Goal: Contribute content: Add original content to the website for others to see

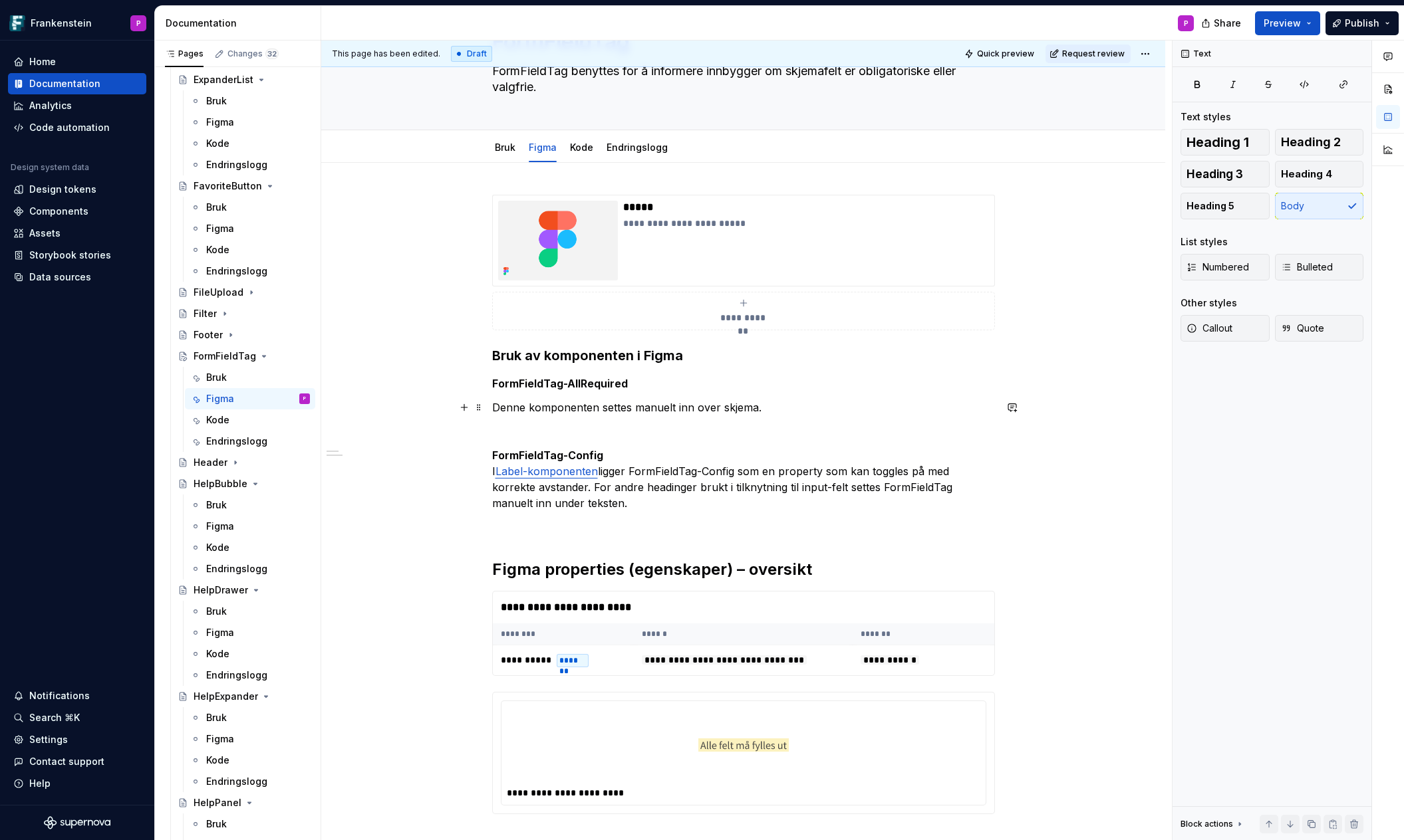
scroll to position [88, 0]
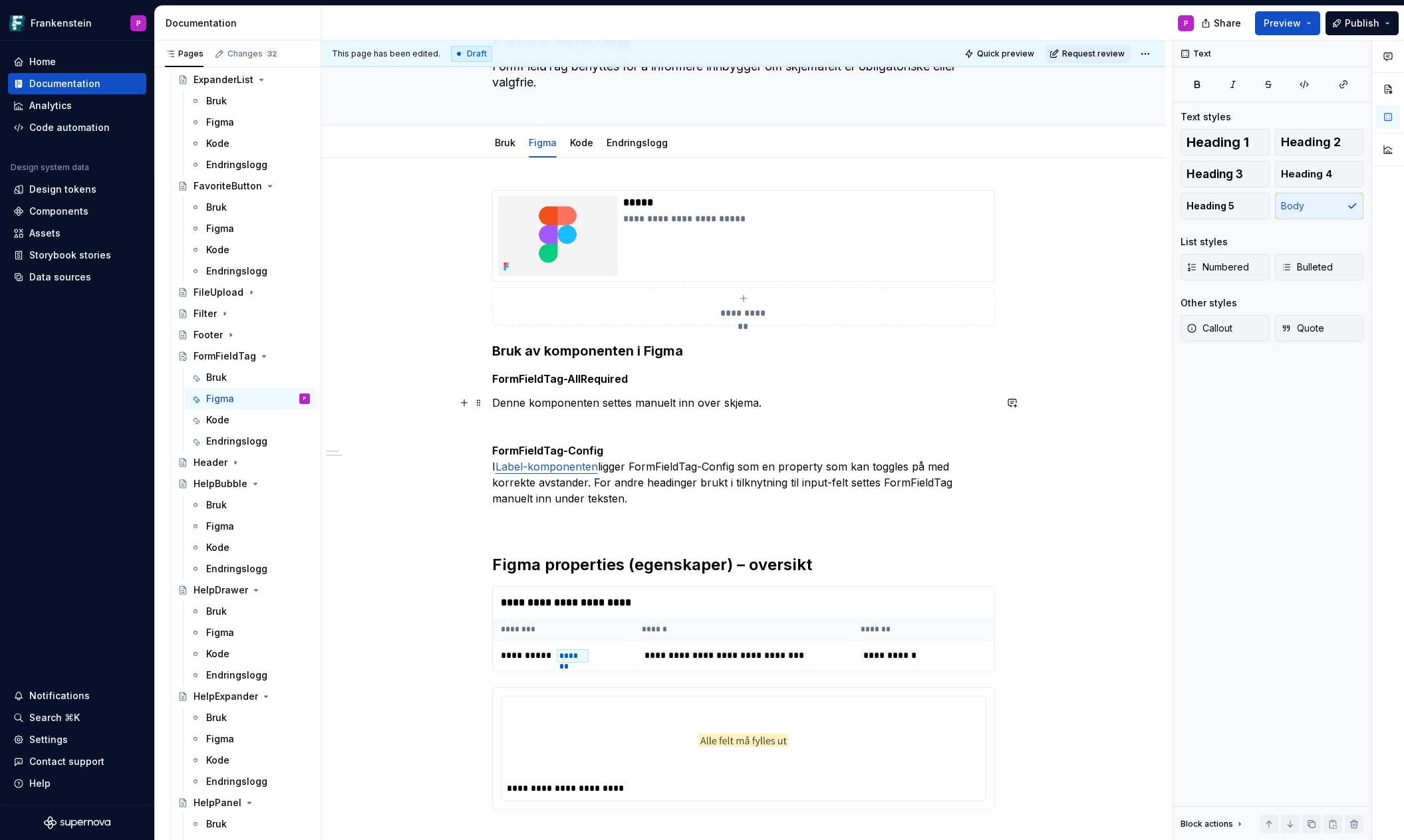
click at [542, 402] on p "Denne komponenten settes manuelt inn over skjema." at bounding box center [743, 402] width 502 height 16
copy p "Denne komponenten settes manuelt inn over skjema."
click at [542, 412] on div "**********" at bounding box center [743, 756] width 502 height 1132
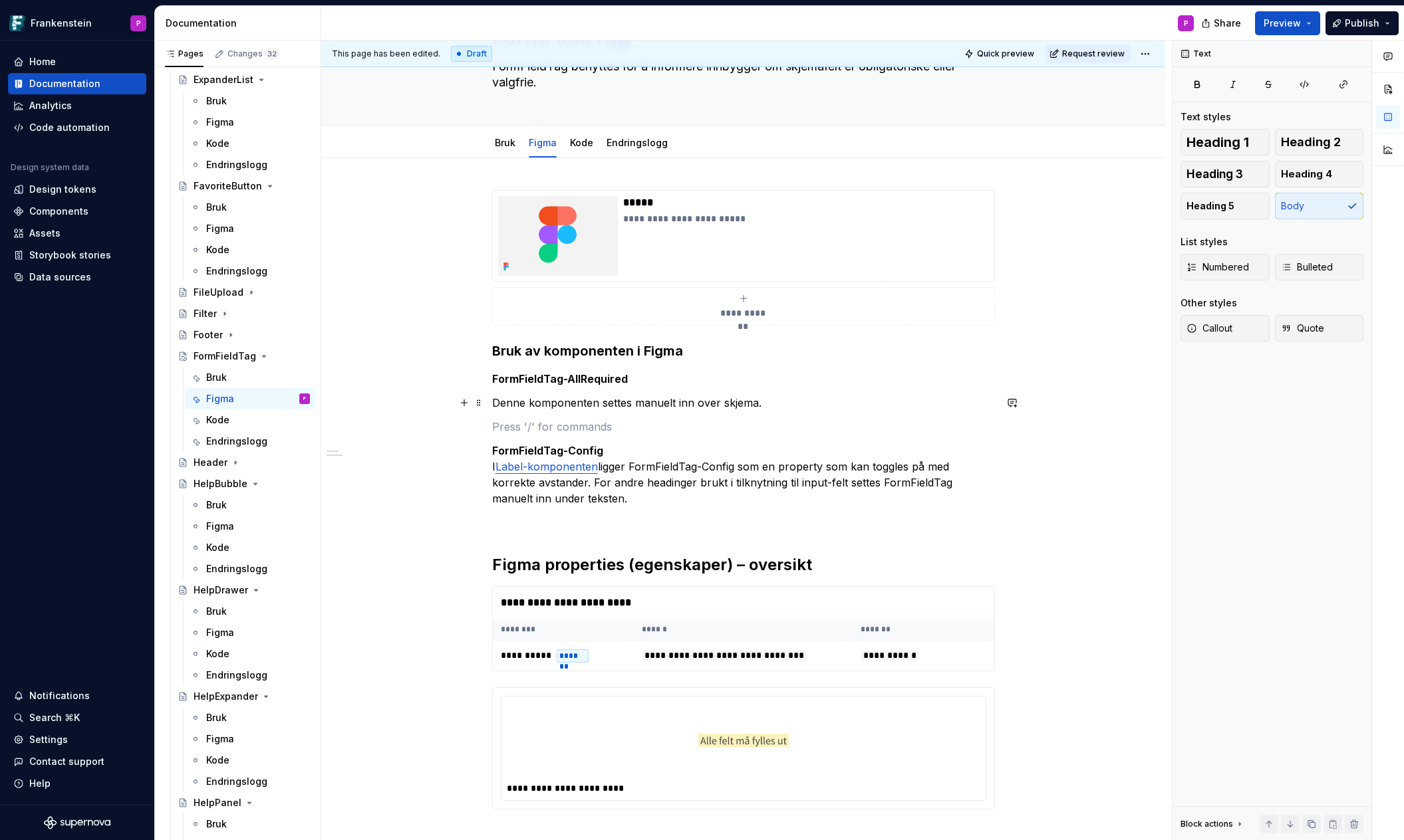
click at [774, 401] on p "Denne komponenten settes manuelt inn over skjema." at bounding box center [743, 402] width 502 height 16
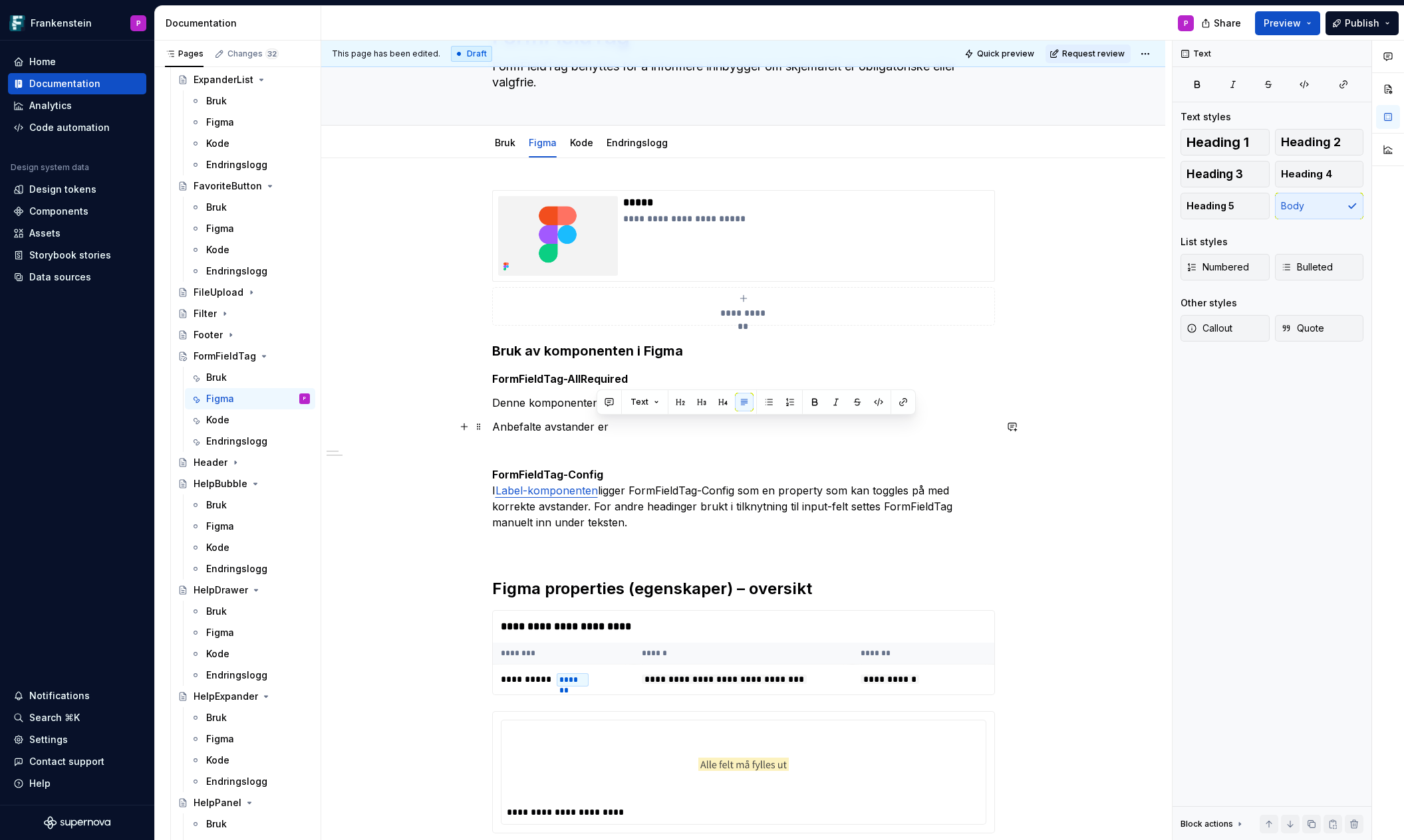
drag, startPoint x: 597, startPoint y: 426, endPoint x: 616, endPoint y: 427, distance: 19.0
click at [616, 427] on p "Anbefalte avstander er" at bounding box center [743, 426] width 502 height 16
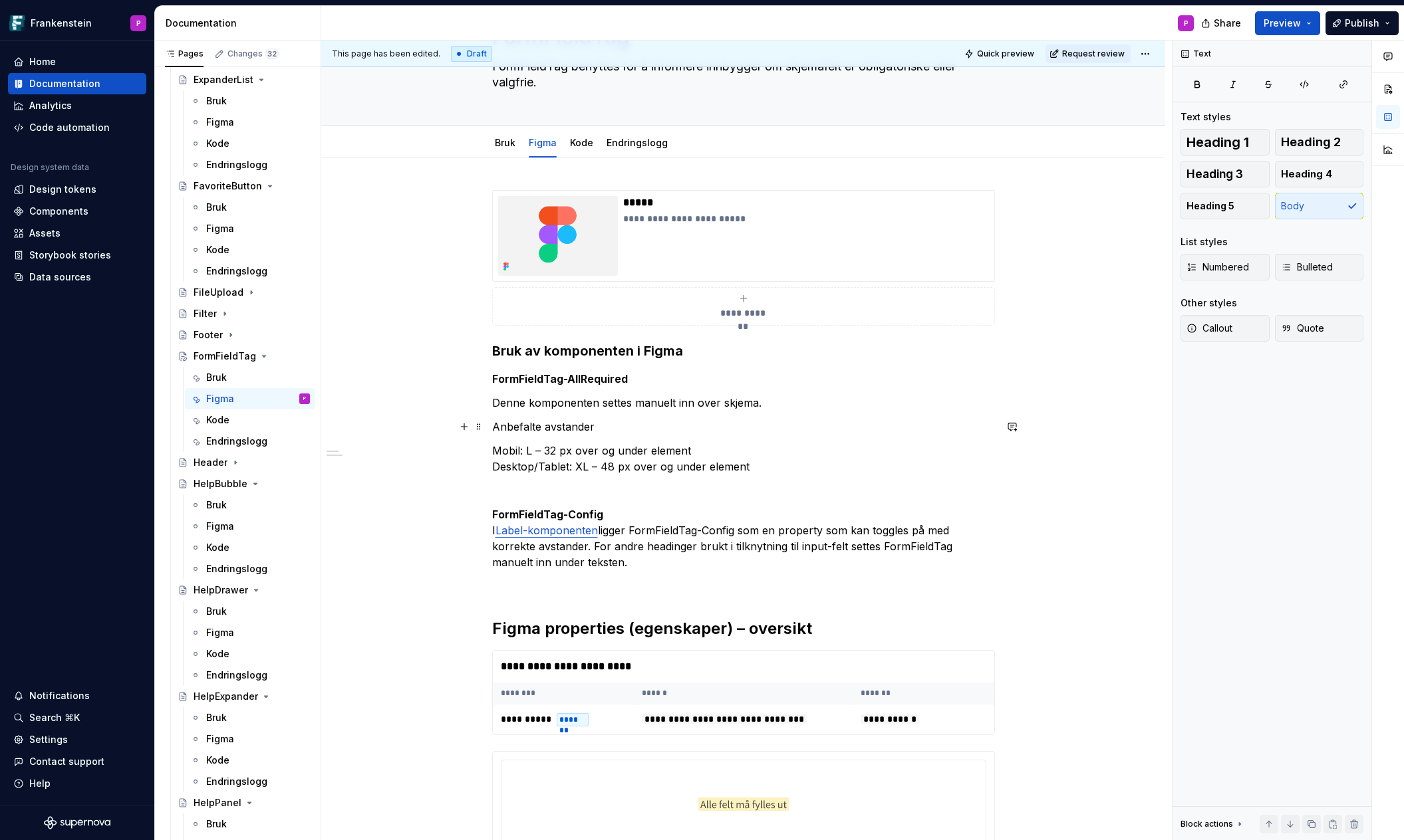
click at [610, 426] on p "Anbefalte avstander" at bounding box center [743, 426] width 502 height 16
click at [631, 351] on h3 "Bruk av komponenten i Figma" at bounding box center [743, 350] width 502 height 19
click at [609, 381] on strong "FormFieldTag-AllRequired" at bounding box center [559, 379] width 135 height 13
click at [573, 374] on strong "FormFieldTag-AllRequired" at bounding box center [559, 380] width 135 height 13
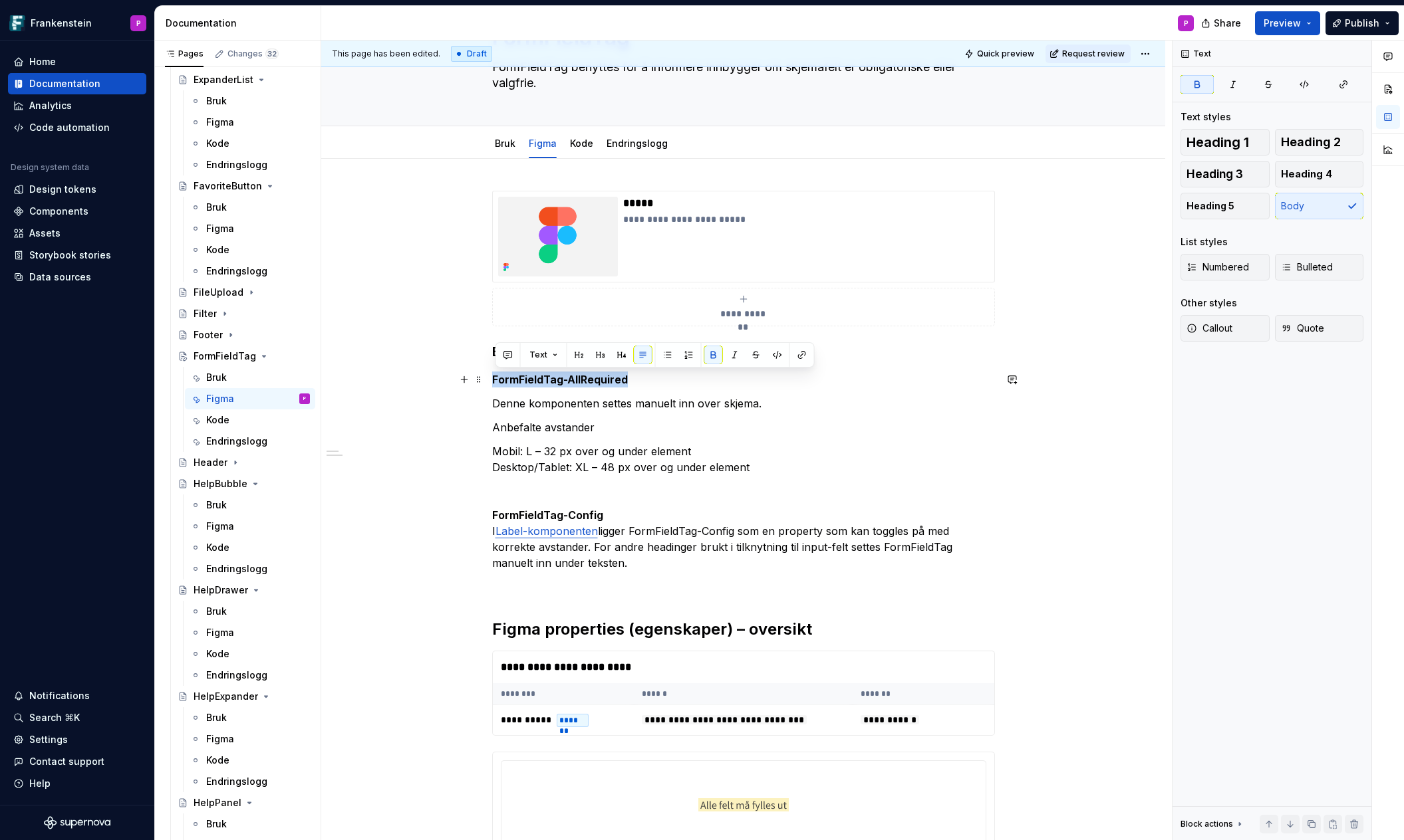
drag, startPoint x: 643, startPoint y: 379, endPoint x: 492, endPoint y: 379, distance: 151.0
click at [1308, 174] on span "Heading 4" at bounding box center [1306, 174] width 51 height 13
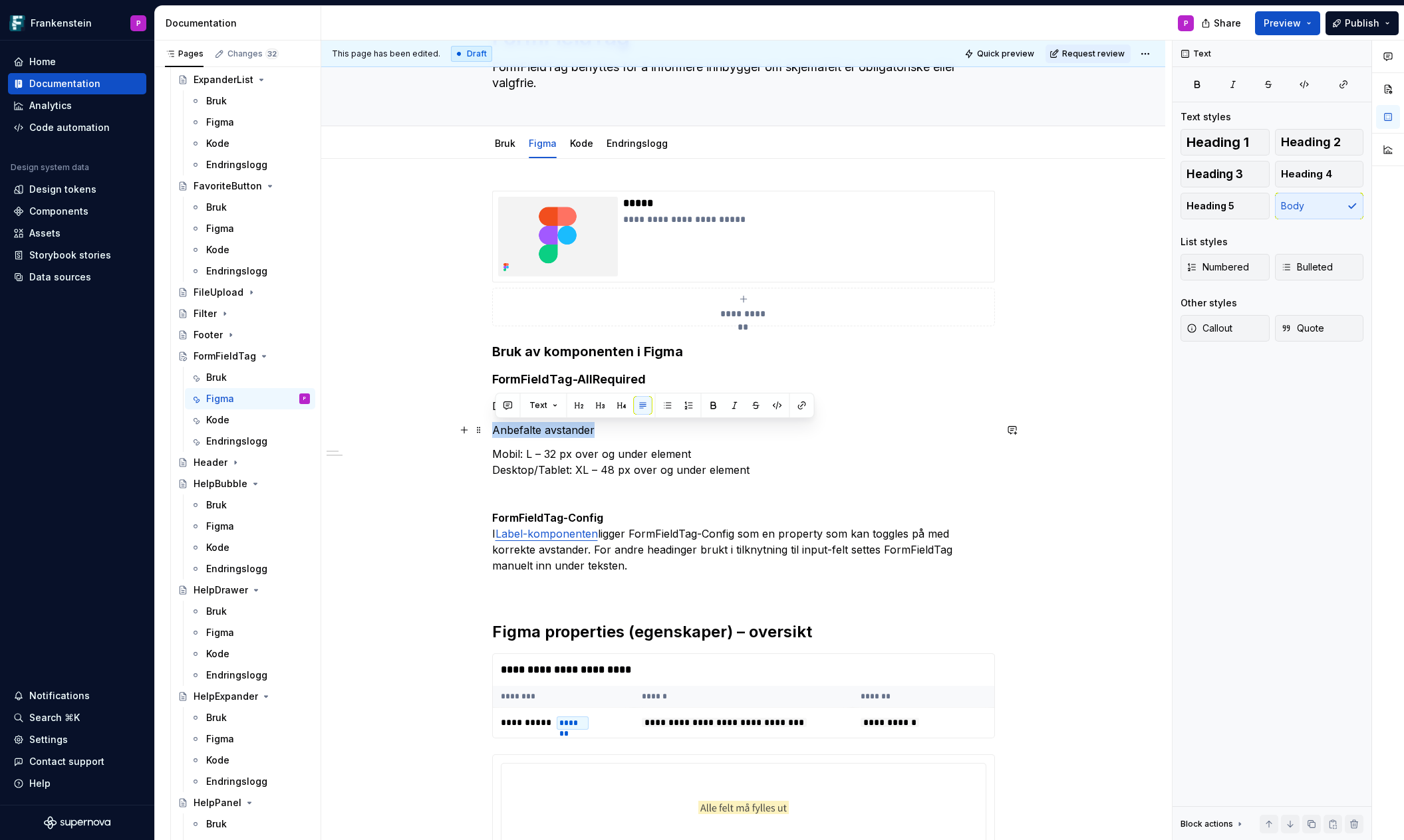
drag, startPoint x: 605, startPoint y: 432, endPoint x: 493, endPoint y: 433, distance: 112.0
click at [709, 403] on button "button" at bounding box center [713, 405] width 19 height 19
click at [496, 454] on p "Mobil: L – 32 px over og under element Desktop/Tablet: XL – 48 px over og under…" at bounding box center [743, 462] width 502 height 32
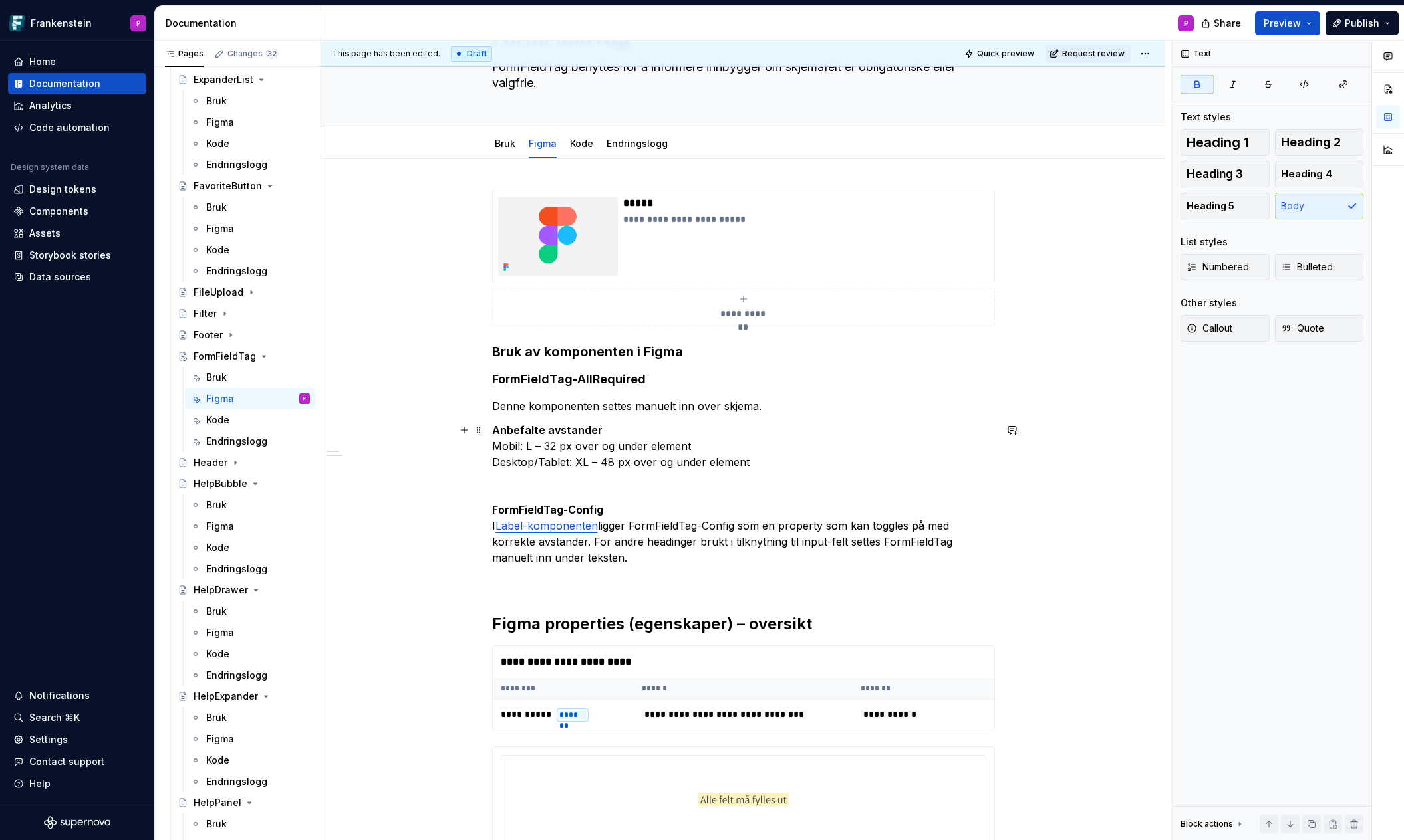
click at [795, 457] on p "Anbefalte avstander Mobil: L – 32 px over og under element Desktop/Tablet: XL –…" at bounding box center [743, 446] width 502 height 48
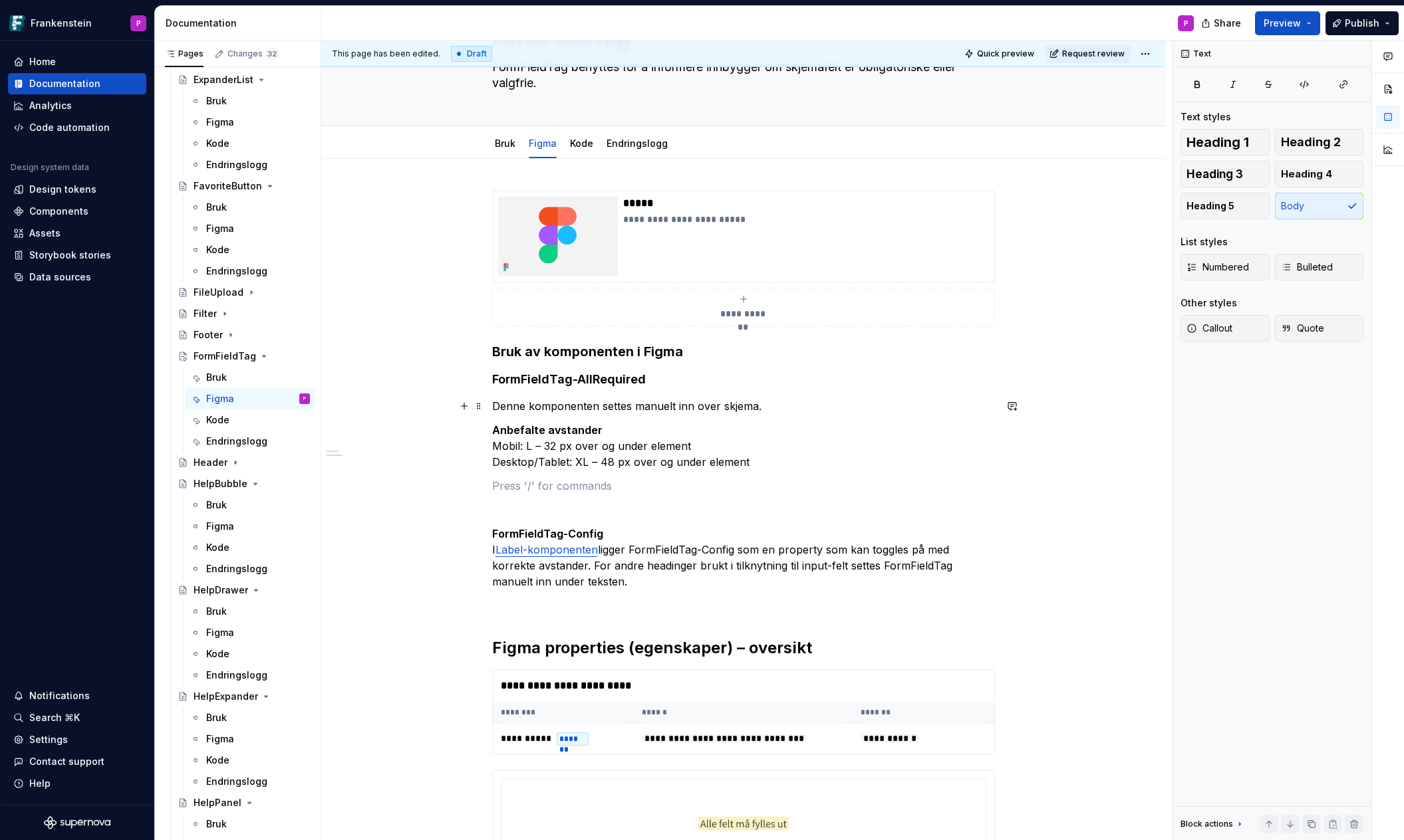
click at [759, 406] on p "Denne komponenten settes manuelt inn over skjema." at bounding box center [743, 406] width 502 height 16
click at [548, 488] on p at bounding box center [743, 485] width 502 height 16
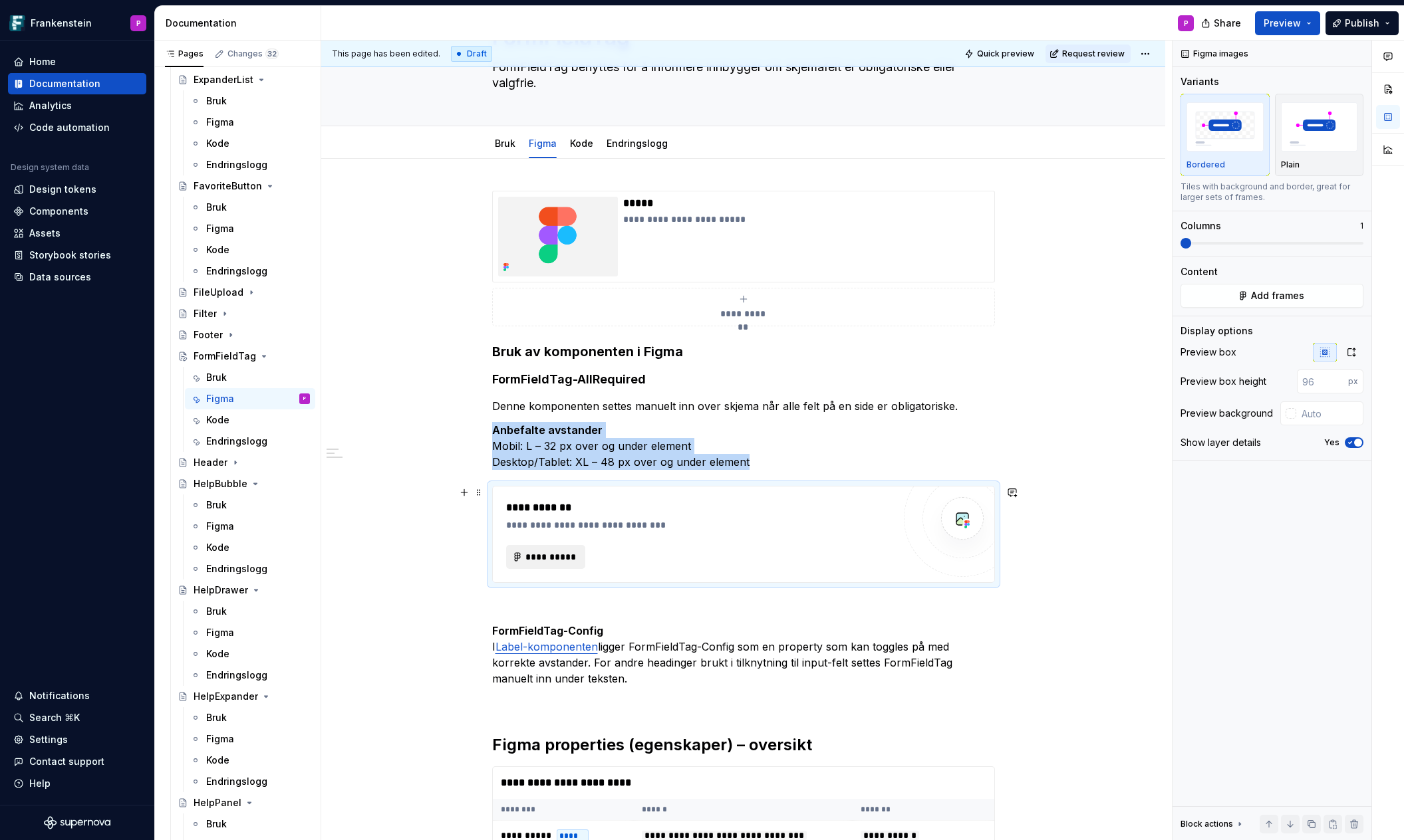
click at [521, 554] on button "**********" at bounding box center [546, 557] width 80 height 24
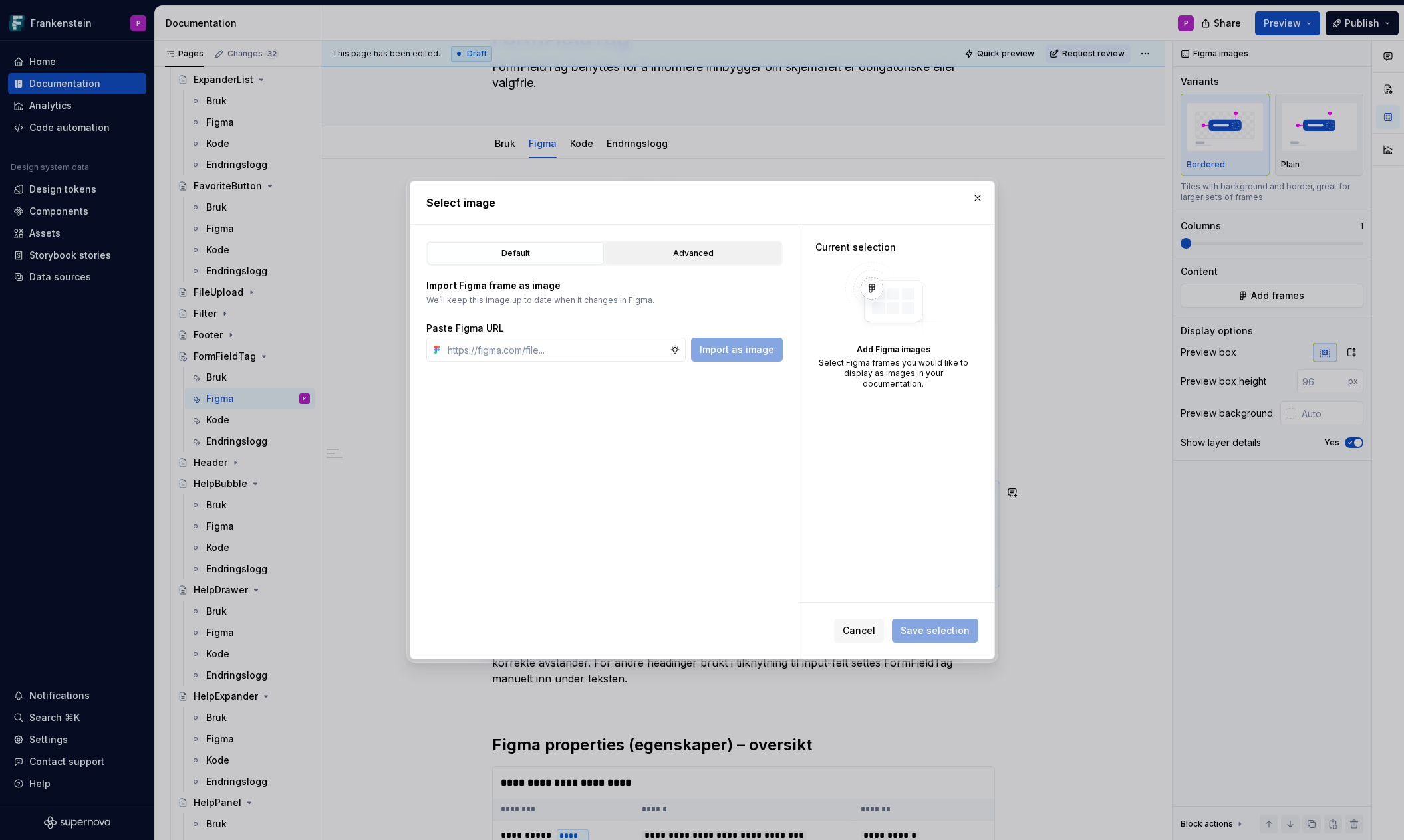
click at [668, 253] on div "Advanced" at bounding box center [693, 253] width 167 height 13
type textarea "*"
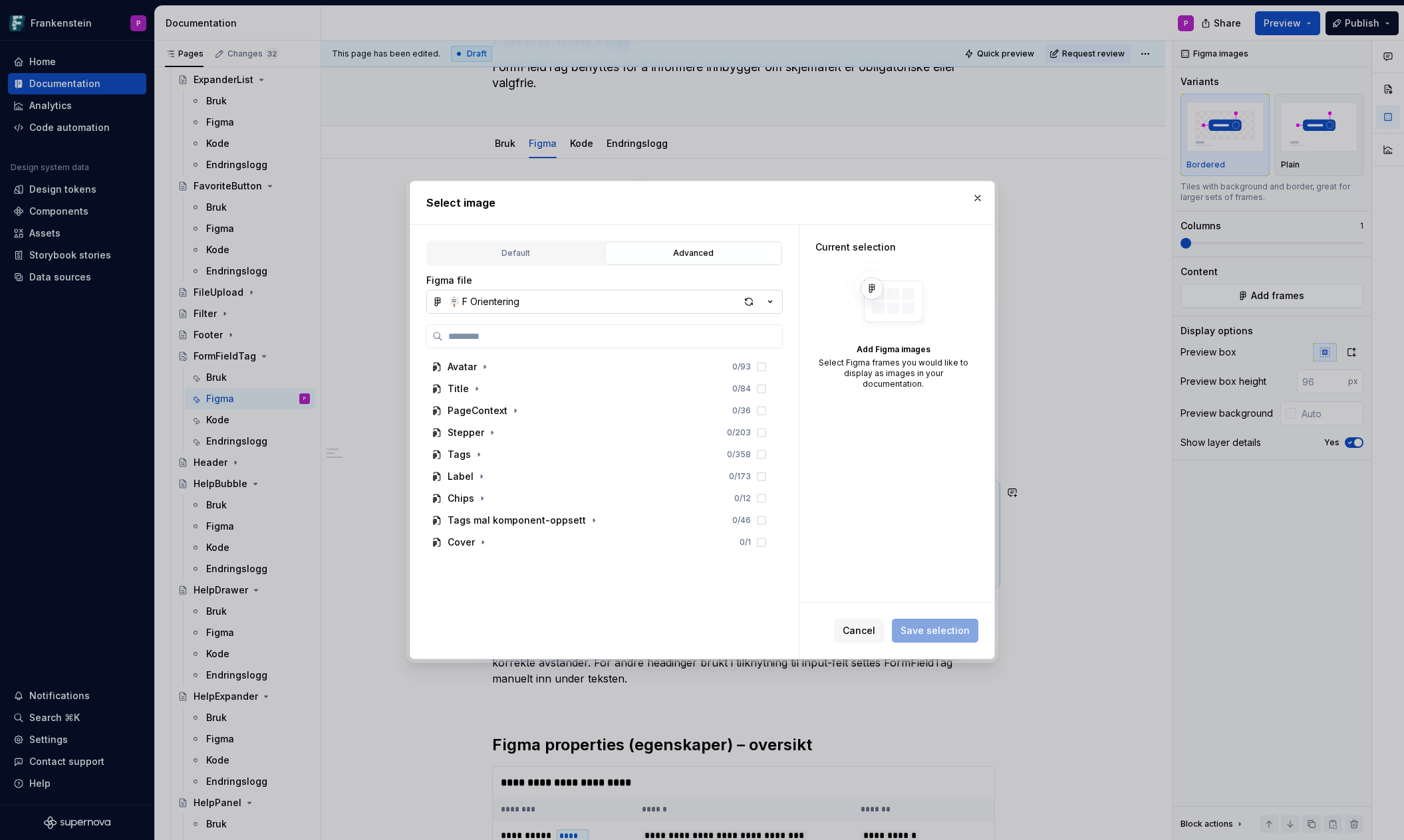
click at [591, 298] on button "🪧 F Orientering" at bounding box center [604, 302] width 357 height 24
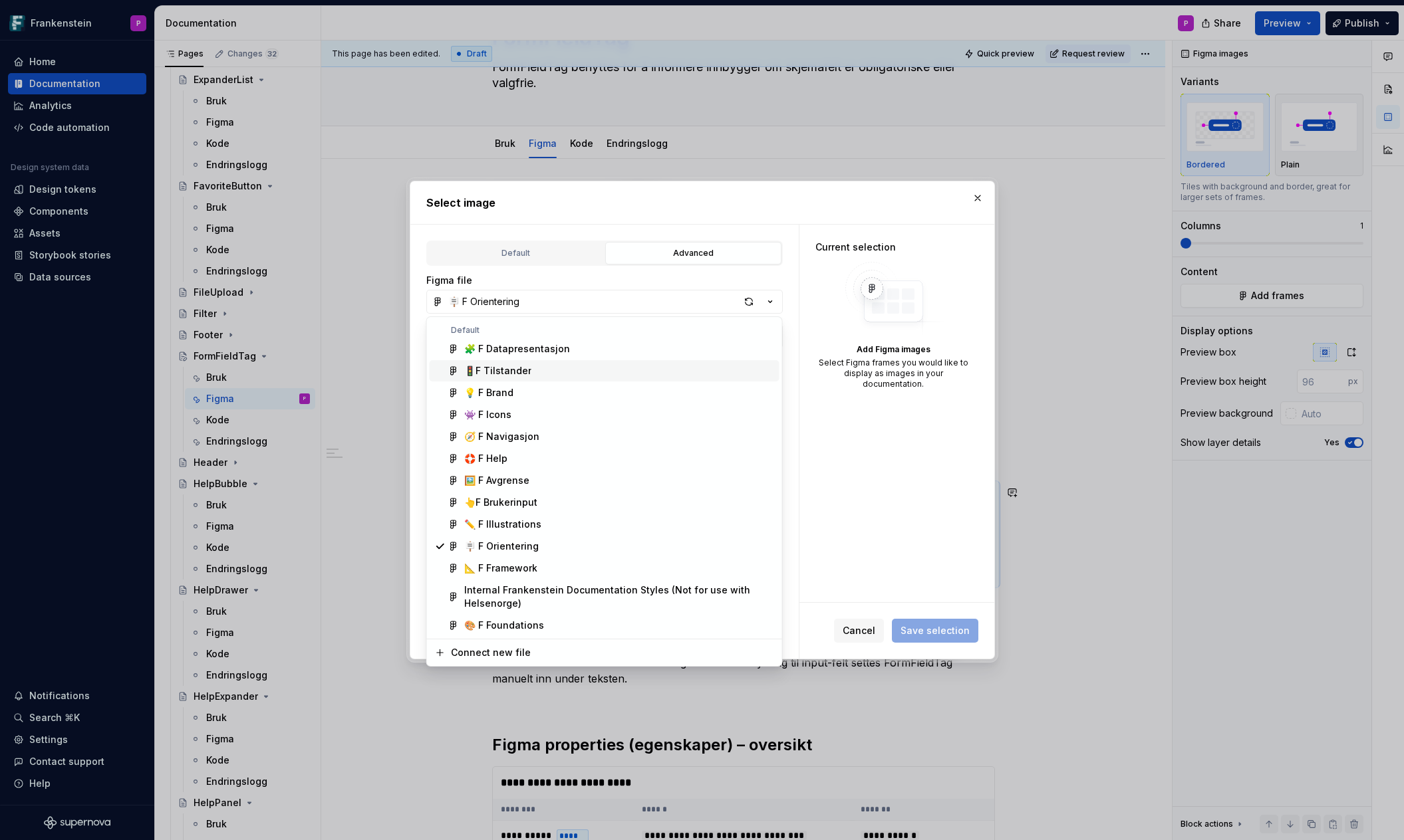
click at [498, 374] on div "🚦F Tilstander" at bounding box center [498, 371] width 67 height 13
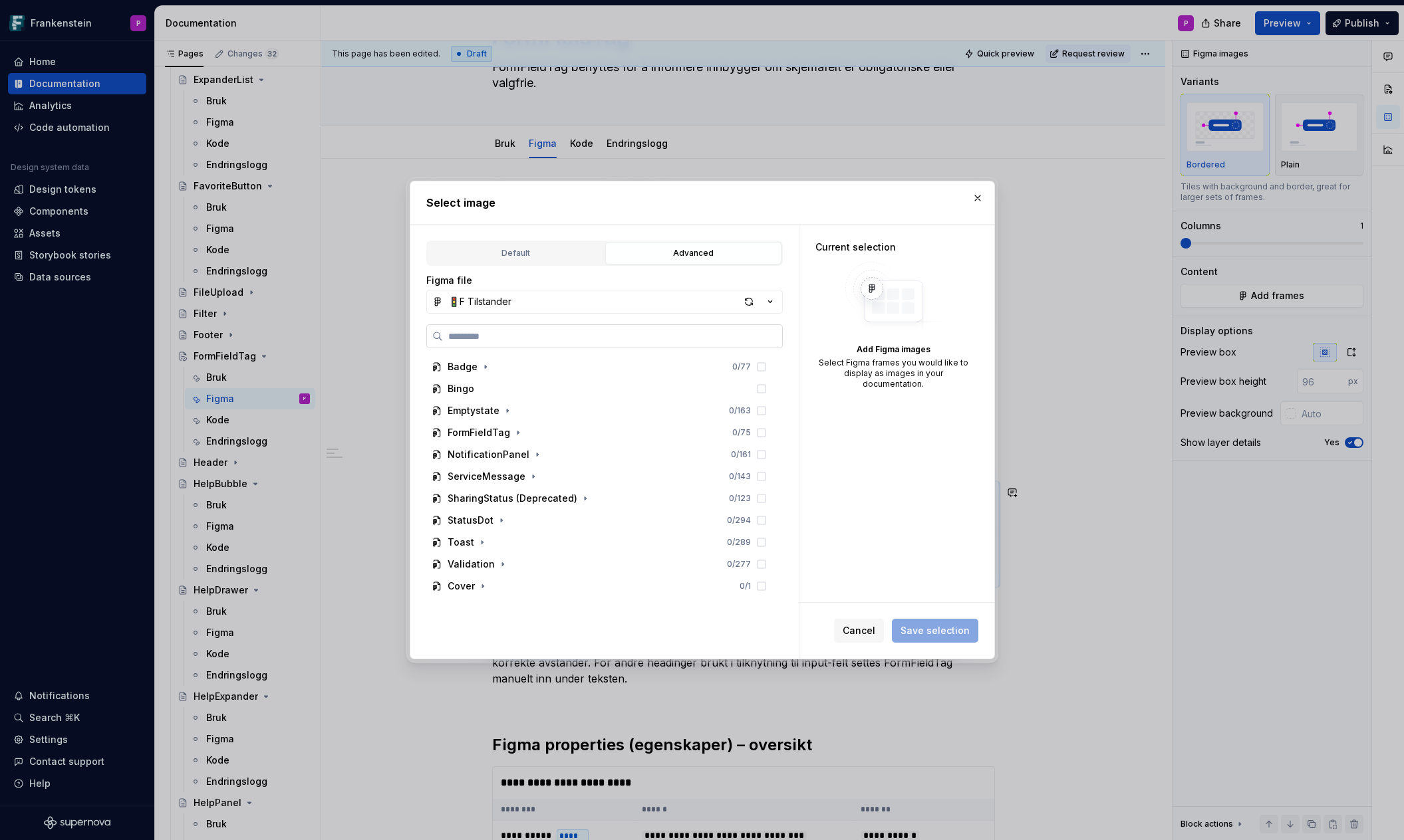
type input "**********"
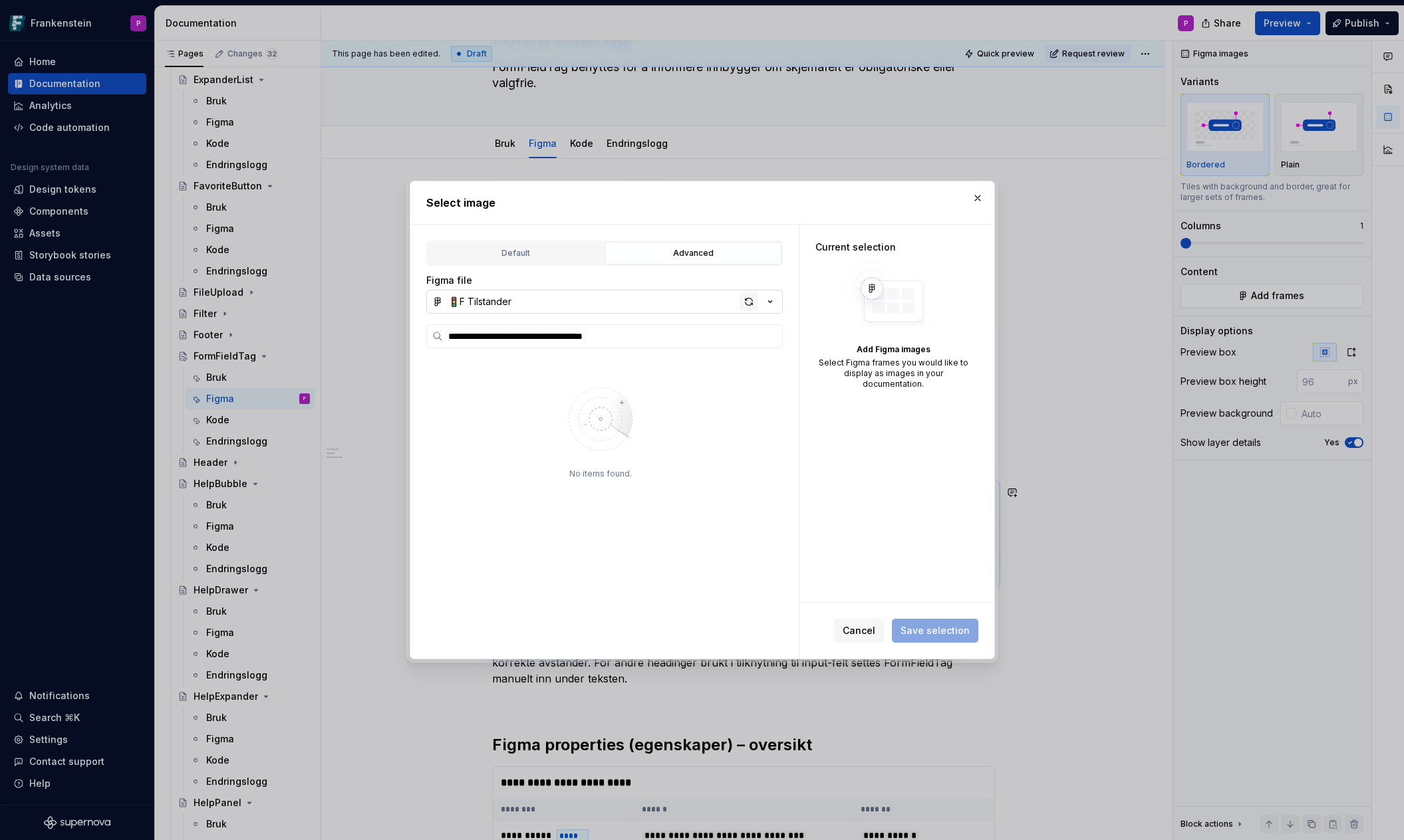
click at [744, 301] on div "button" at bounding box center [748, 301] width 19 height 19
type textarea "*"
type input "**********"
click at [581, 386] on mark "FormFieldTag-AllRequired_Avstander_mobil" at bounding box center [560, 388] width 200 height 11
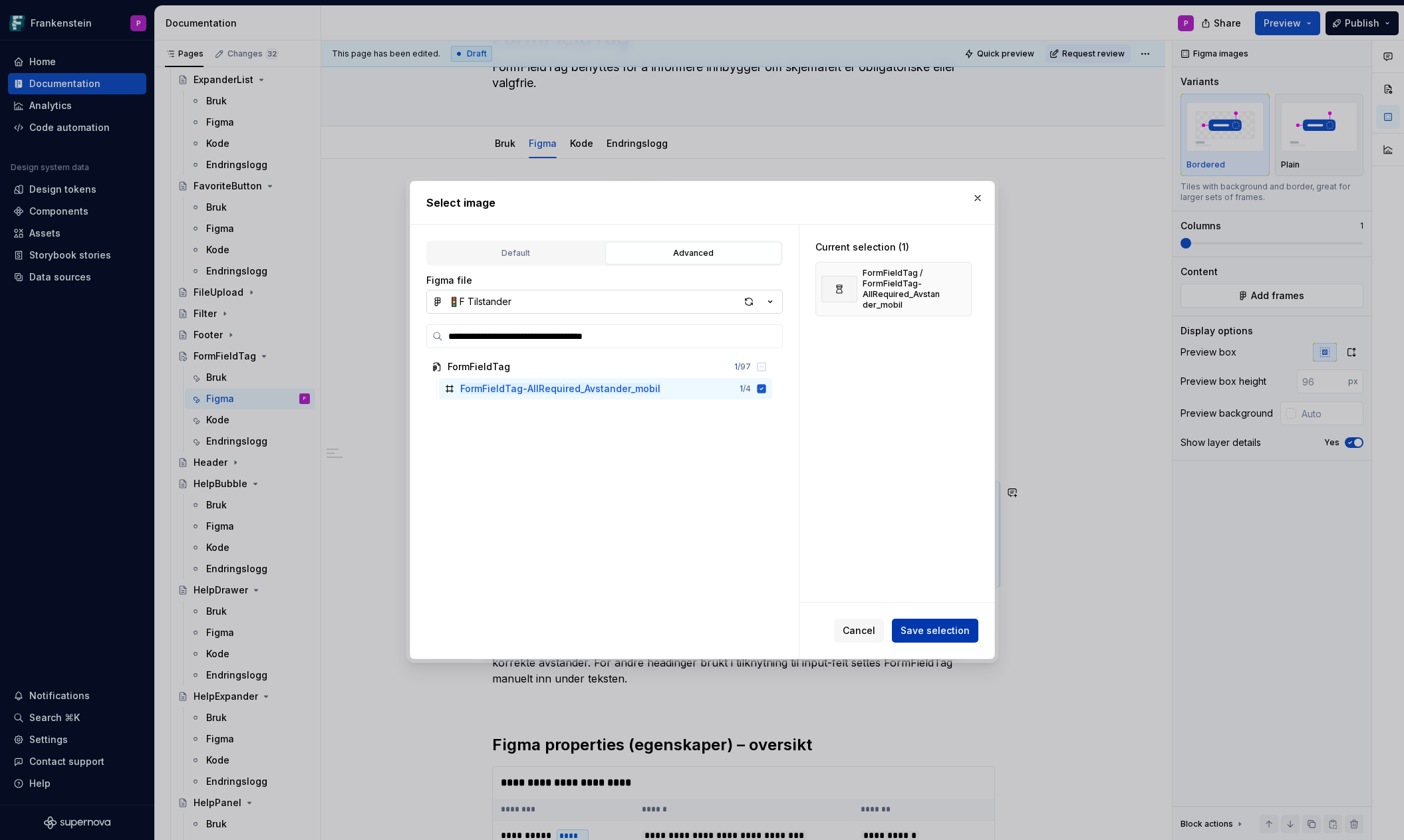
click at [923, 628] on span "Save selection" at bounding box center [935, 631] width 69 height 13
click at [979, 196] on button "button" at bounding box center [977, 198] width 19 height 19
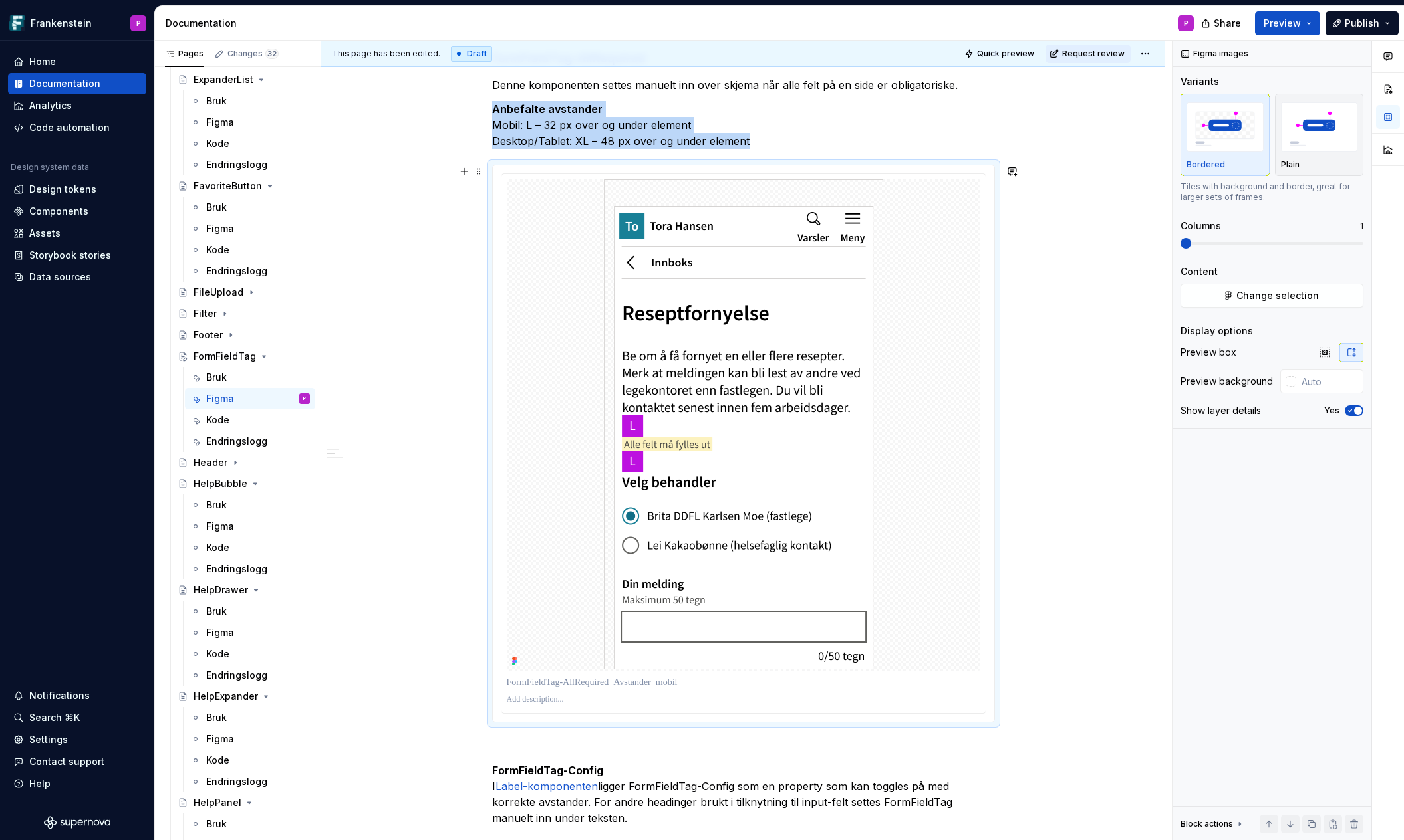
scroll to position [404, 0]
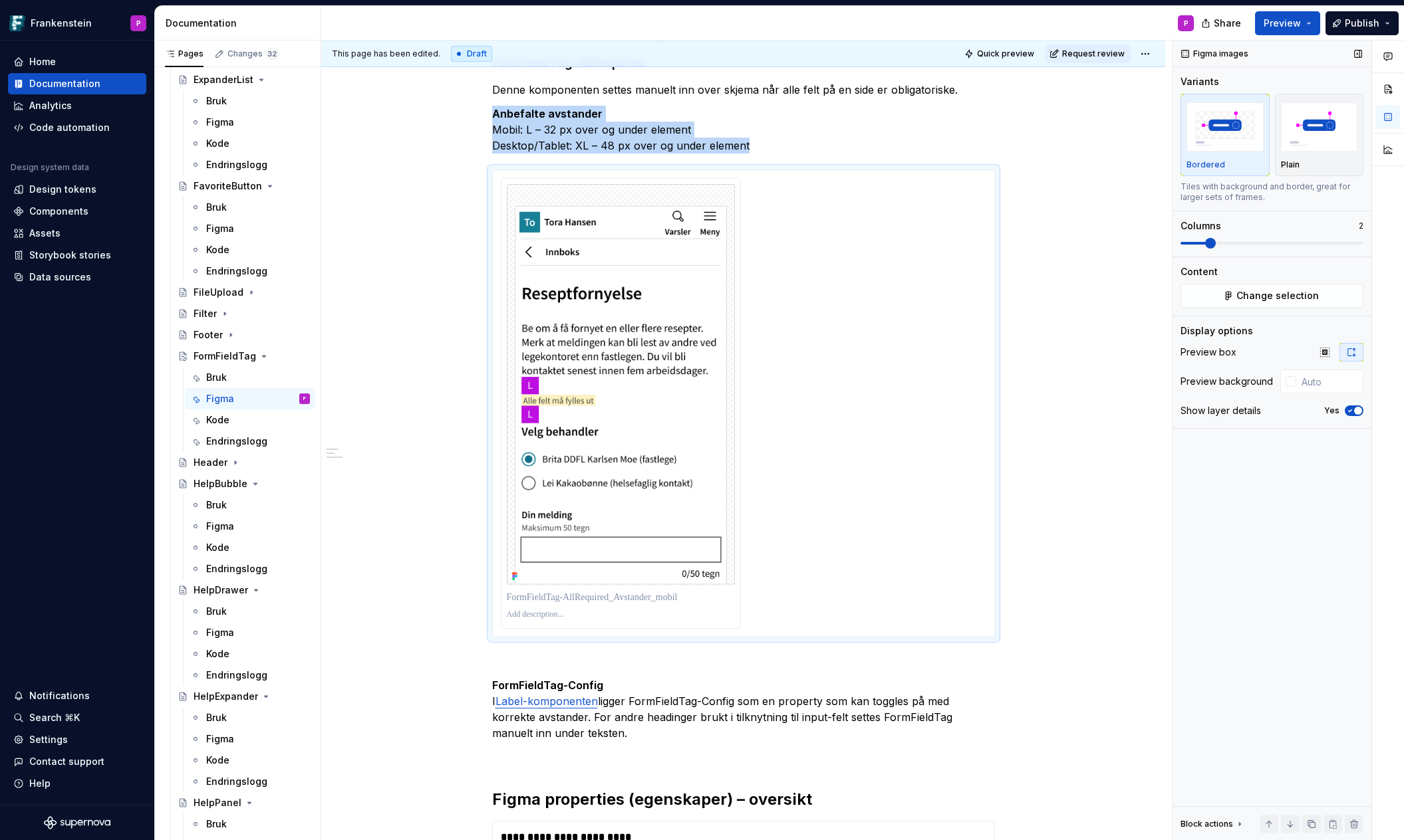
click at [1211, 245] on span at bounding box center [1210, 243] width 10 height 10
click at [797, 437] on div at bounding box center [743, 403] width 485 height 451
click at [1206, 299] on button "Change selection" at bounding box center [1272, 296] width 183 height 24
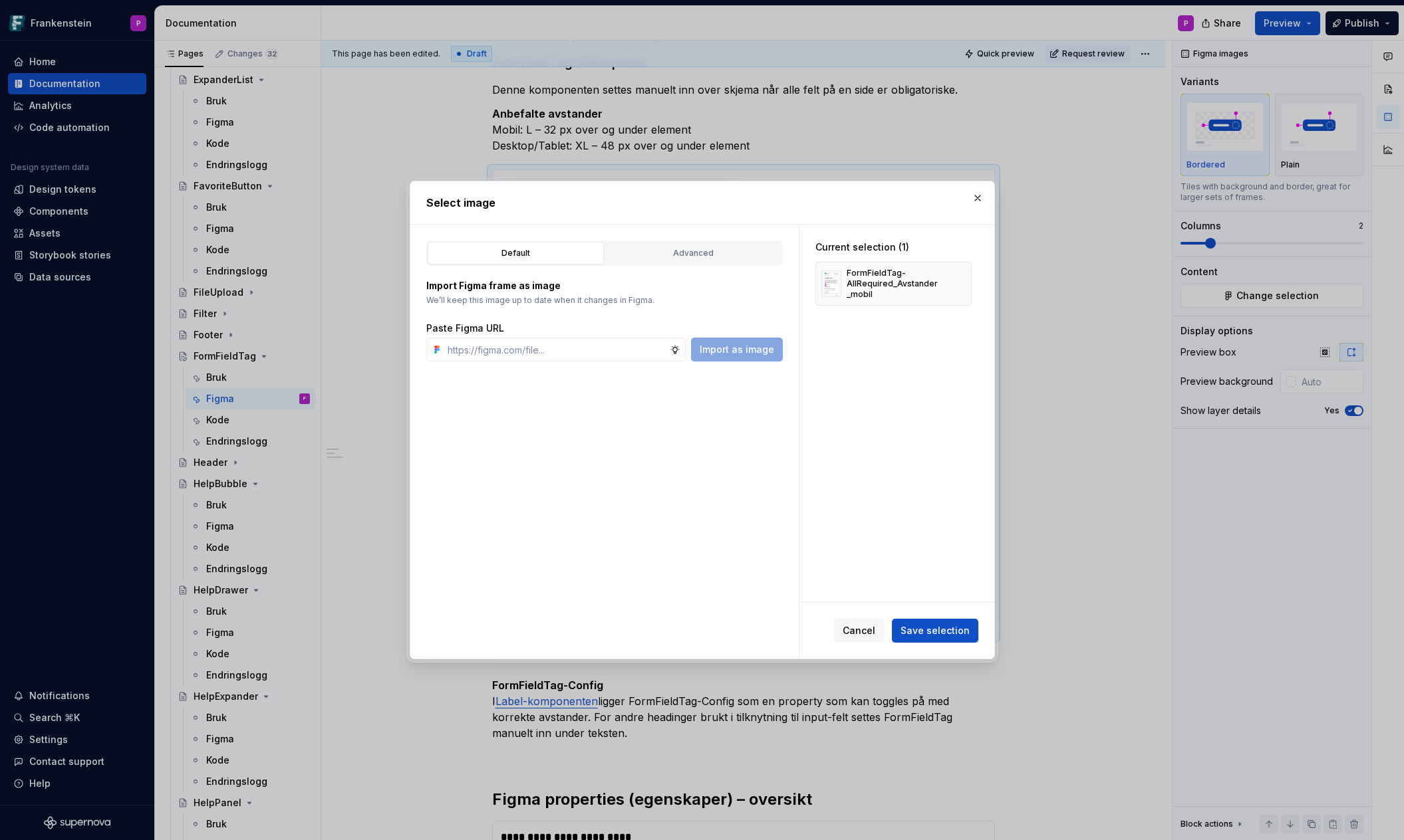
type textarea "*"
click at [691, 257] on div "Advanced" at bounding box center [693, 253] width 167 height 13
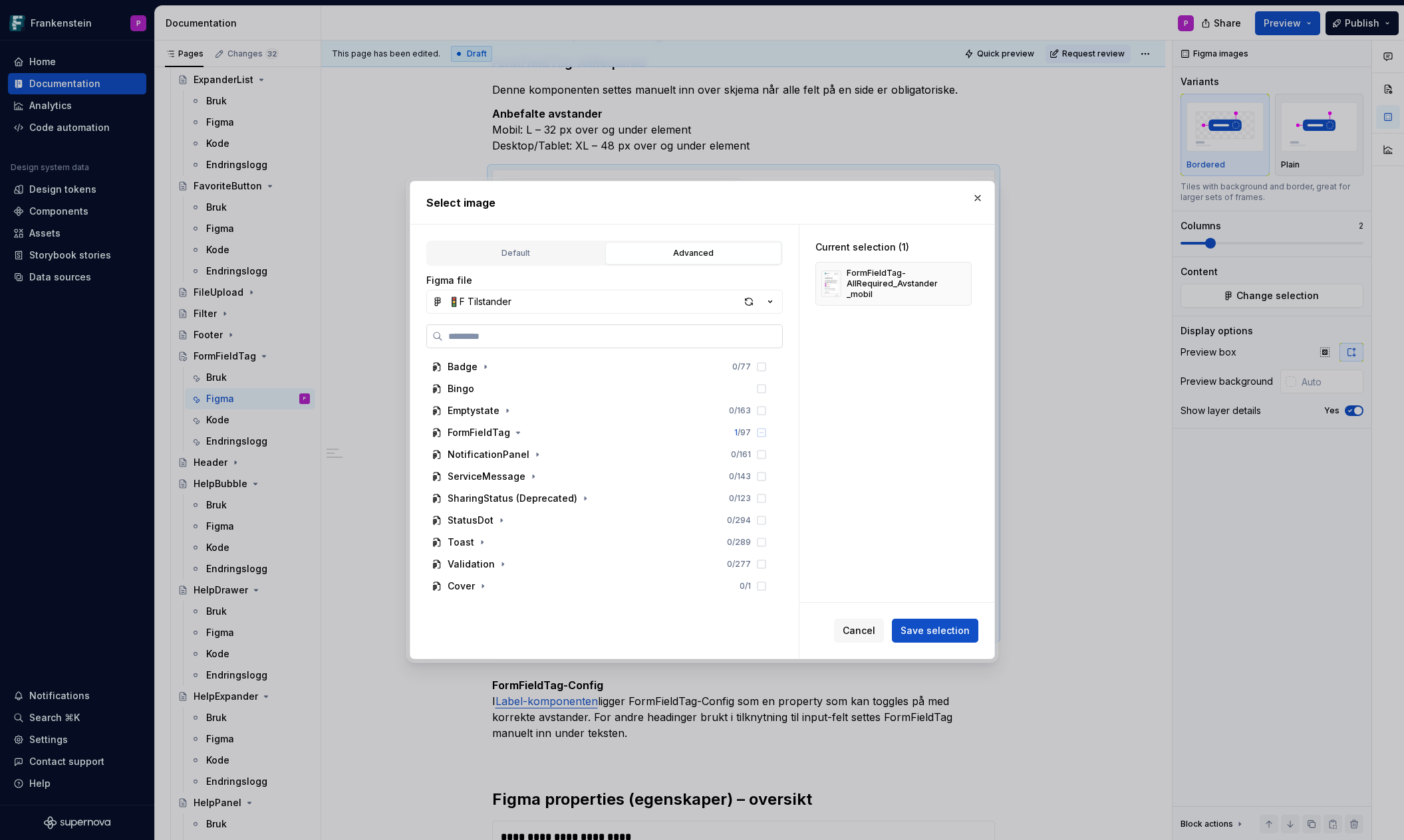
click at [574, 344] on label at bounding box center [604, 336] width 357 height 24
click at [574, 343] on input "search" at bounding box center [612, 336] width 339 height 13
paste input "**********"
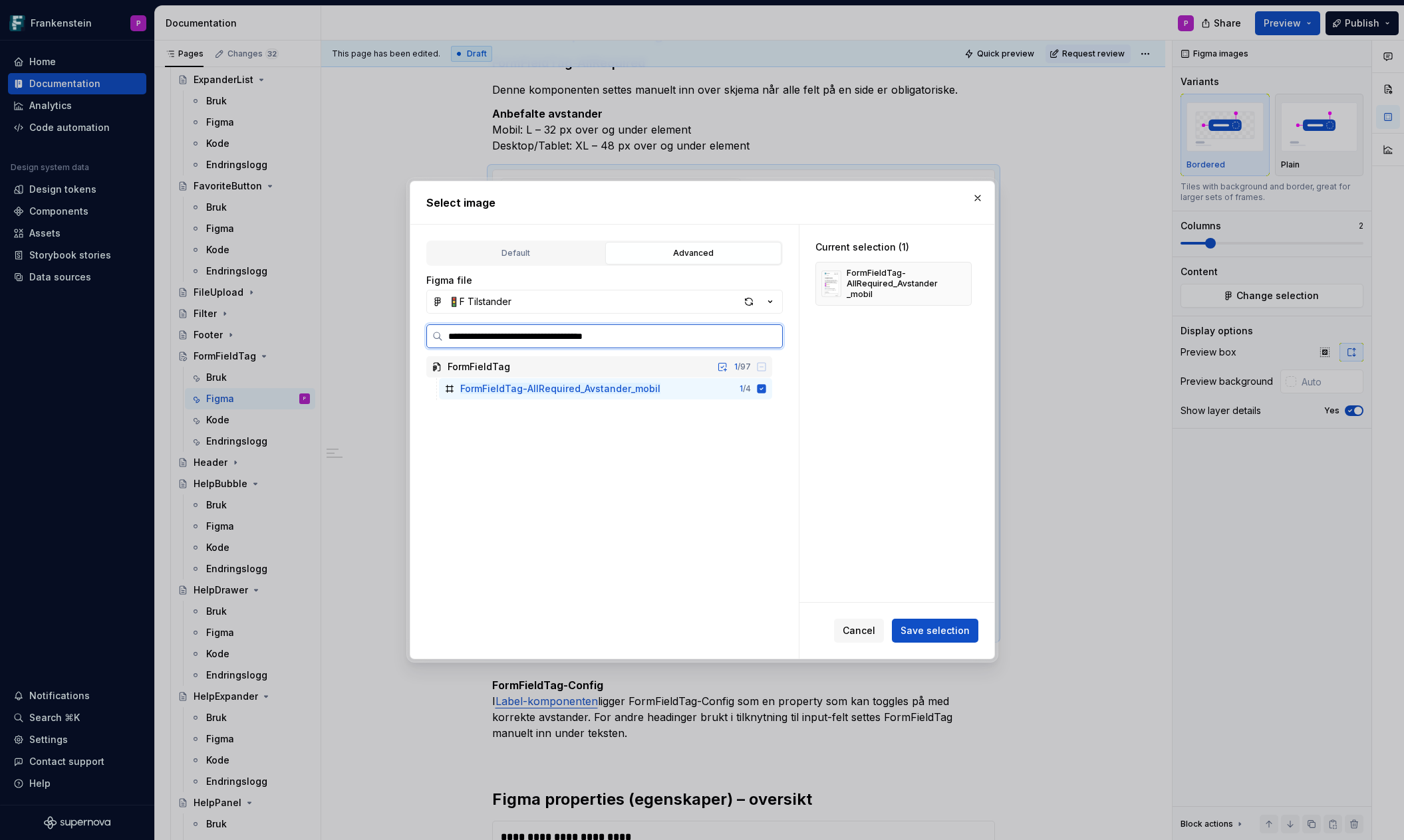
drag, startPoint x: 617, startPoint y: 336, endPoint x: 670, endPoint y: 333, distance: 53.1
click at [670, 333] on input "**********" at bounding box center [612, 336] width 339 height 13
type input "**********"
click at [661, 383] on div "FormFieldTag-AllRequired_Avstander_desk top" at bounding box center [566, 389] width 213 height 13
click at [925, 629] on span "Save selection" at bounding box center [935, 631] width 69 height 13
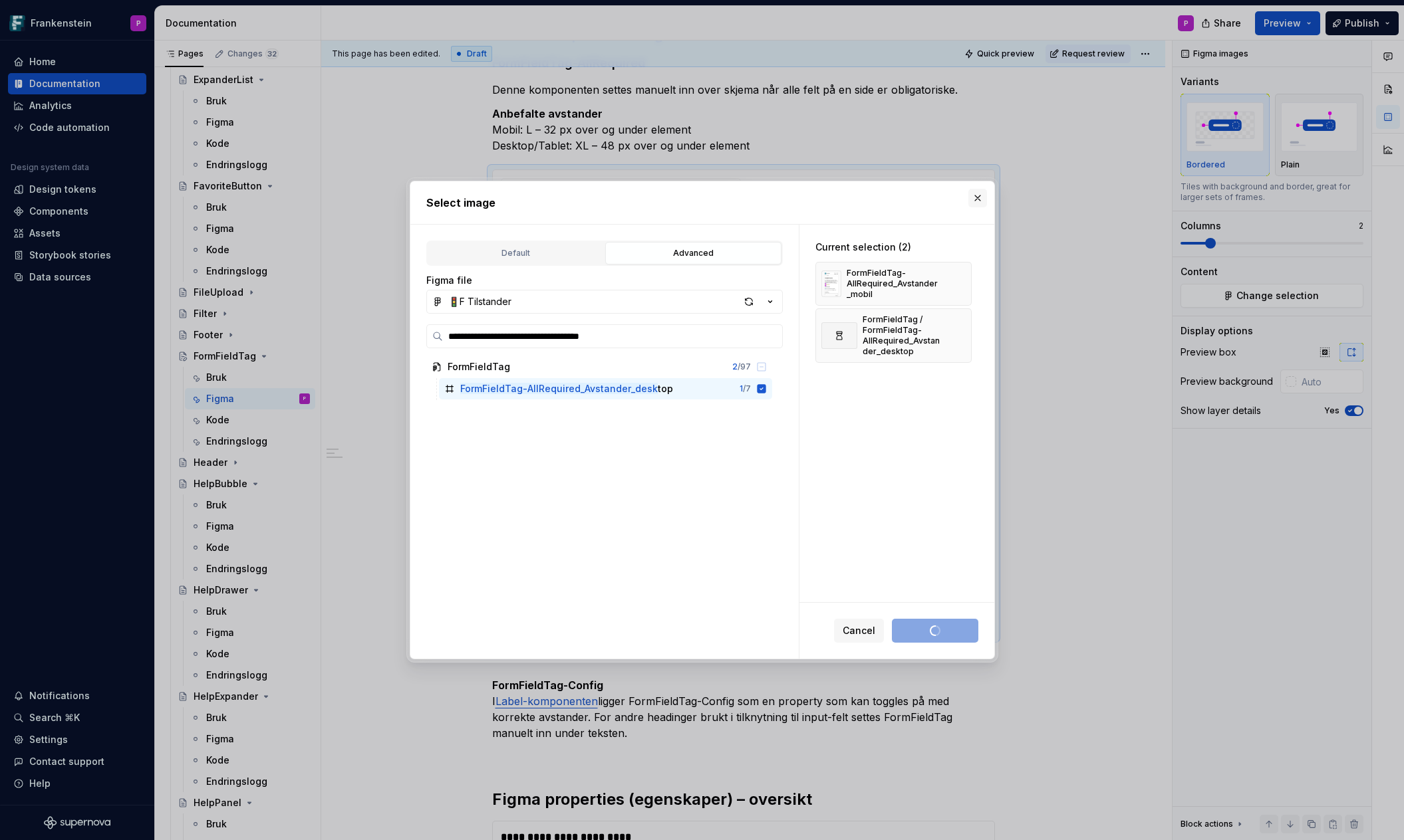
click at [980, 198] on button "button" at bounding box center [977, 198] width 19 height 19
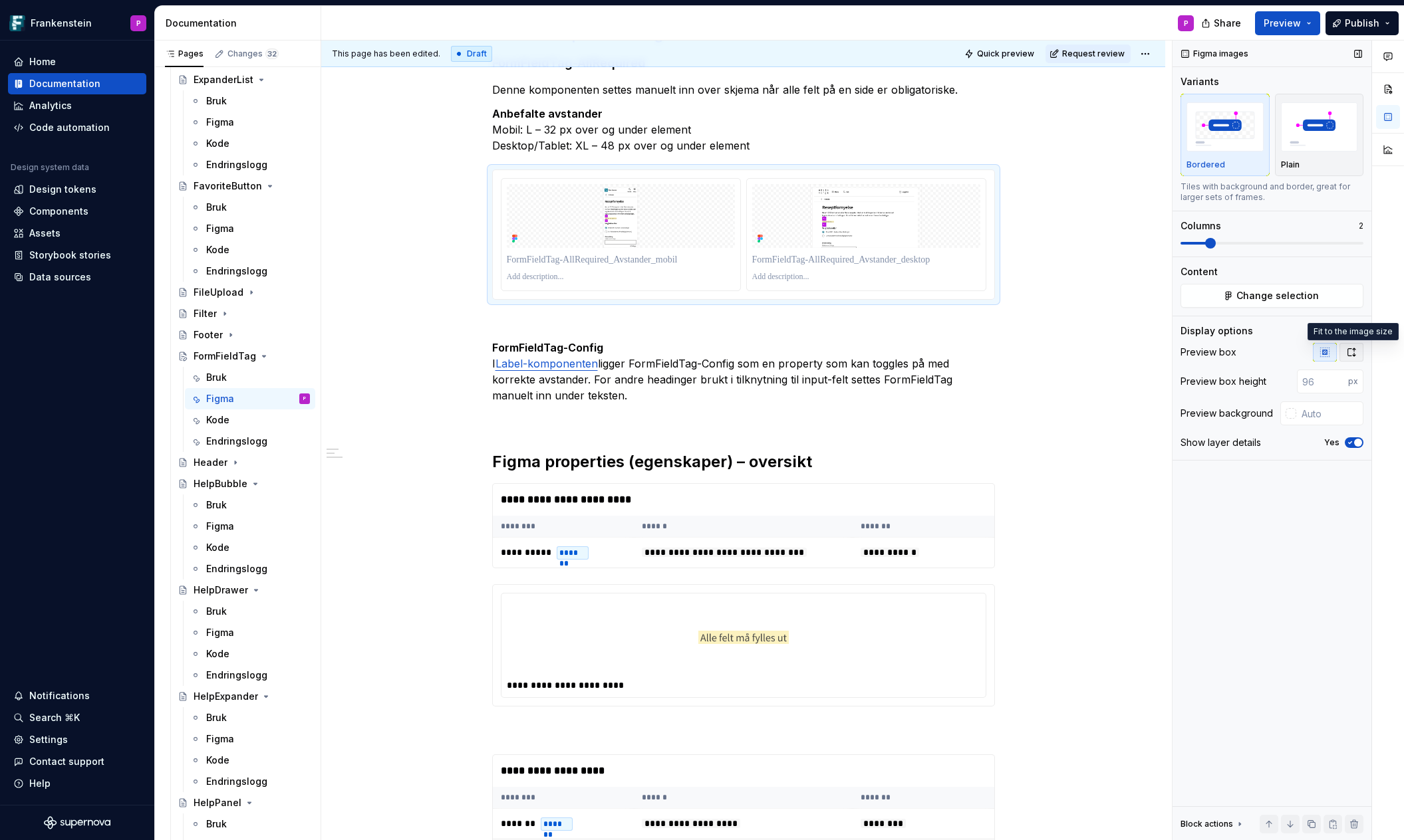
click at [1346, 349] on icon "button" at bounding box center [1351, 352] width 10 height 10
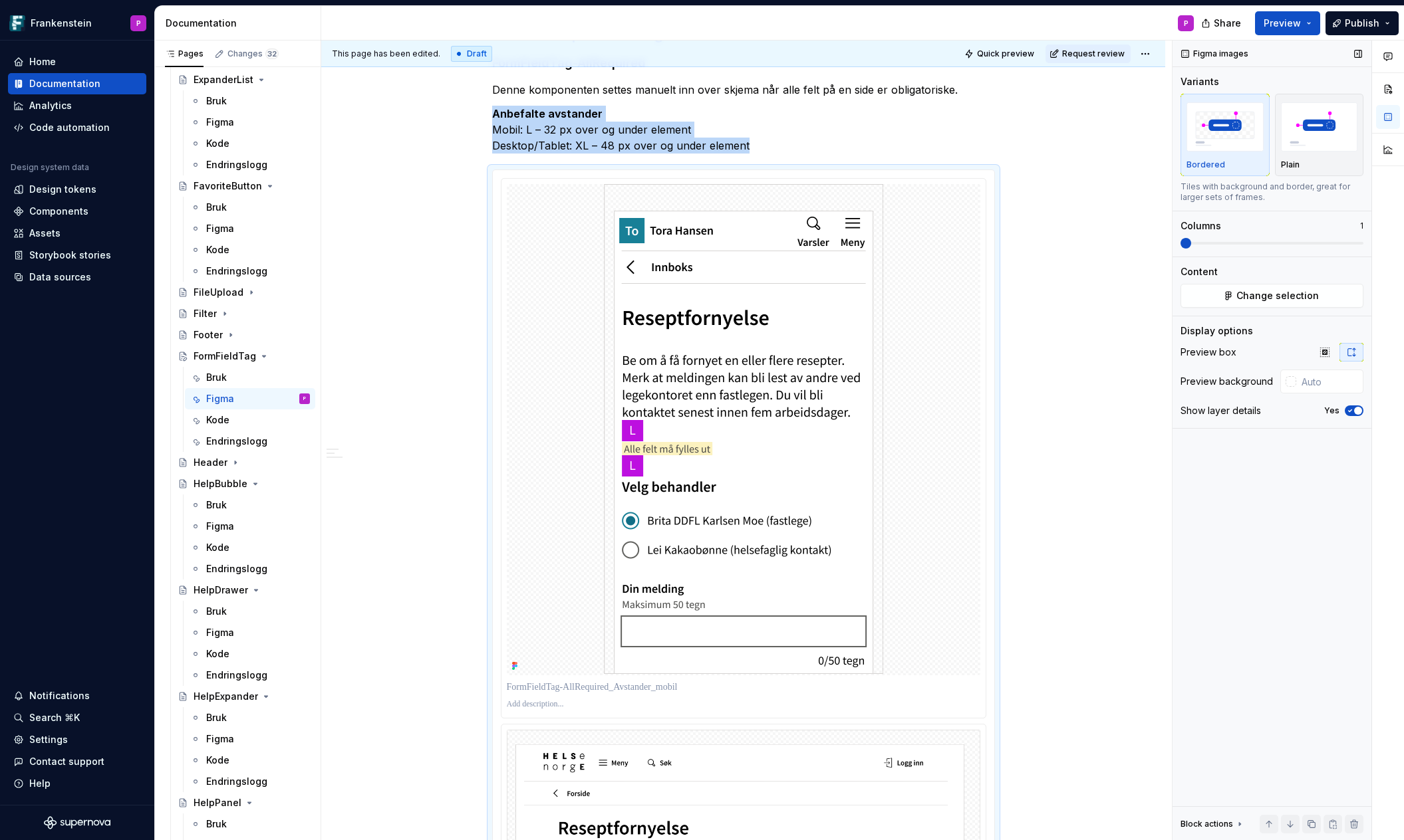
scroll to position [533, 0]
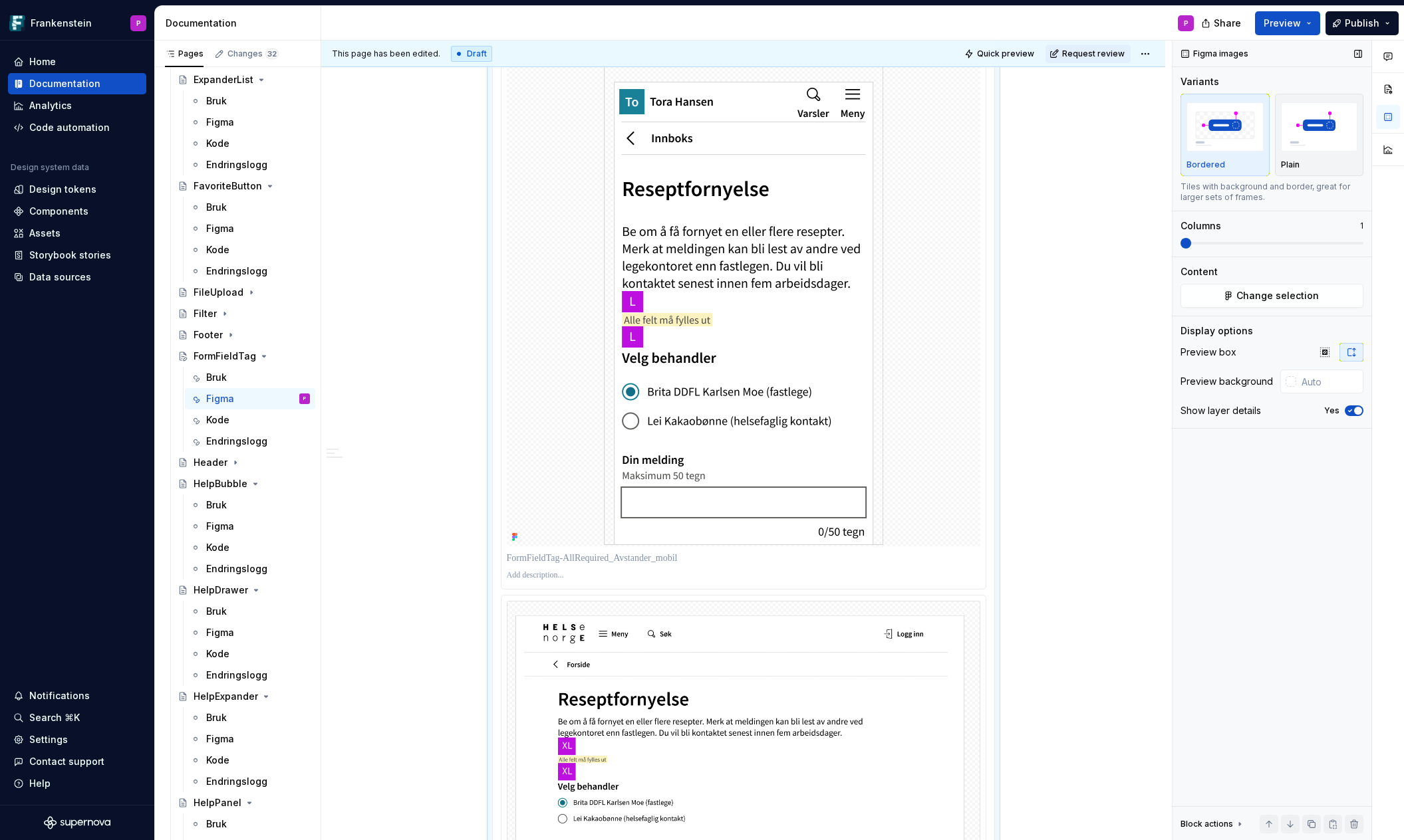
click at [1191, 244] on span at bounding box center [1186, 243] width 10 height 10
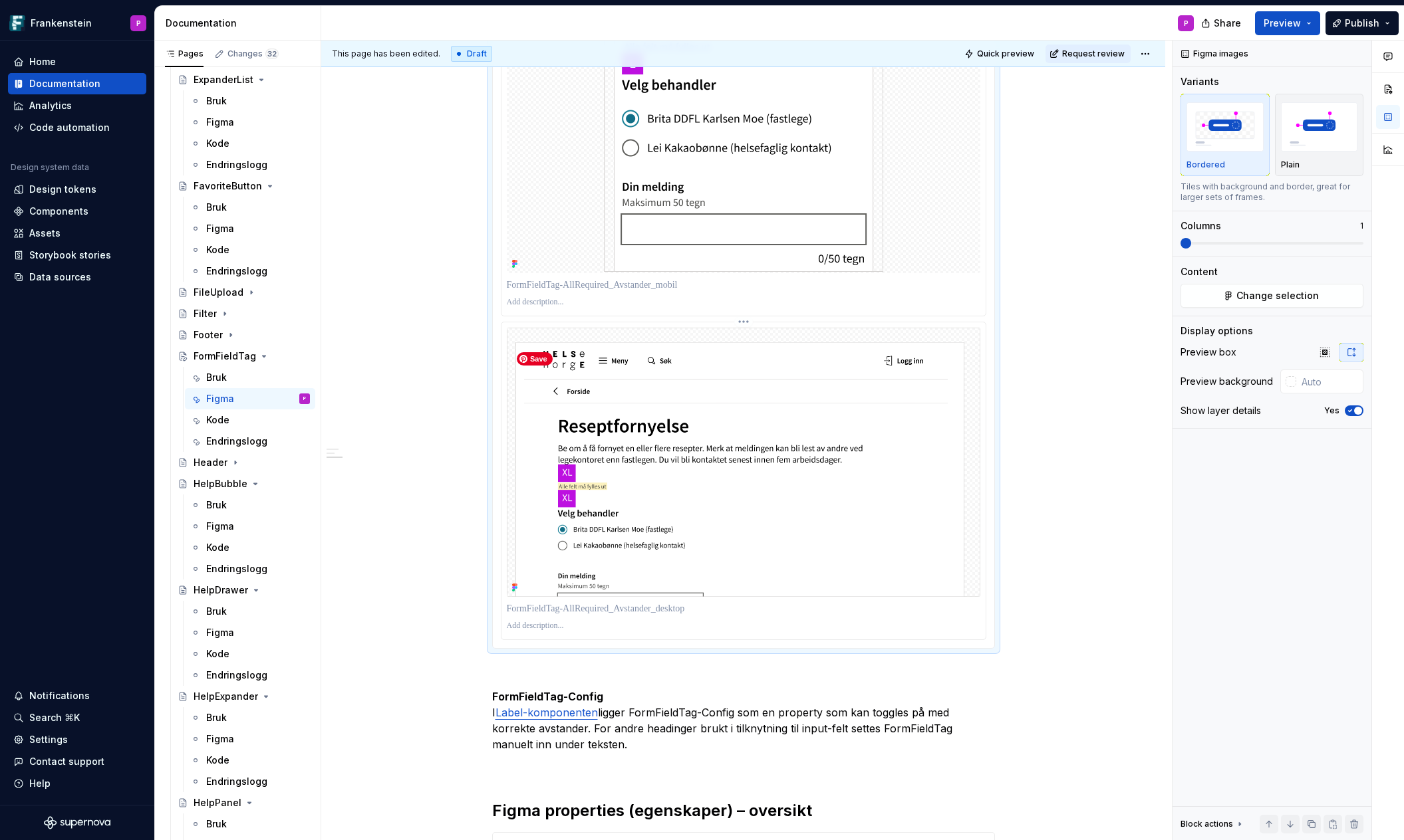
scroll to position [738, 0]
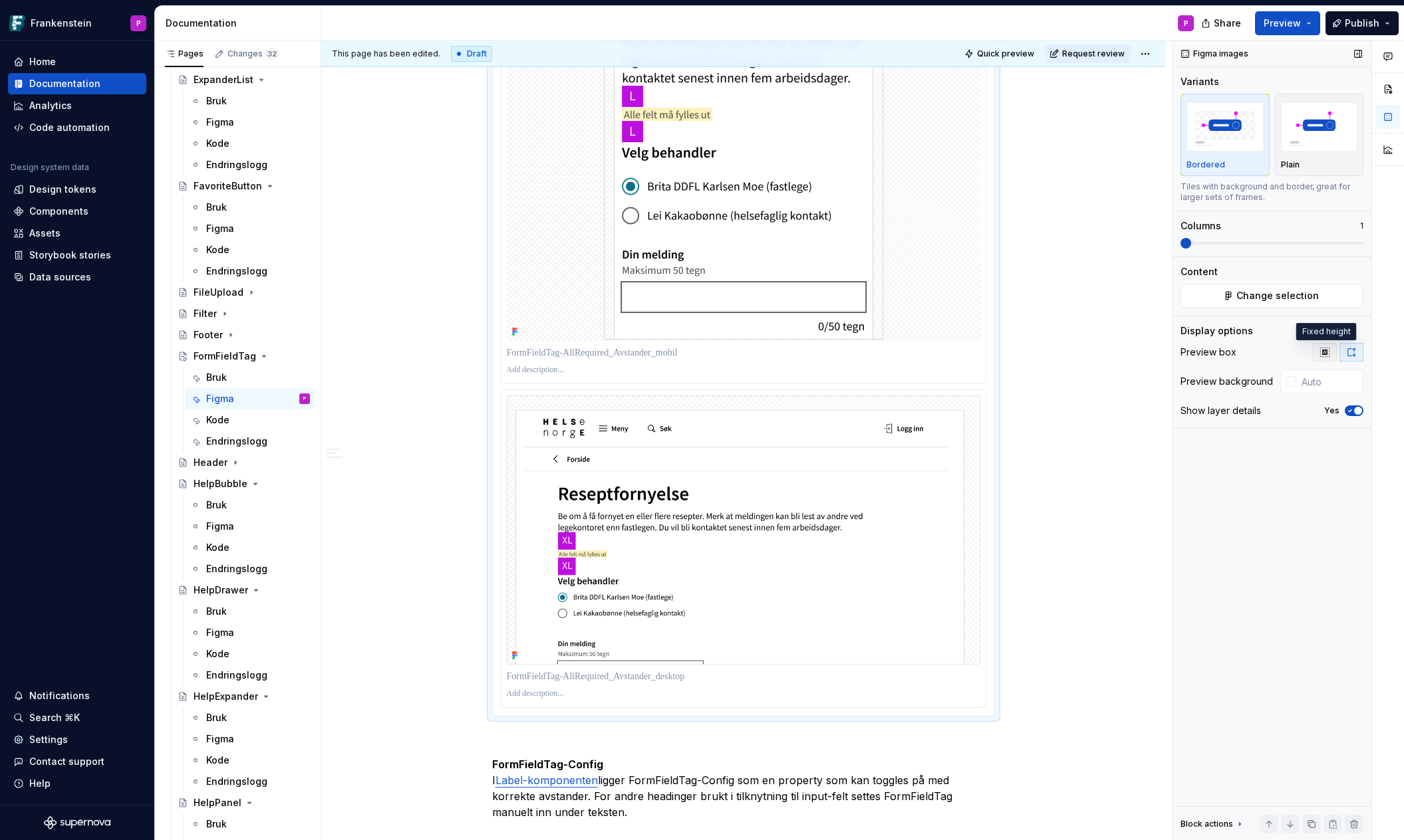
click at [1323, 352] on icon "button" at bounding box center [1324, 352] width 9 height 9
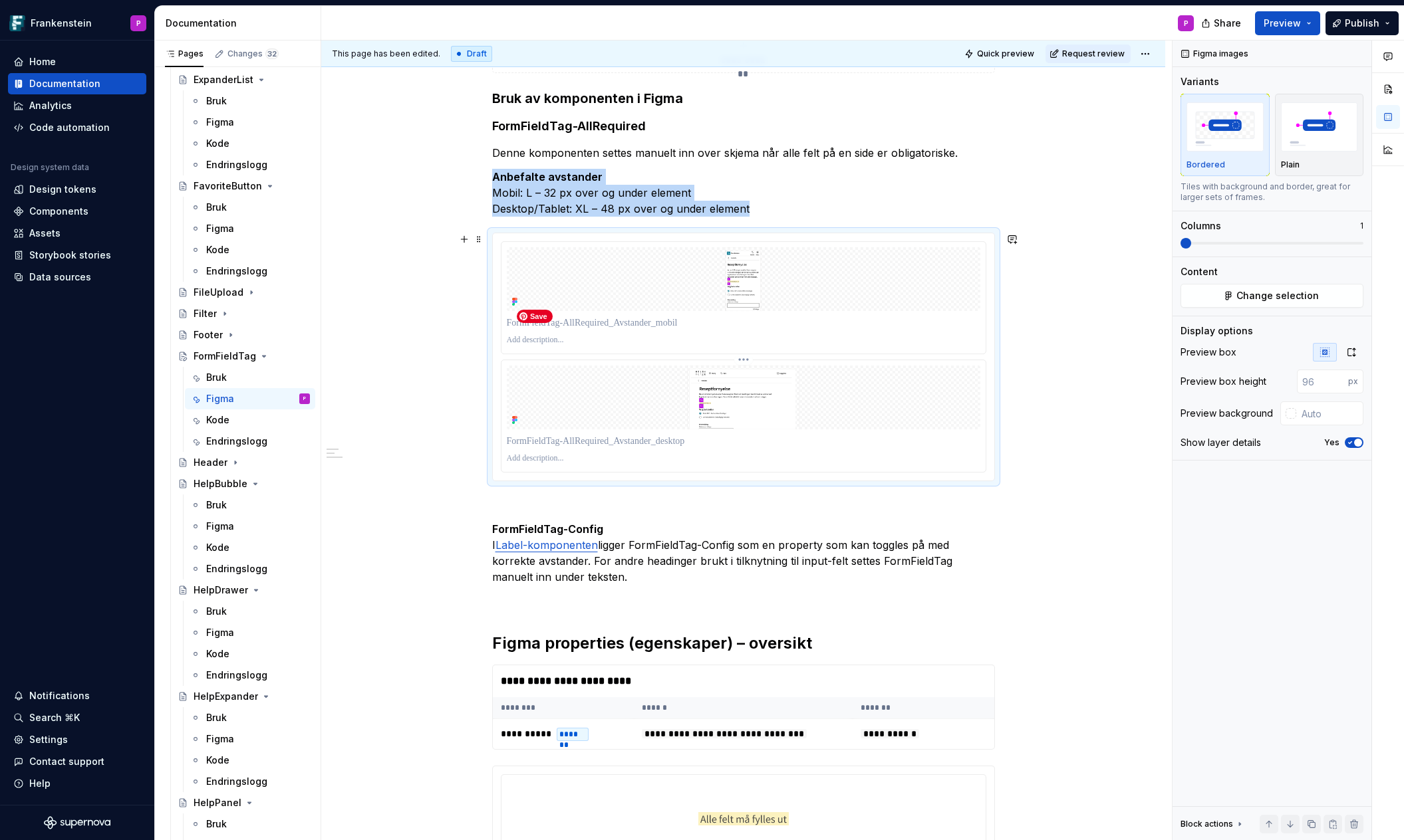
scroll to position [338, 0]
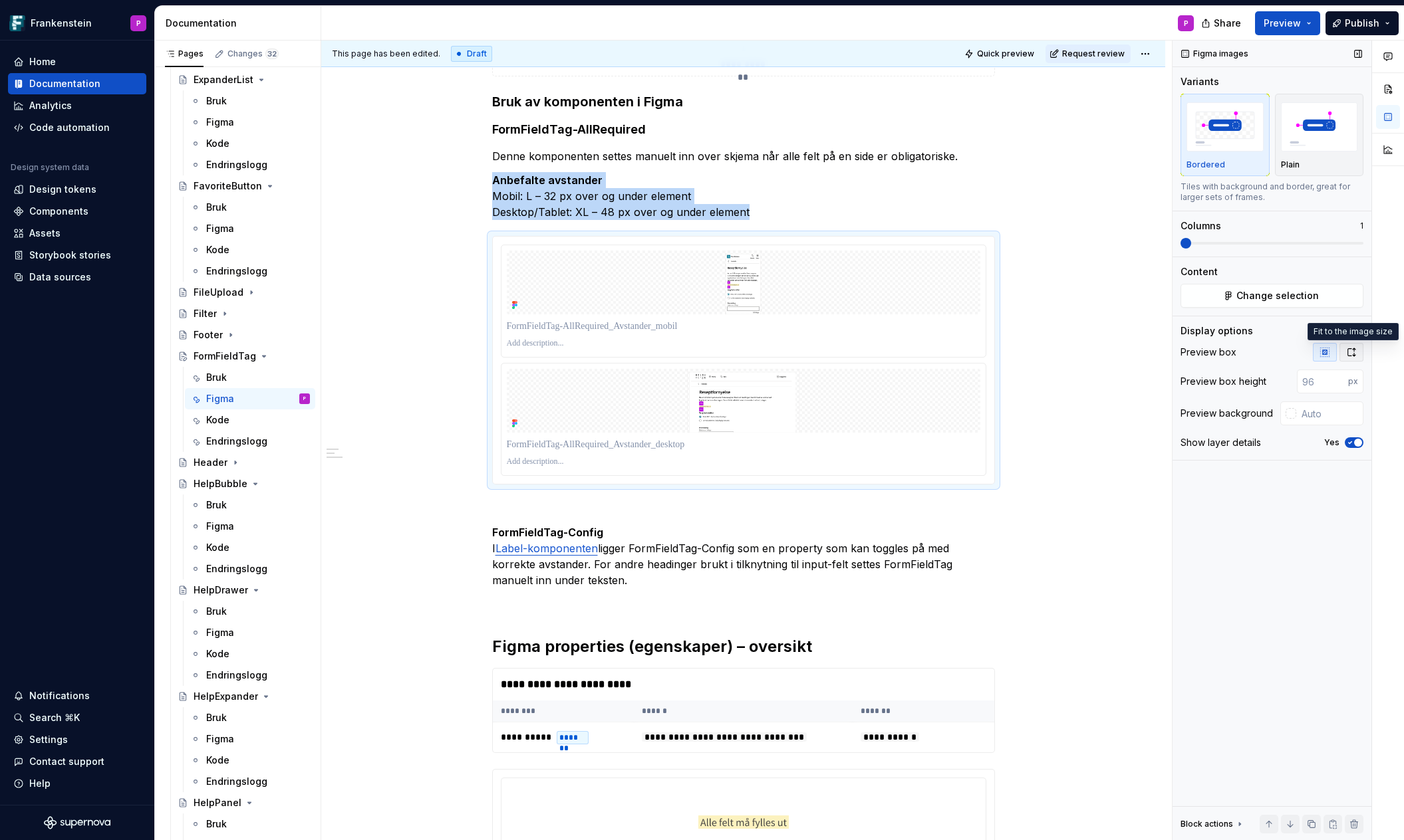
click at [1350, 347] on icon "button" at bounding box center [1351, 352] width 10 height 10
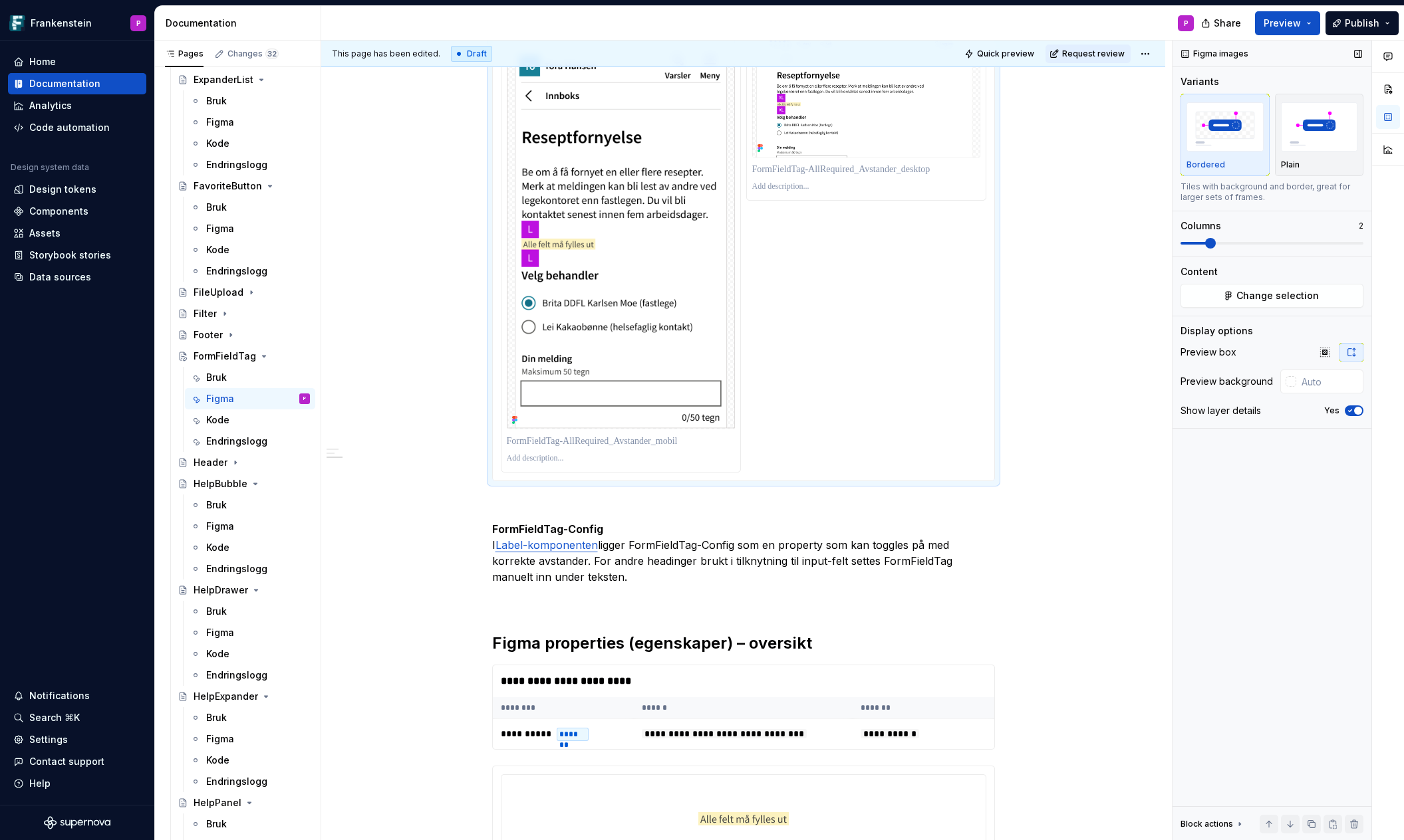
scroll to position [533, 0]
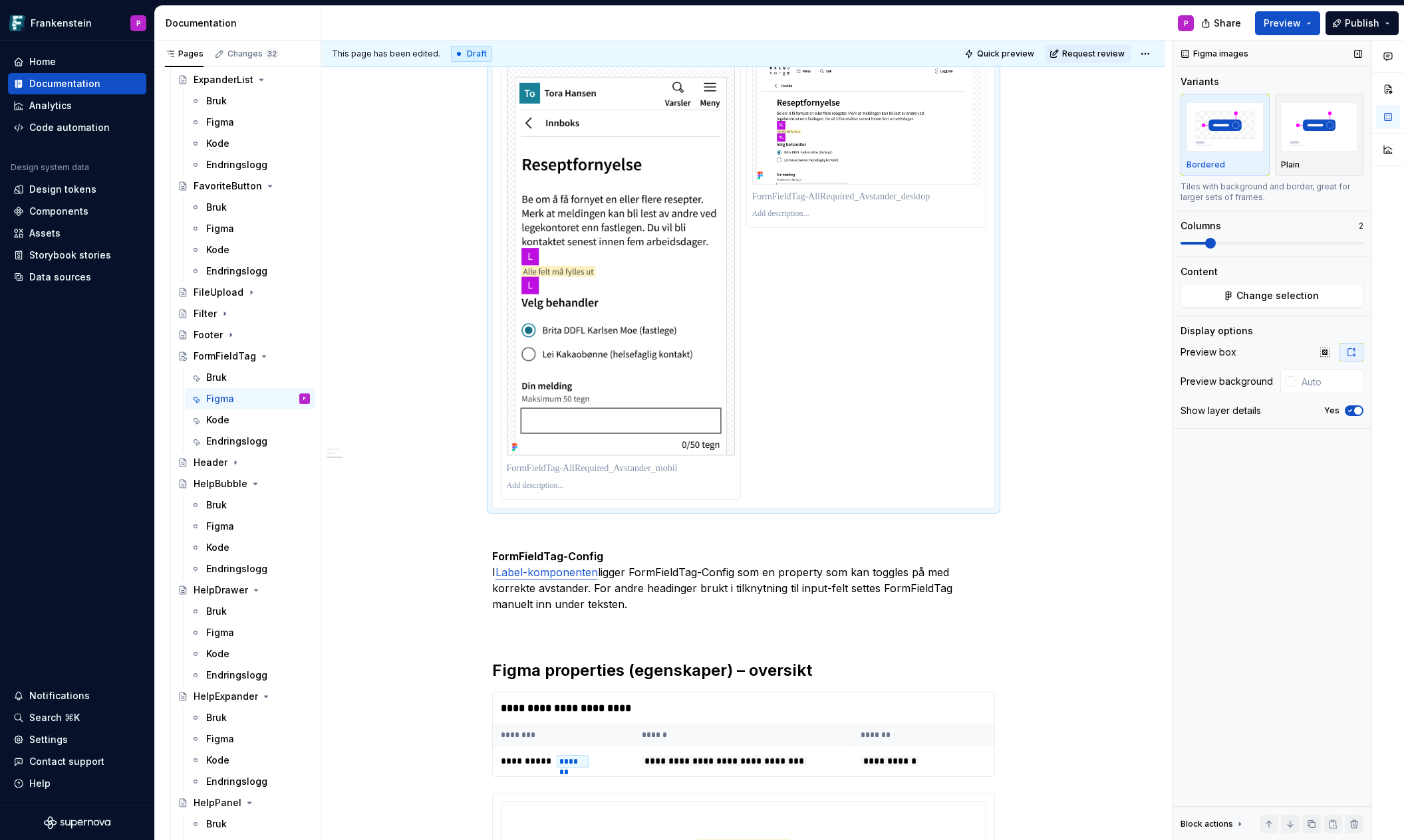
click at [1205, 244] on span at bounding box center [1210, 243] width 10 height 10
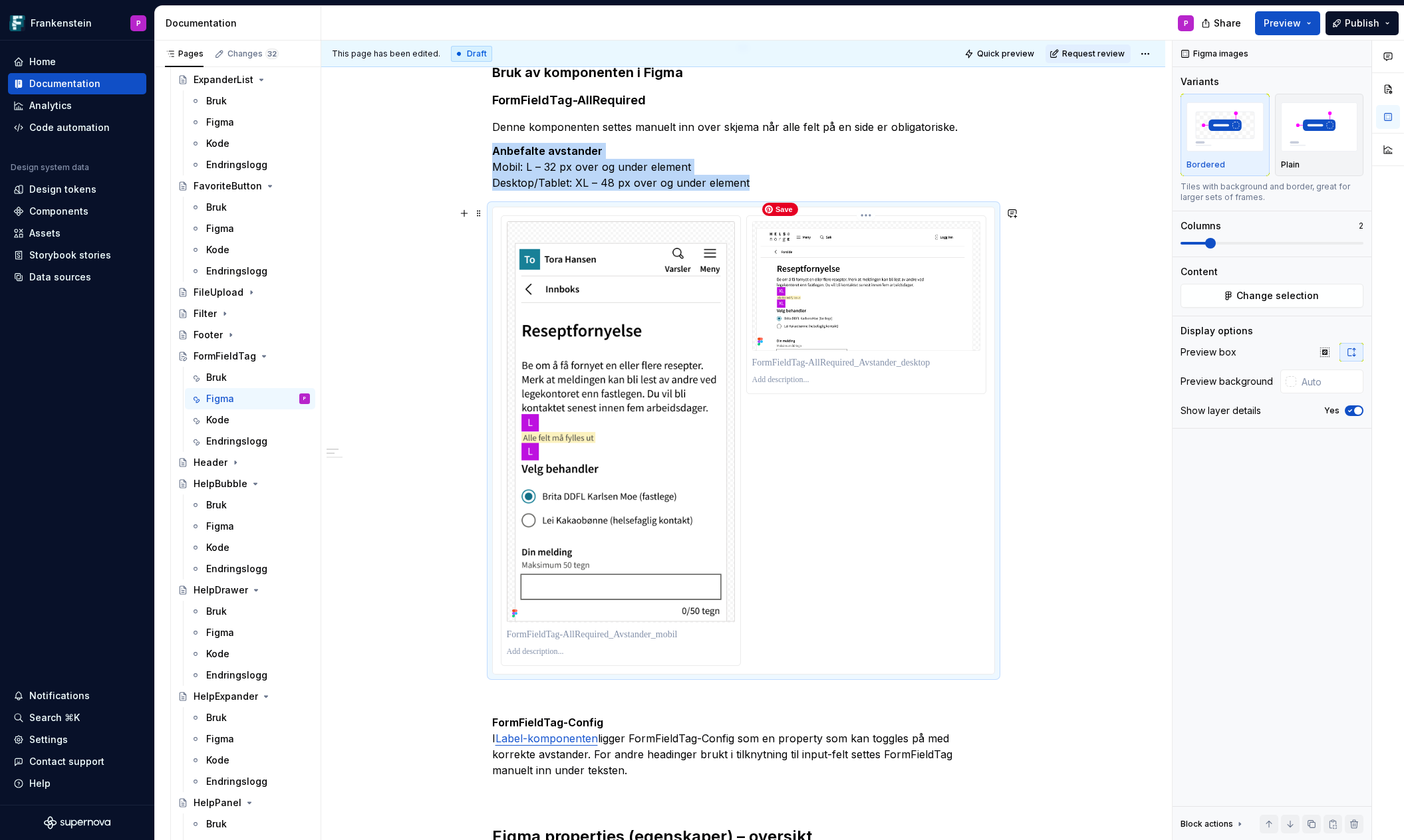
scroll to position [349, 0]
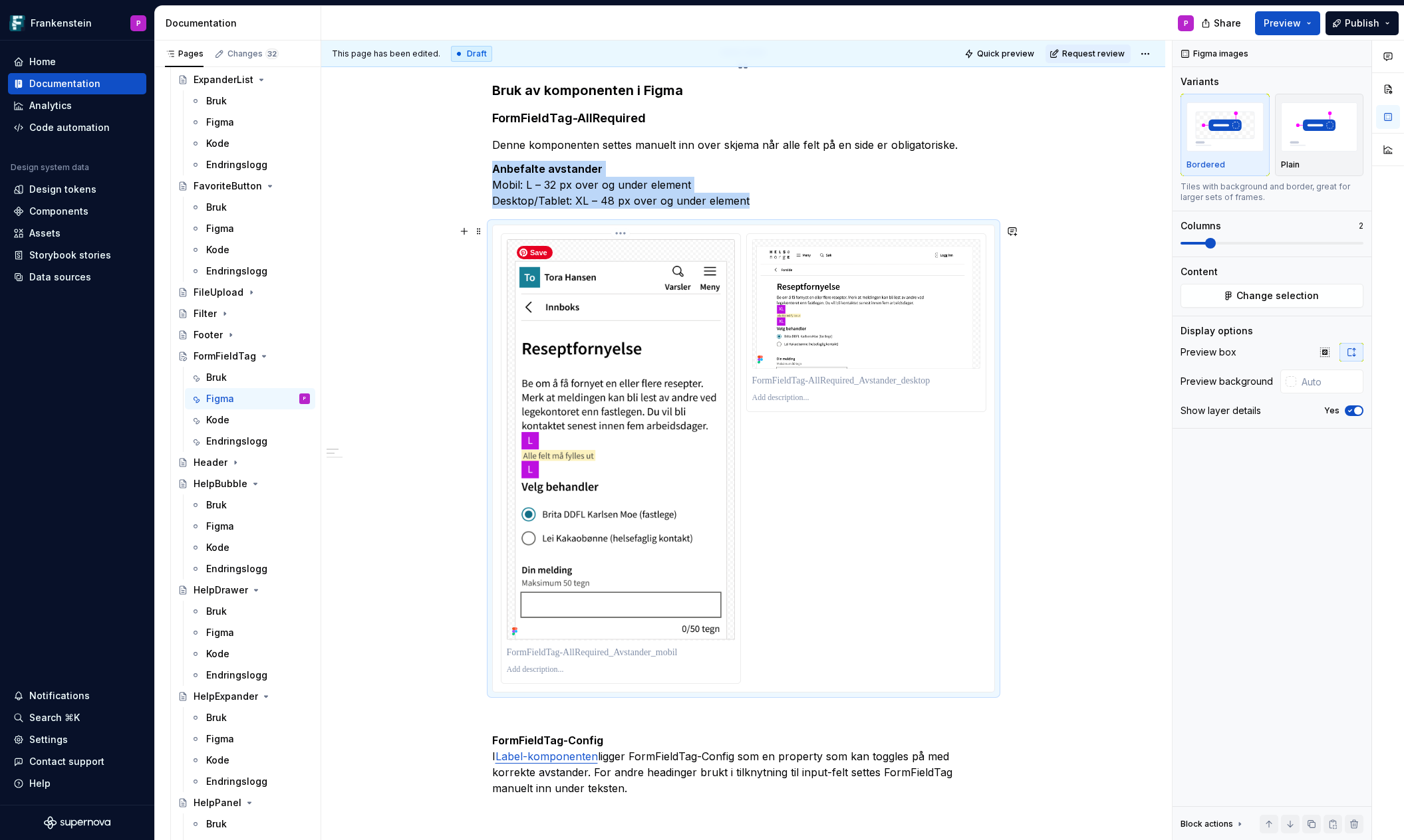
click at [697, 410] on img at bounding box center [621, 439] width 228 height 401
click at [692, 394] on img at bounding box center [621, 439] width 228 height 401
click at [822, 335] on img at bounding box center [866, 303] width 228 height 129
click at [1223, 301] on button "Change selection" at bounding box center [1272, 296] width 183 height 24
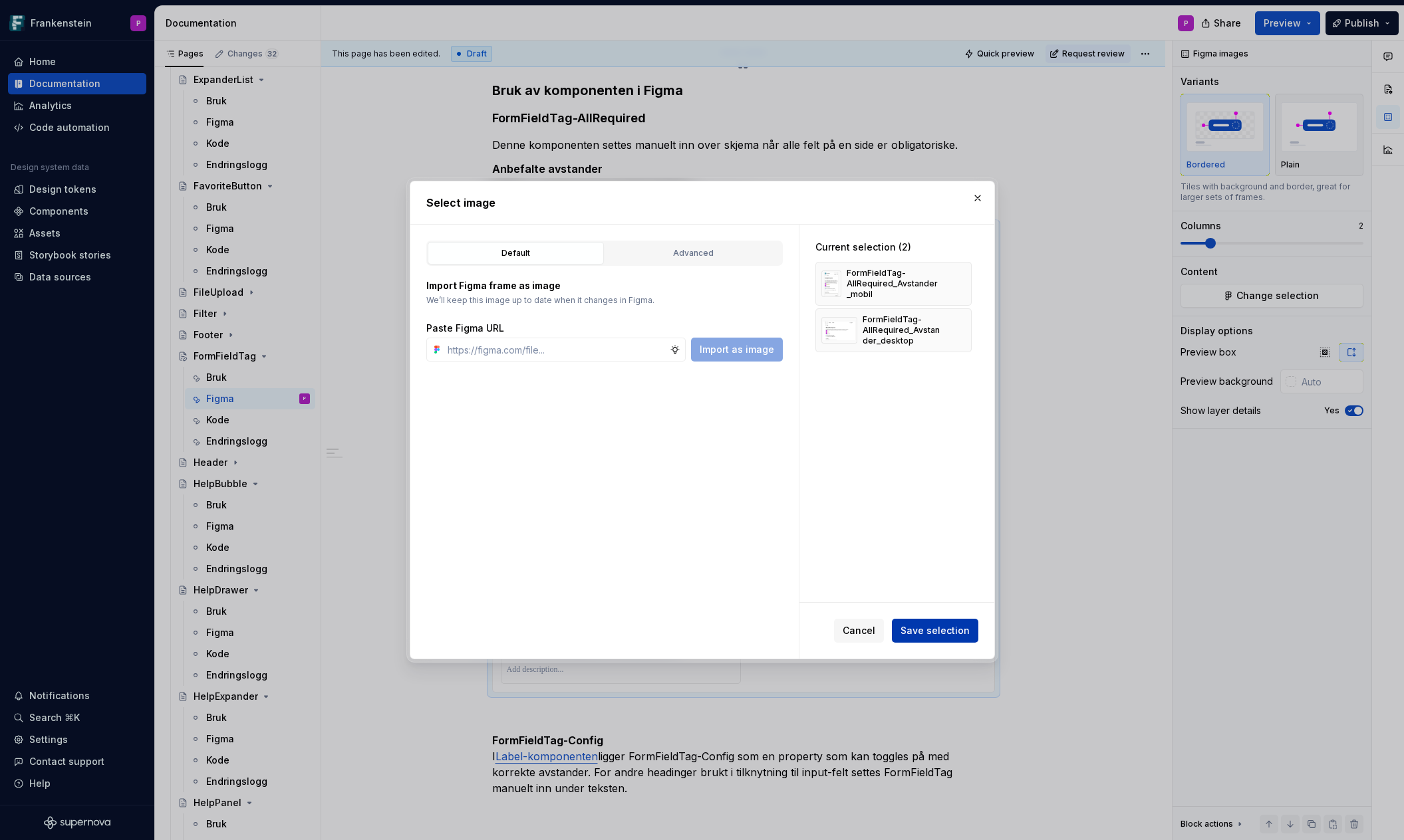
click at [918, 630] on span "Save selection" at bounding box center [935, 631] width 69 height 13
type textarea "*"
click at [977, 199] on button "button" at bounding box center [977, 198] width 19 height 19
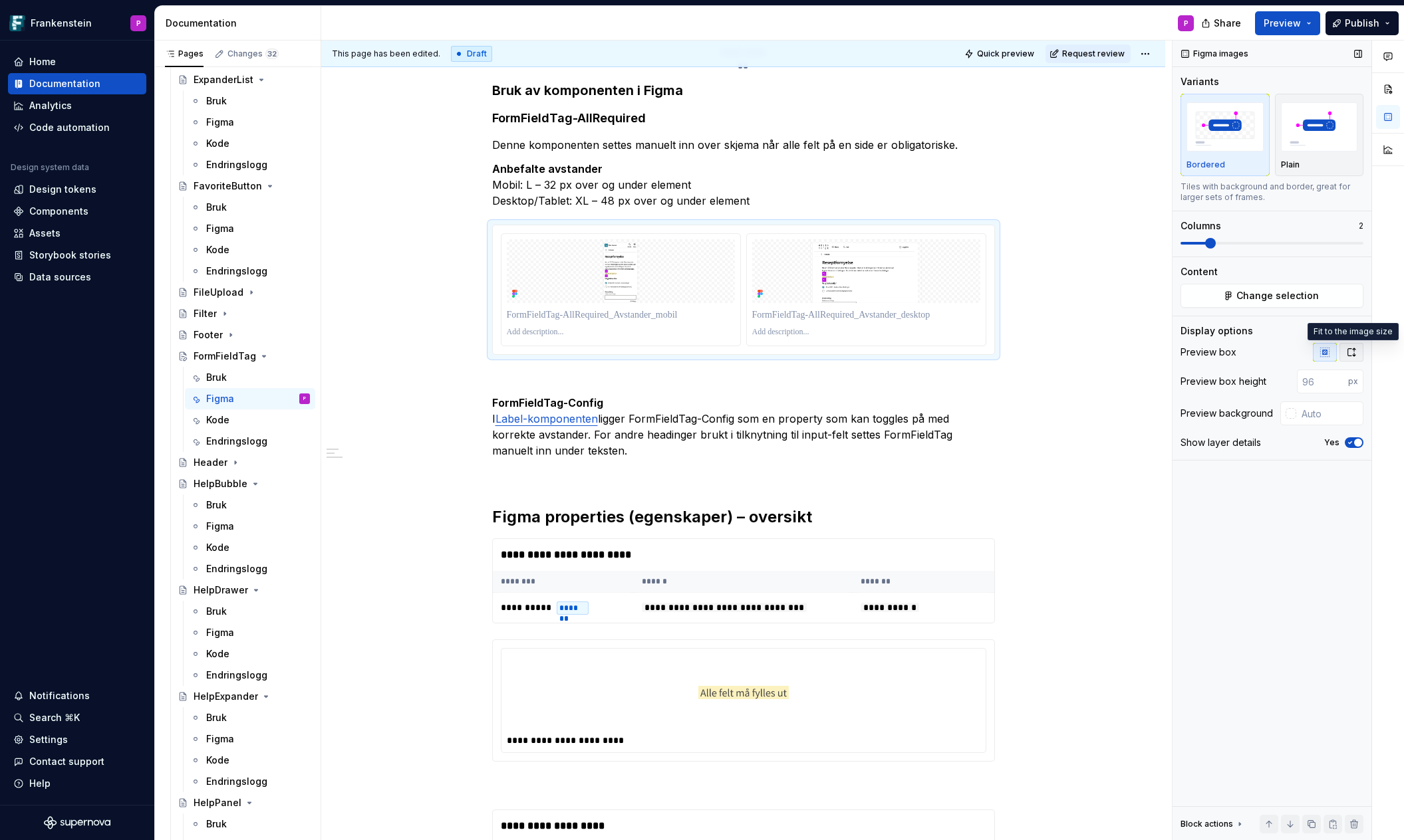
click at [1343, 356] on button "button" at bounding box center [1351, 352] width 24 height 19
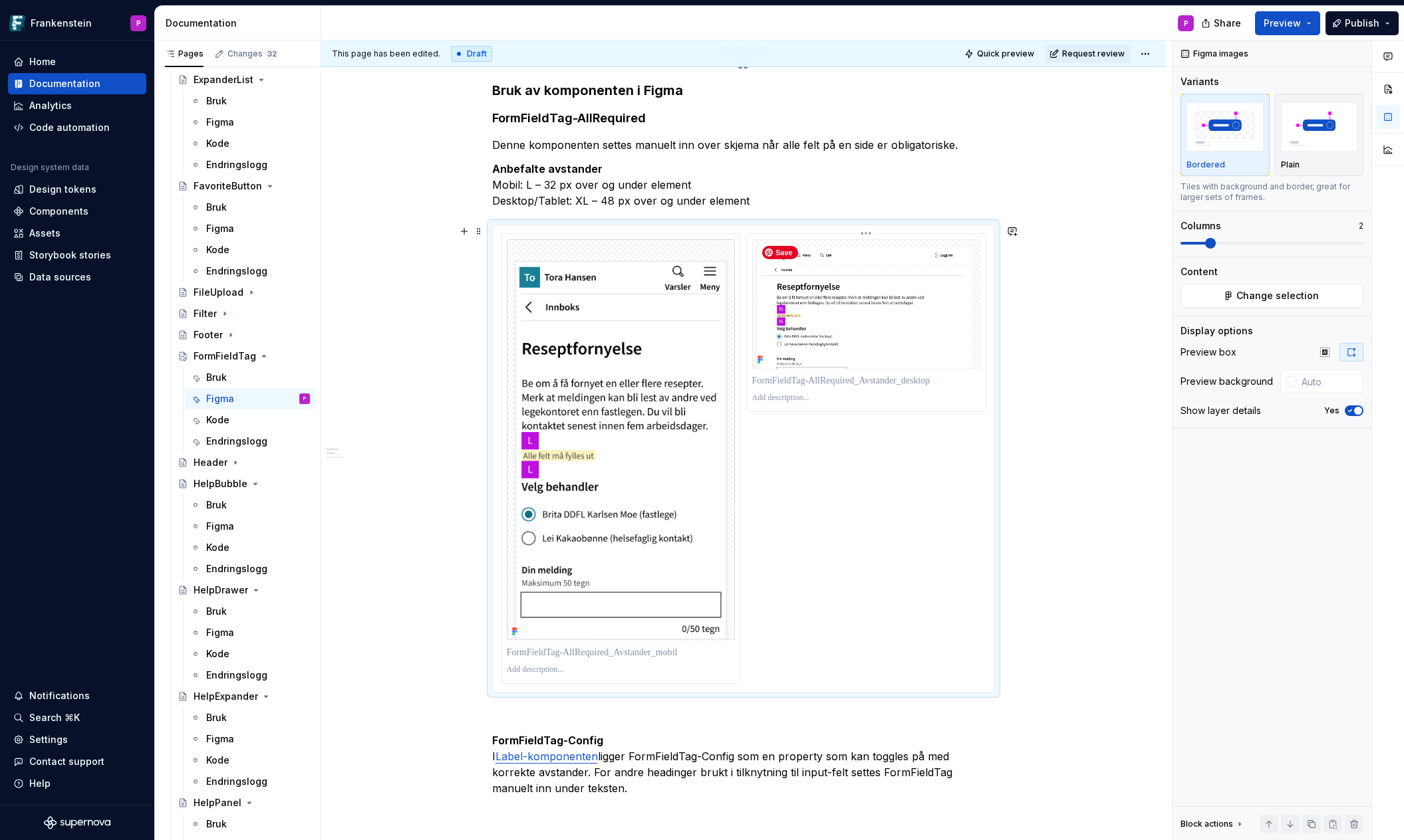
click at [898, 338] on img at bounding box center [866, 303] width 228 height 129
click at [1290, 381] on div at bounding box center [1290, 381] width 10 height 10
type input "#00000030"
type input "*"
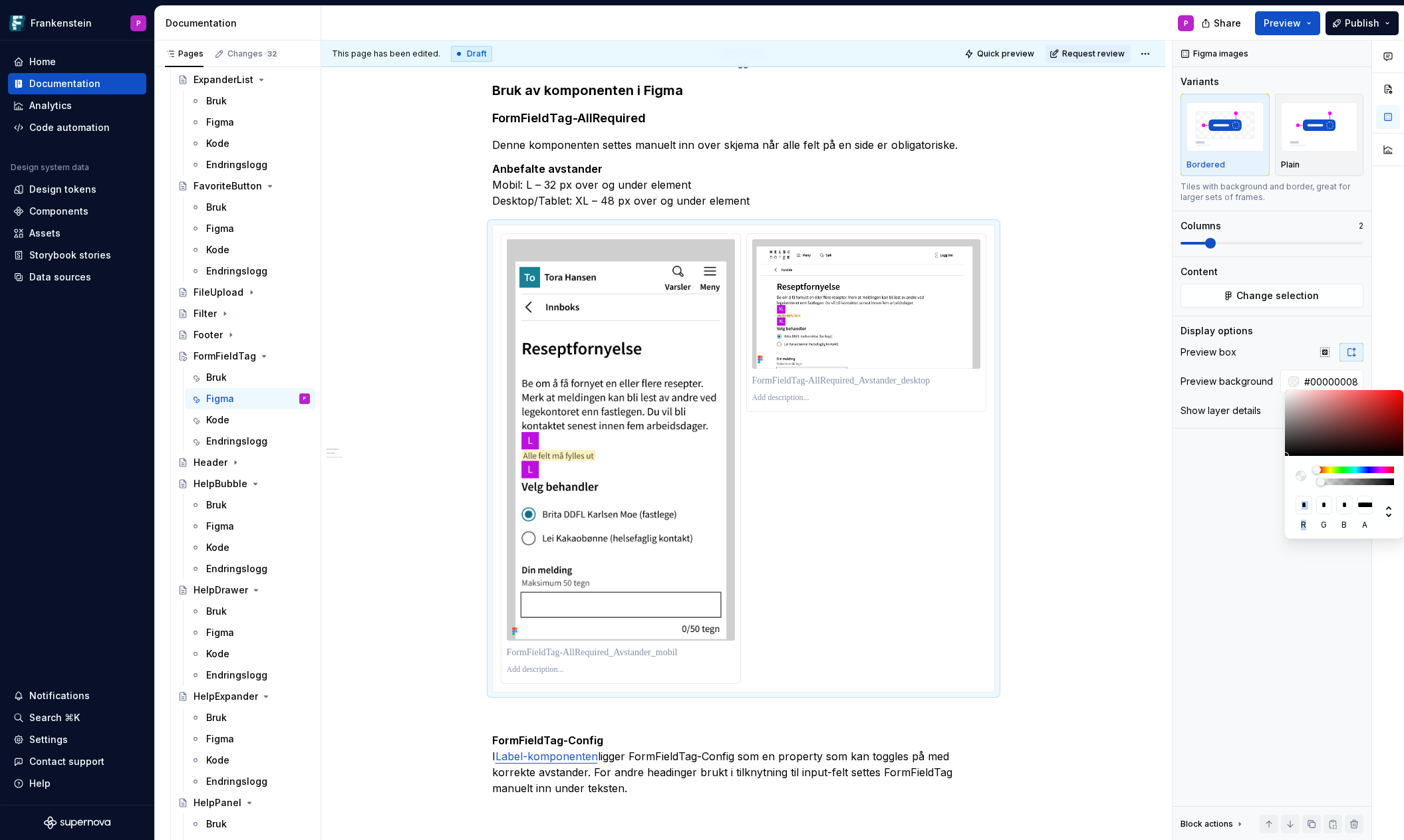
type input "#00000005"
type input "**********"
type input "#00000003"
type input "**********"
type input "#00000000"
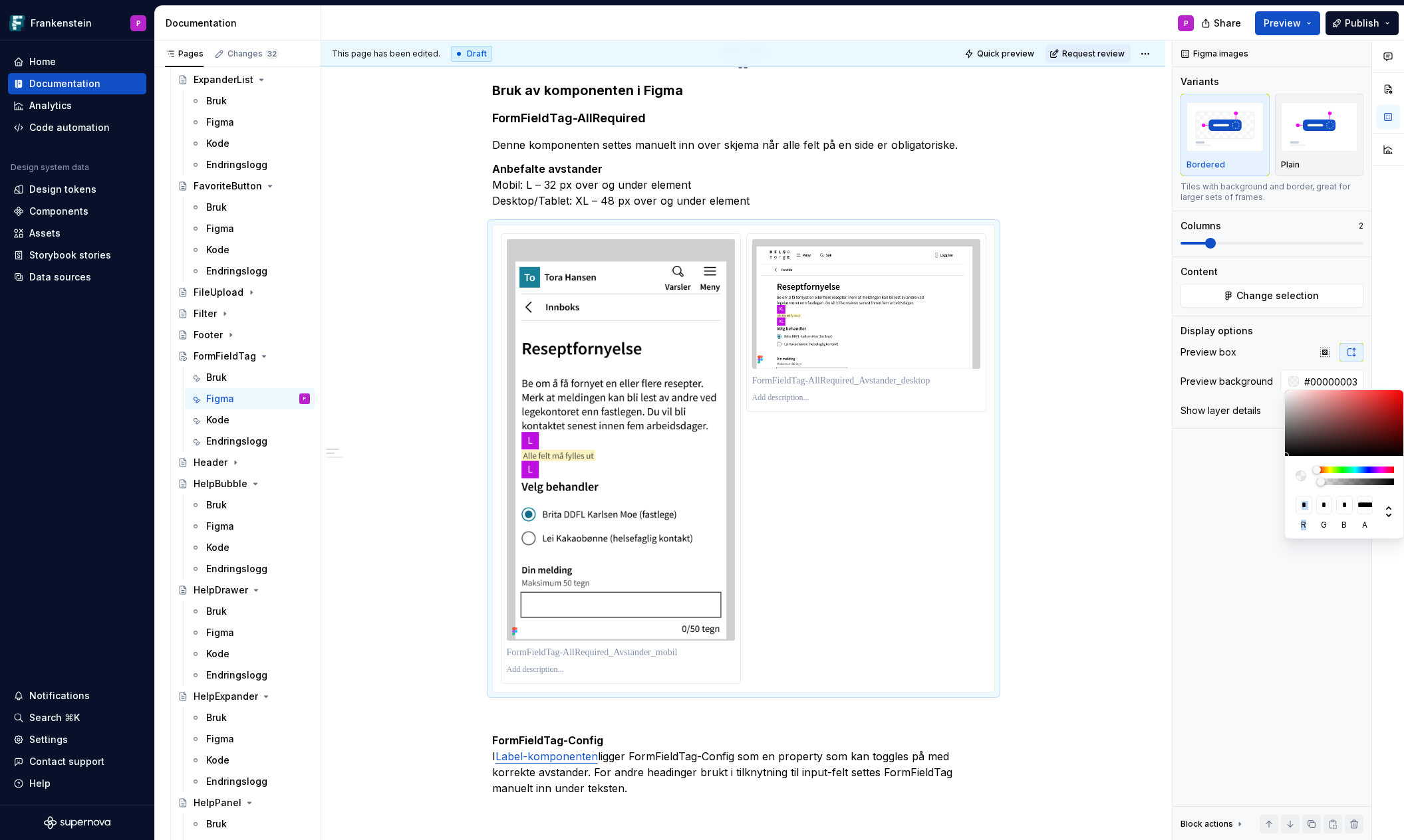
type input "*"
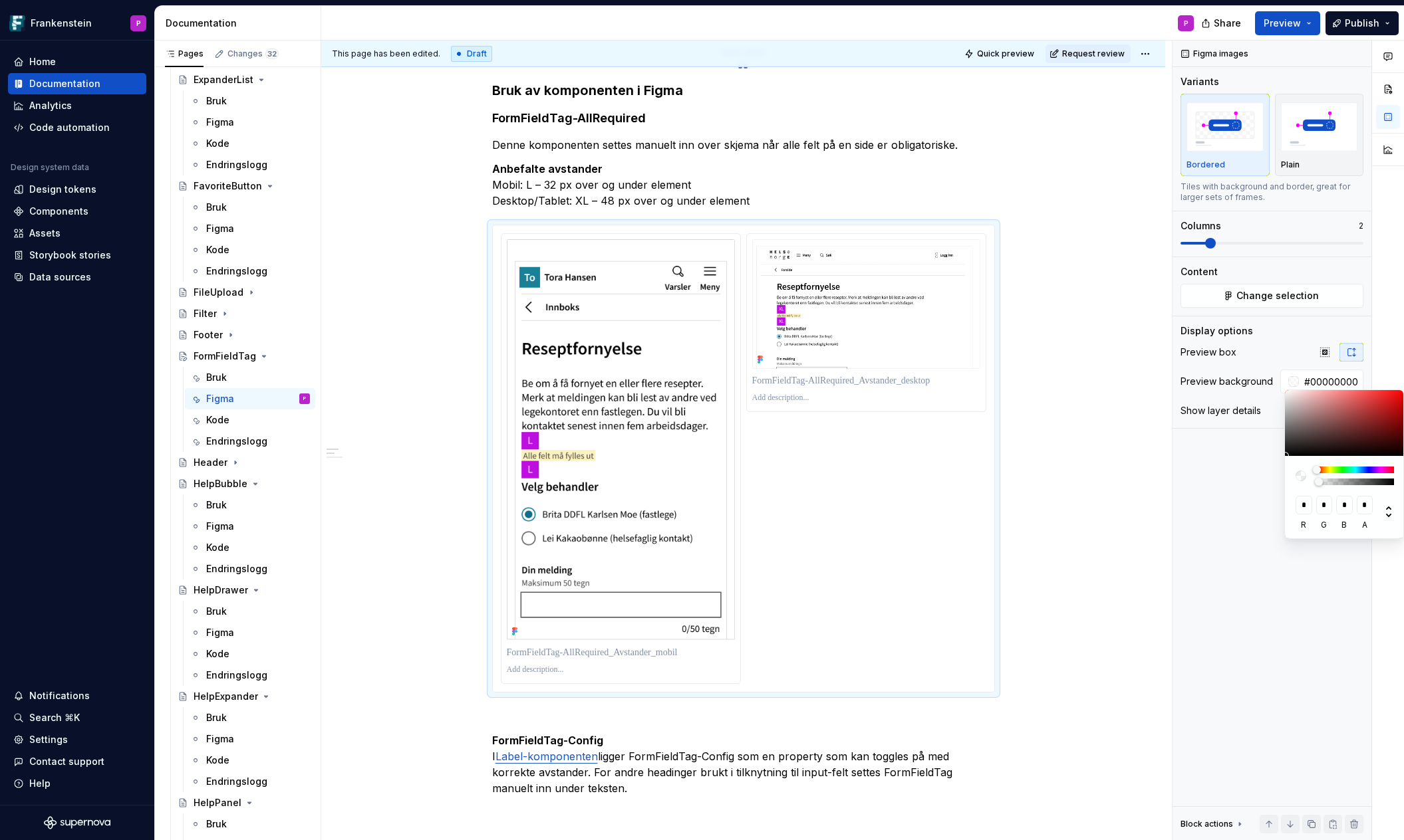
drag, startPoint x: 1332, startPoint y: 481, endPoint x: 1308, endPoint y: 489, distance: 25.3
click at [1308, 489] on div "* r * g * b * a" at bounding box center [1344, 497] width 120 height 82
click at [1050, 425] on html "Frankenstein P Home Documentation Analytics Code automation Design system data …" at bounding box center [702, 420] width 1404 height 840
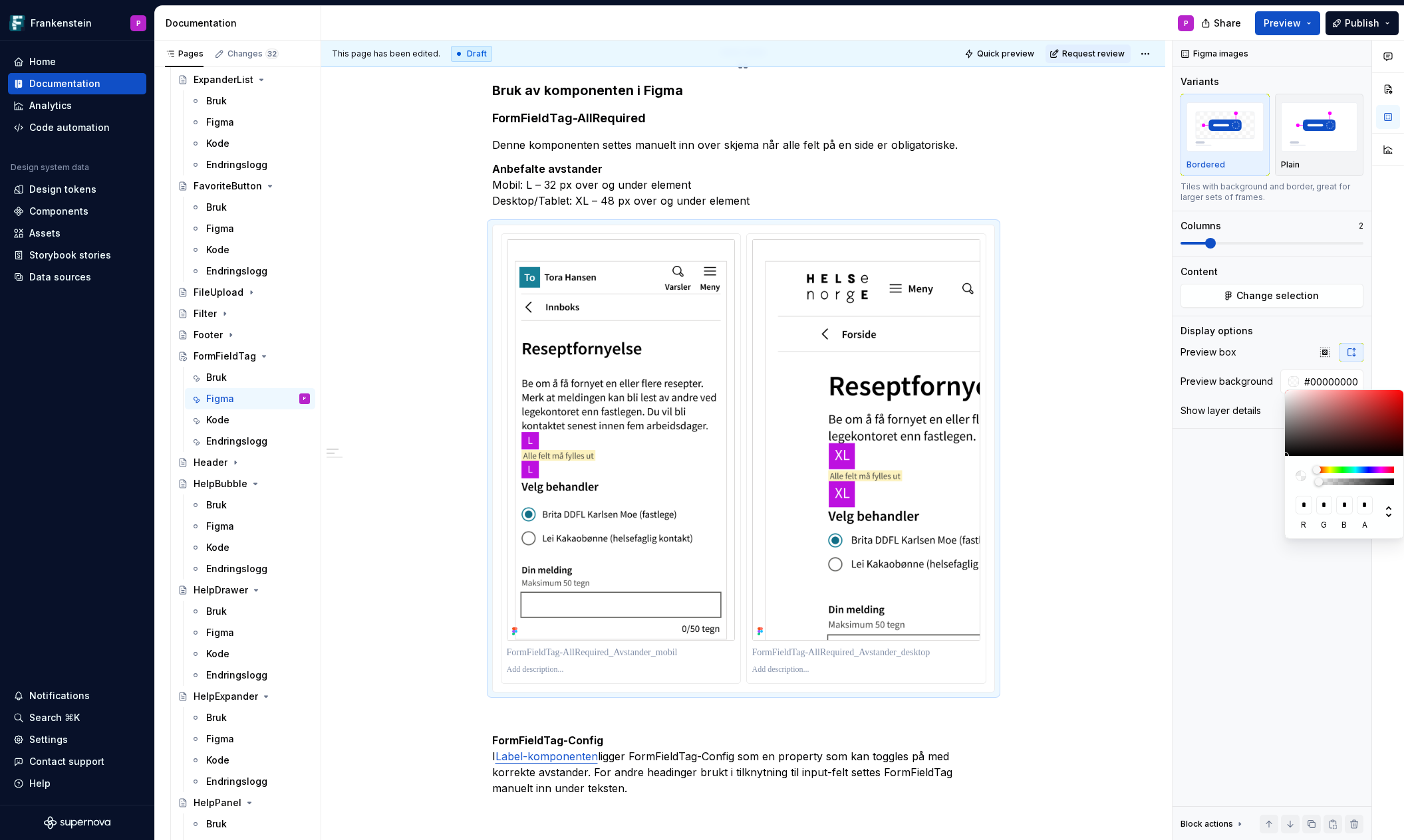
click at [1040, 347] on html "Frankenstein P Home Documentation Analytics Code automation Design system data …" at bounding box center [702, 420] width 1404 height 840
click at [1349, 411] on icon "button" at bounding box center [1350, 411] width 3 height 2
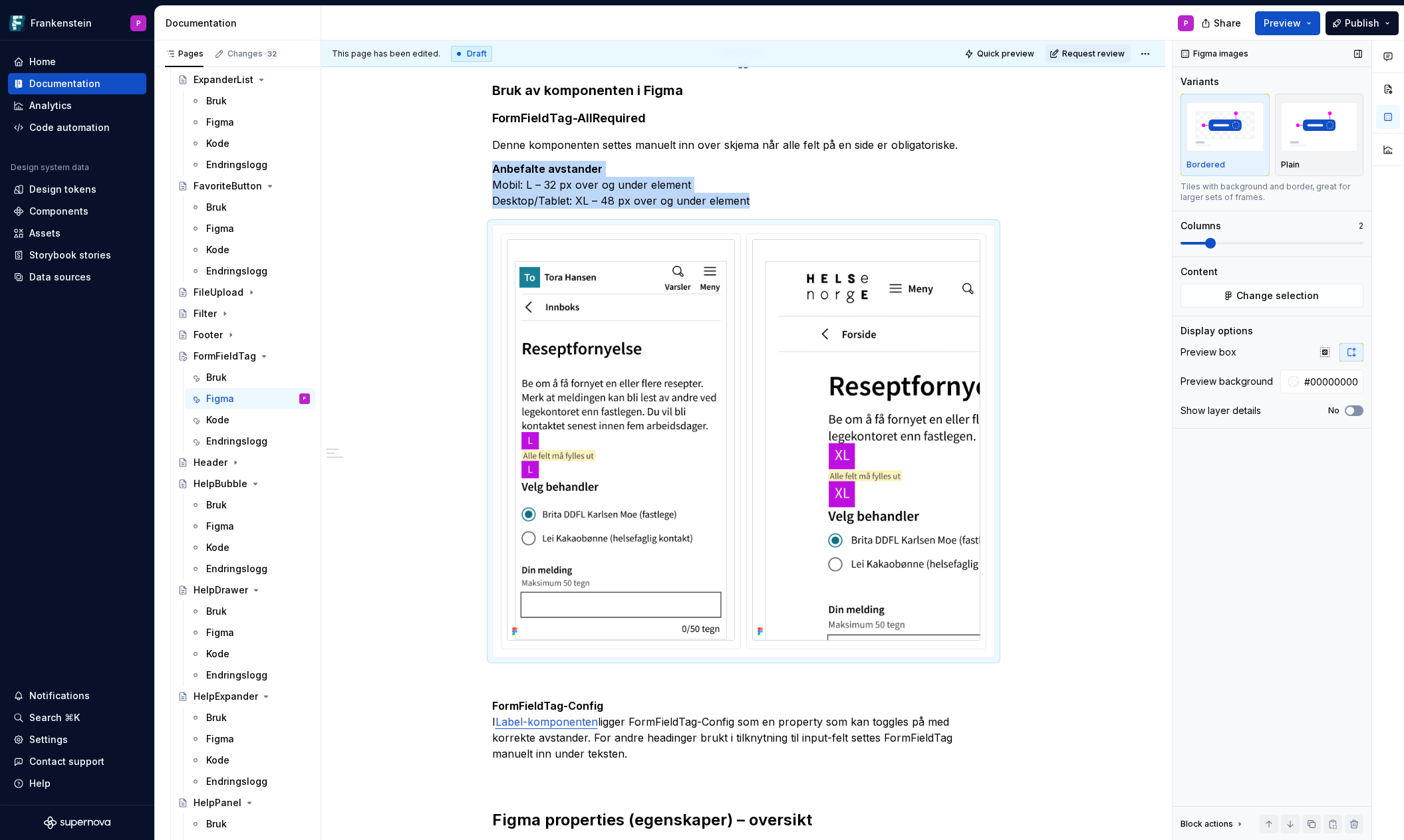
click at [1357, 409] on button "No" at bounding box center [1353, 411] width 19 height 10
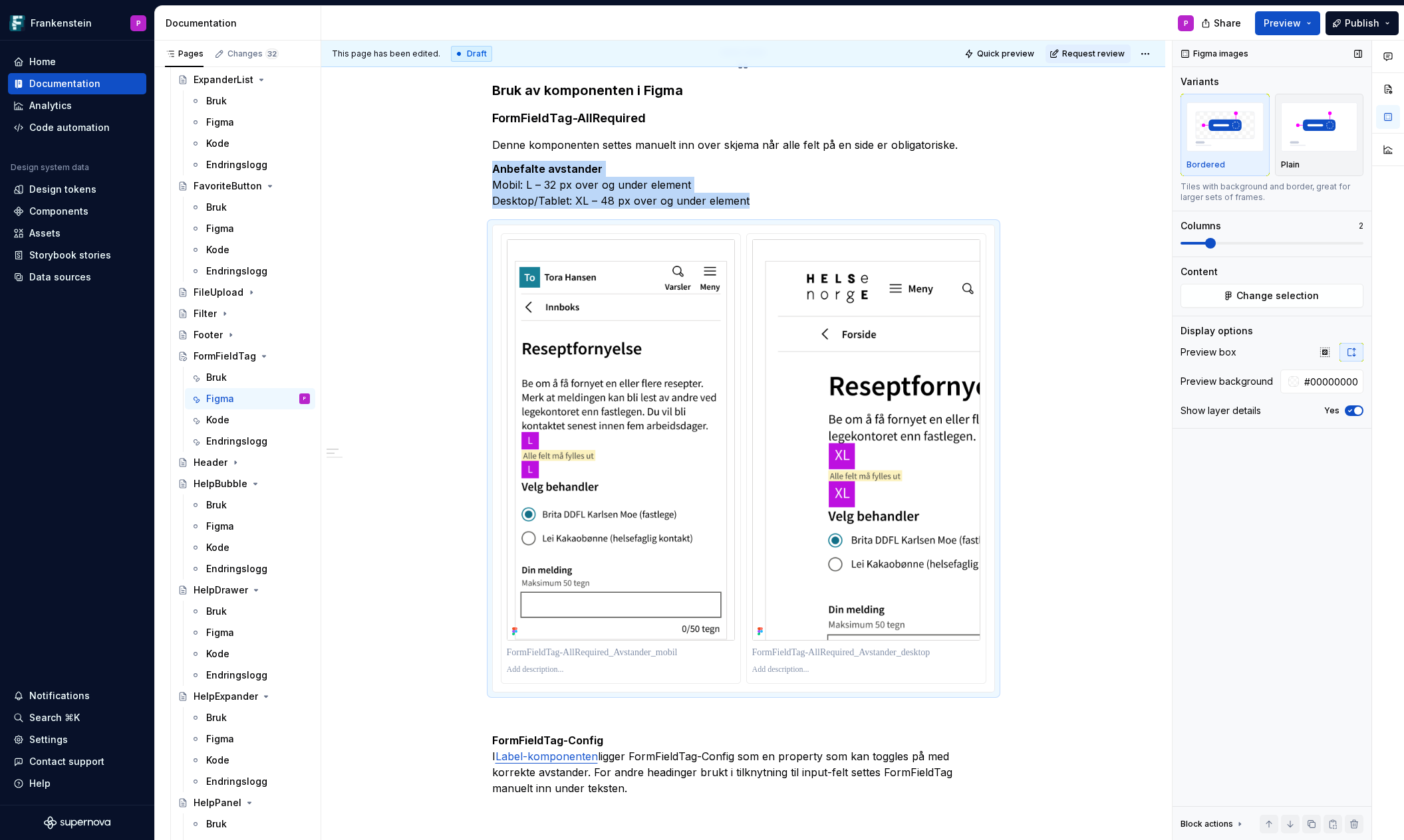
click at [1346, 409] on icon "button" at bounding box center [1349, 410] width 10 height 8
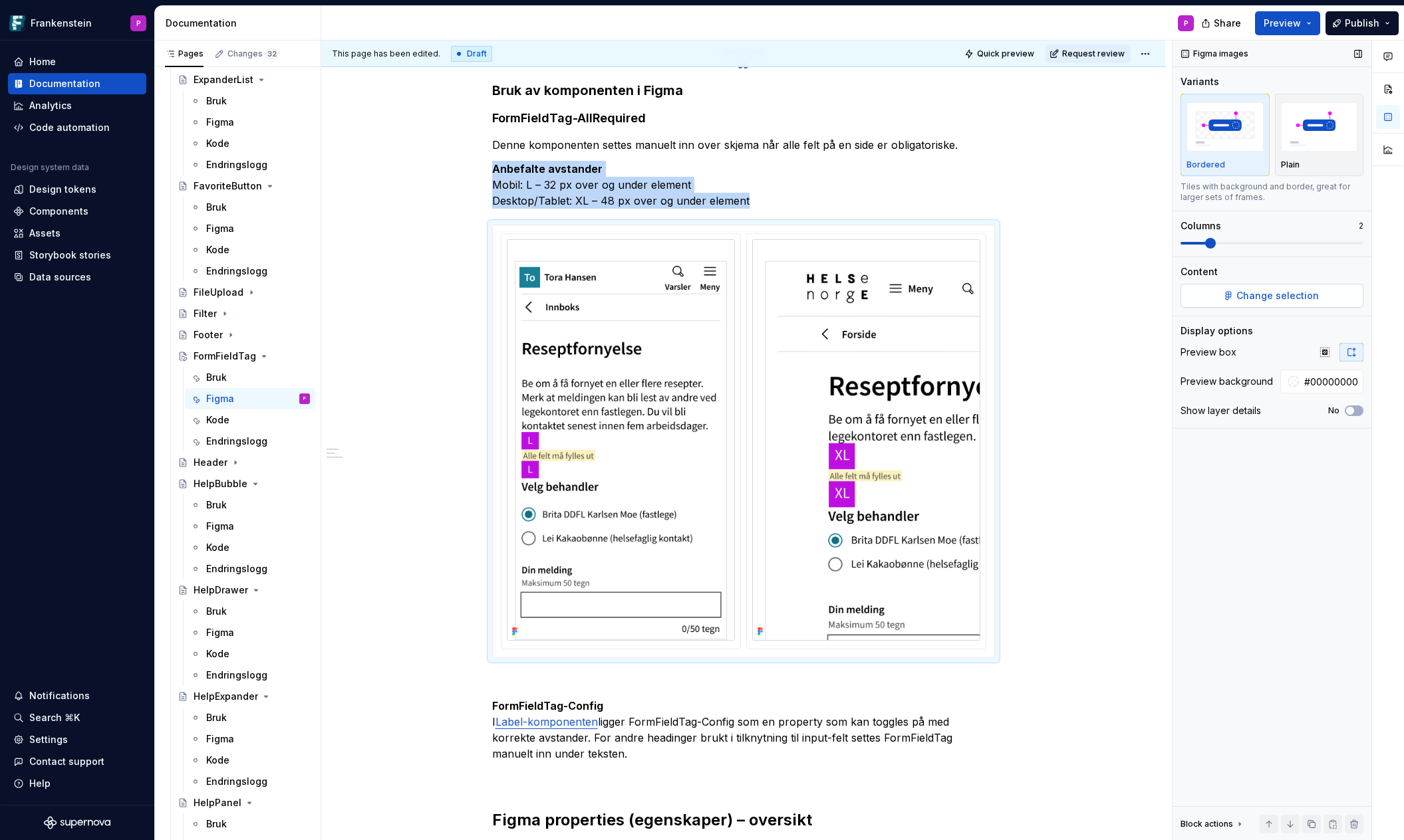
click at [1247, 291] on span "Change selection" at bounding box center [1277, 296] width 82 height 13
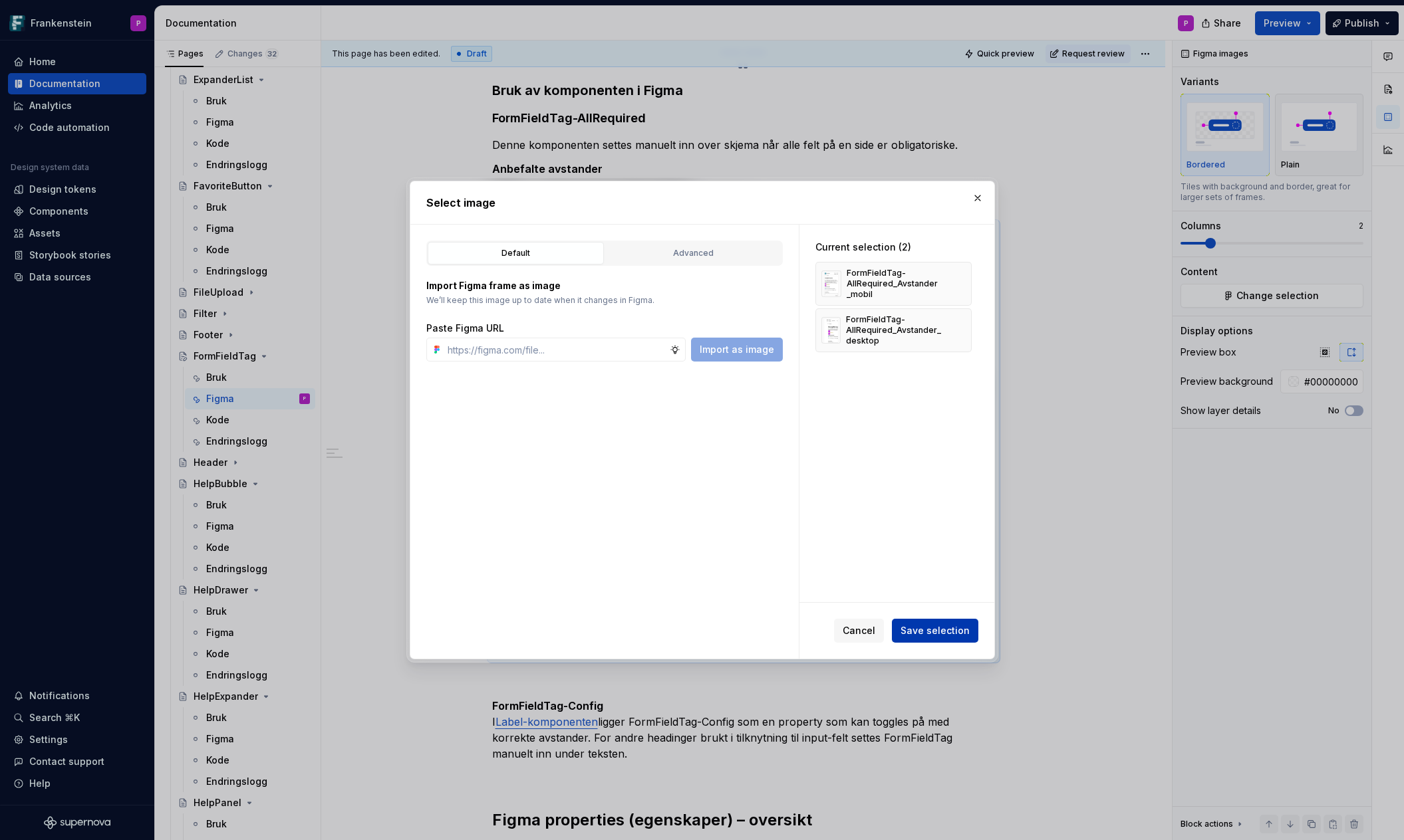
click at [920, 632] on span "Save selection" at bounding box center [935, 631] width 69 height 13
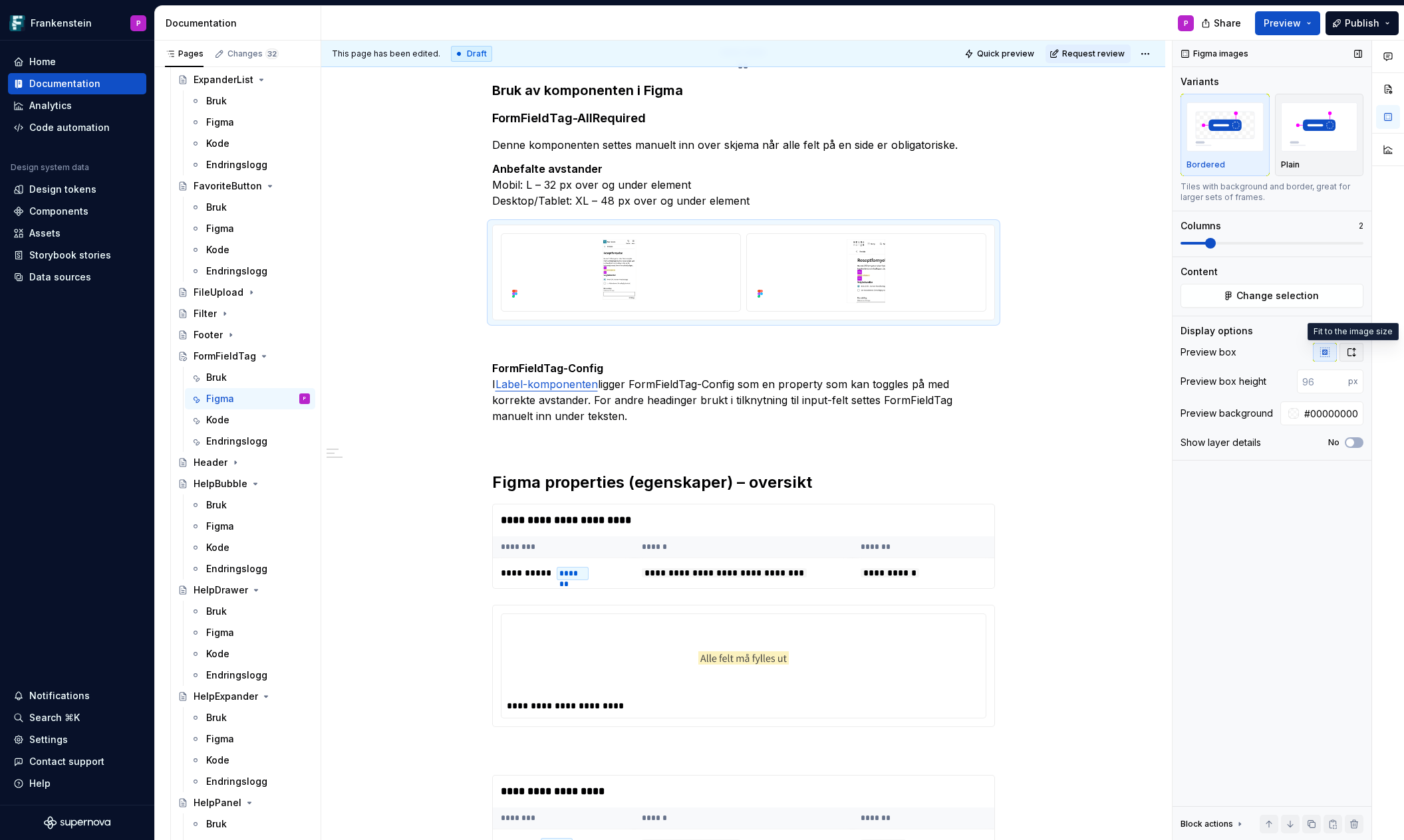
click at [1348, 351] on icon "button" at bounding box center [1351, 352] width 10 height 10
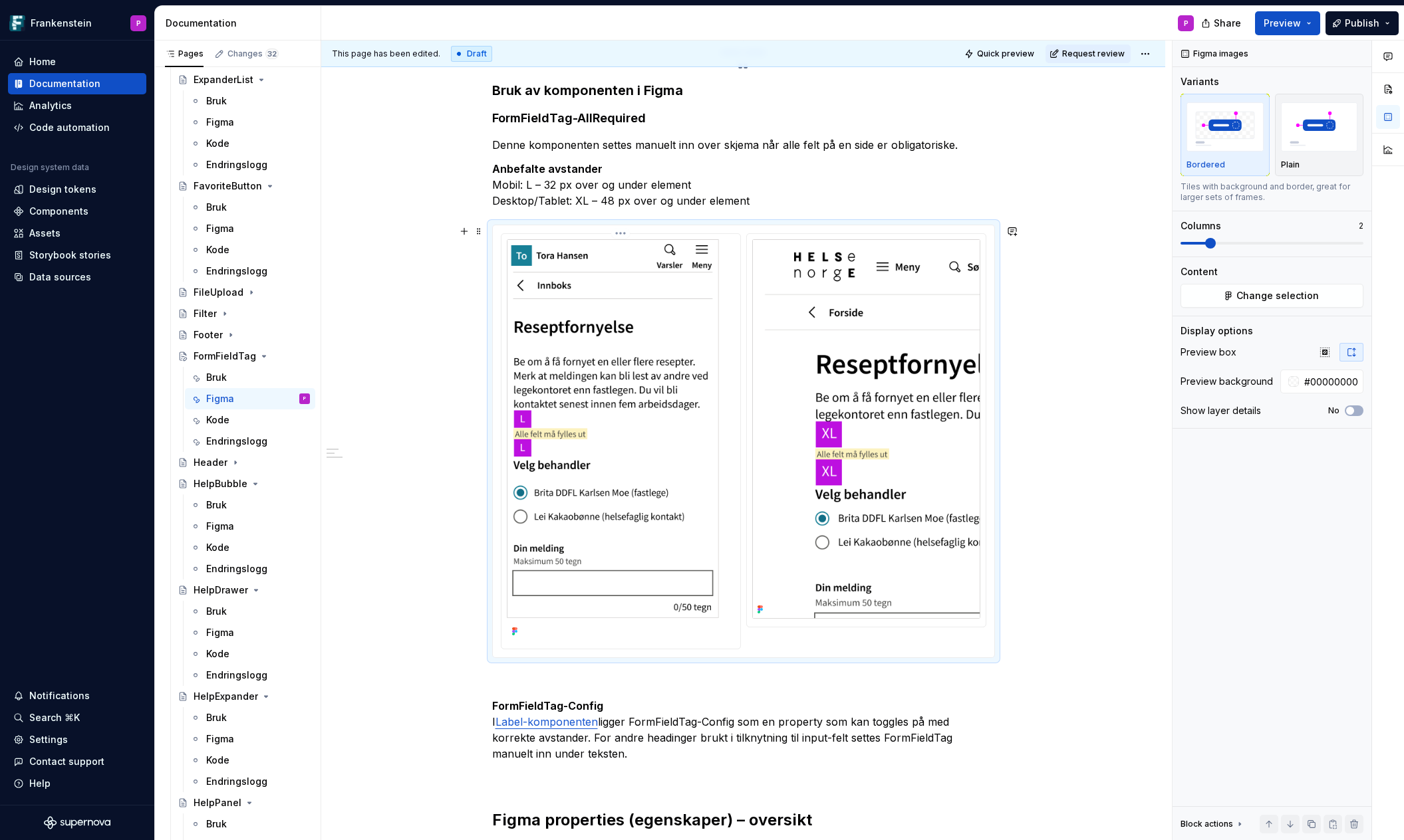
click at [724, 634] on img at bounding box center [621, 439] width 228 height 401
click at [584, 117] on strong "FormFieldTag-AllRequired" at bounding box center [568, 118] width 153 height 14
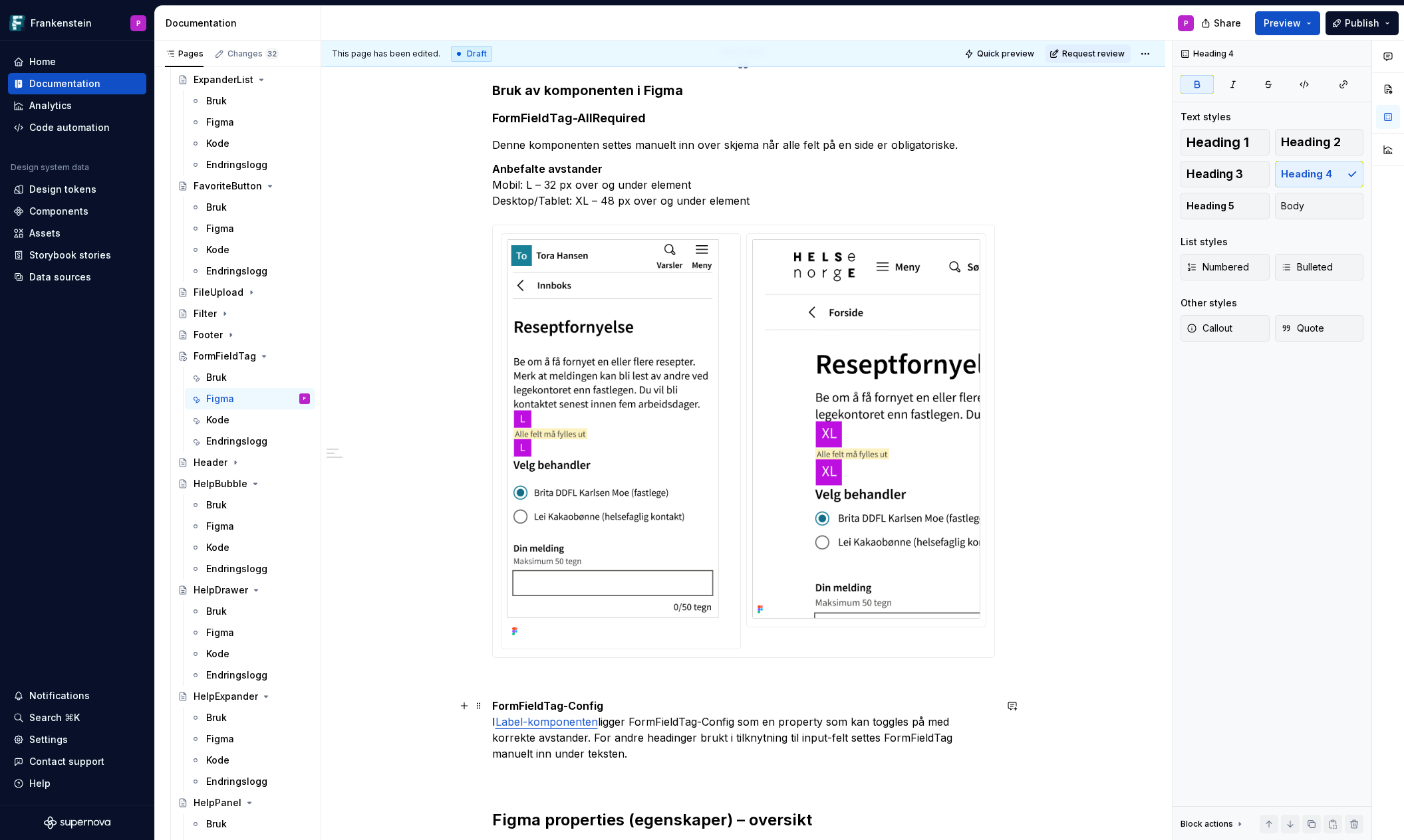
click at [569, 707] on strong "FormFieldTag-Config" at bounding box center [547, 706] width 111 height 13
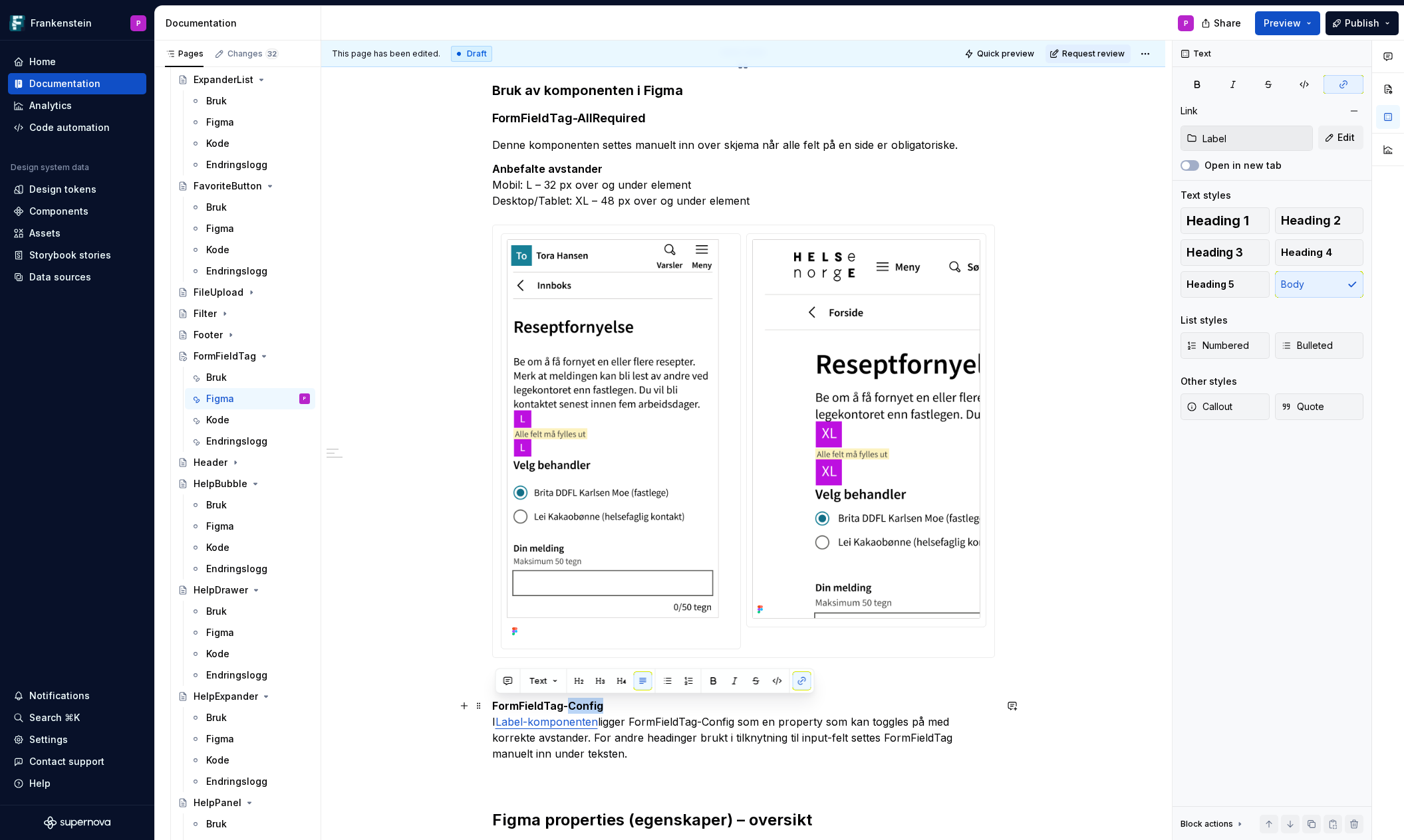
click at [582, 700] on strong "FormFieldTag-Config" at bounding box center [547, 706] width 111 height 13
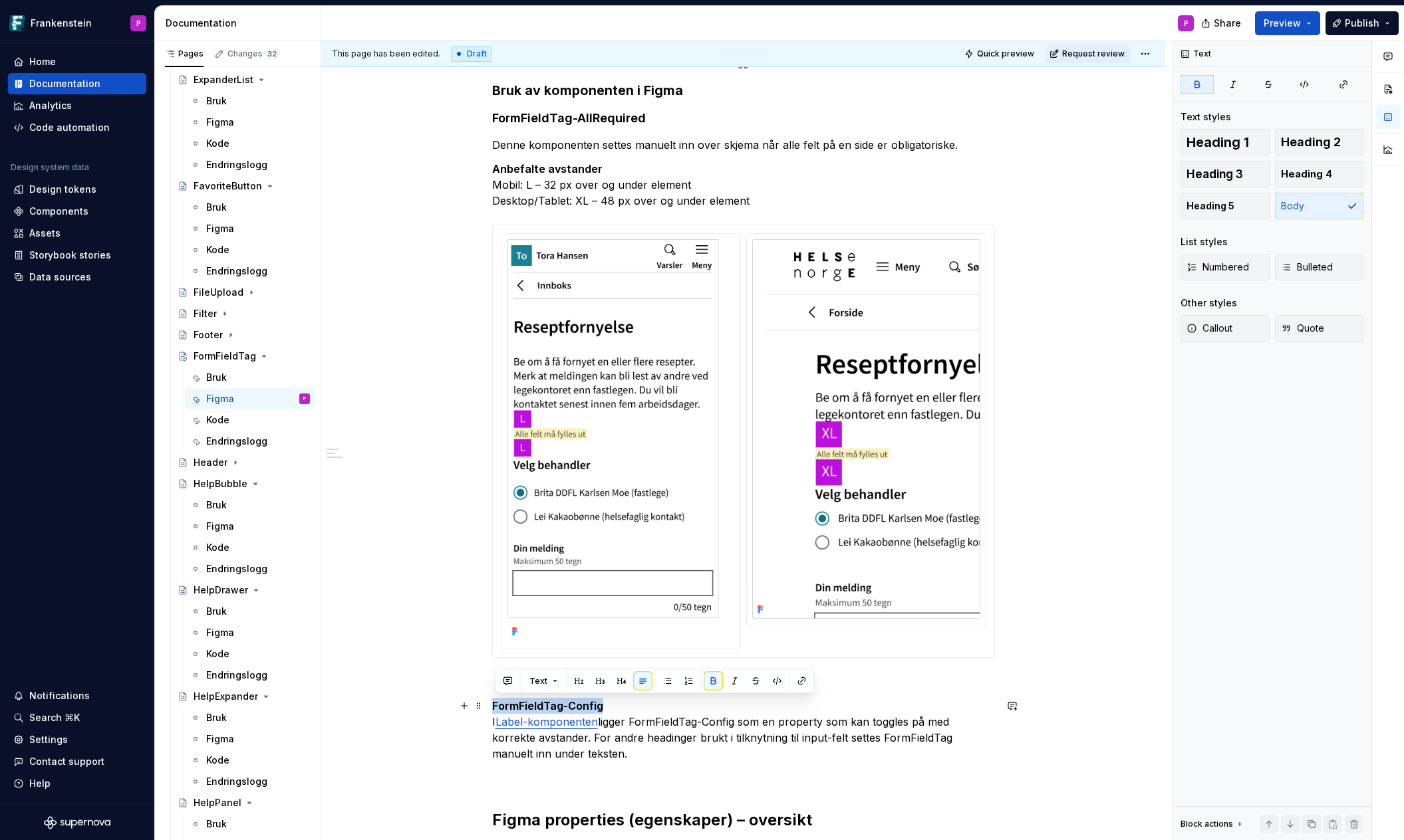
drag, startPoint x: 604, startPoint y: 705, endPoint x: 492, endPoint y: 704, distance: 112.0
click at [616, 678] on button "button" at bounding box center [621, 681] width 19 height 19
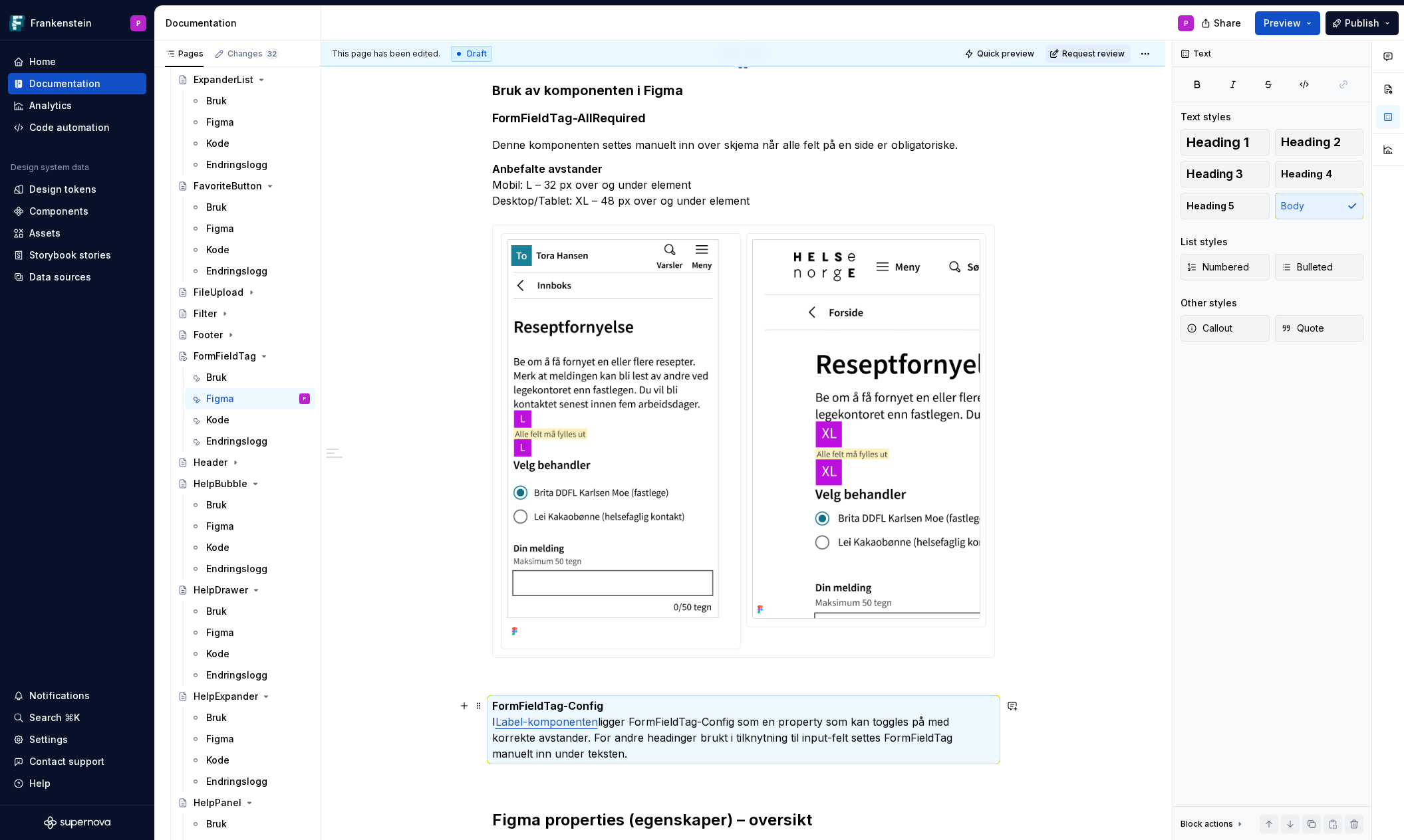
click at [619, 706] on p "FormFieldTag-Config I Label-komponenten ligger FormFieldTag-Config som en prope…" at bounding box center [743, 729] width 502 height 64
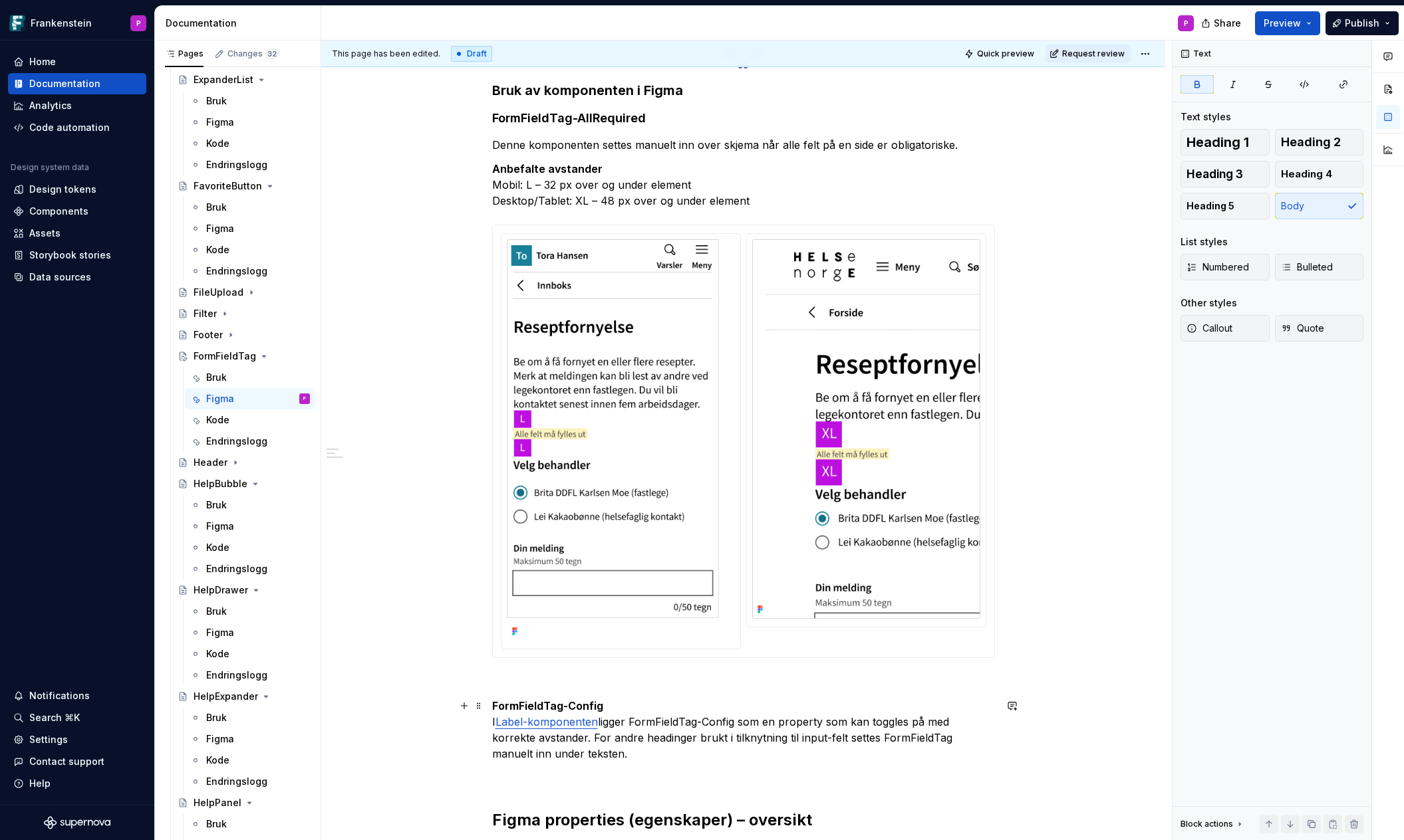
click at [612, 705] on p "FormFieldTag-Config I Label-komponenten ligger FormFieldTag-Config som en prope…" at bounding box center [743, 729] width 502 height 64
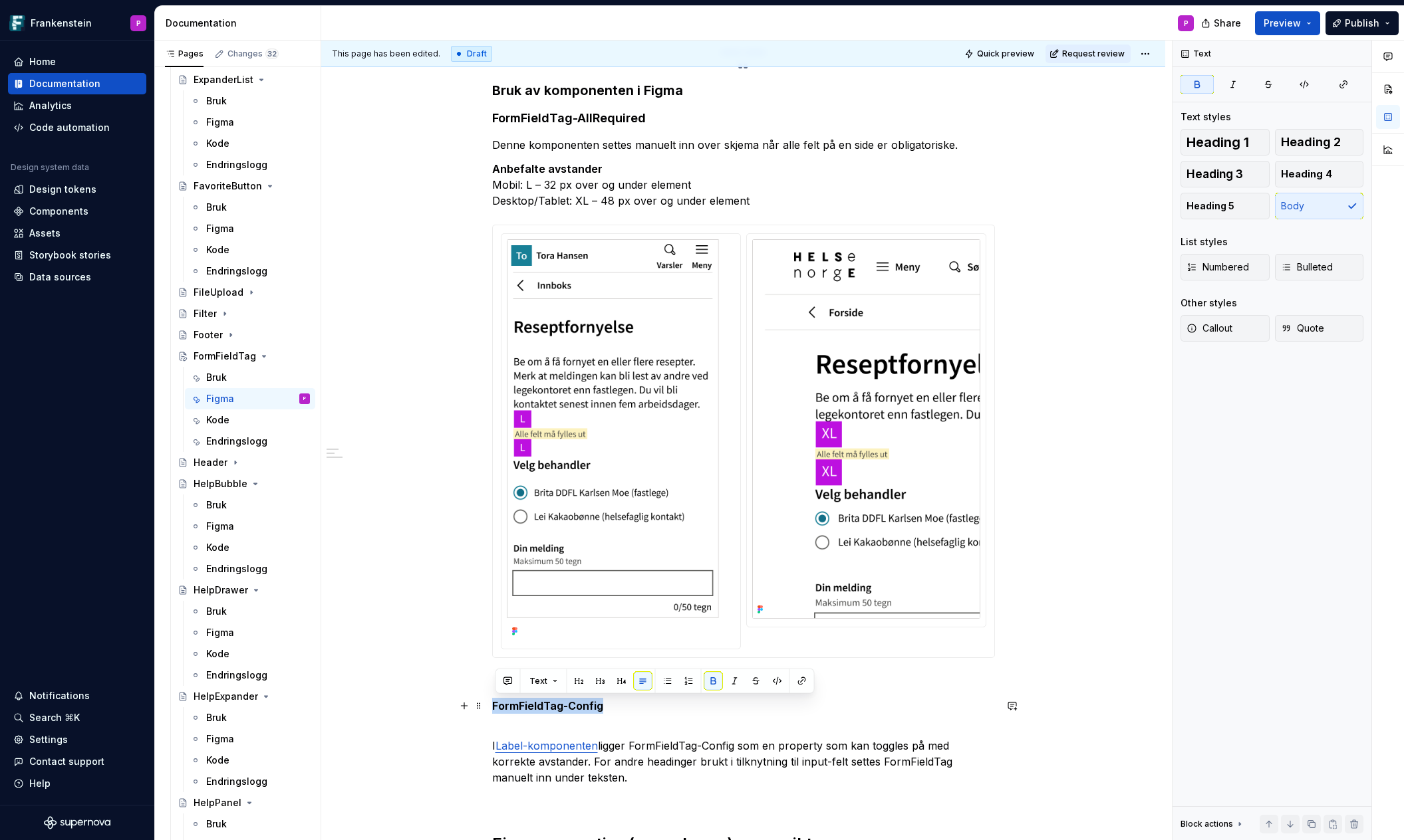
drag, startPoint x: 604, startPoint y: 702, endPoint x: 496, endPoint y: 702, distance: 108.0
click at [496, 702] on strong "FormFieldTag-Config" at bounding box center [547, 706] width 111 height 13
click at [615, 682] on button "button" at bounding box center [621, 681] width 19 height 19
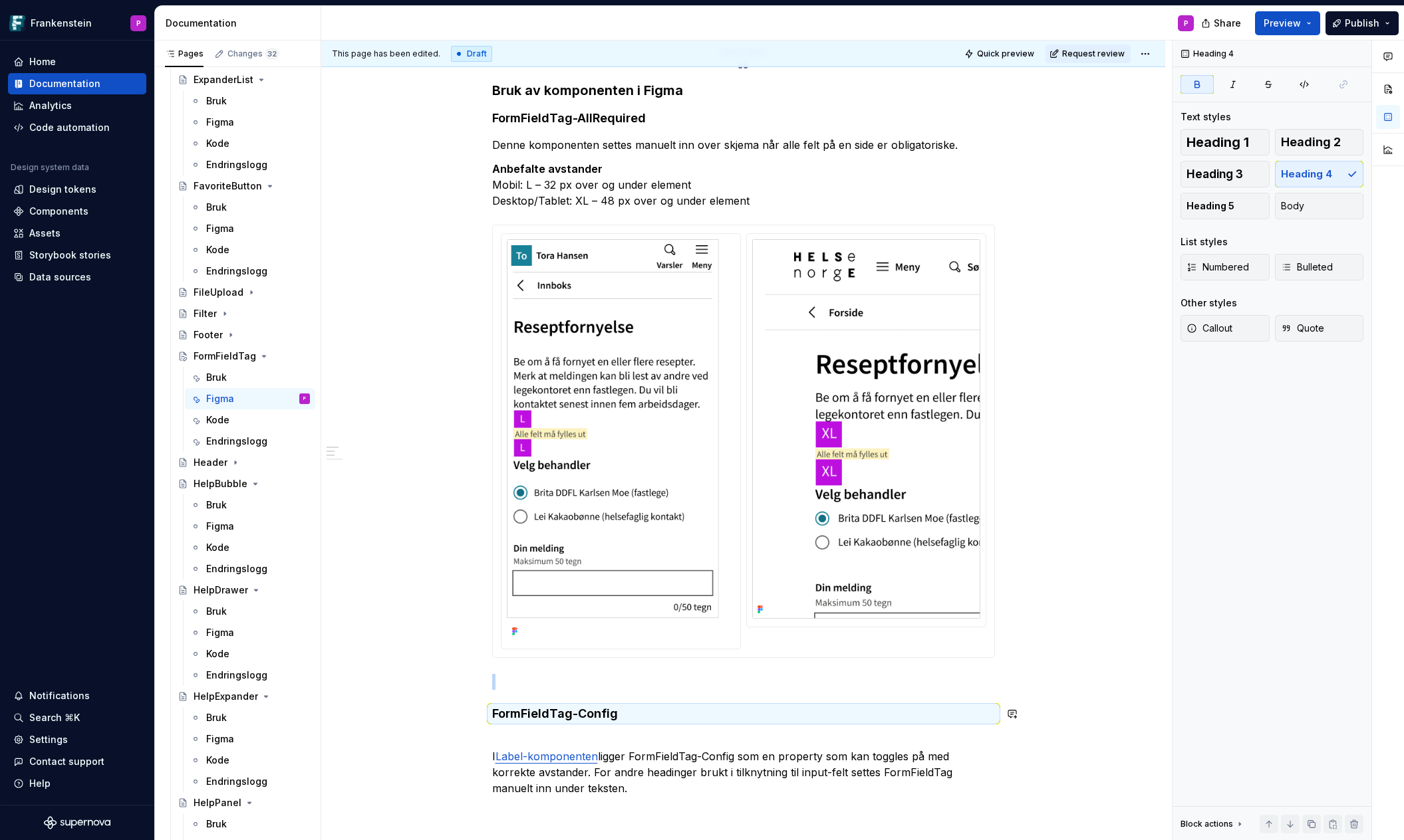
click at [552, 729] on div "**********" at bounding box center [743, 770] width 502 height 1682
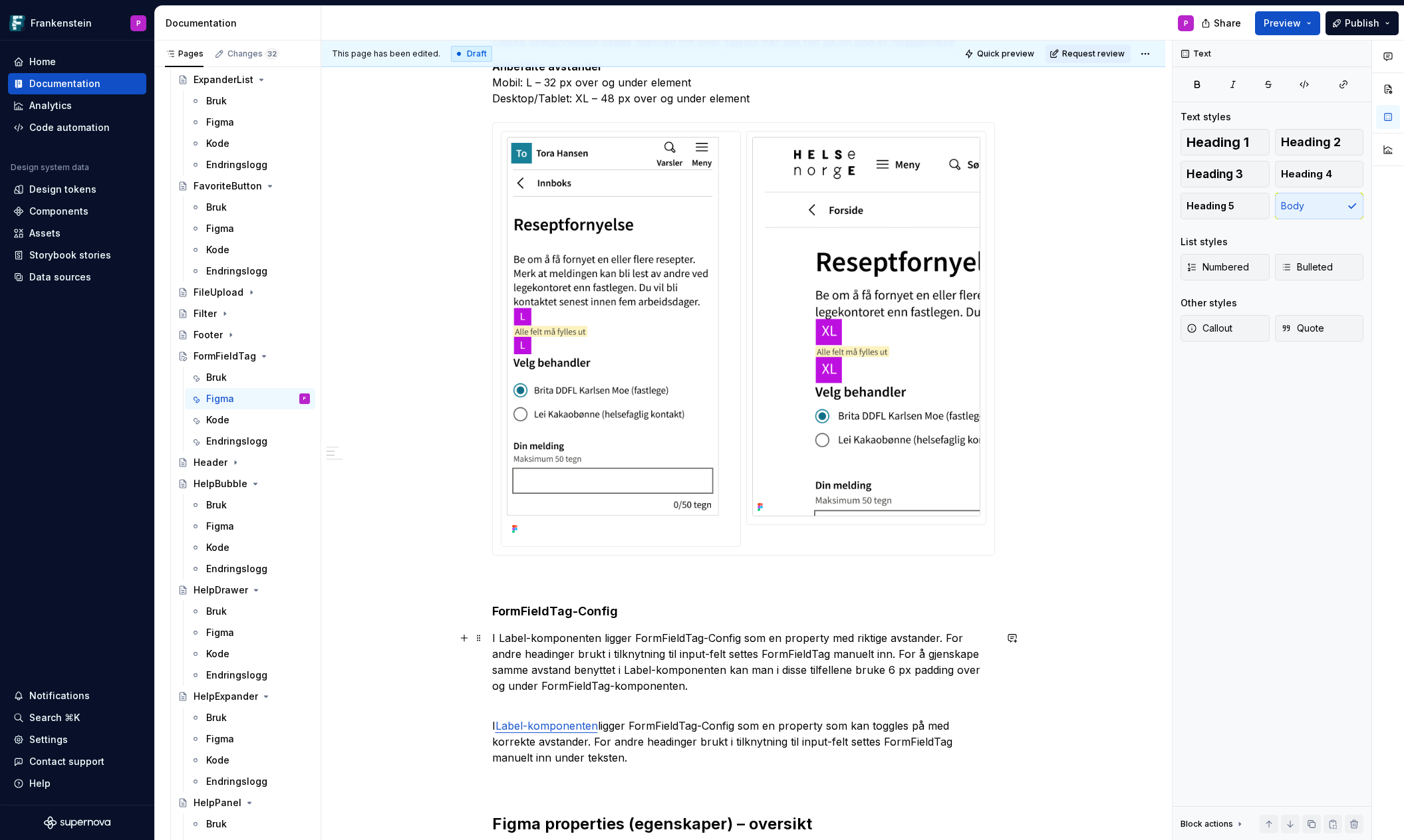
scroll to position [454, 0]
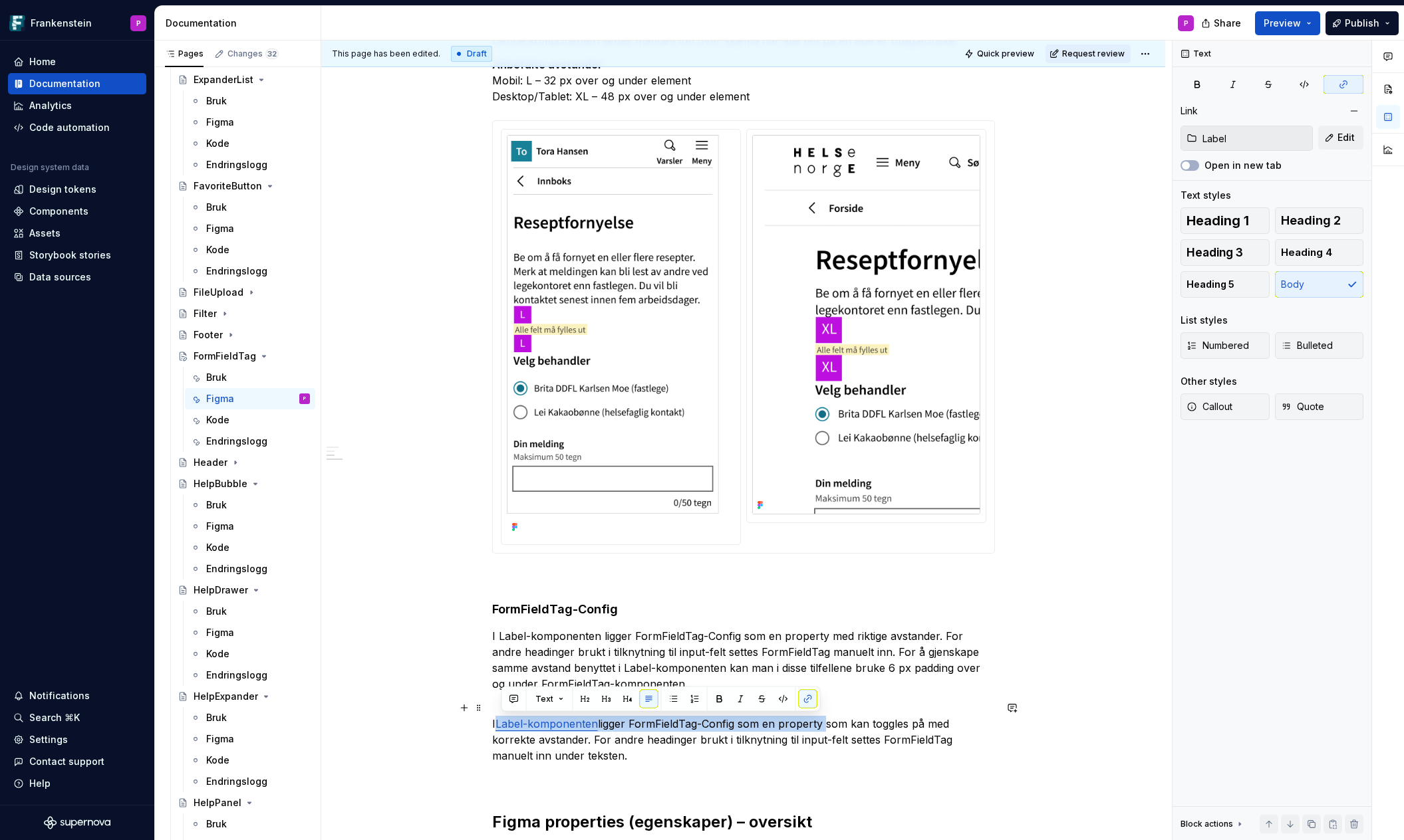
drag, startPoint x: 829, startPoint y: 723, endPoint x: 500, endPoint y: 725, distance: 329.0
click at [500, 725] on p "I Label-komponenten ligger FormFieldTag-Config som en property som kan toggles …" at bounding box center [743, 732] width 502 height 64
copy p "Label-komponenten ligger FormFieldTag-Config som en property"
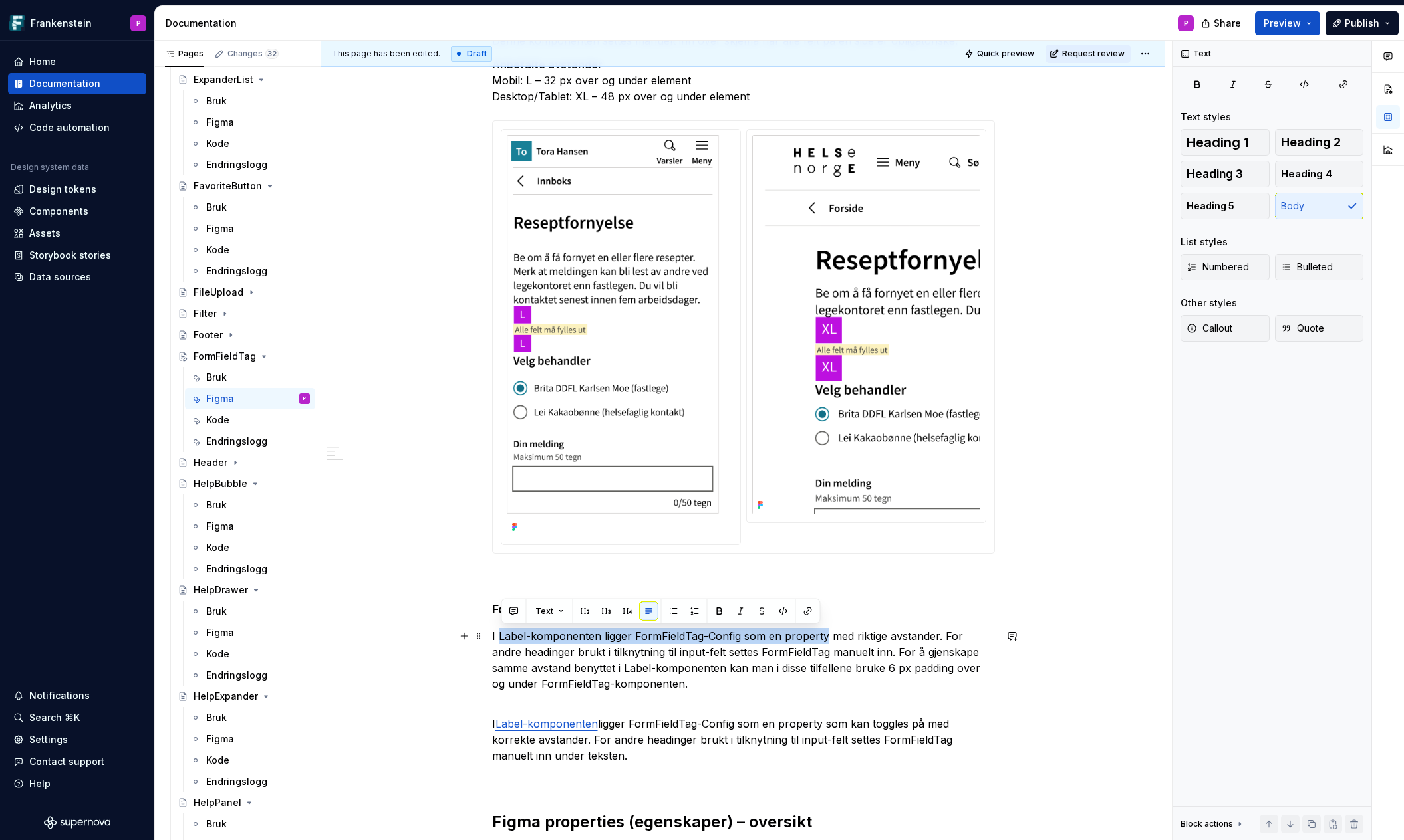
drag, startPoint x: 502, startPoint y: 636, endPoint x: 829, endPoint y: 637, distance: 327.0
click at [829, 637] on p "I Label-komponenten ligger FormFieldTag-Config som en property med riktige avst…" at bounding box center [743, 659] width 502 height 64
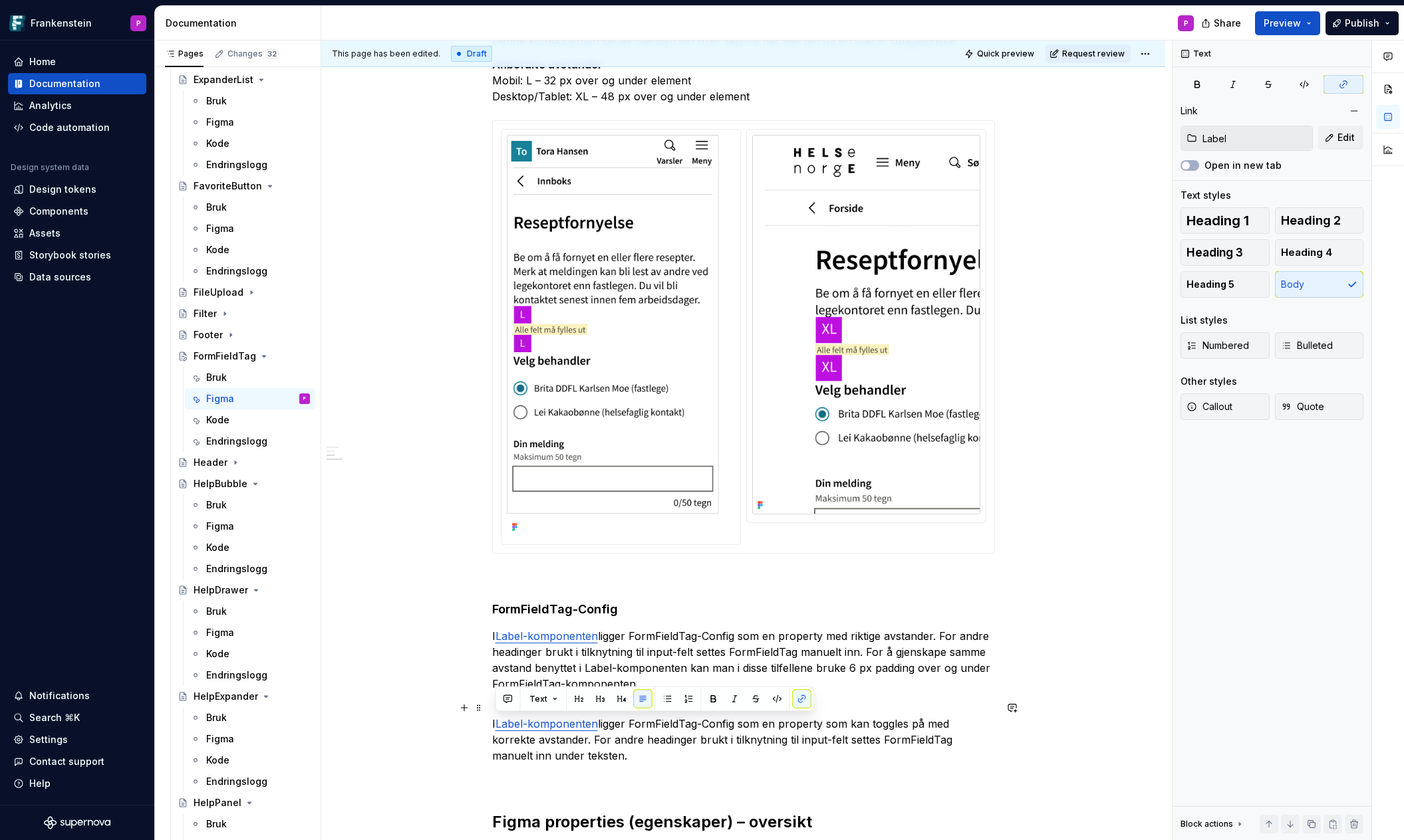
drag, startPoint x: 648, startPoint y: 758, endPoint x: 484, endPoint y: 720, distance: 168.3
click at [484, 720] on div "**********" at bounding box center [743, 820] width 844 height 2054
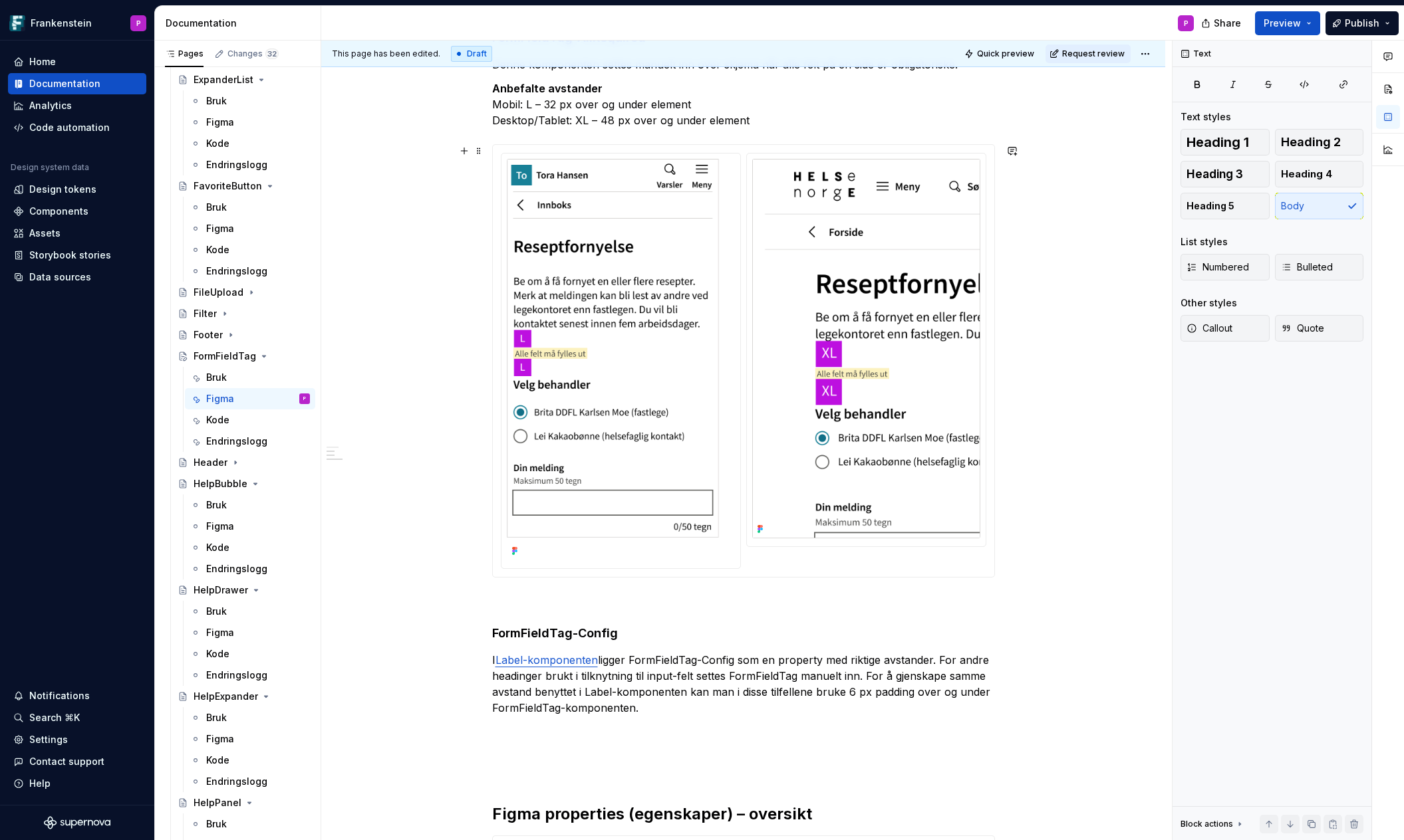
scroll to position [430, 0]
click at [597, 346] on img at bounding box center [621, 358] width 228 height 401
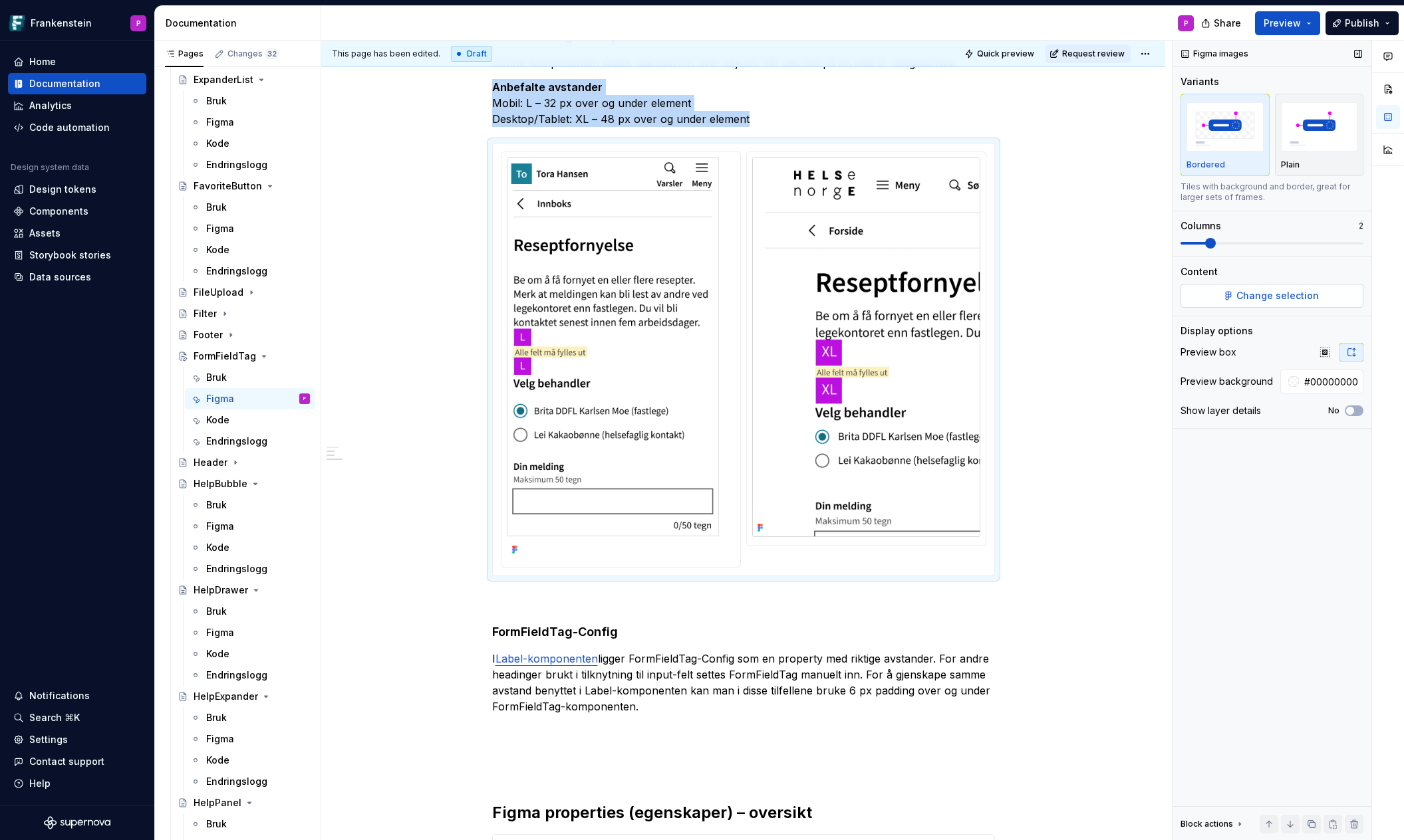
click at [1246, 286] on button "Change selection" at bounding box center [1272, 296] width 183 height 24
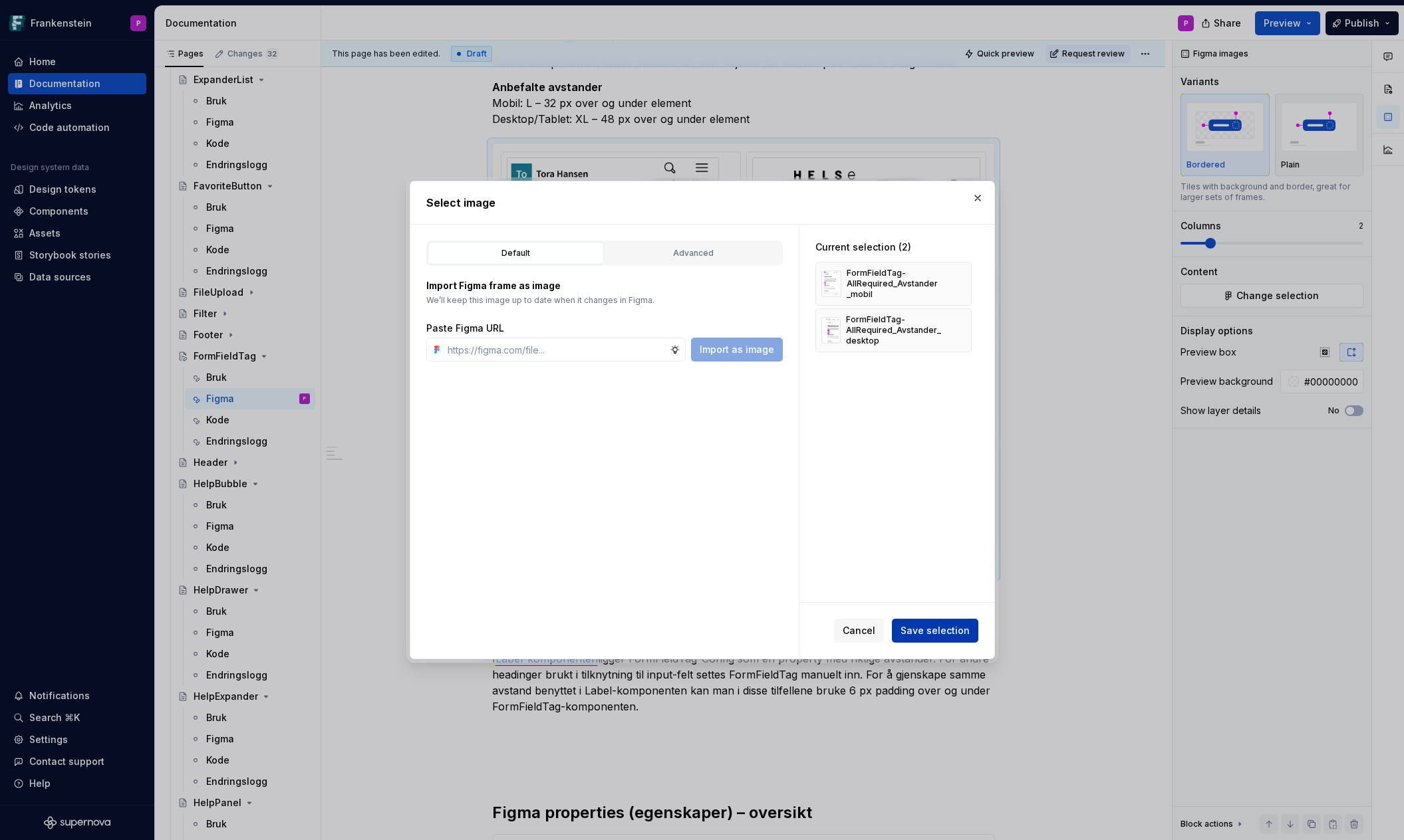
click at [932, 631] on span "Save selection" at bounding box center [935, 631] width 69 height 13
click at [977, 200] on button "button" at bounding box center [977, 198] width 19 height 19
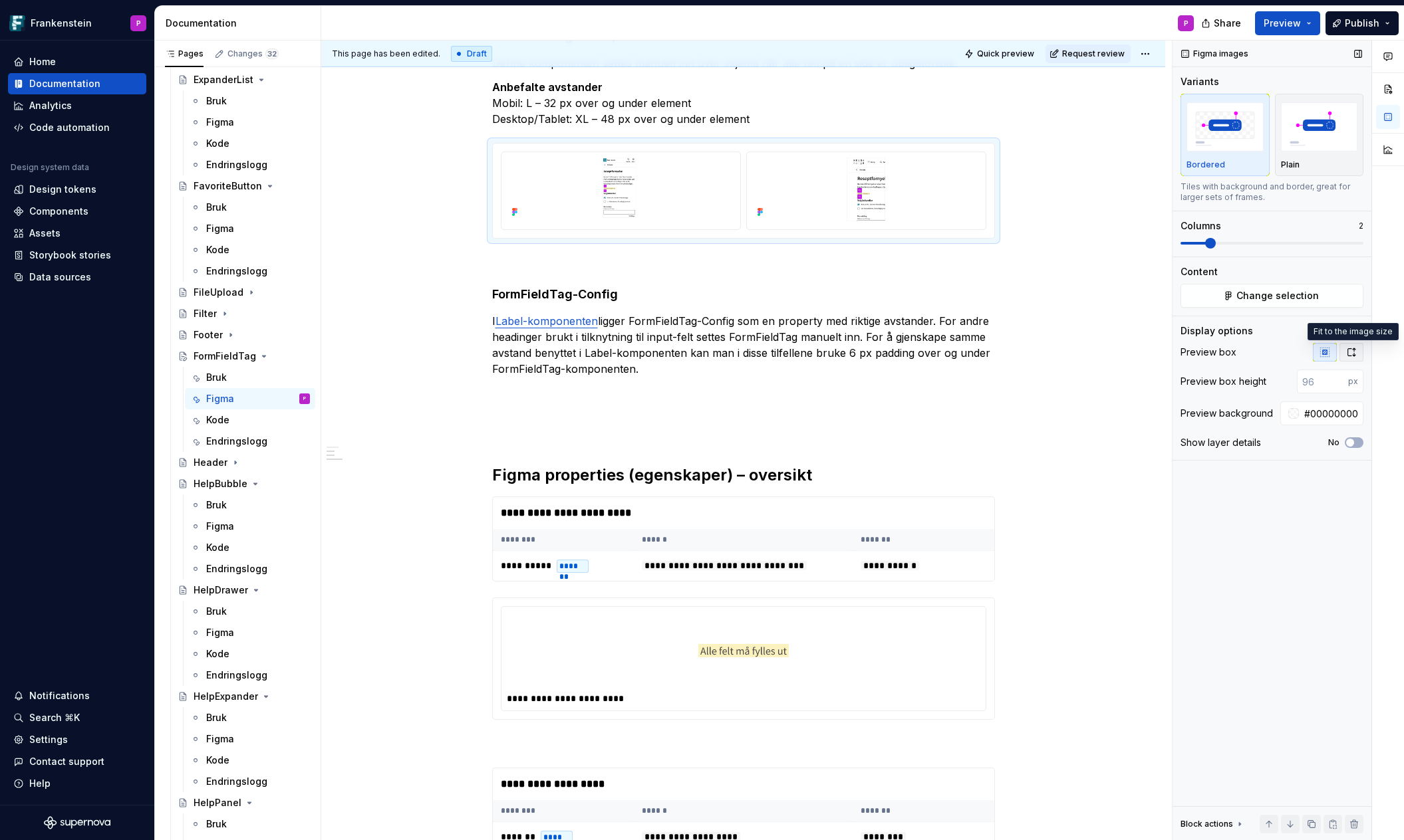
click at [1346, 348] on icon "button" at bounding box center [1351, 352] width 10 height 10
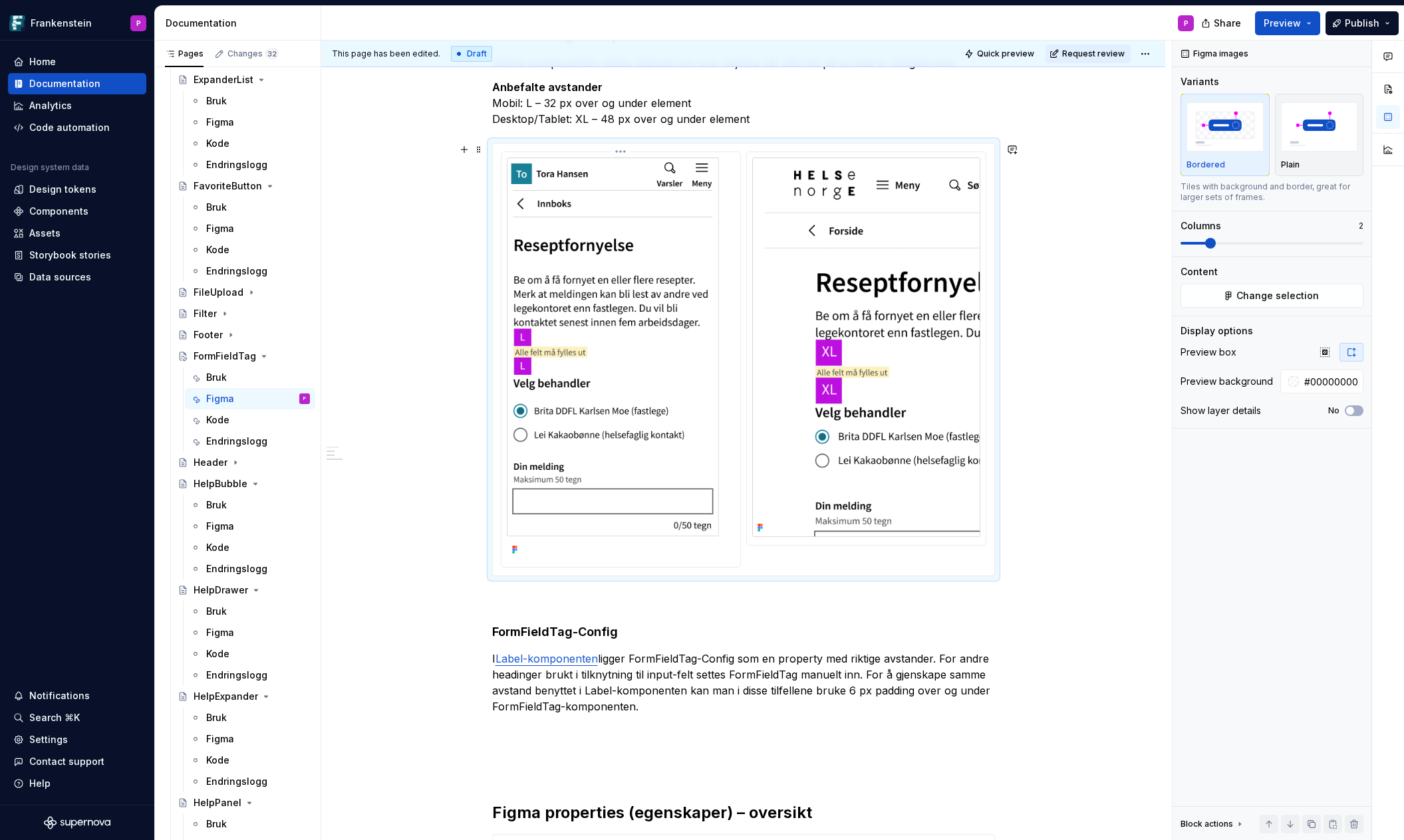
click at [688, 374] on img at bounding box center [621, 358] width 228 height 401
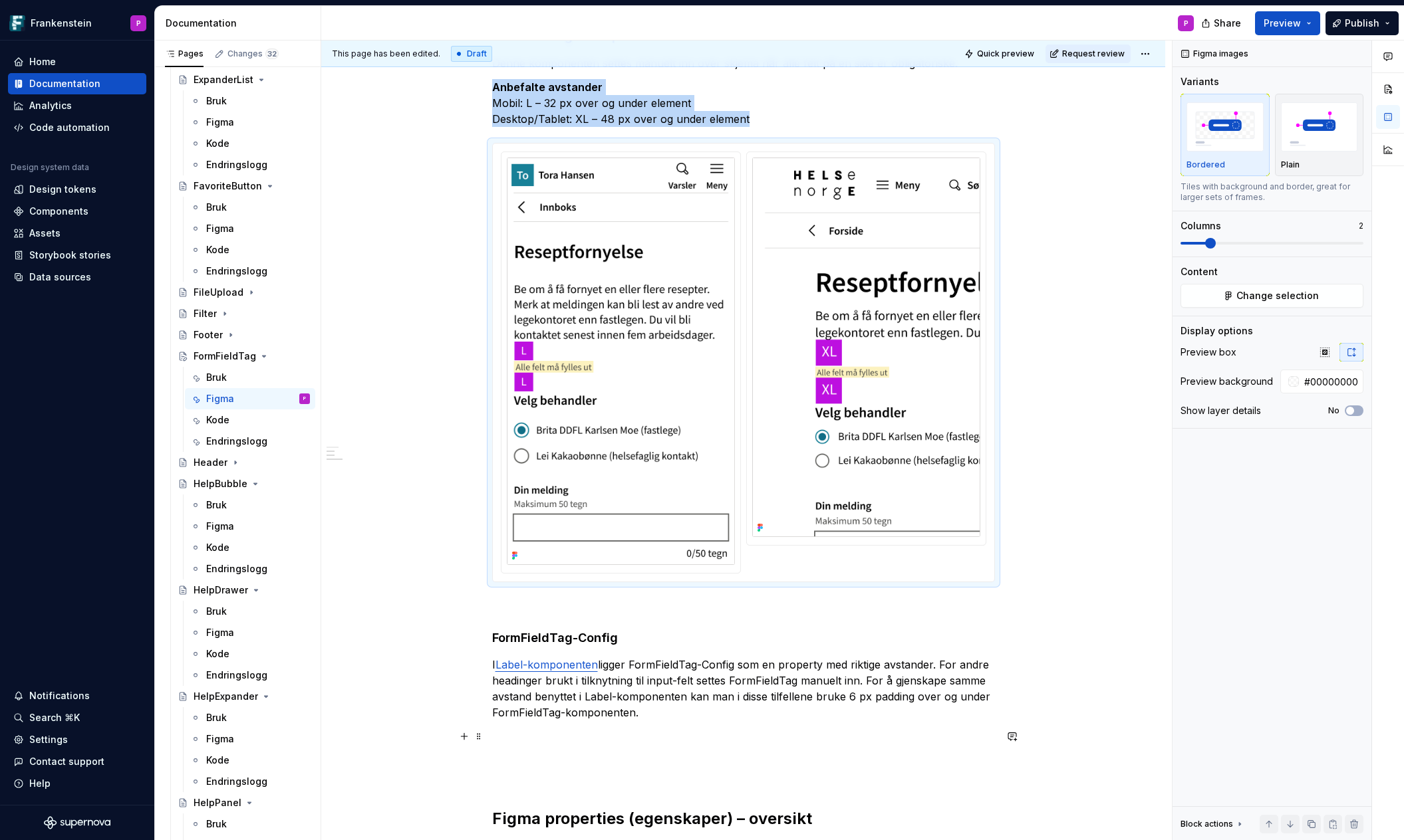
click at [517, 740] on p at bounding box center [743, 744] width 502 height 32
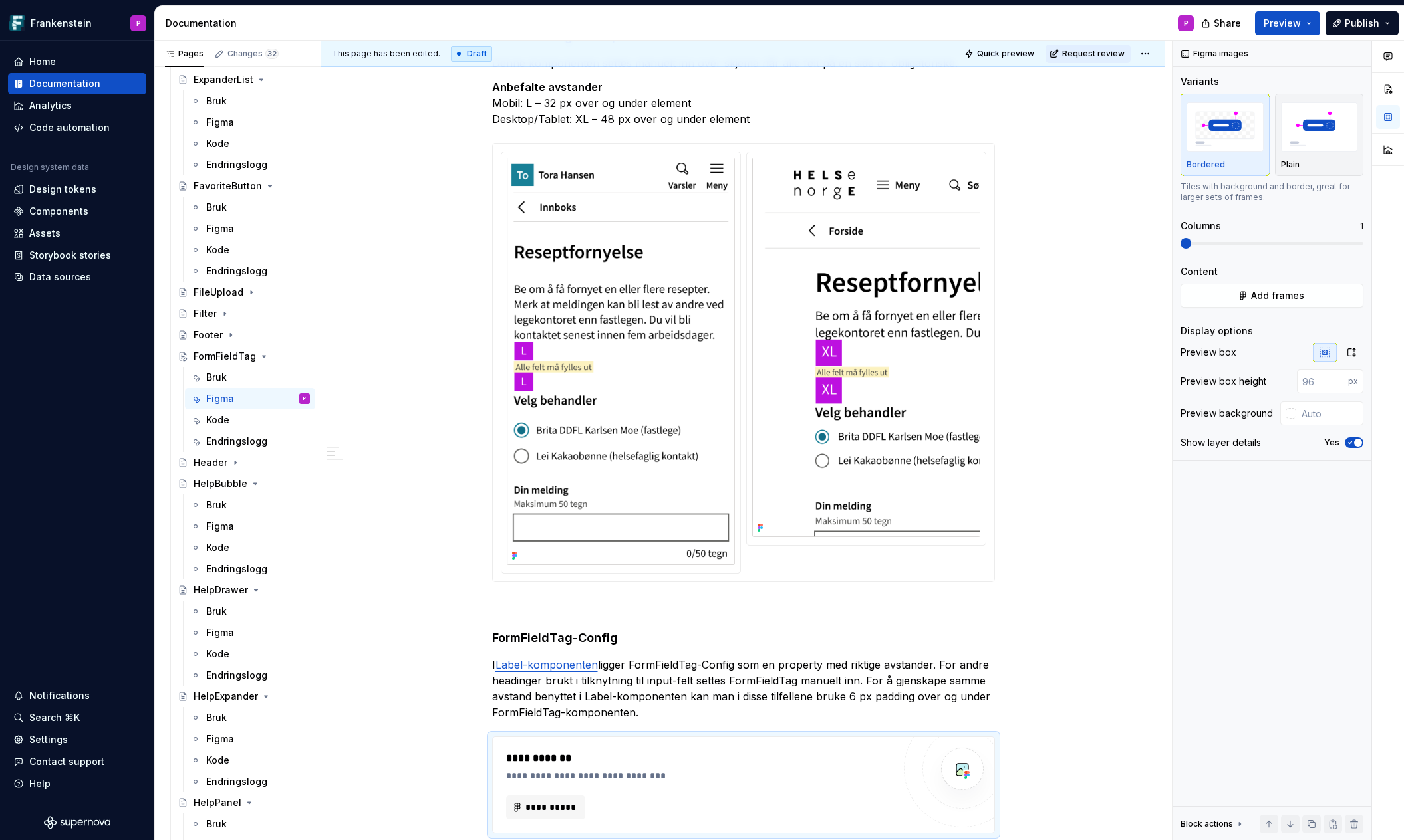
type textarea "*"
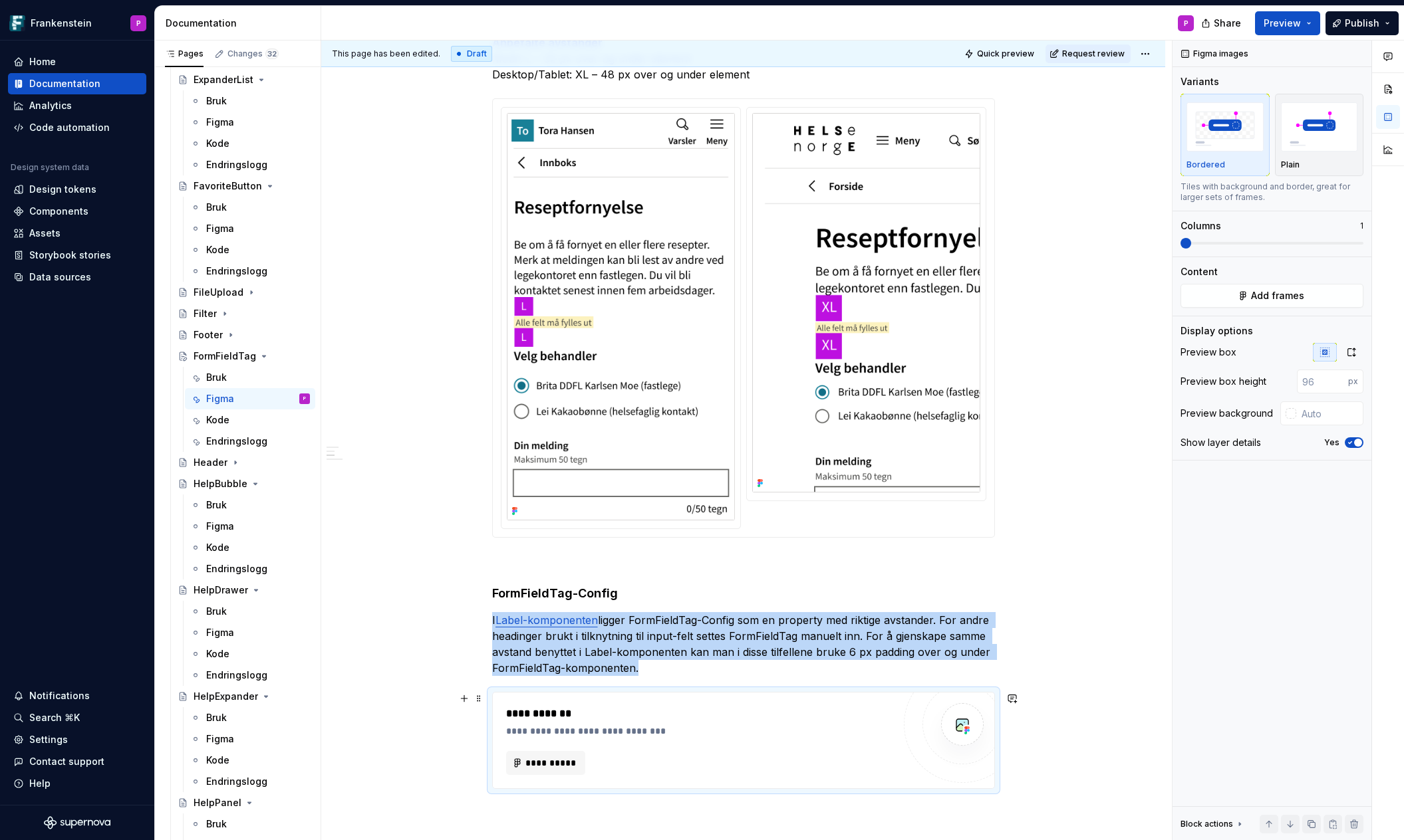
scroll to position [476, 0]
click at [538, 762] on span "**********" at bounding box center [551, 762] width 52 height 13
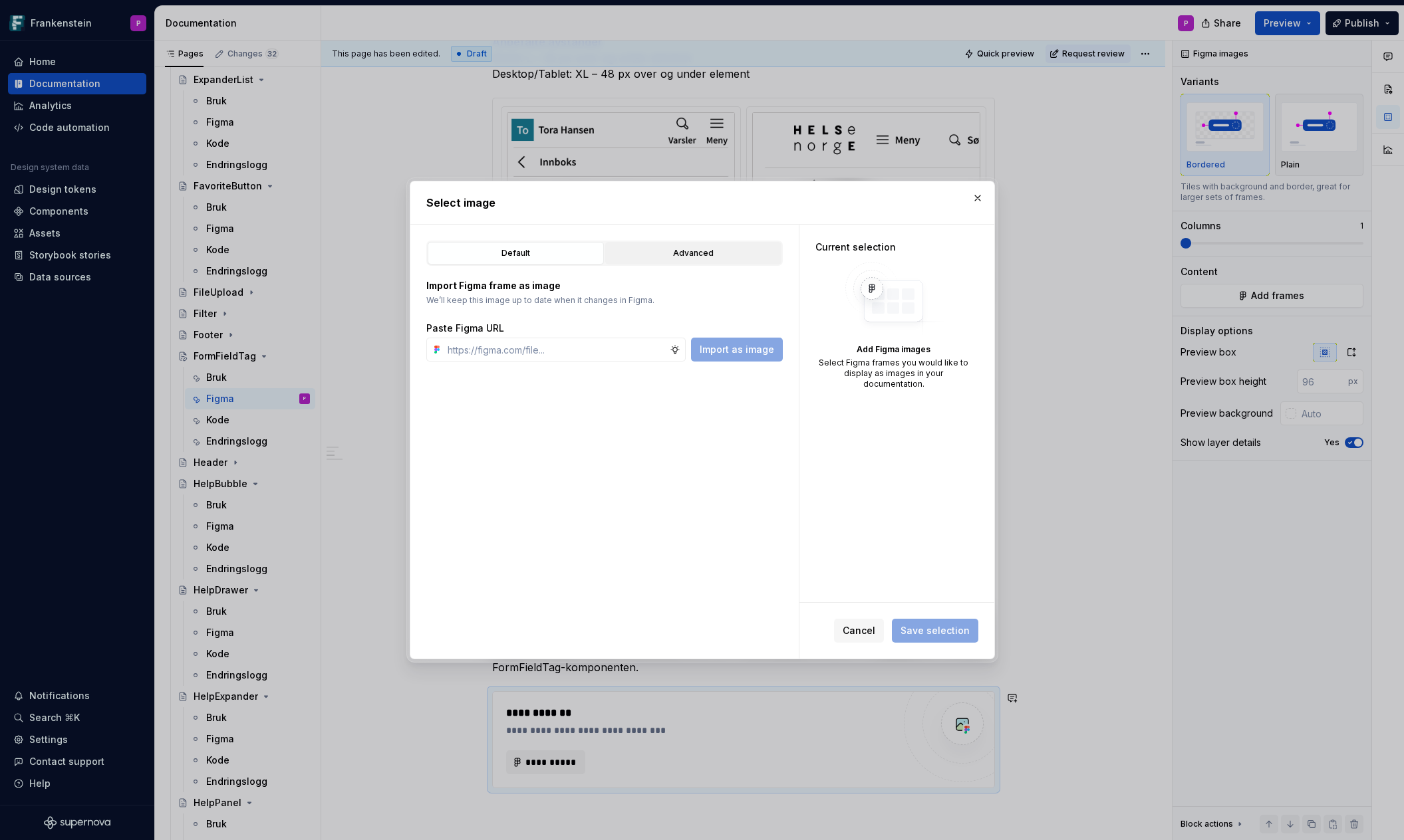
click at [673, 251] on div "Advanced" at bounding box center [693, 253] width 167 height 13
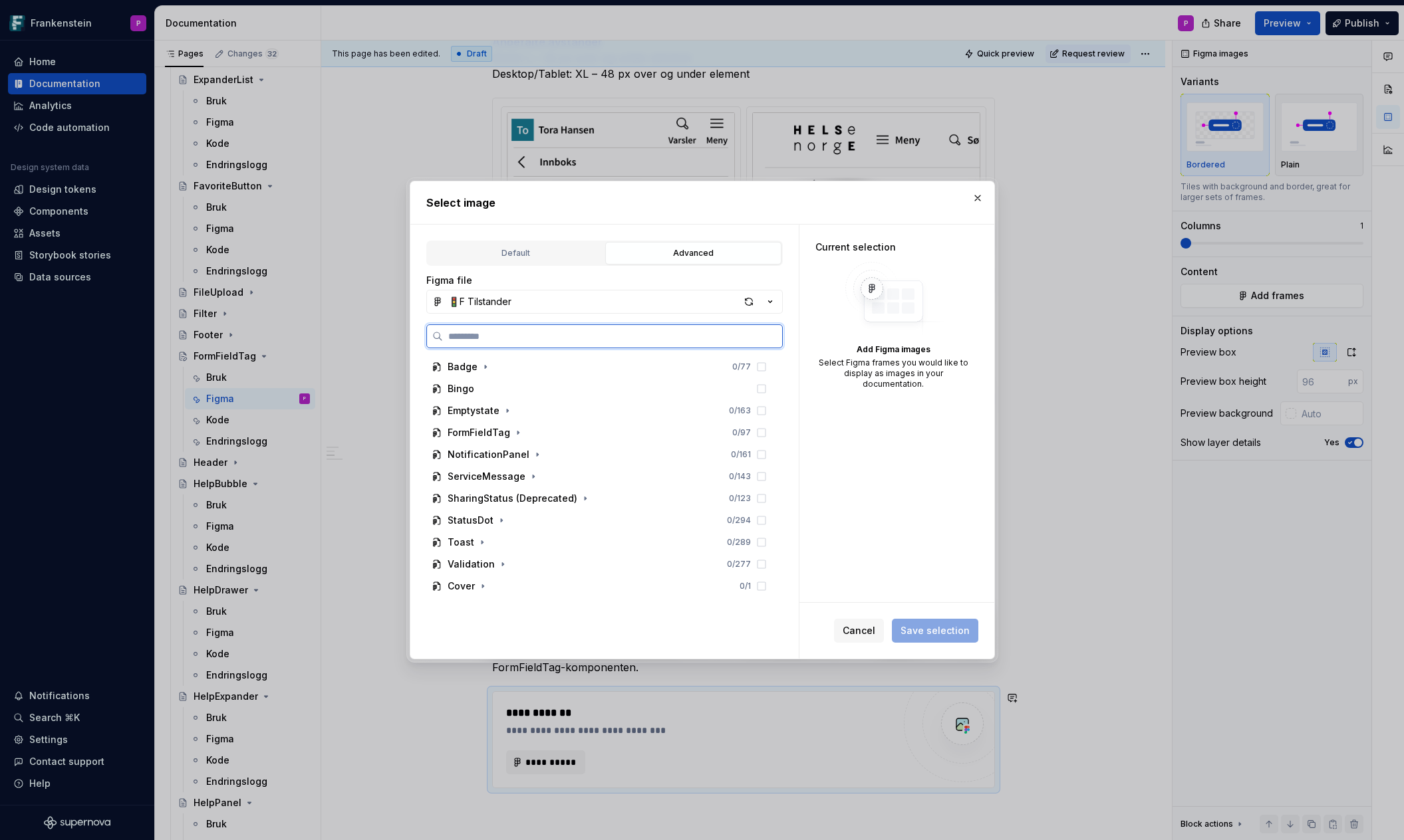
click at [491, 333] on input "search" at bounding box center [612, 336] width 339 height 13
paste input "**********"
type input "**********"
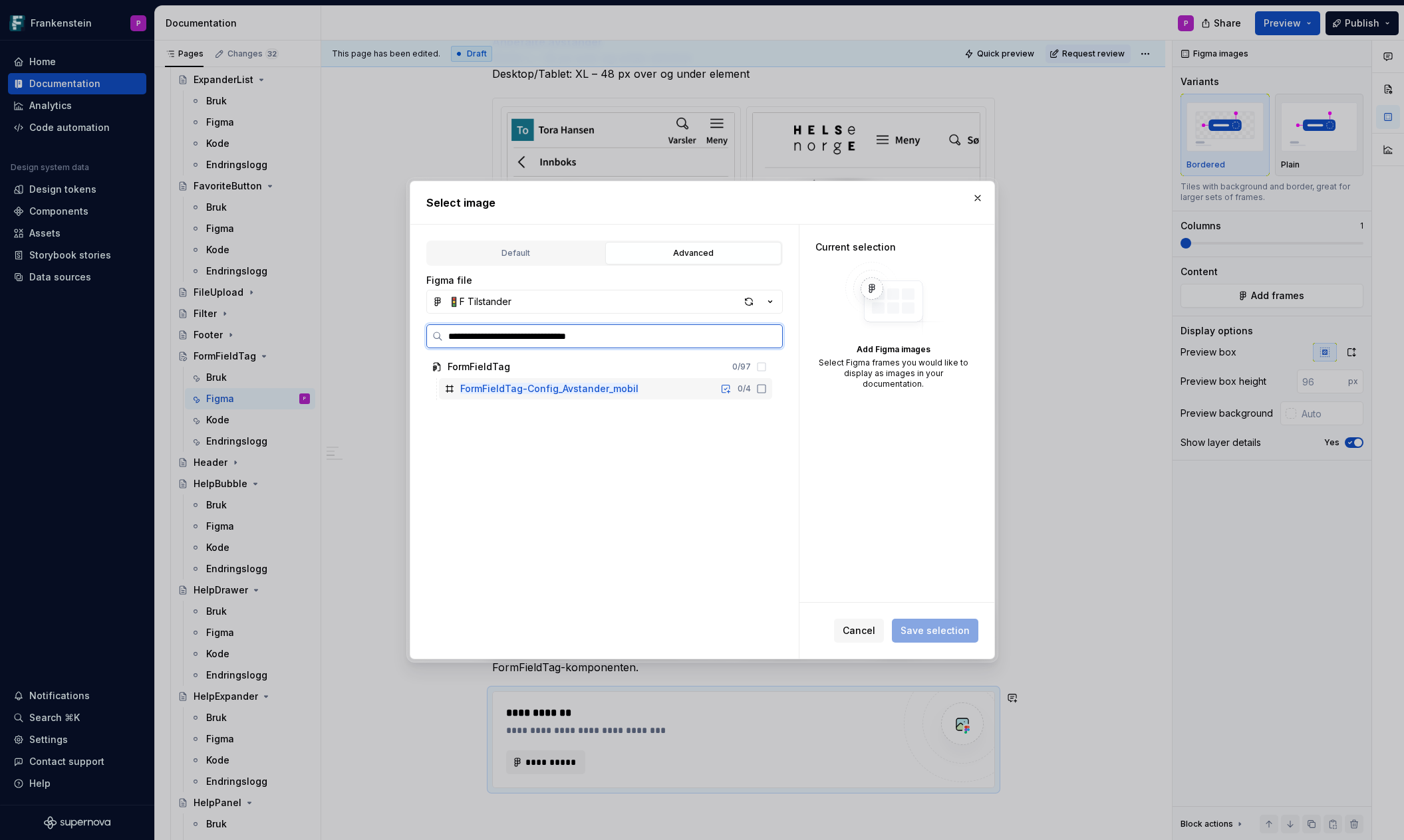
click at [510, 382] on div "FormFieldTag-Config_Avstander_mobil" at bounding box center [549, 389] width 178 height 13
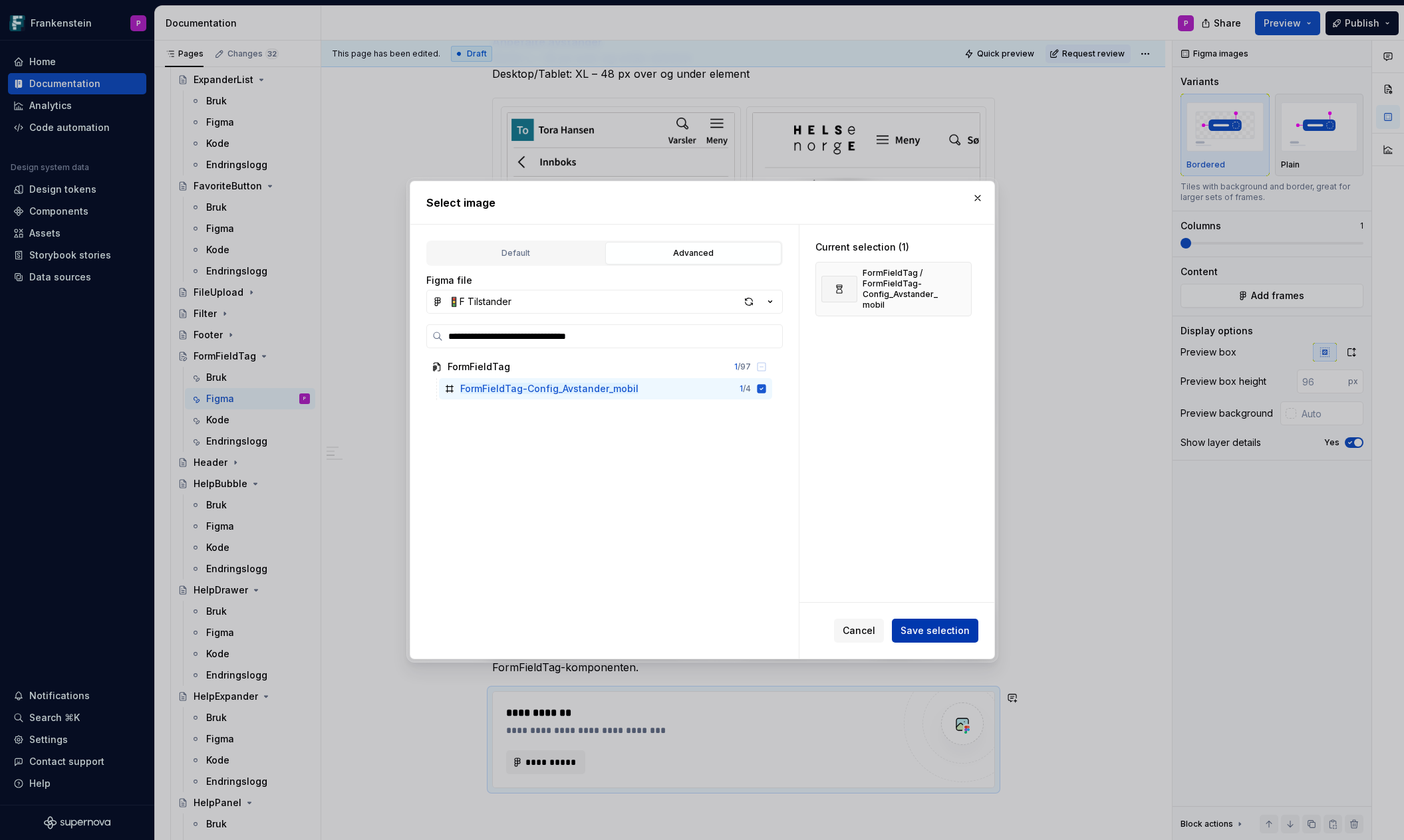
click at [940, 627] on span "Save selection" at bounding box center [935, 631] width 69 height 13
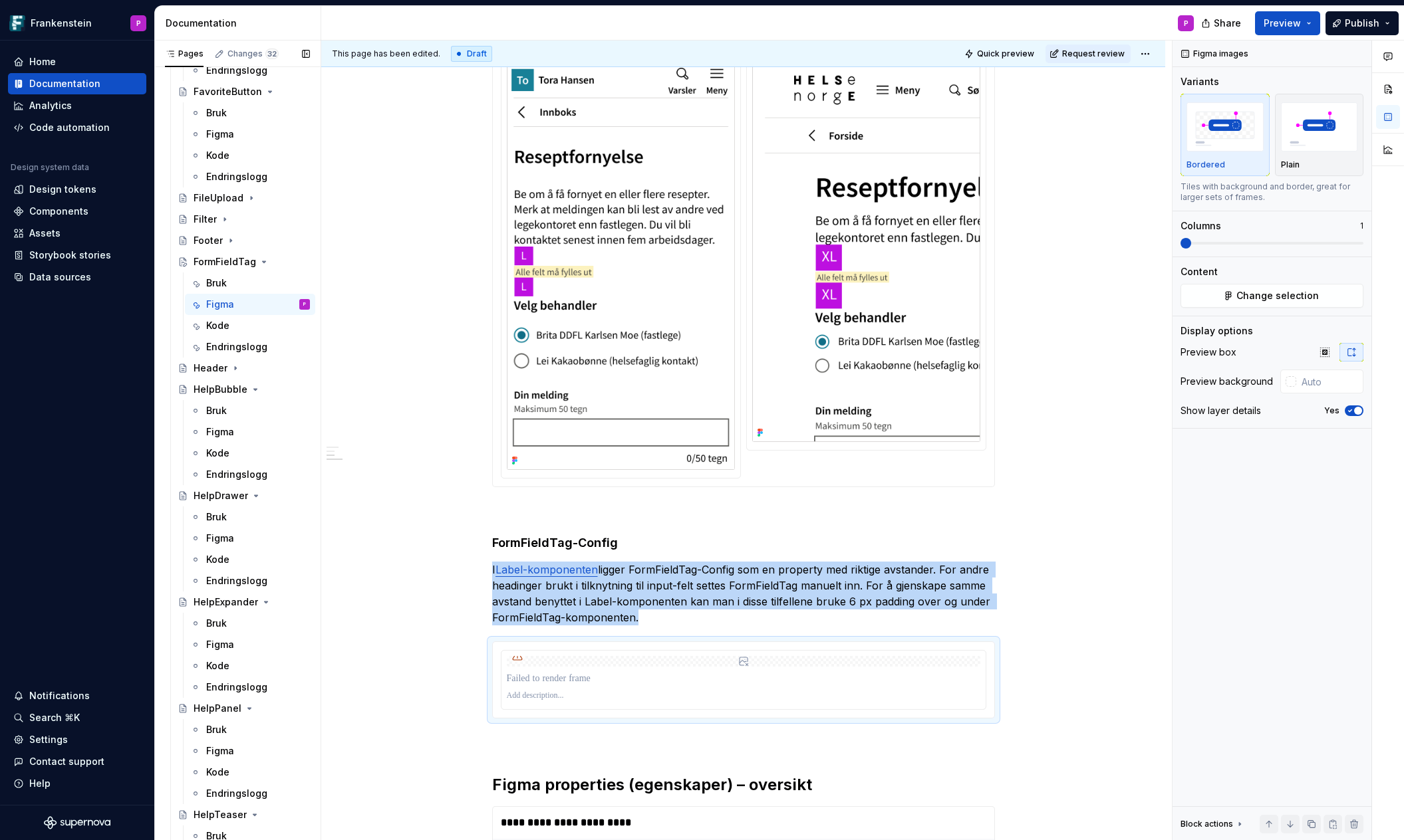
scroll to position [2087, 0]
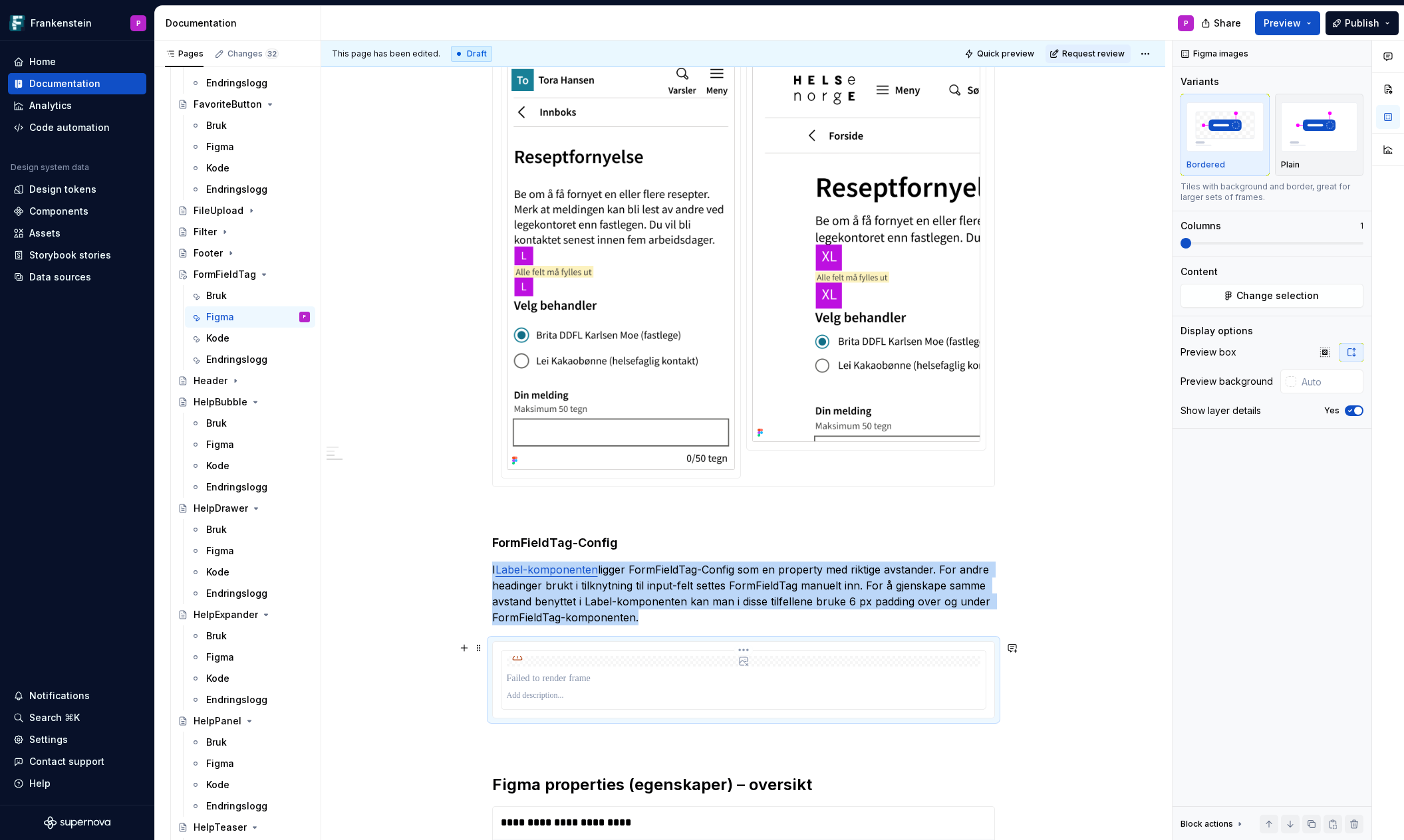
click at [673, 681] on p at bounding box center [743, 679] width 473 height 13
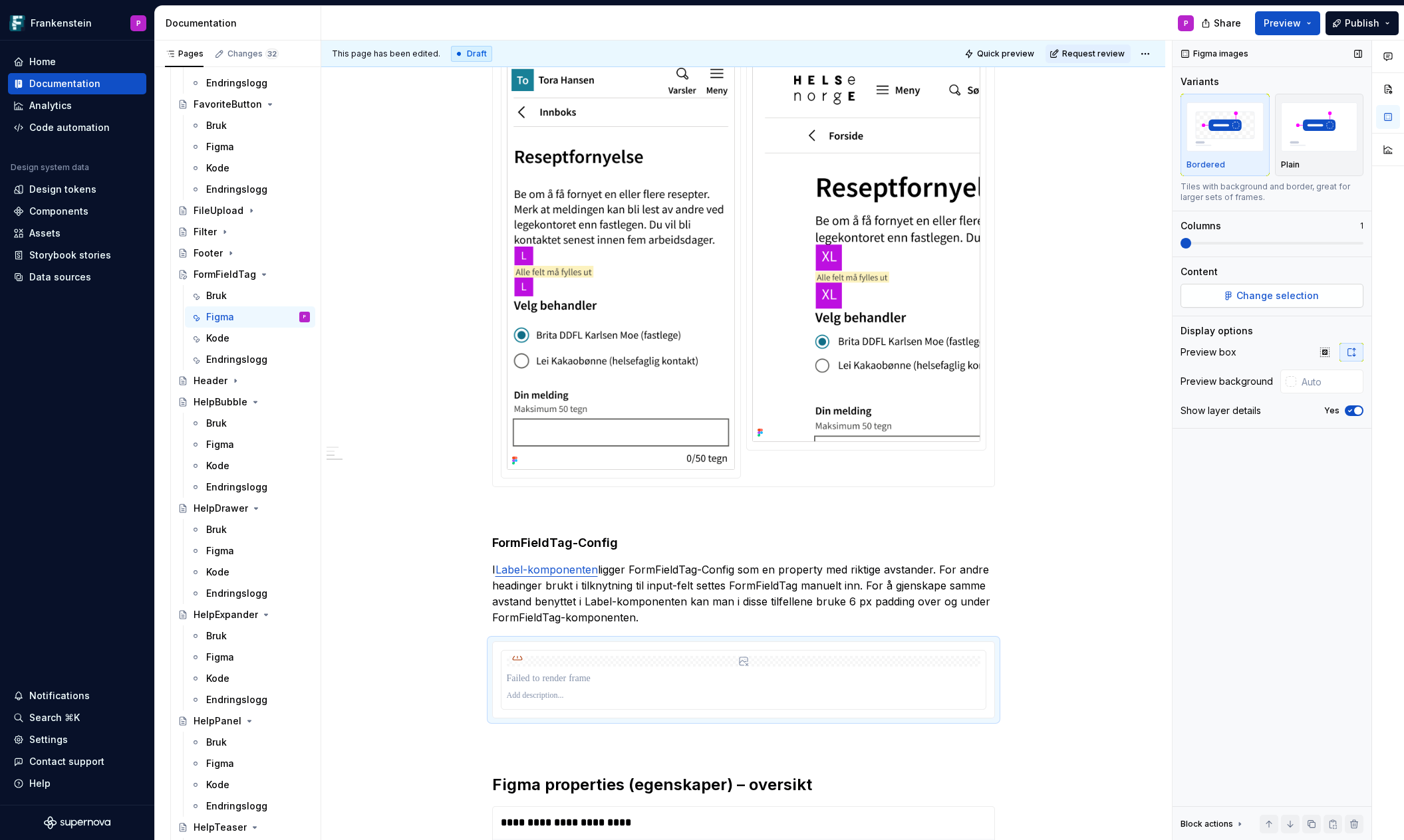
click at [1228, 294] on button "Change selection" at bounding box center [1272, 296] width 183 height 24
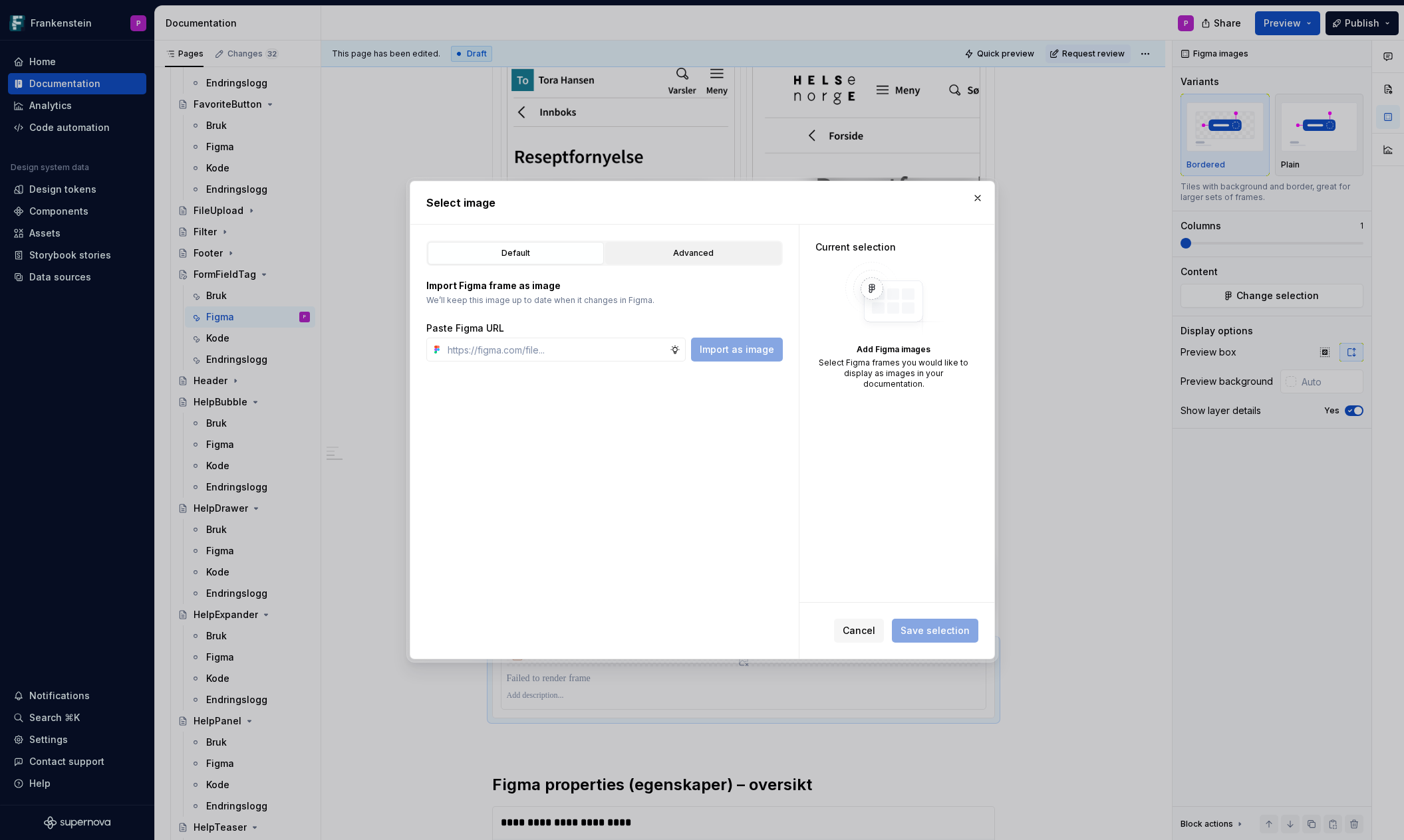
click at [736, 253] on div "Advanced" at bounding box center [693, 253] width 167 height 13
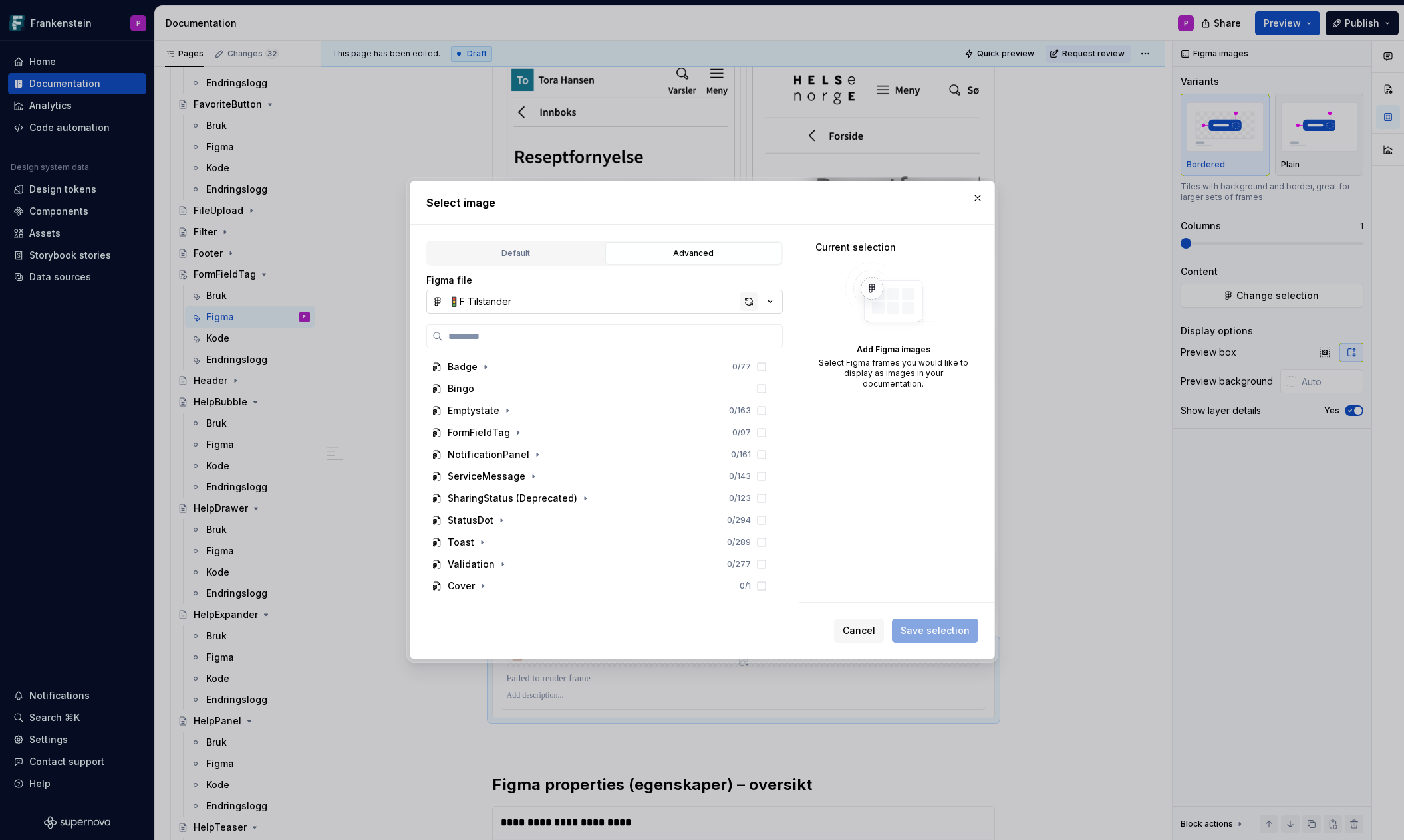
click at [744, 300] on div "button" at bounding box center [748, 301] width 19 height 19
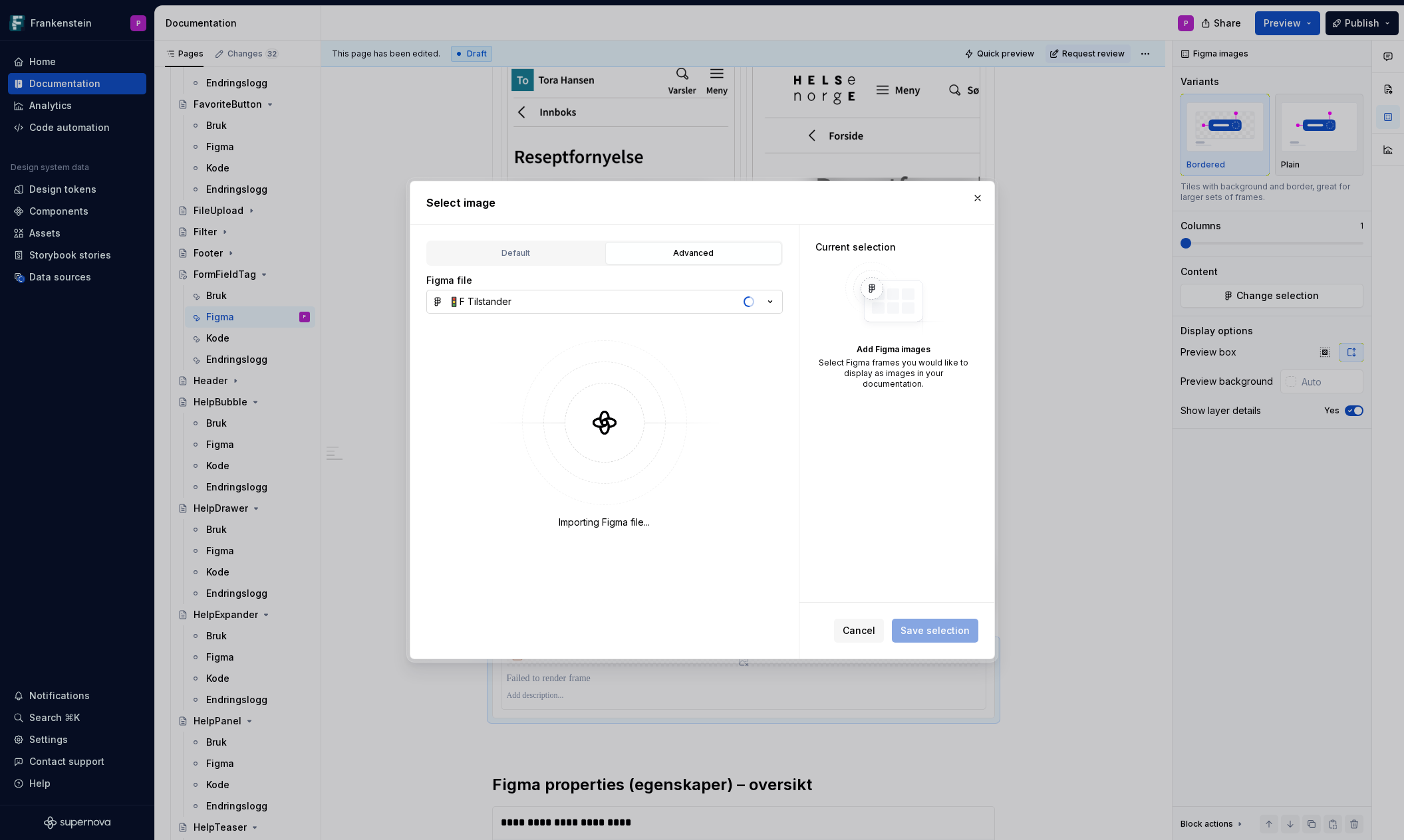
type textarea "*"
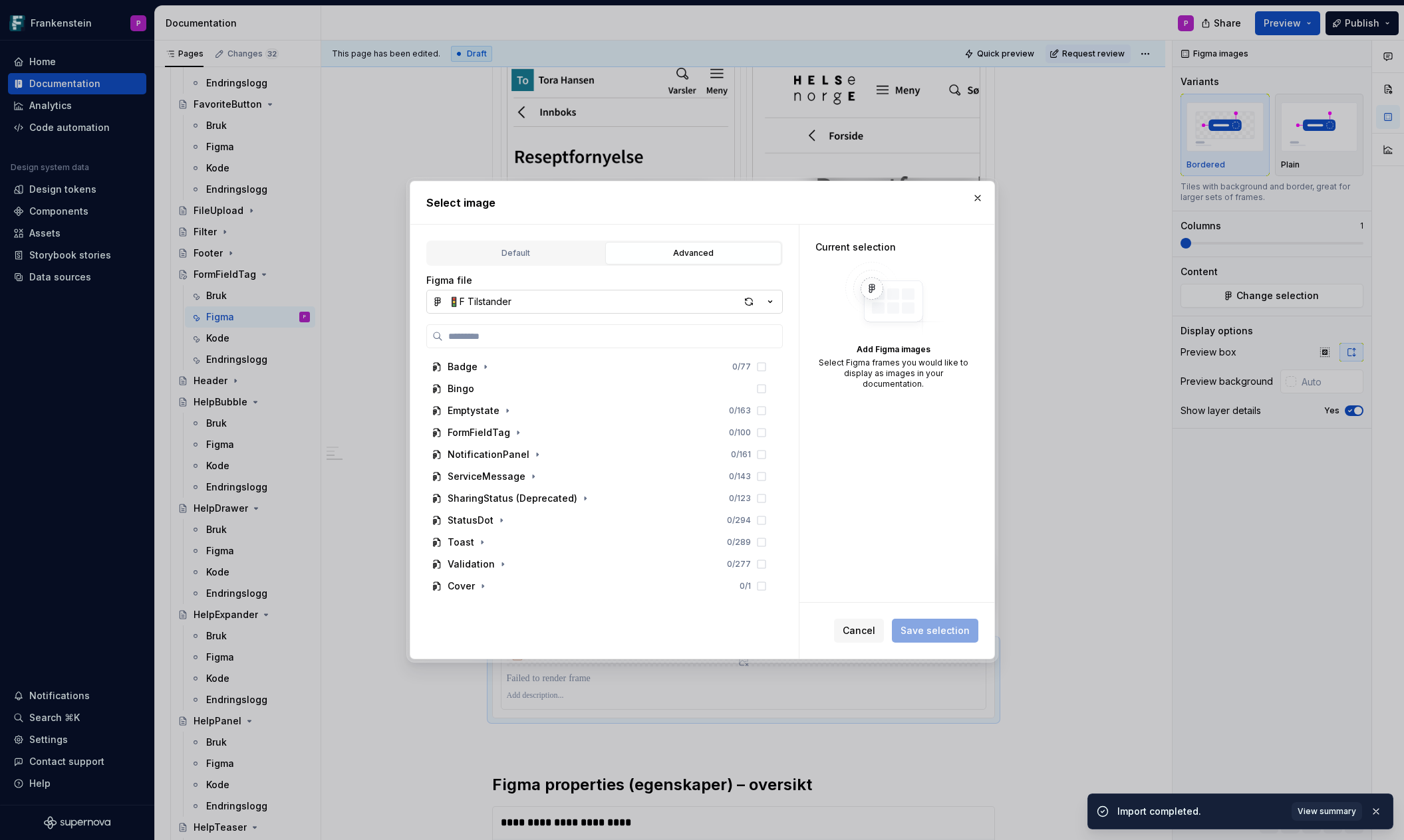
type input "**********"
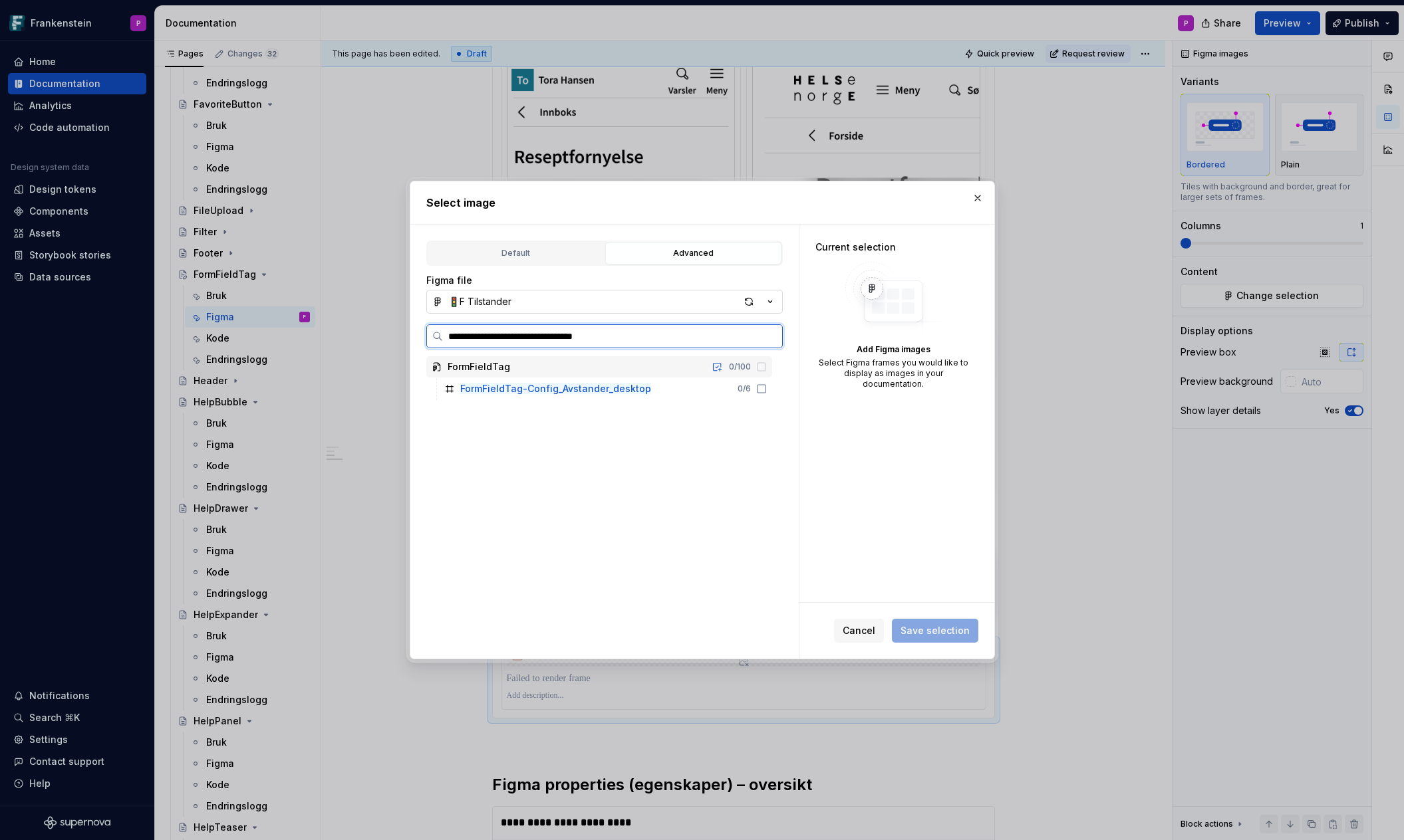
type textarea "*"
click at [640, 392] on mark "FormFieldTag-Config_Avstander_desktop" at bounding box center [555, 388] width 191 height 11
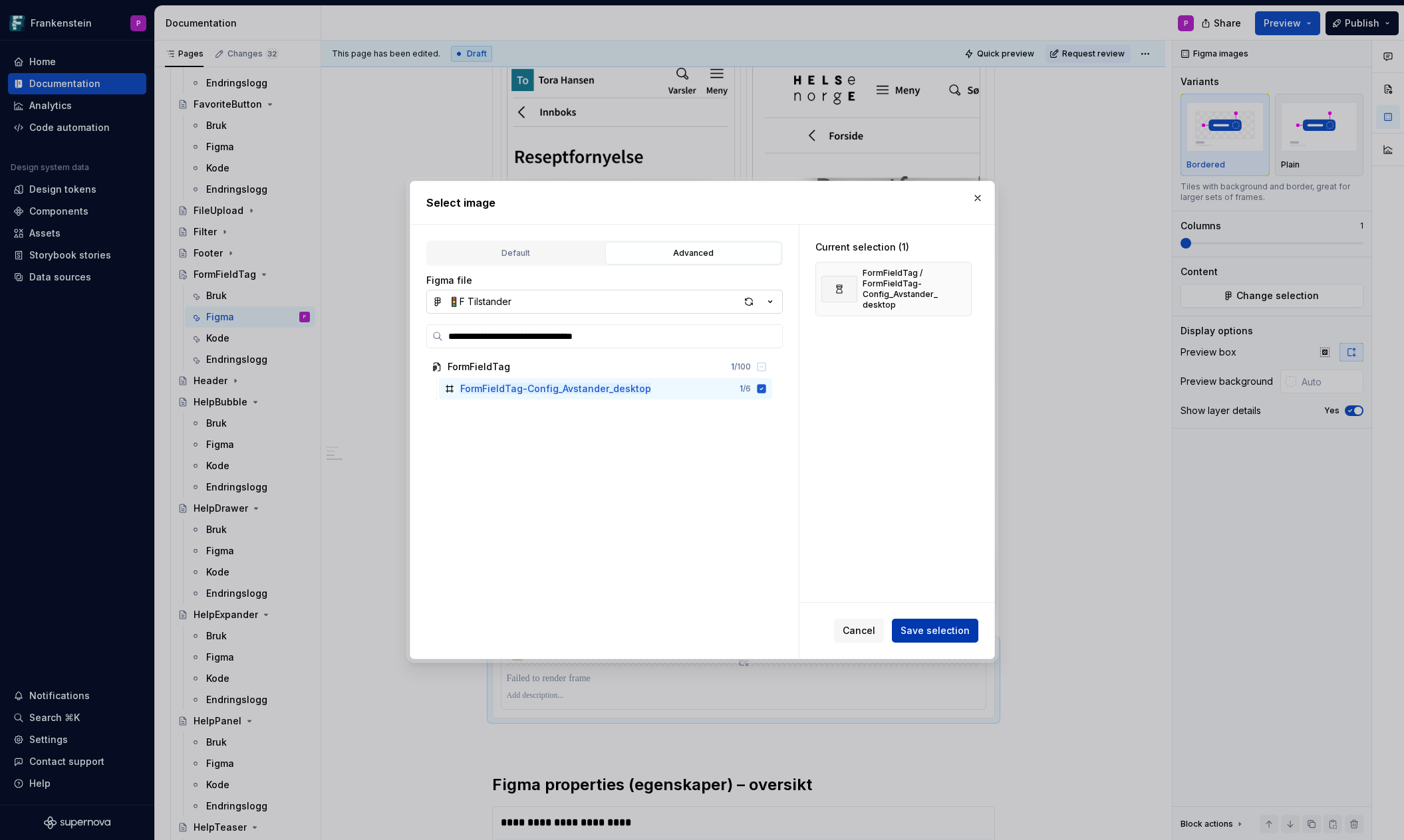
click at [928, 631] on span "Save selection" at bounding box center [935, 631] width 69 height 13
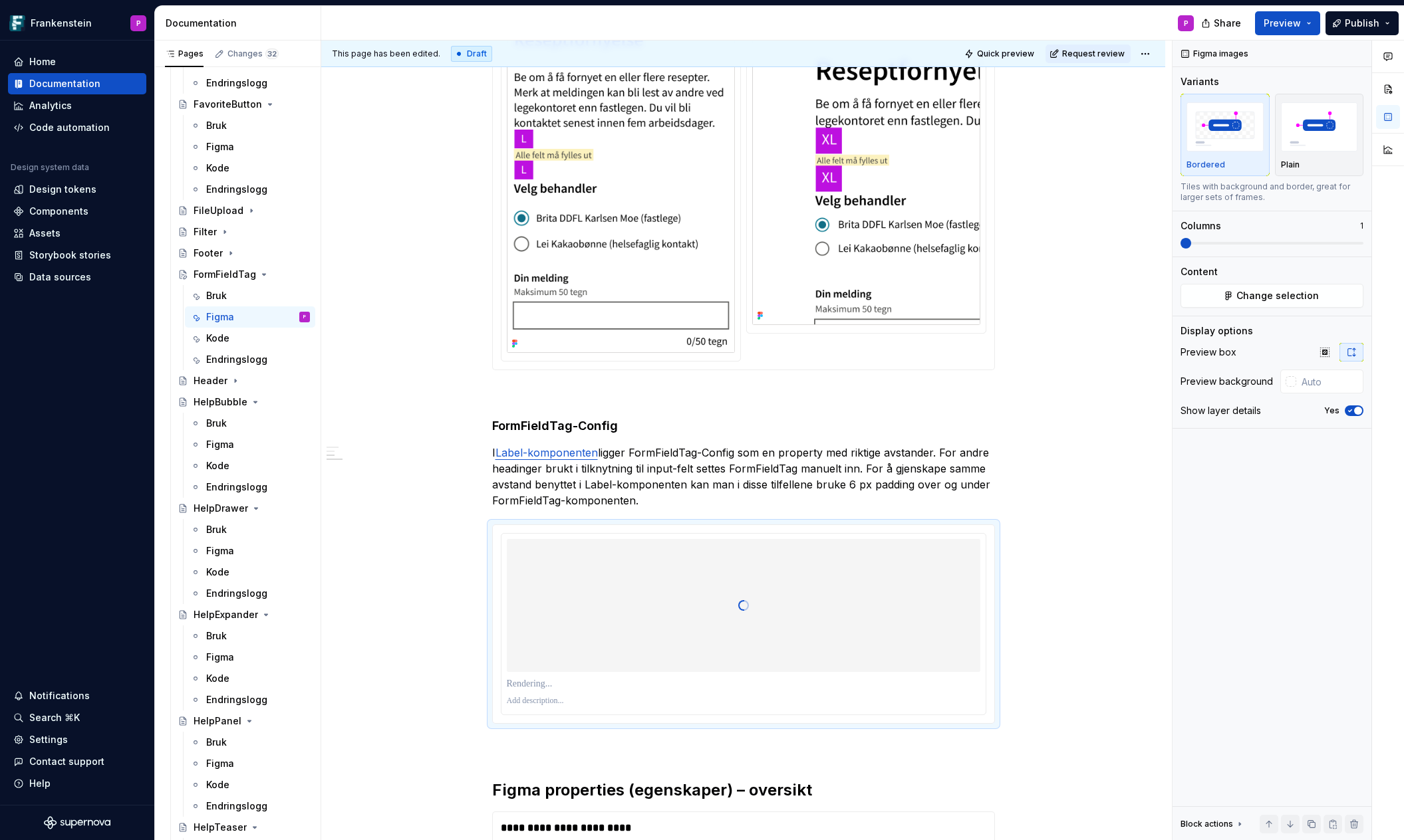
scroll to position [647, 0]
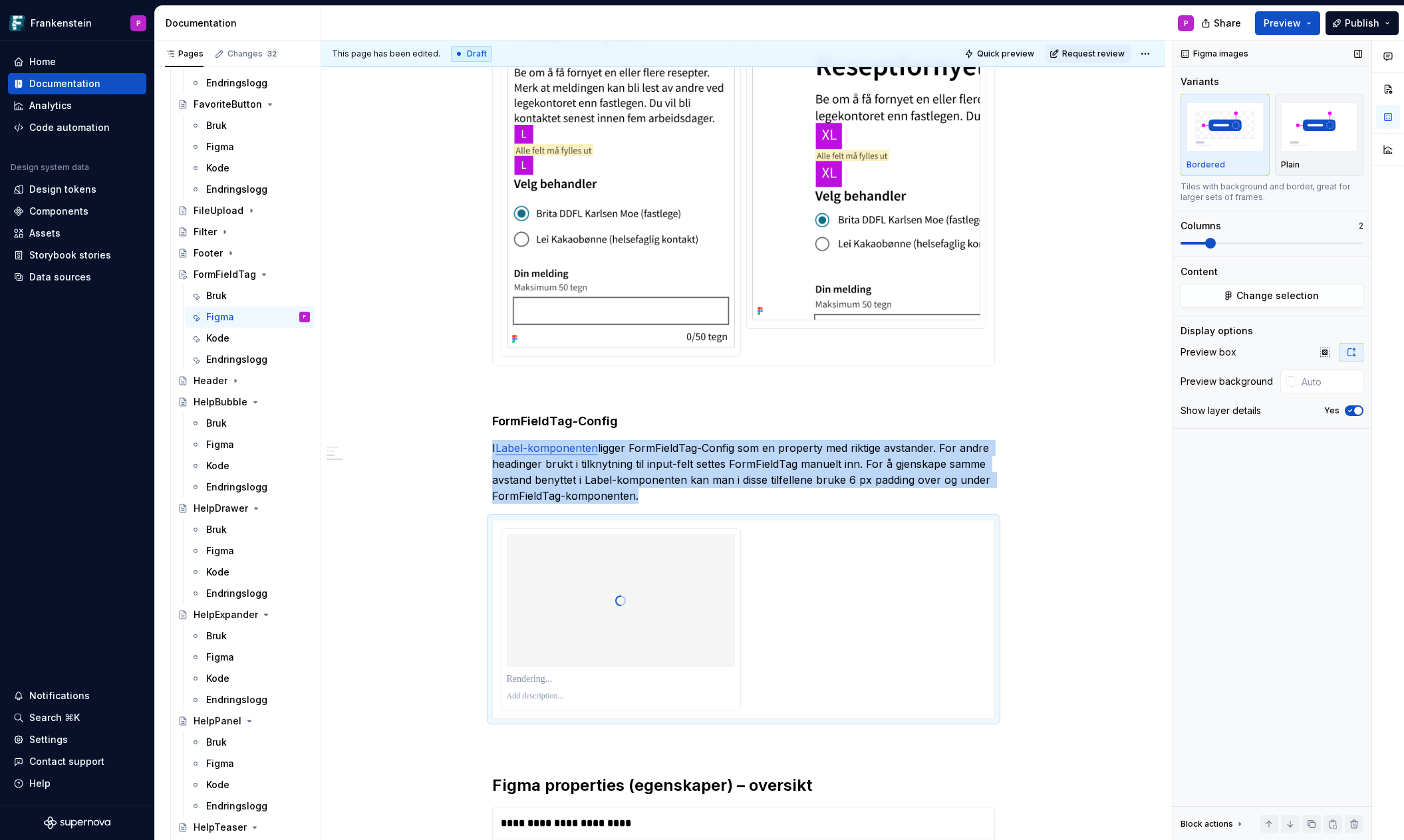
click at [1212, 244] on span at bounding box center [1210, 243] width 10 height 10
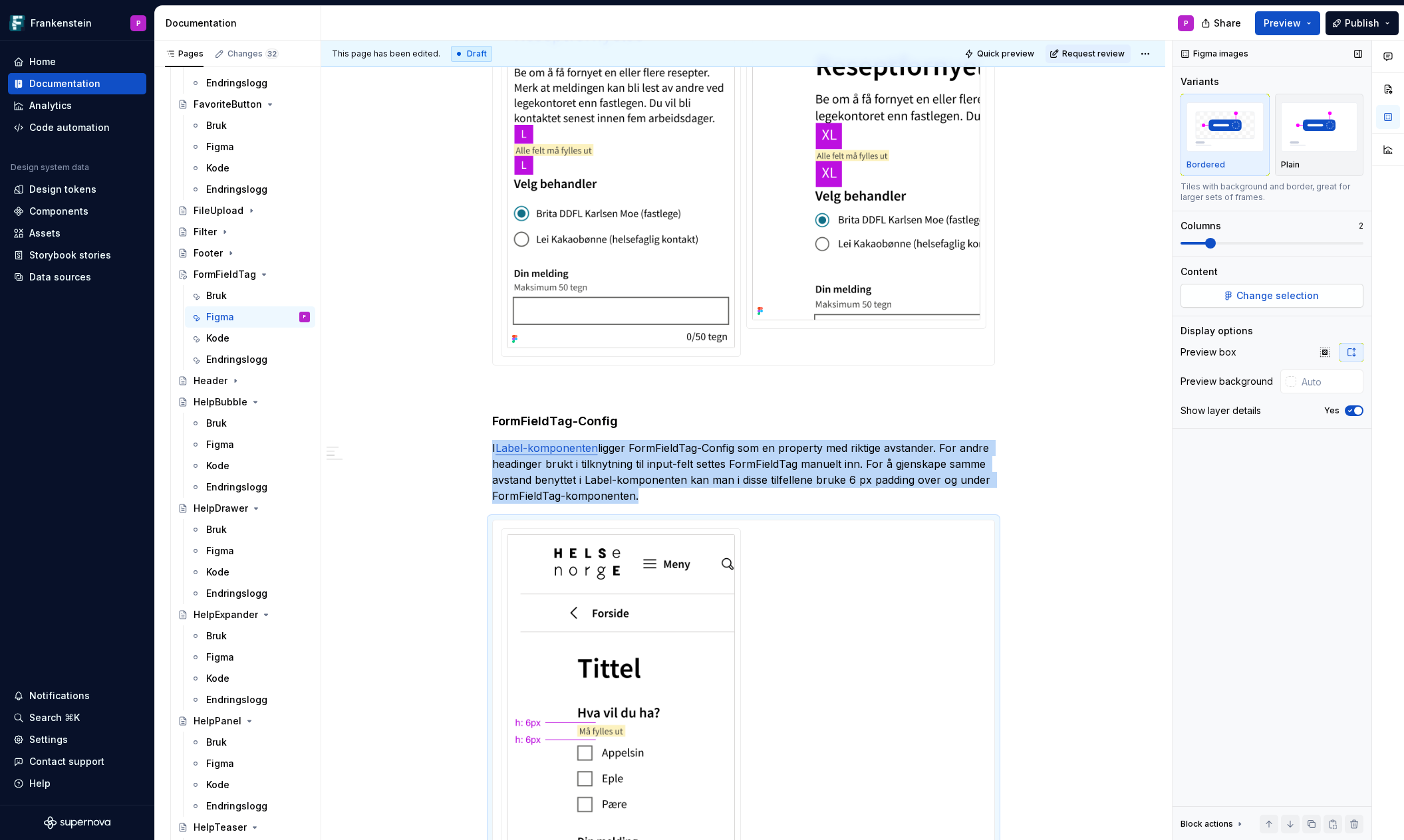
click at [1272, 296] on span "Change selection" at bounding box center [1277, 296] width 82 height 13
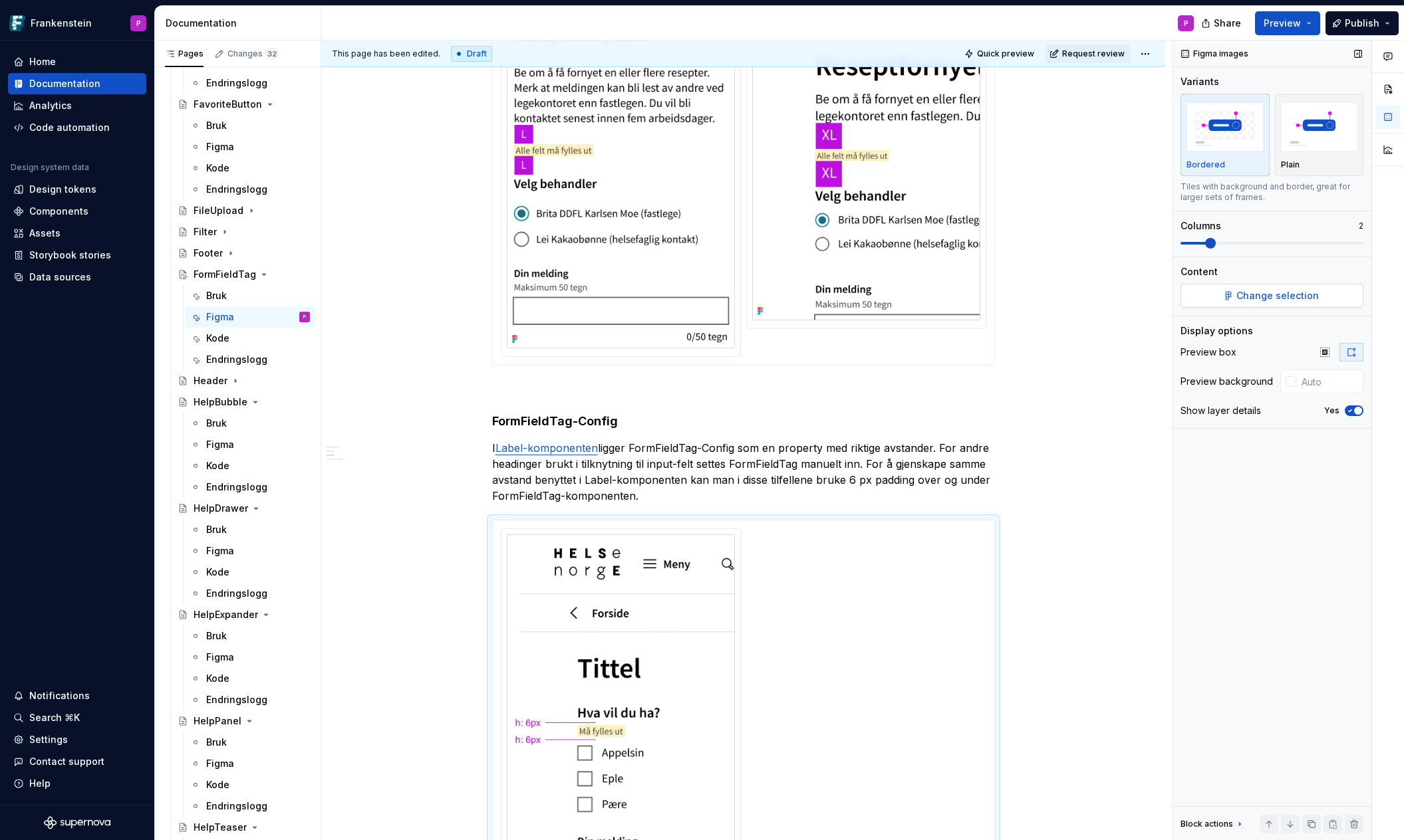
click at [1235, 294] on button "Change selection" at bounding box center [1272, 296] width 183 height 24
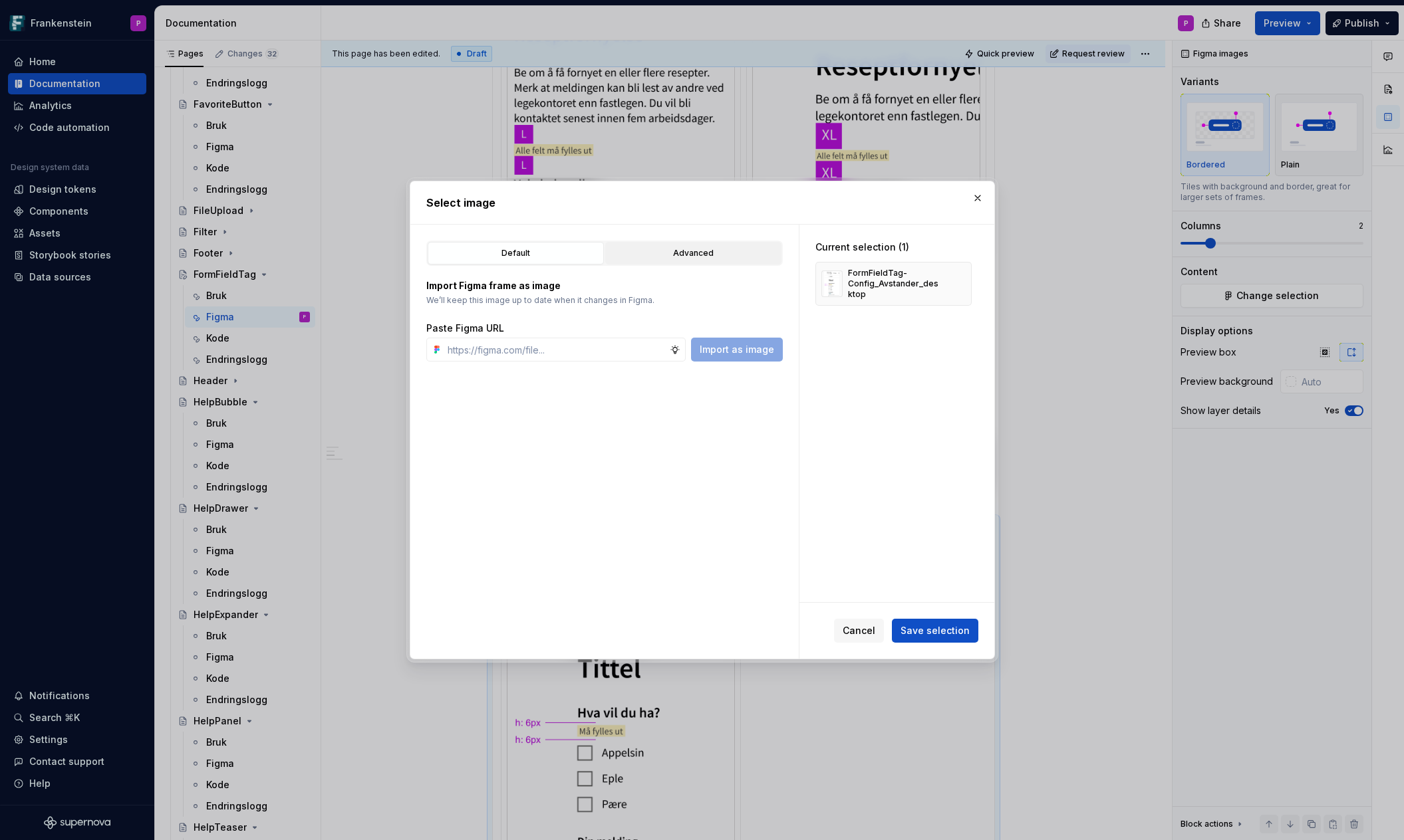
click at [693, 253] on div "Advanced" at bounding box center [693, 253] width 167 height 13
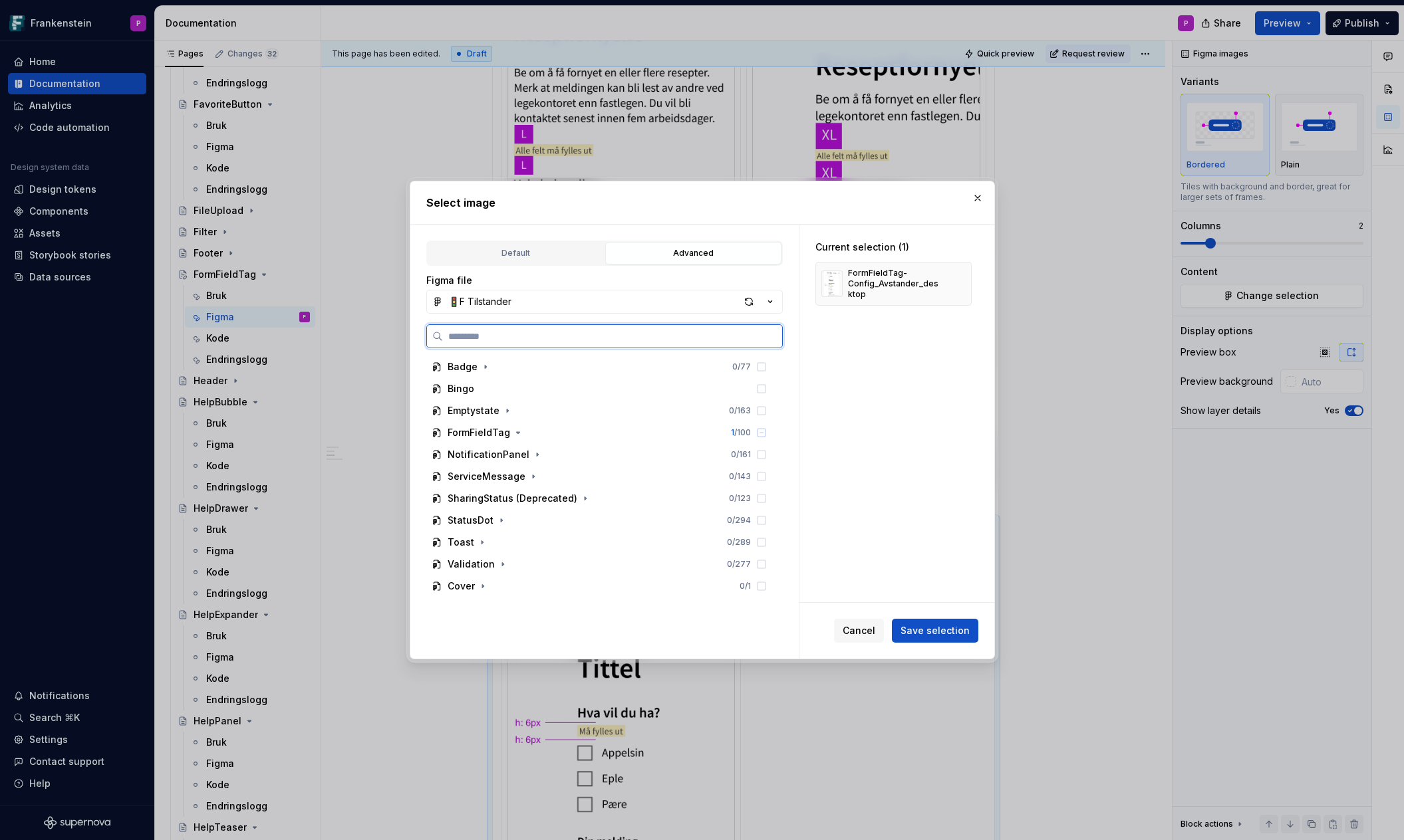
click at [518, 340] on input "search" at bounding box center [612, 336] width 339 height 13
paste input "**********"
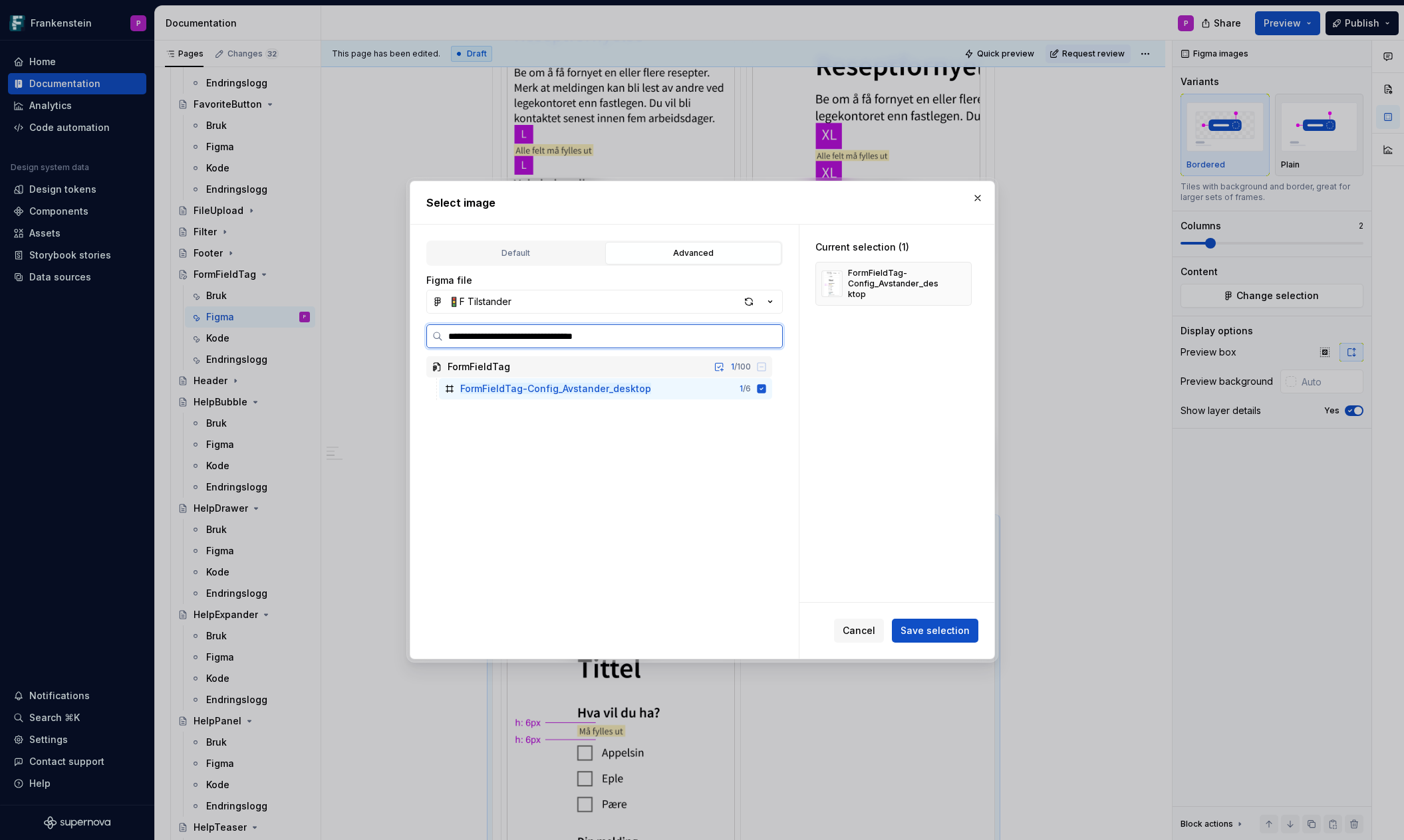
drag, startPoint x: 597, startPoint y: 335, endPoint x: 662, endPoint y: 336, distance: 65.0
click at [662, 336] on input "**********" at bounding box center [612, 336] width 339 height 13
type input "**********"
click at [606, 392] on mark "FormFieldTag-Config_Avstander_" at bounding box center [536, 388] width 153 height 11
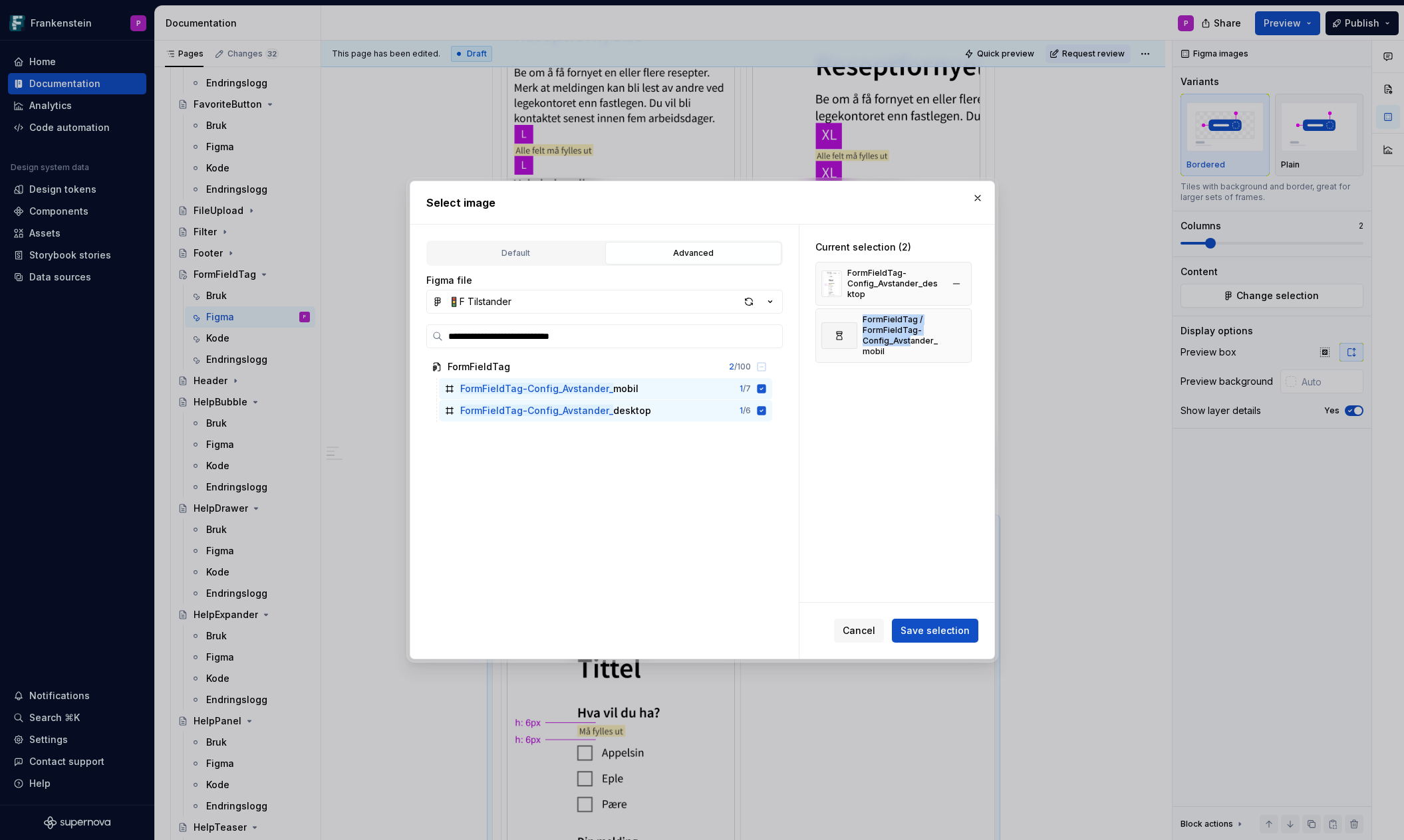
drag, startPoint x: 907, startPoint y: 339, endPoint x: 906, endPoint y: 301, distance: 38.0
click at [906, 301] on div "FormFieldTag-Config_Avstander_desktop FormFieldTag / FormFieldTag-Config_Avstan…" at bounding box center [893, 312] width 156 height 101
click at [880, 425] on div "Current selection (2) FormFieldTag-Config_Avstander_desktop FormFieldTag / Form…" at bounding box center [896, 413] width 195 height 377
click at [922, 640] on button "Save selection" at bounding box center [935, 631] width 87 height 24
click at [973, 205] on button "button" at bounding box center [977, 198] width 19 height 19
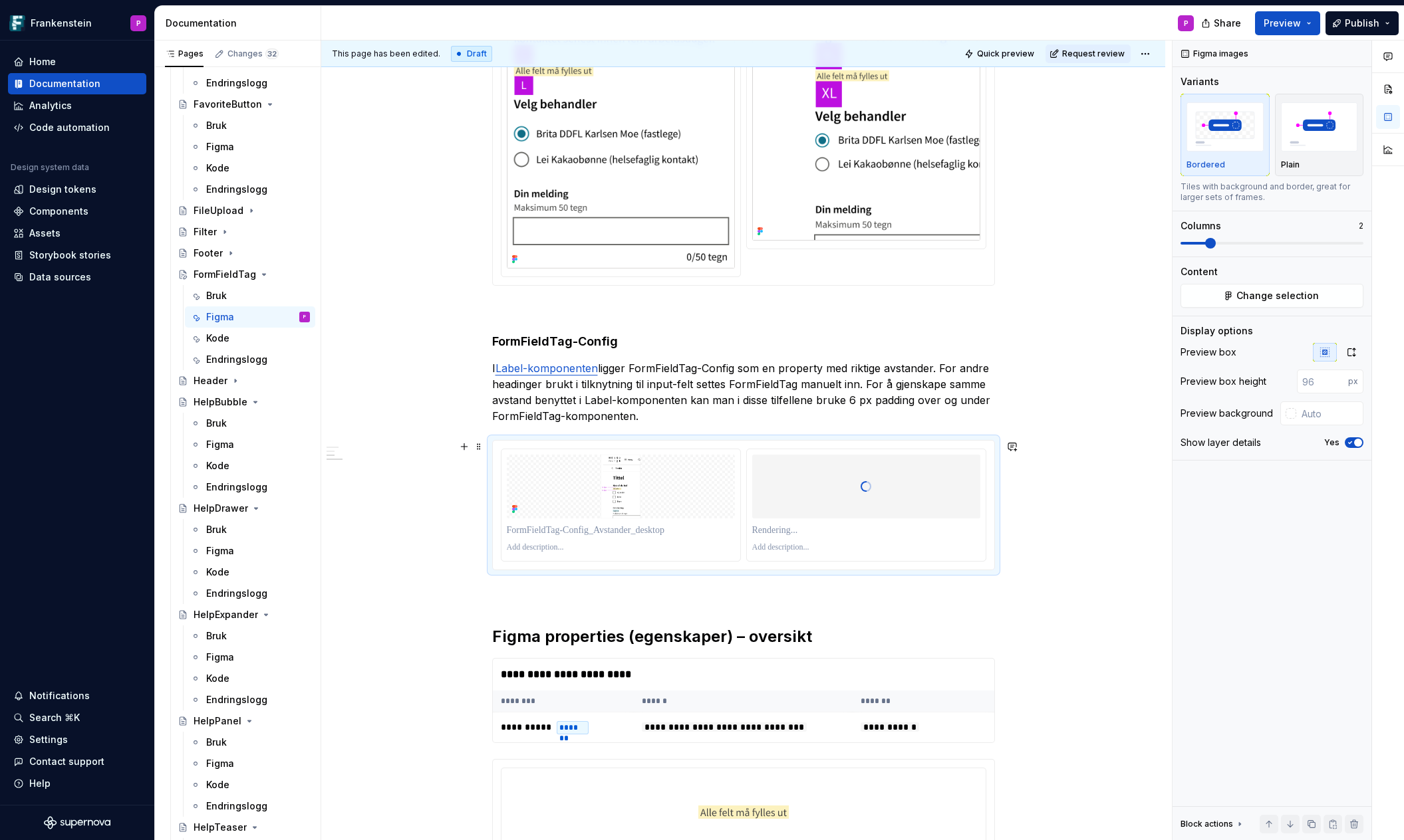
scroll to position [729, 0]
click at [1345, 351] on button "button" at bounding box center [1351, 352] width 24 height 19
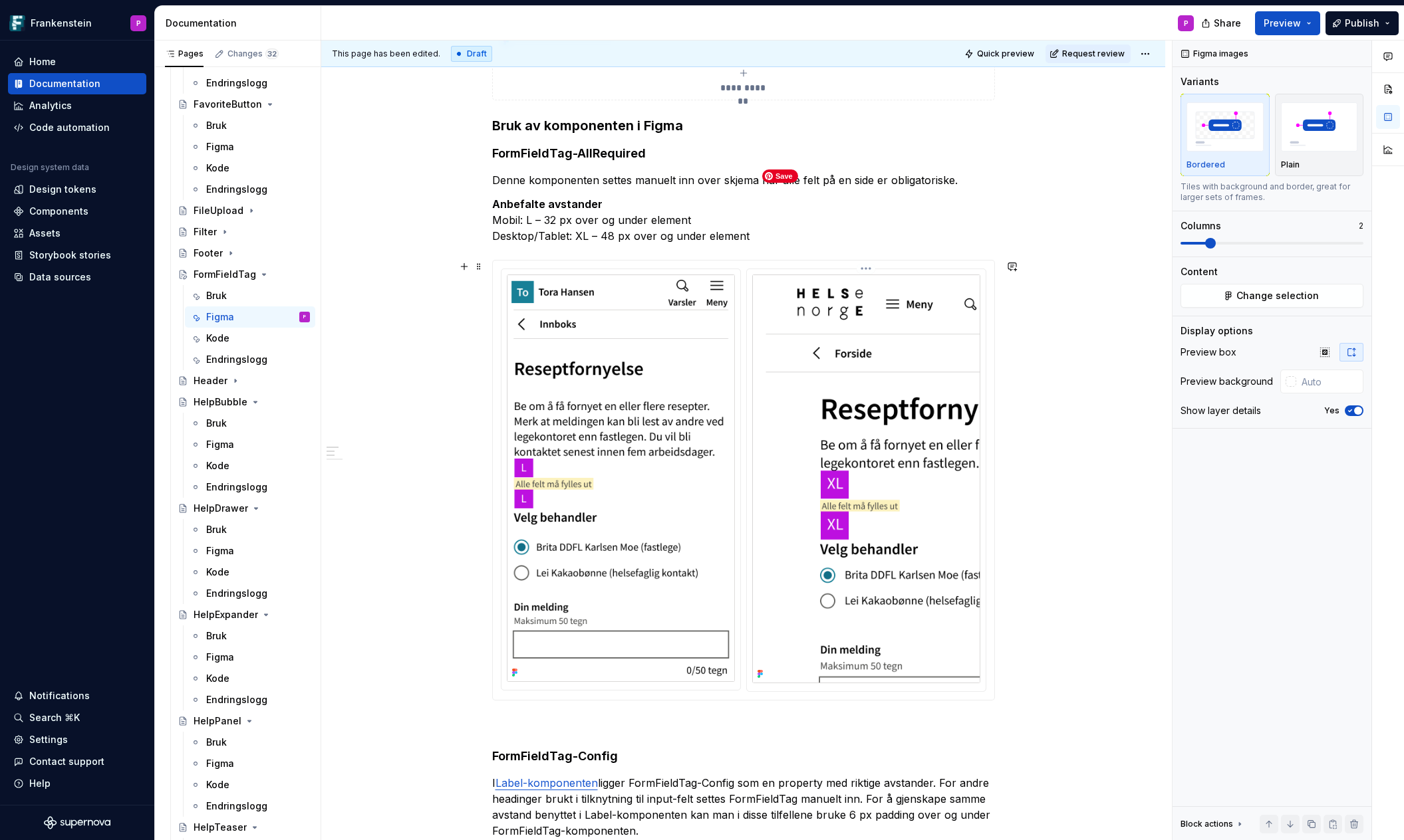
scroll to position [309, 0]
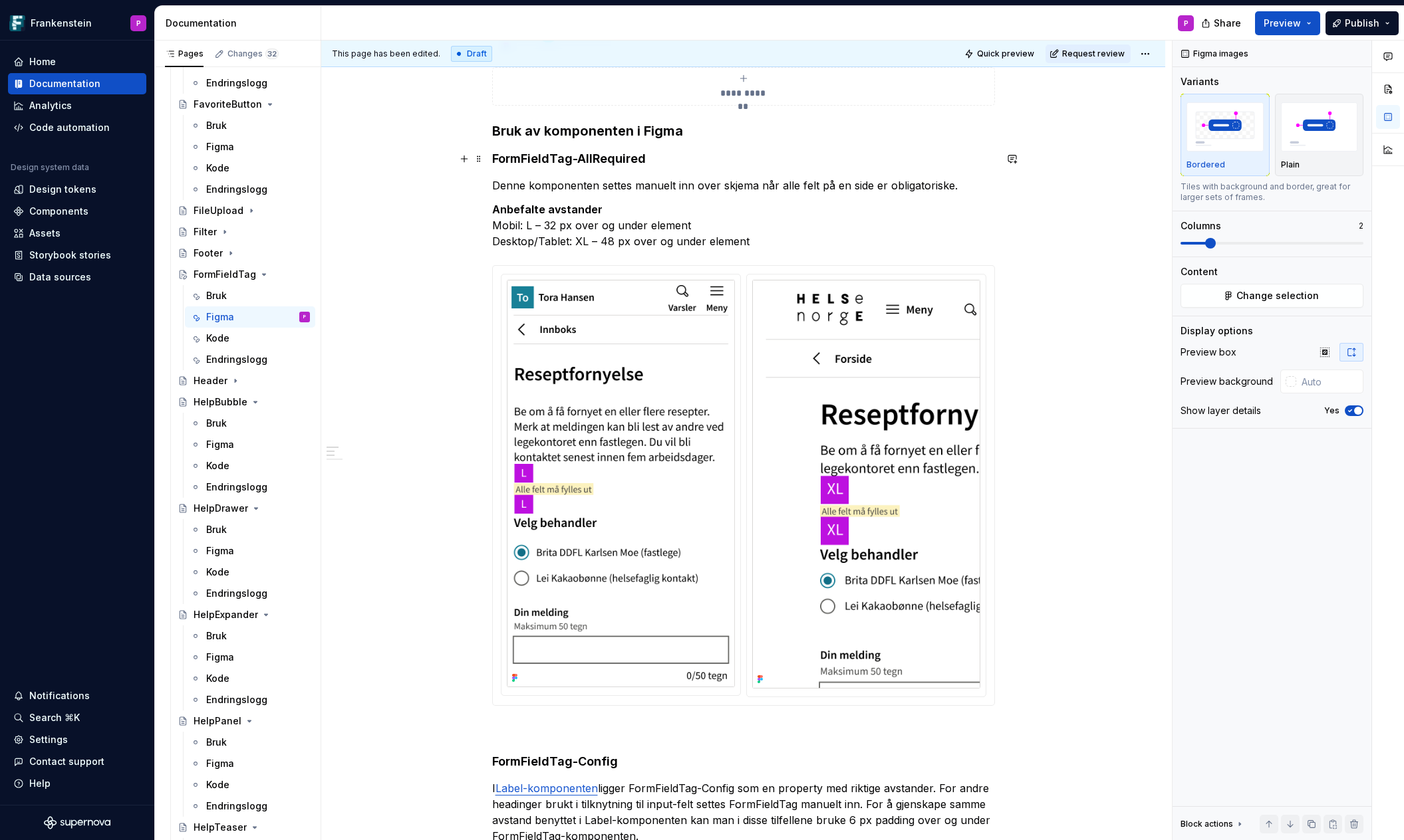
click at [496, 158] on strong "FormFieldTag-AllRequired" at bounding box center [568, 158] width 153 height 14
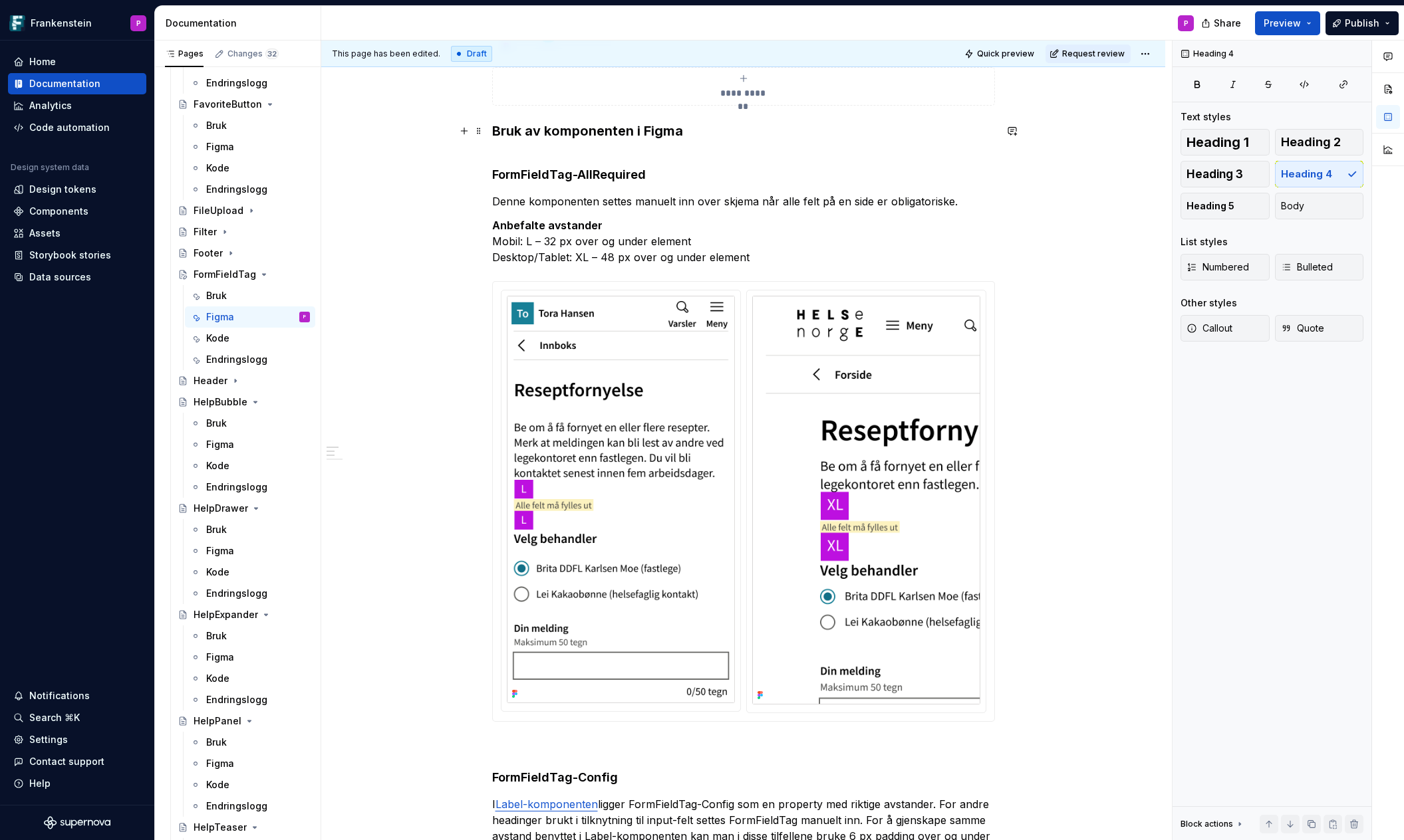
click at [634, 131] on h3 "Bruk av komponenten i Figma" at bounding box center [743, 131] width 502 height 19
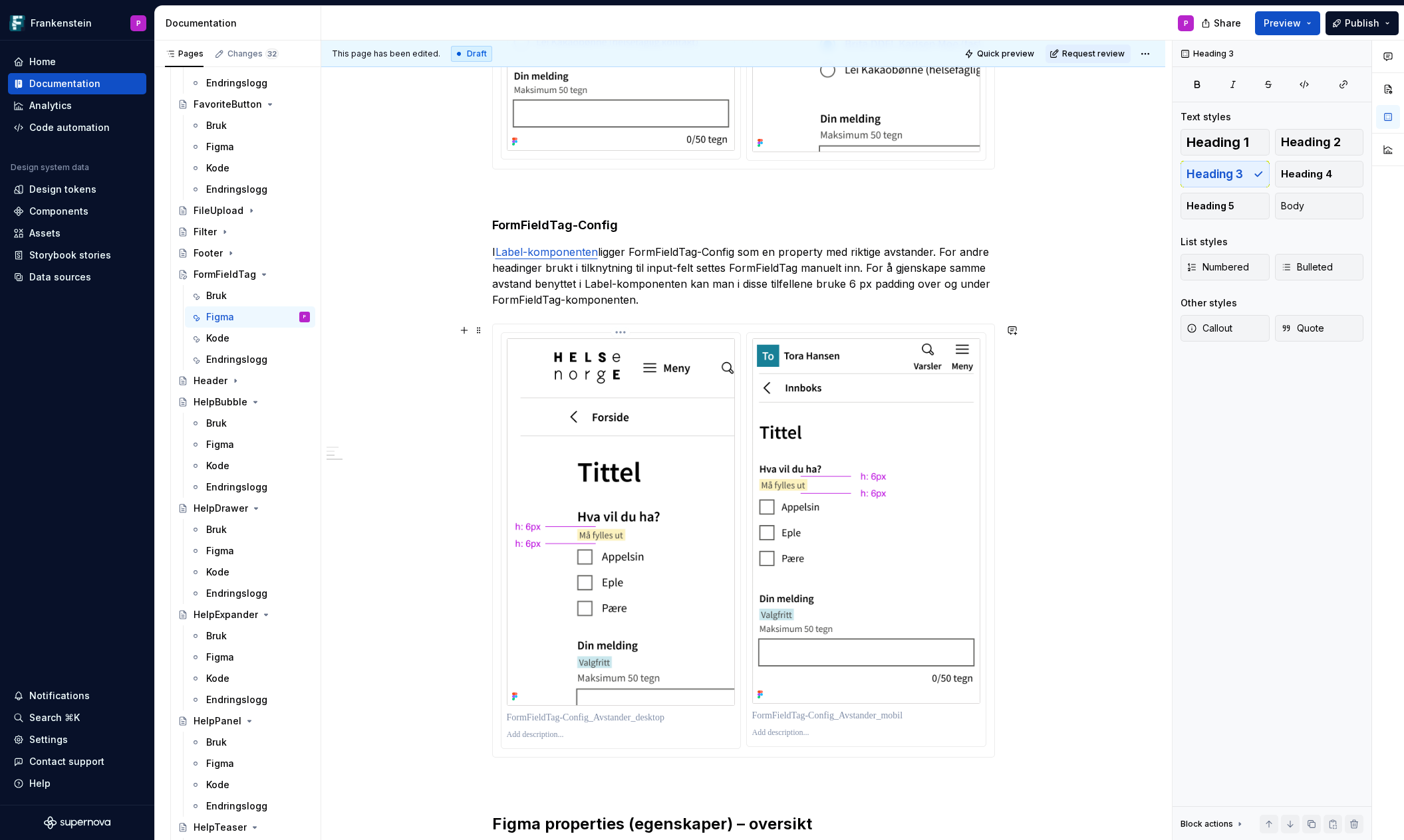
scroll to position [854, 0]
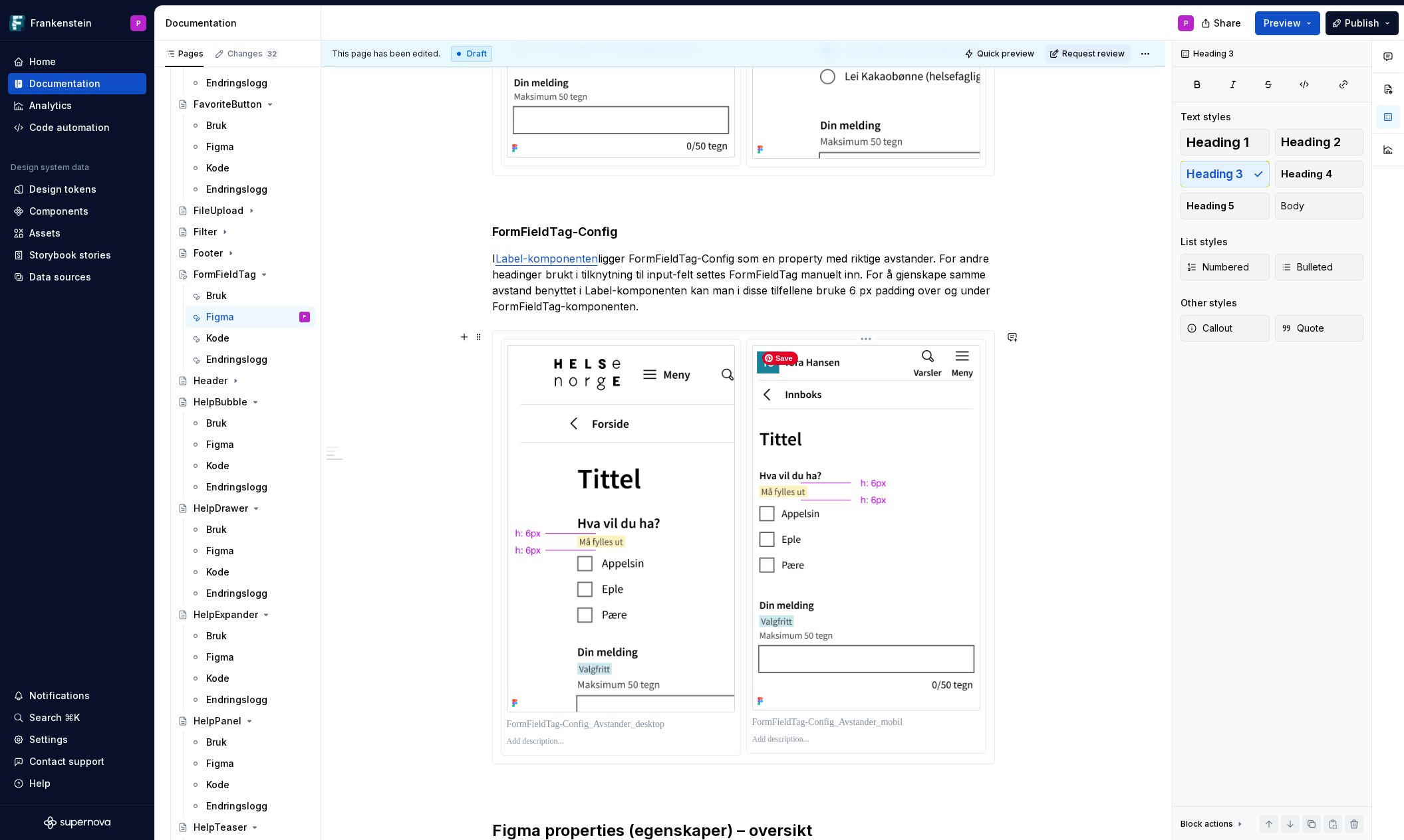
click at [793, 483] on img at bounding box center [866, 528] width 228 height 366
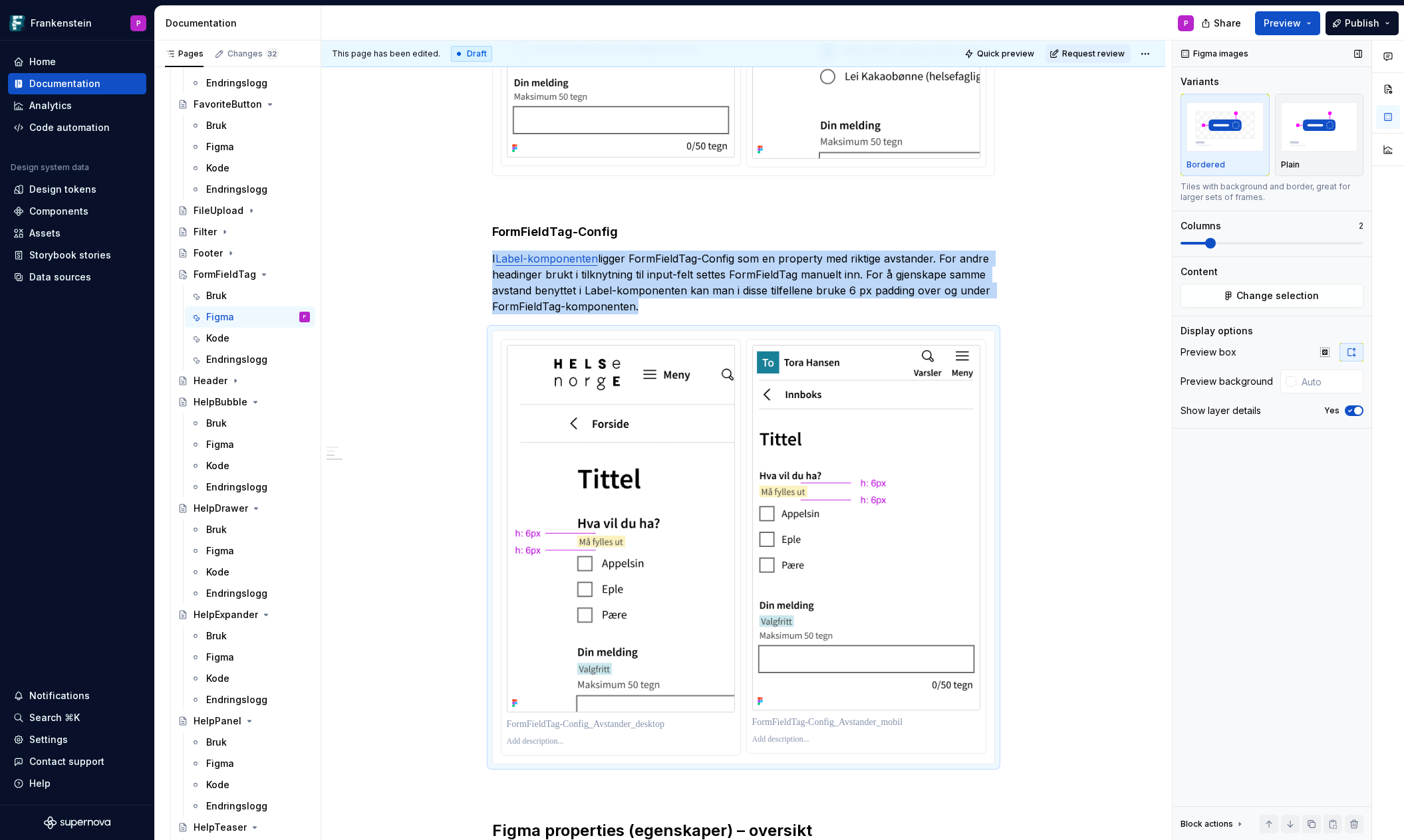
click at [1346, 410] on icon "button" at bounding box center [1349, 410] width 10 height 8
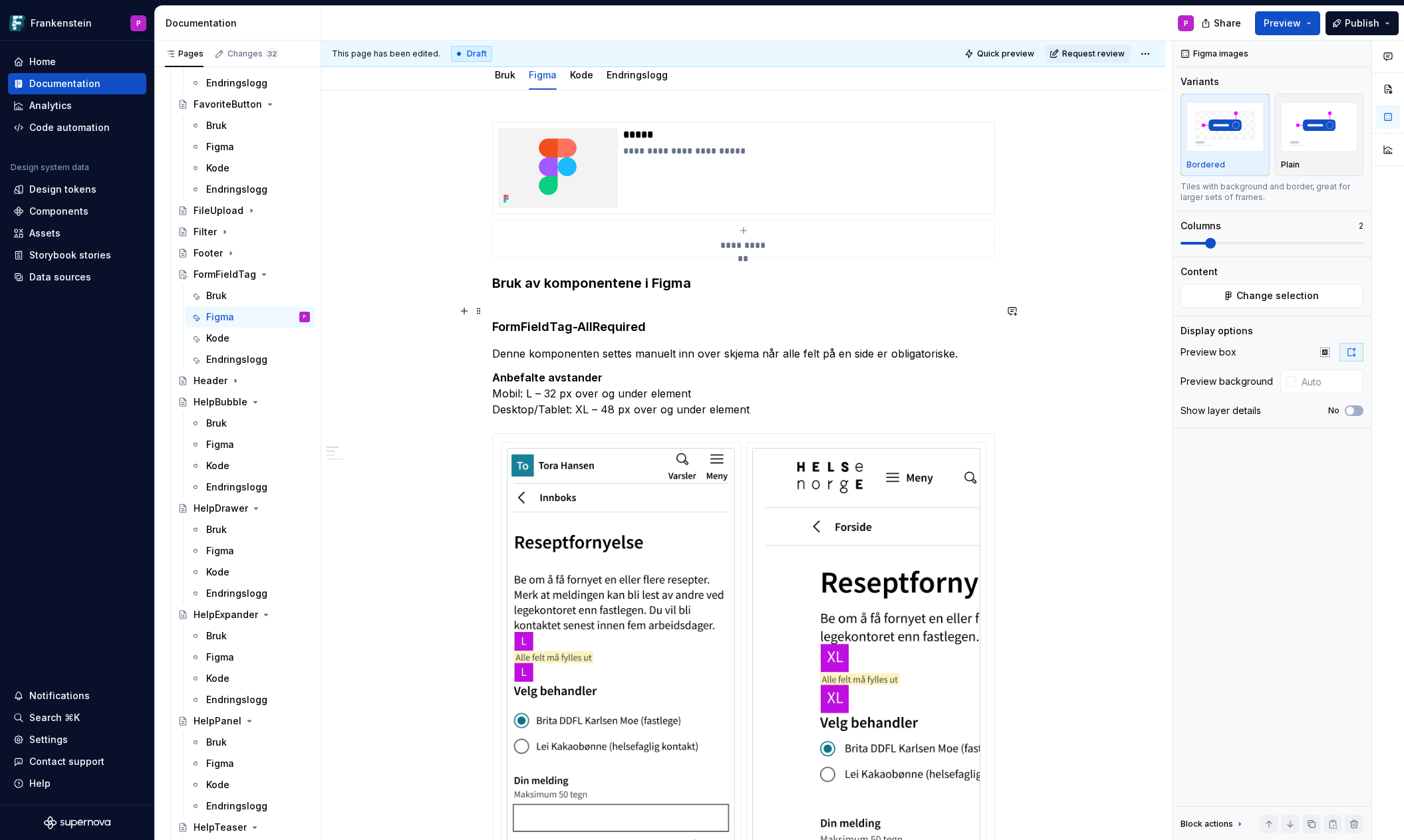
scroll to position [0, 0]
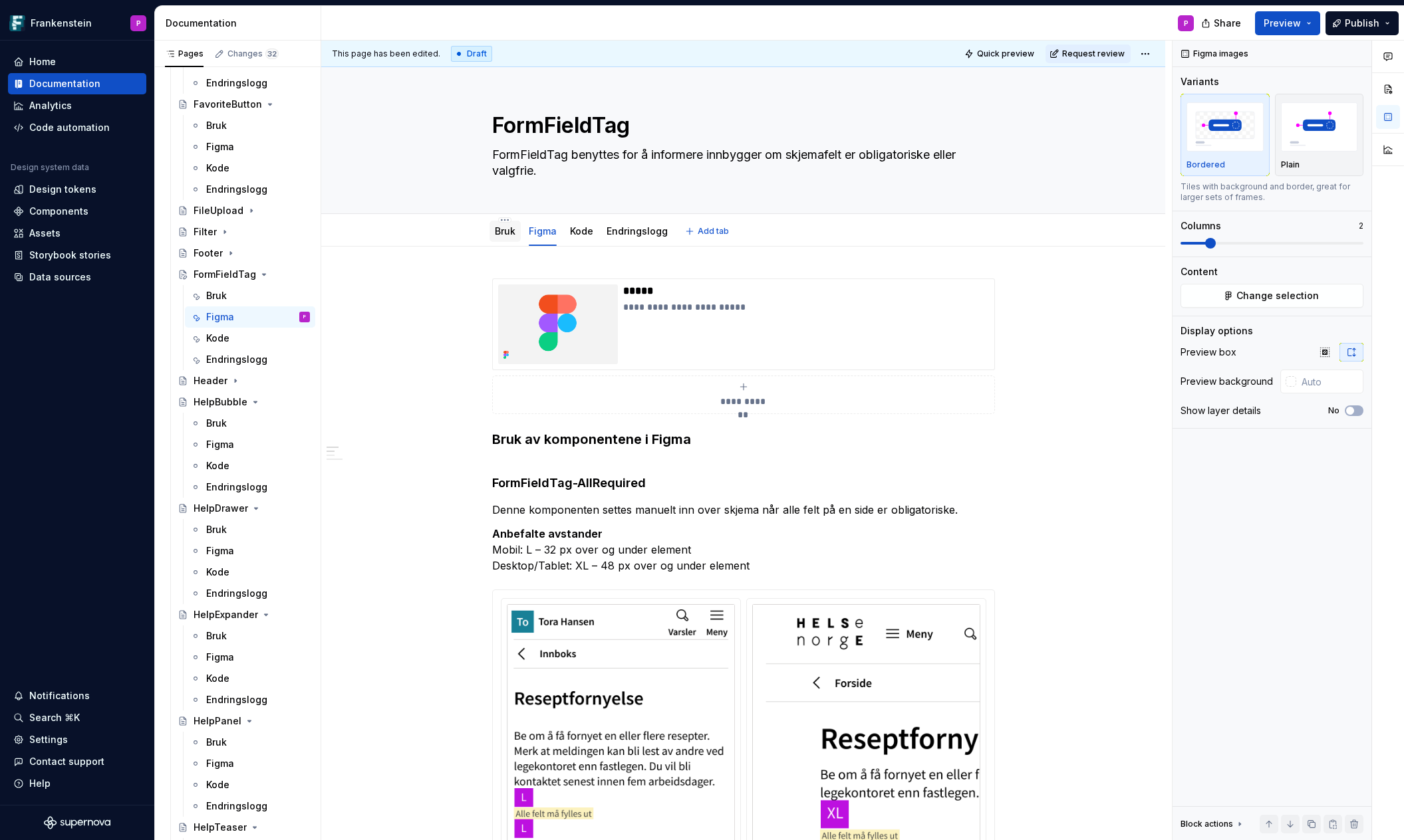
click at [508, 235] on link "Bruk" at bounding box center [505, 231] width 21 height 11
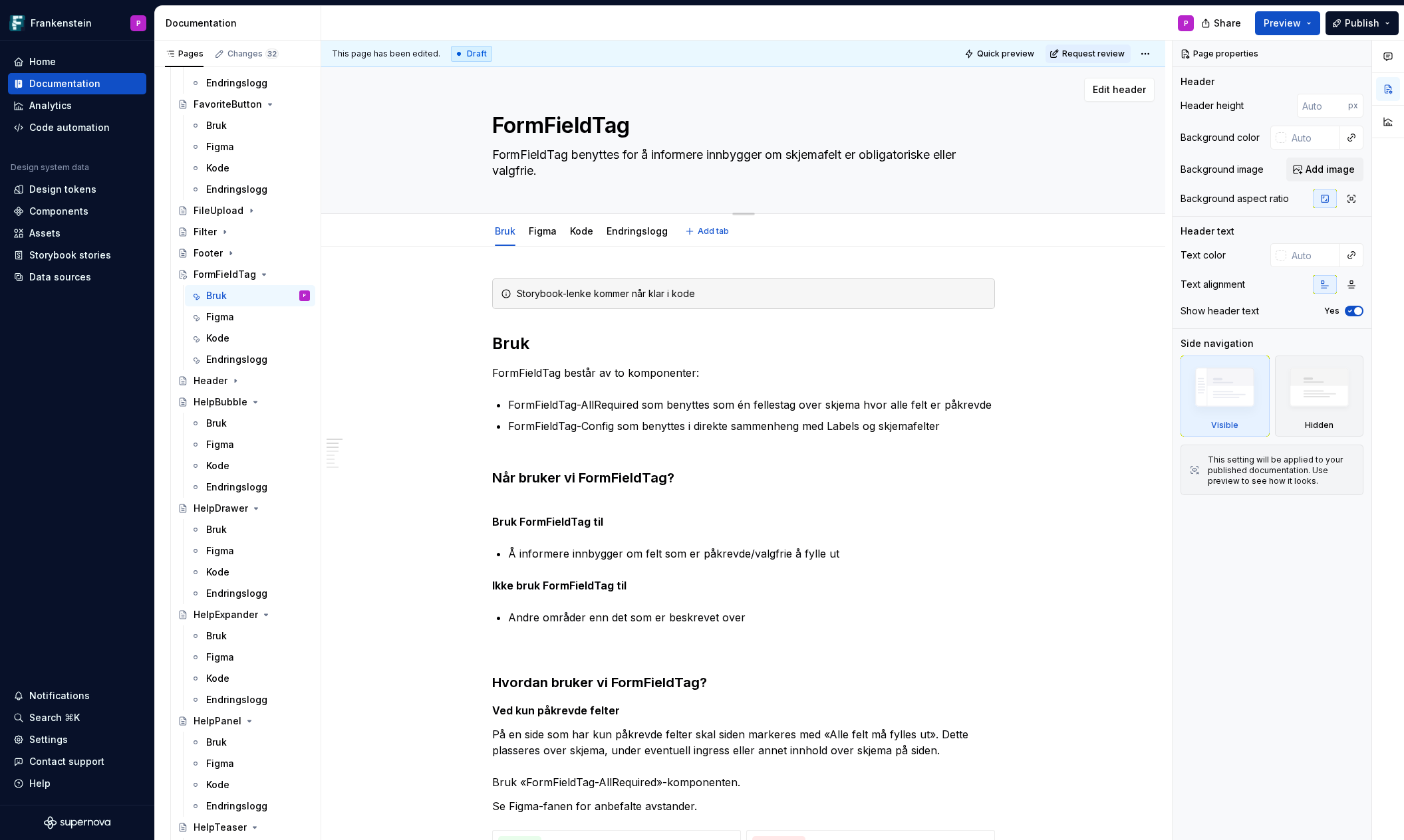
drag, startPoint x: 544, startPoint y: 171, endPoint x: 524, endPoint y: 168, distance: 20.2
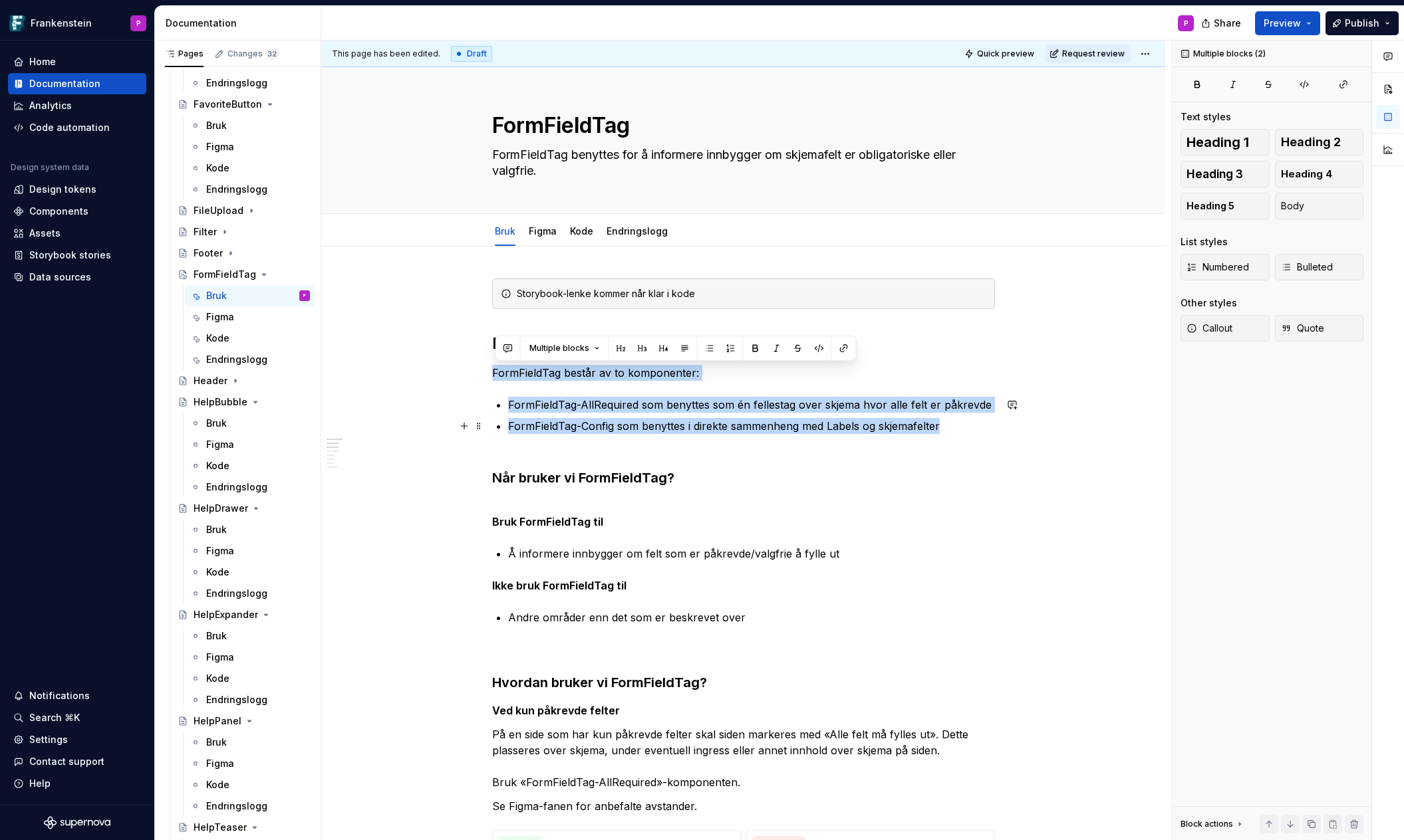
drag, startPoint x: 496, startPoint y: 371, endPoint x: 970, endPoint y: 419, distance: 476.4
copy div "FormFieldTag består av to komponenter: FormFieldTag-AllRequired som benyttes so…"
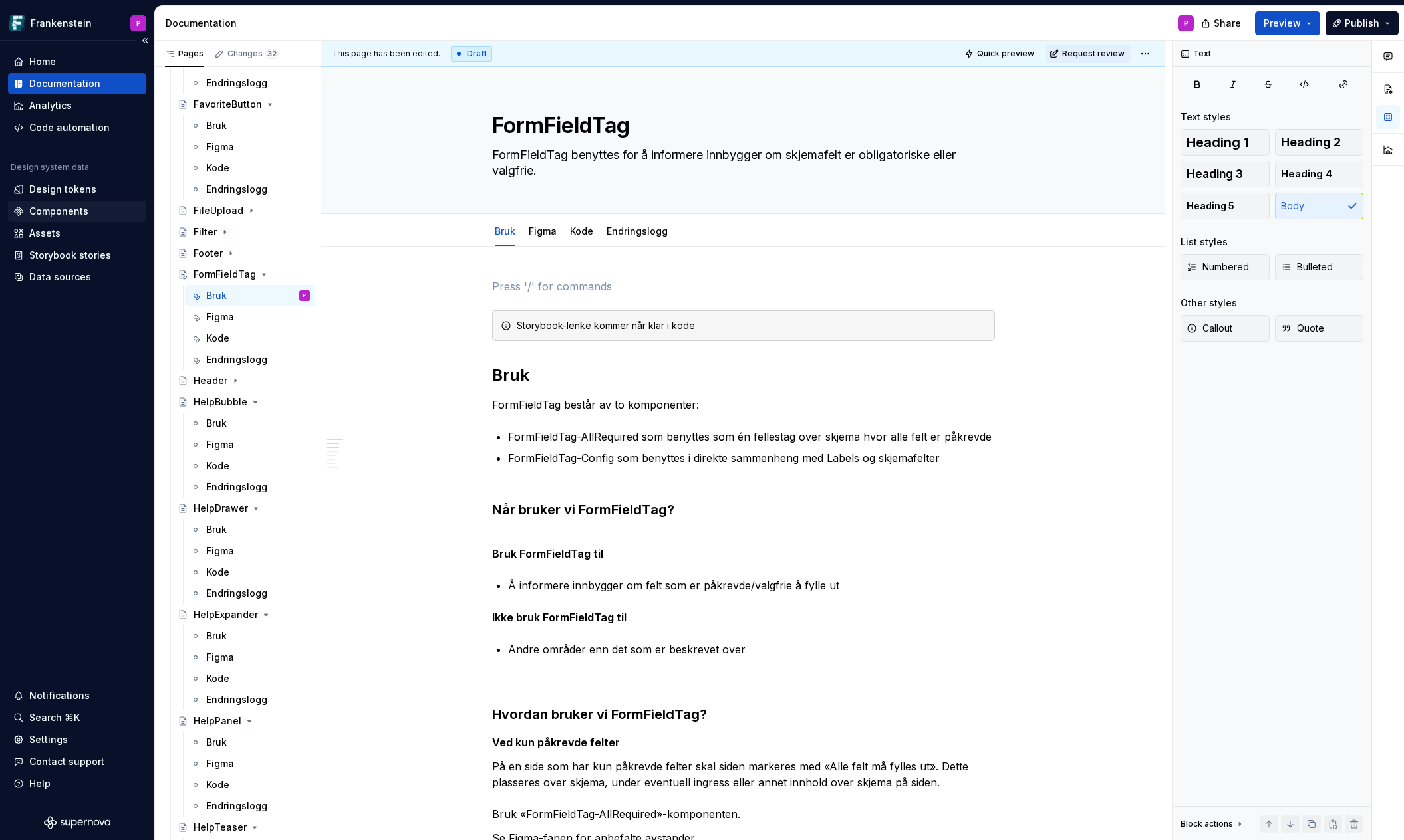
click at [51, 210] on div "Components" at bounding box center [58, 211] width 59 height 13
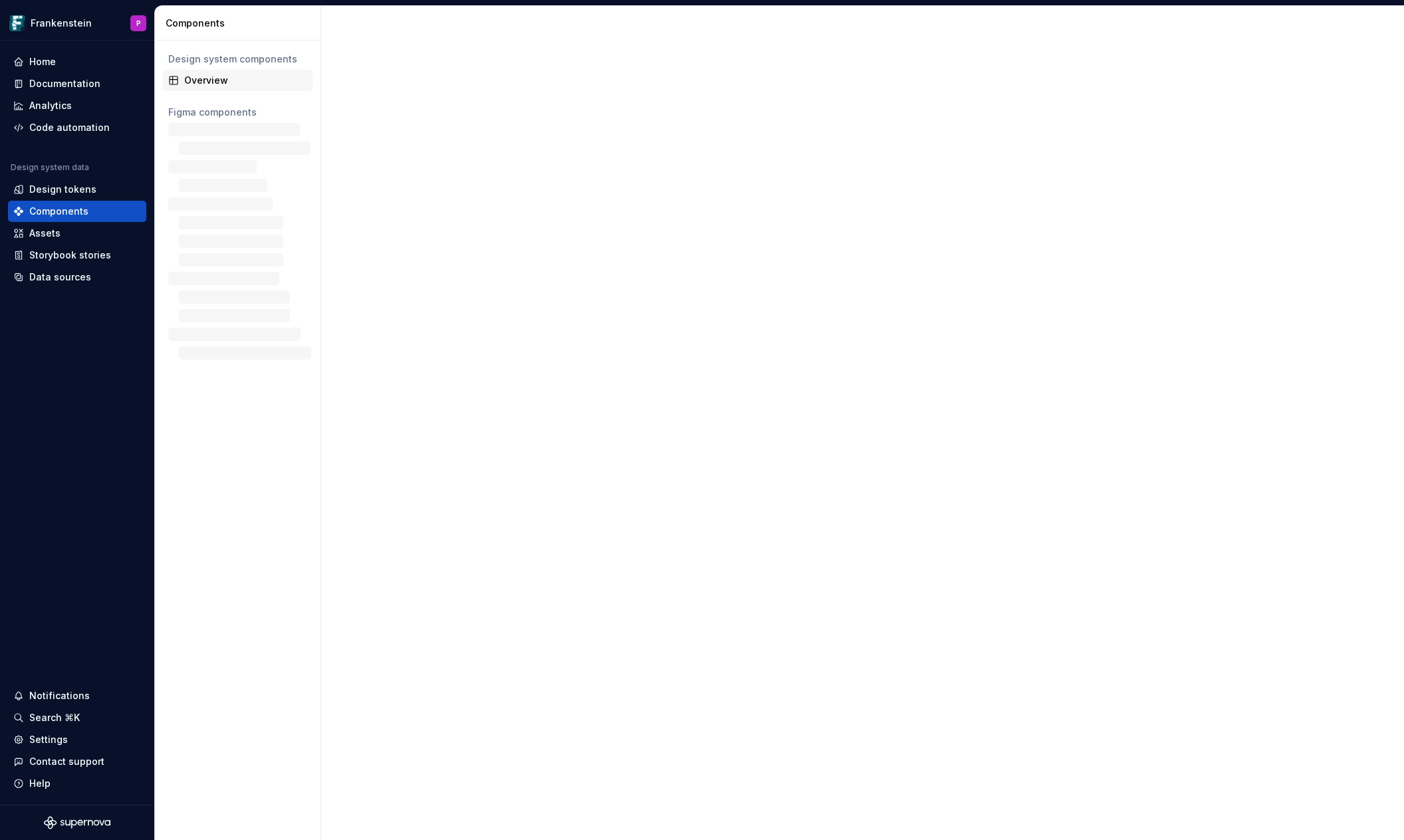
click at [198, 81] on div "Overview" at bounding box center [245, 81] width 123 height 13
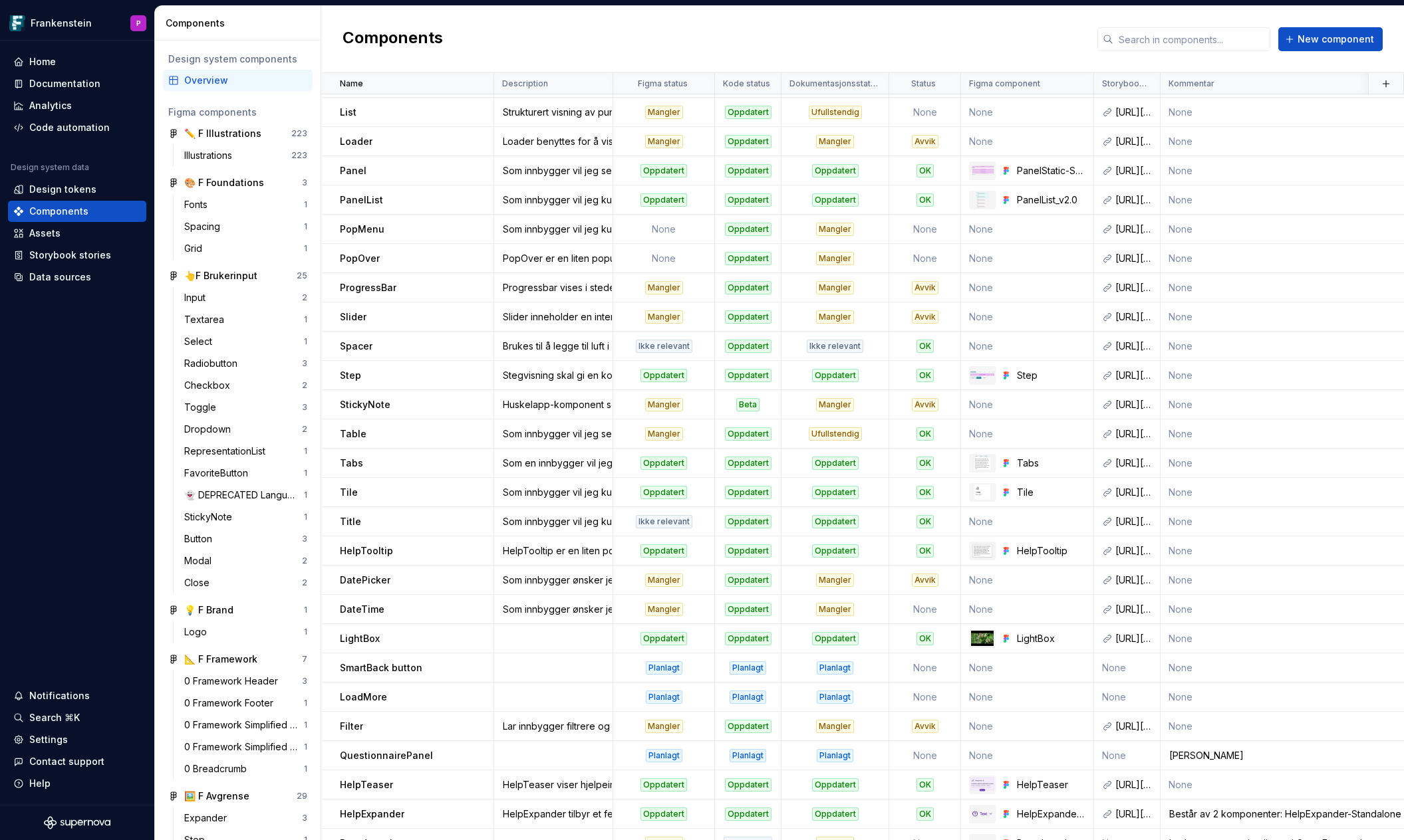
scroll to position [1308, 0]
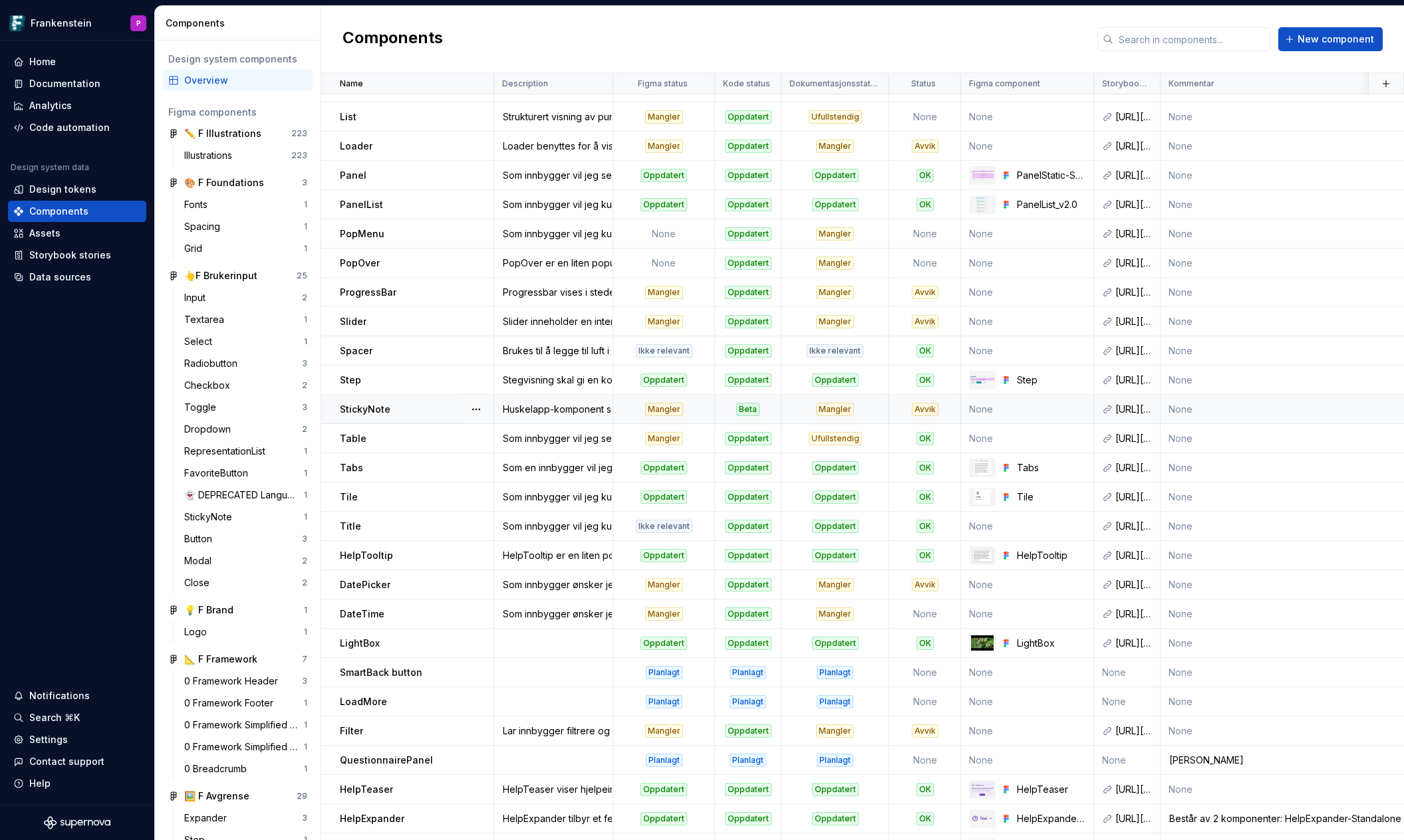
click at [663, 404] on div "Mangler" at bounding box center [664, 410] width 38 height 13
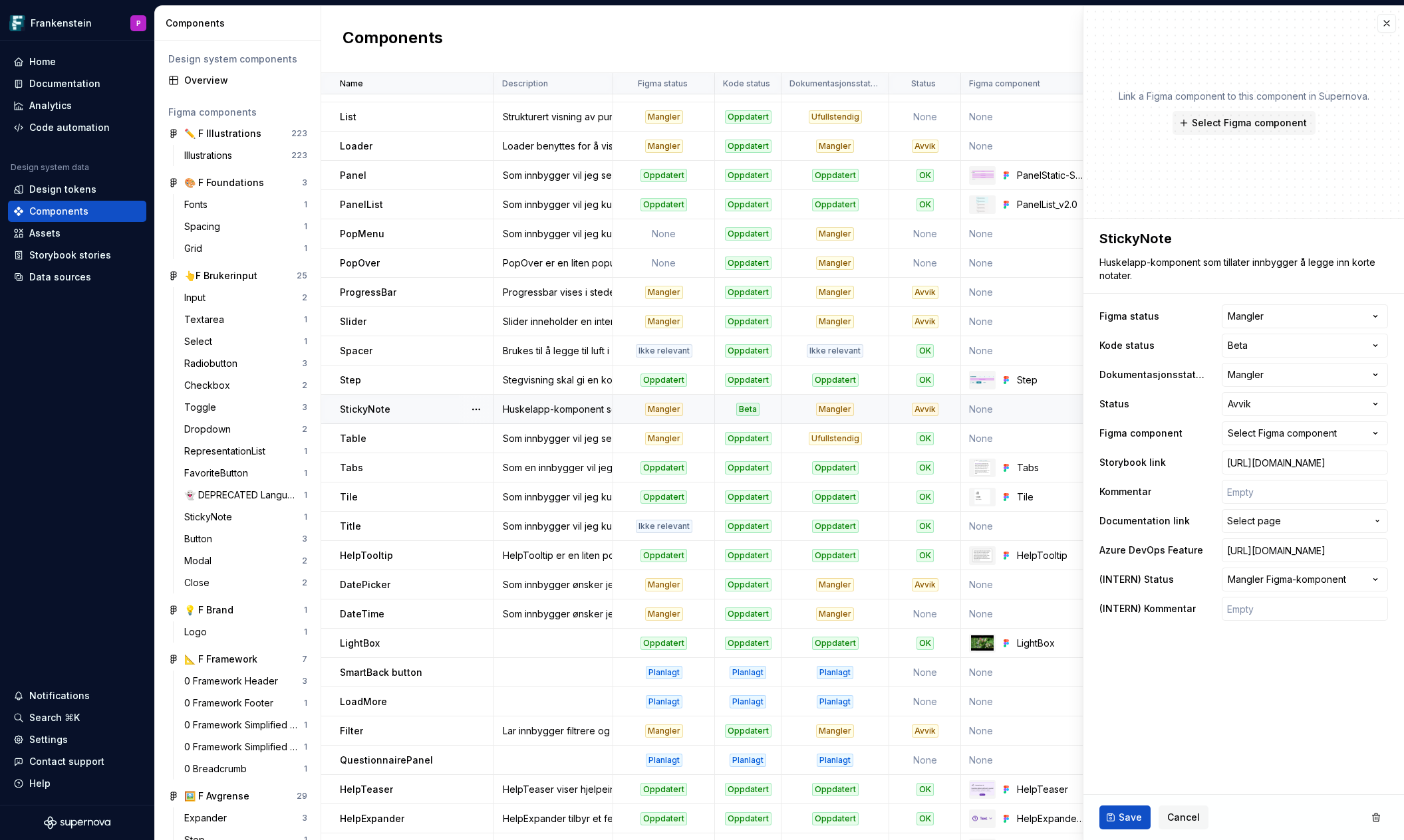
type textarea "*"
click at [1375, 317] on html "Frankenstein P Home Documentation Analytics Code automation Design system data …" at bounding box center [702, 420] width 1404 height 840
select select "**********"
type textarea "*"
click at [1379, 343] on html "Frankenstein P Home Documentation Analytics Code automation Design system data …" at bounding box center [702, 420] width 1404 height 840
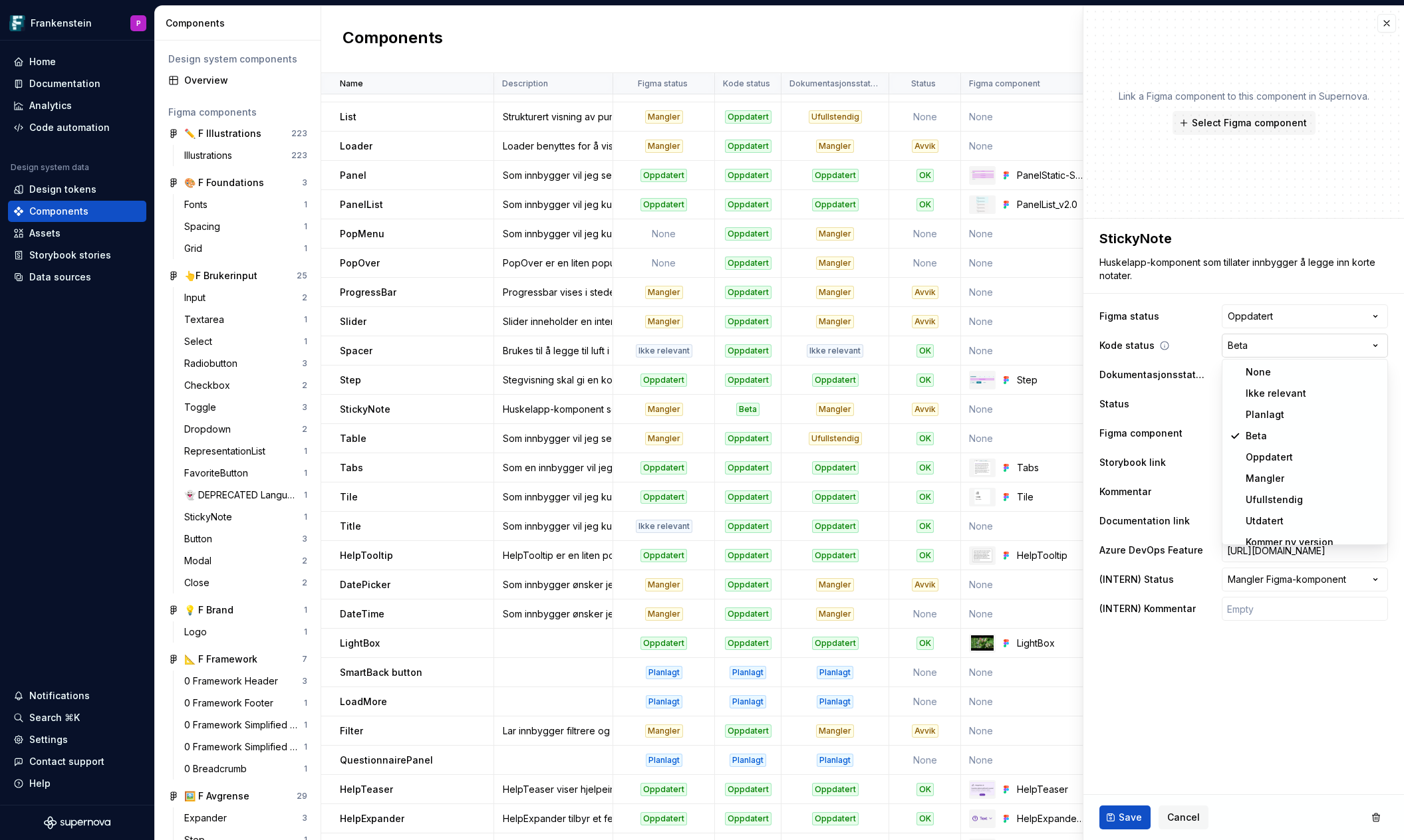
click at [1379, 343] on html "Frankenstein P Home Documentation Analytics Code automation Design system data …" at bounding box center [702, 420] width 1404 height 840
click at [1373, 374] on html "Frankenstein P Home Documentation Analytics Code automation Design system data …" at bounding box center [702, 420] width 1404 height 840
select select "**********"
type textarea "*"
click at [1373, 433] on icon "button" at bounding box center [1375, 433] width 3 height 2
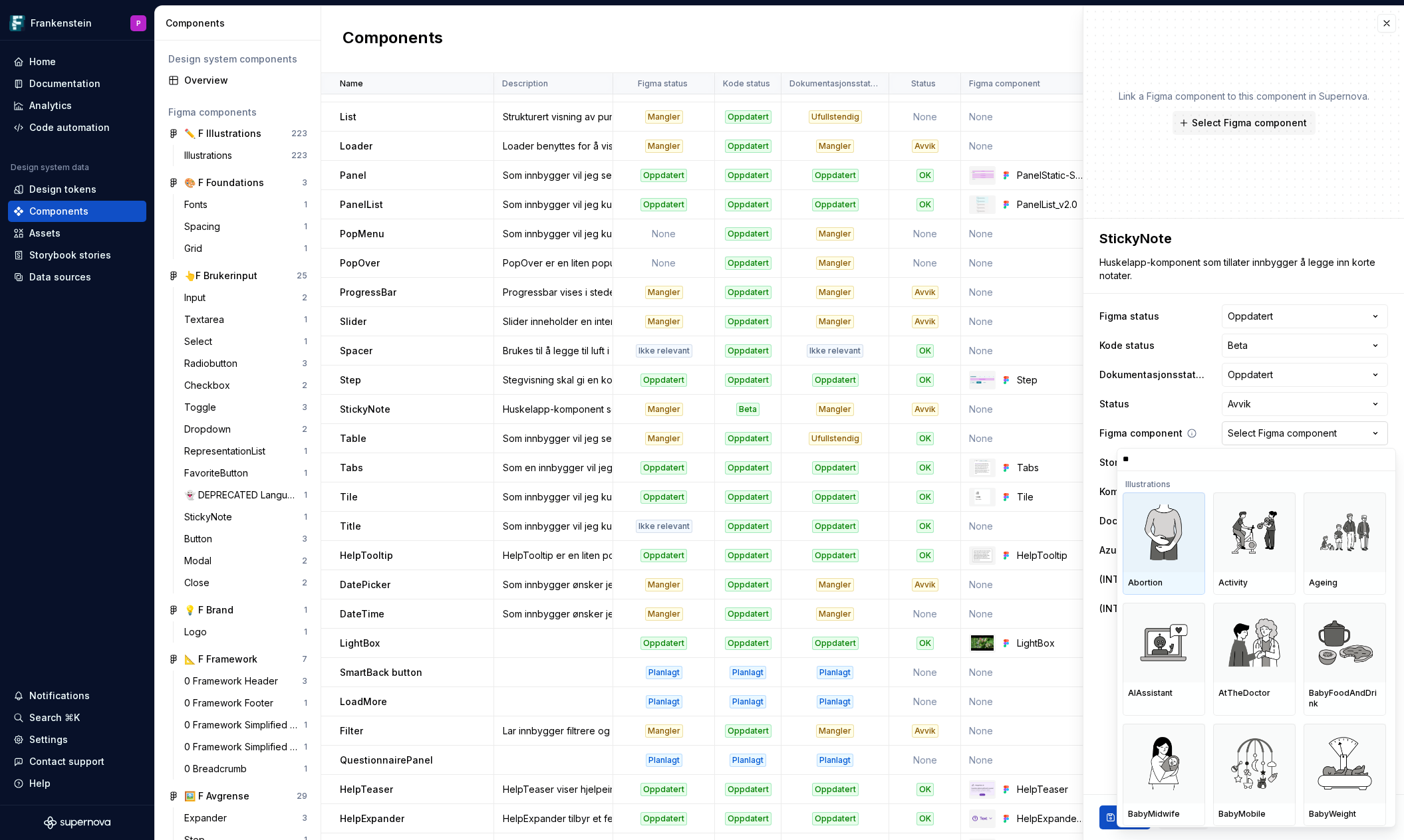
type input "***"
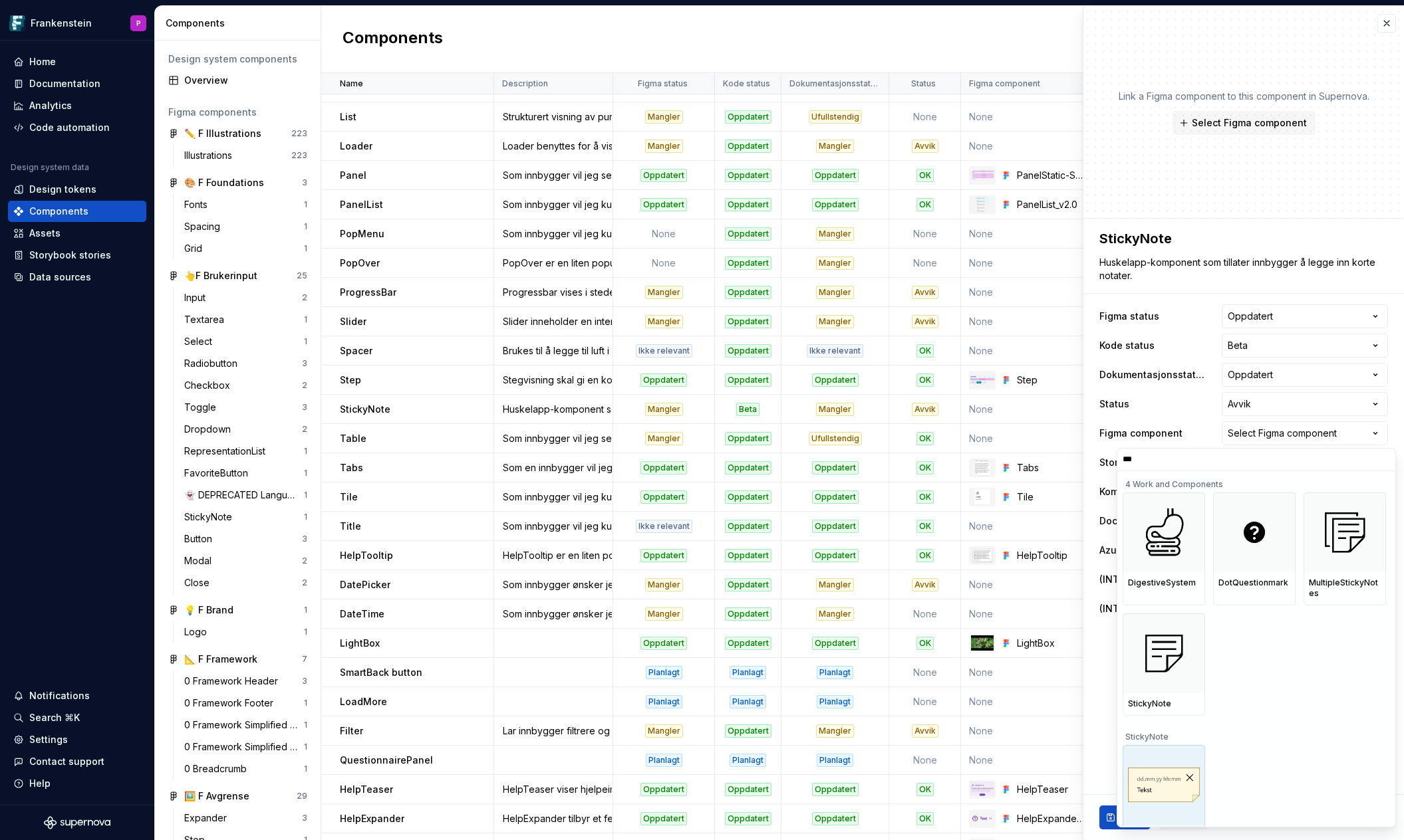
click at [1151, 784] on img at bounding box center [1163, 785] width 72 height 34
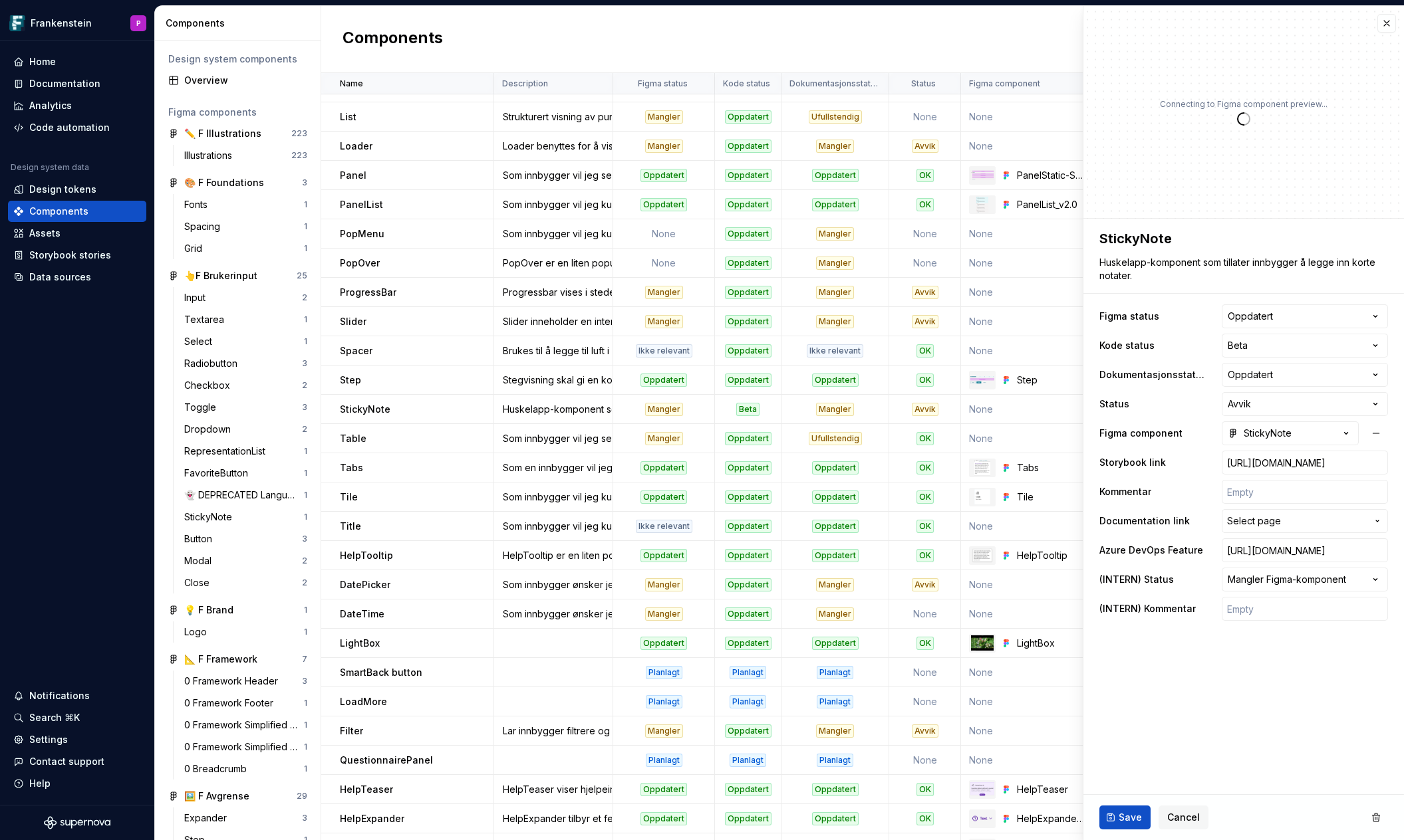
type textarea "*"
click at [1370, 576] on html "Frankenstein P Home Documentation Analytics Code automation Design system data …" at bounding box center [702, 420] width 1404 height 840
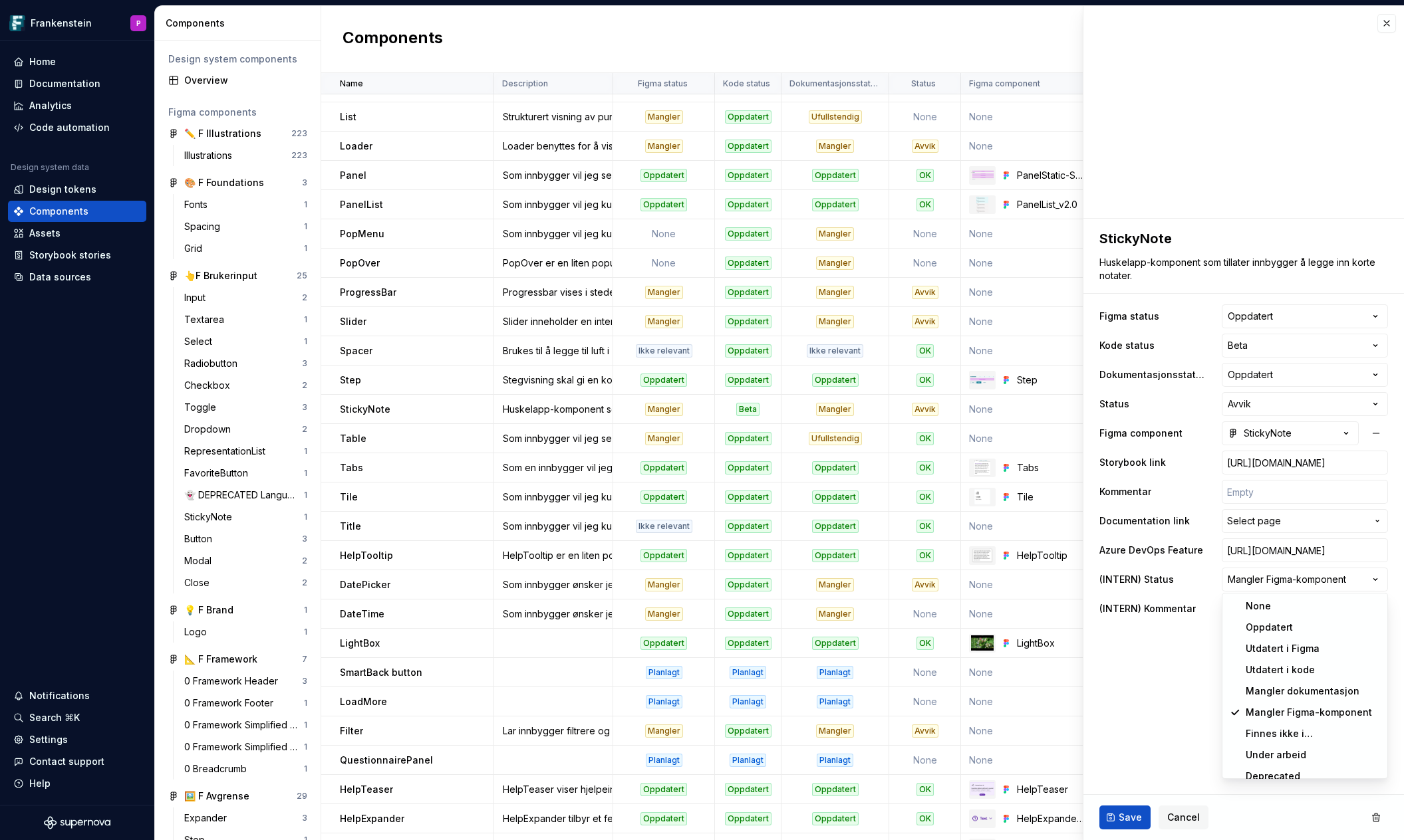
select select
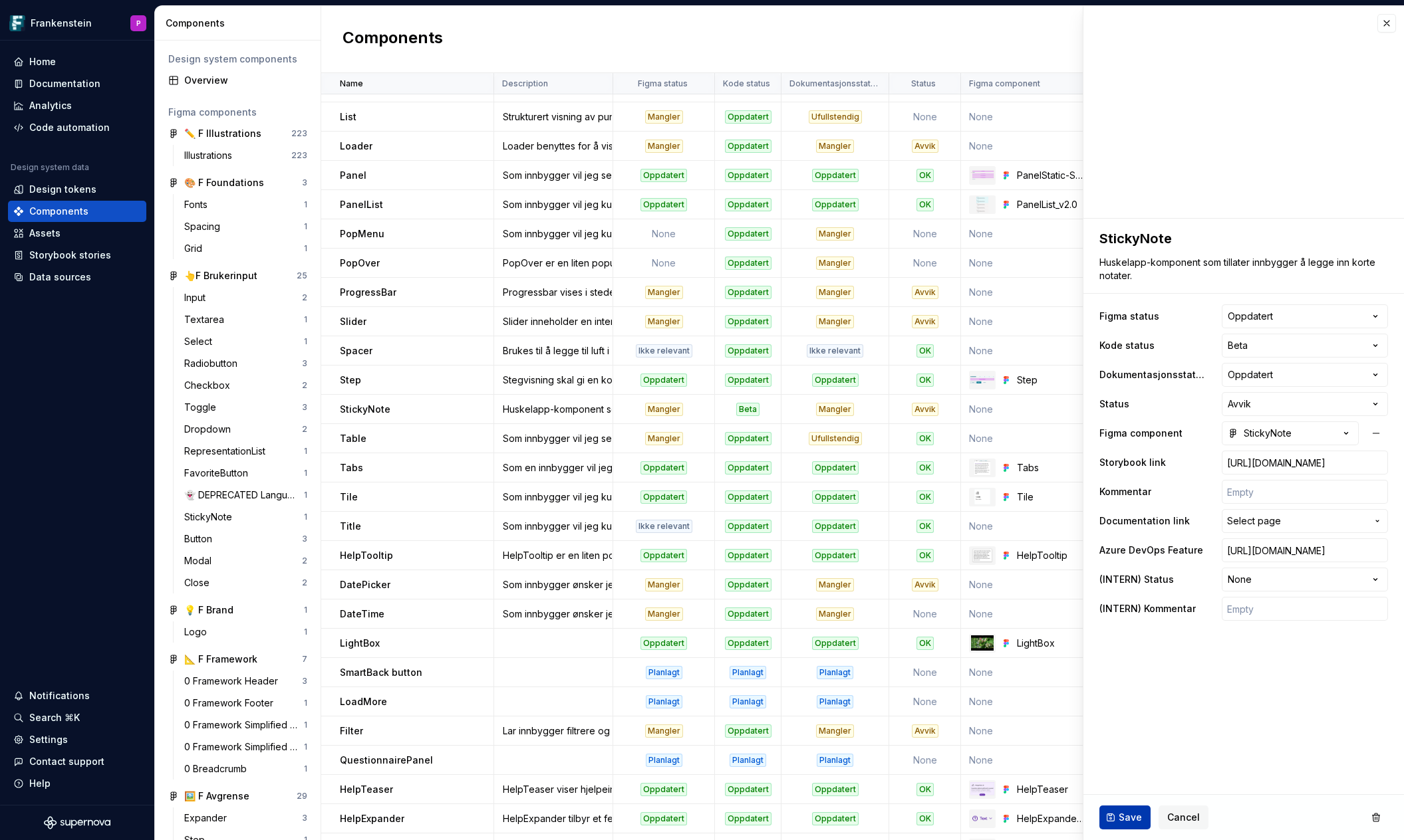
click at [1127, 820] on span "Save" at bounding box center [1130, 818] width 23 height 13
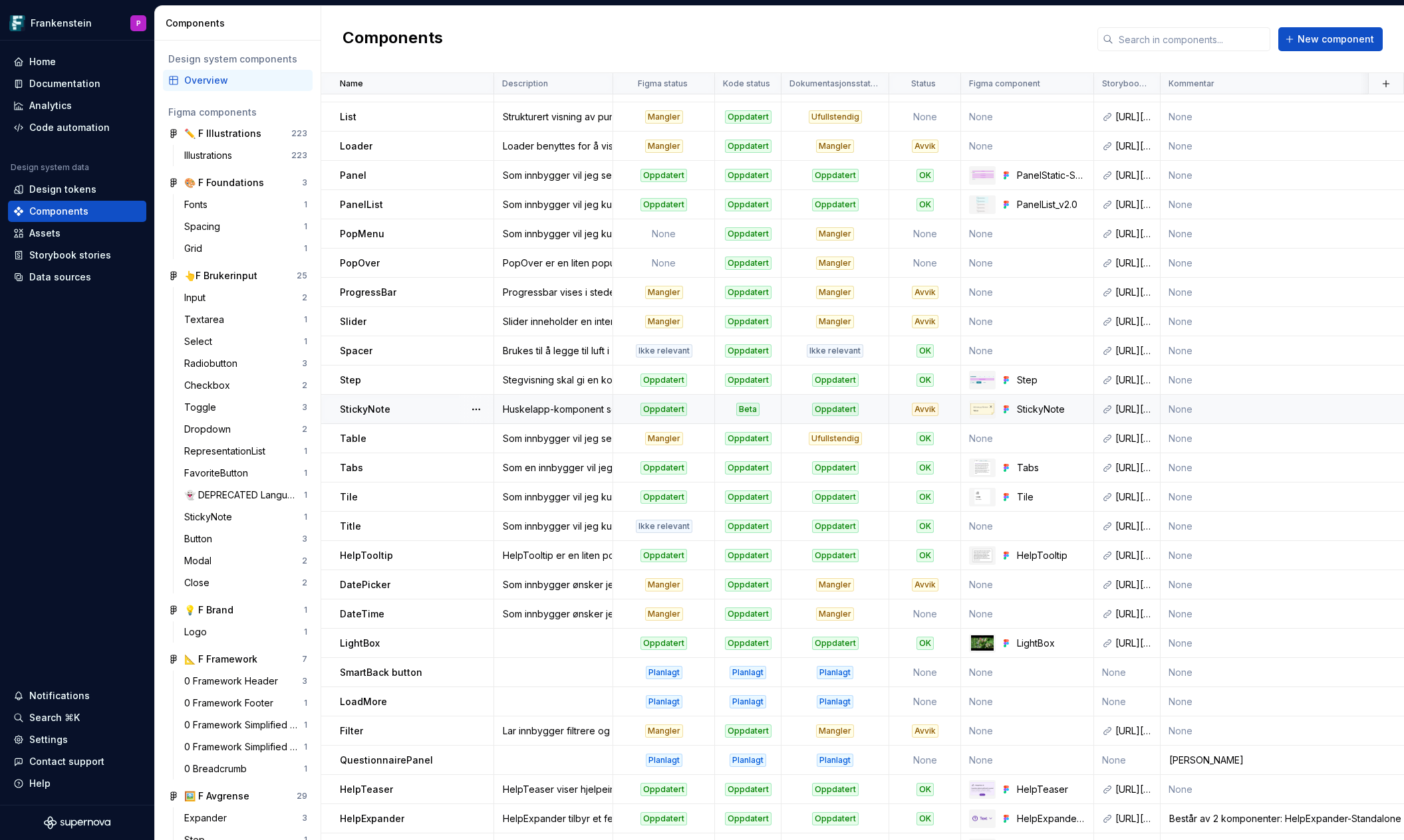
click at [926, 408] on div "Avvik" at bounding box center [925, 410] width 27 height 13
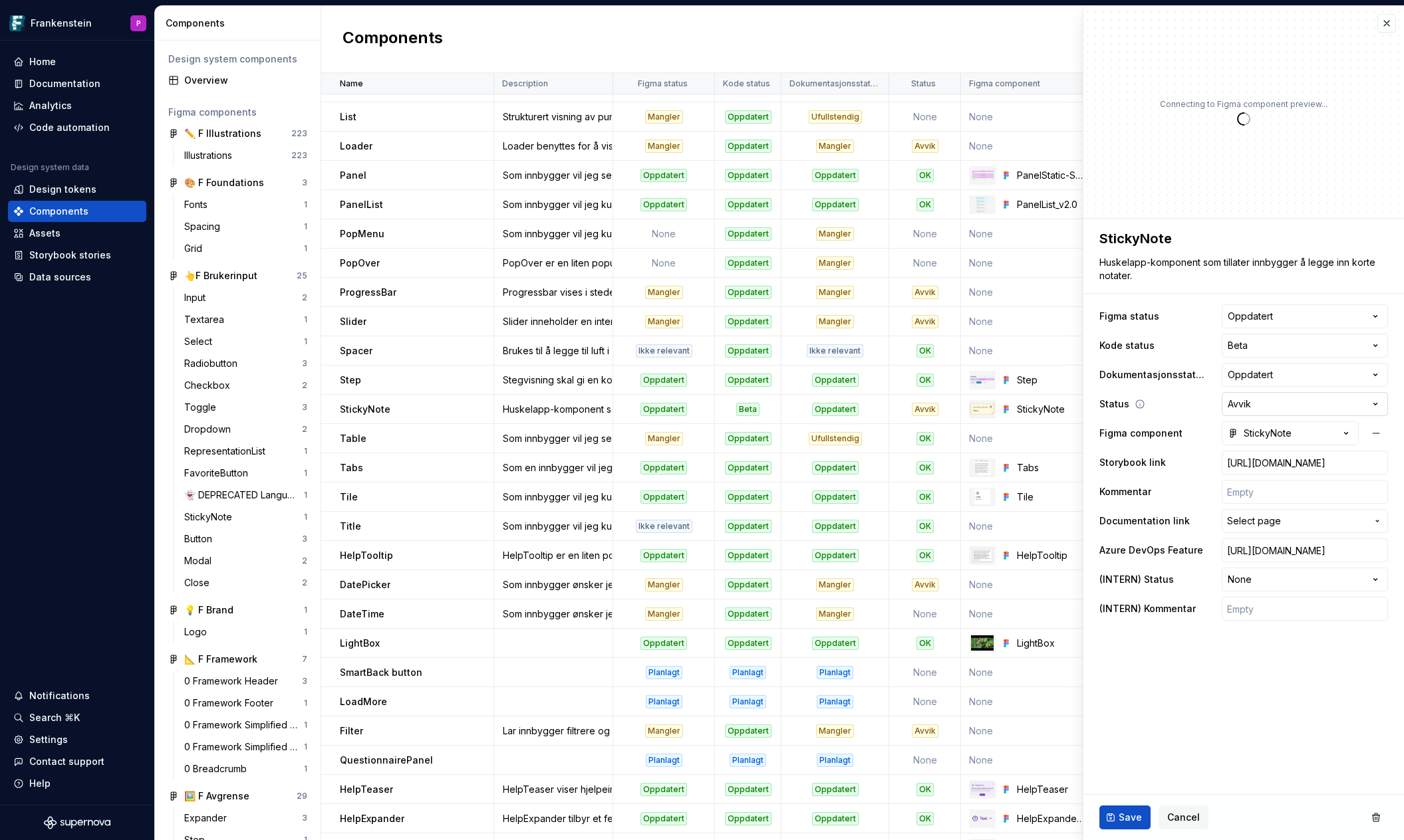
click at [1377, 403] on html "Frankenstein P Home Documentation Analytics Code automation Design system data …" at bounding box center [702, 420] width 1404 height 840
type textarea "*"
select select "**********"
type textarea "*"
click at [1375, 401] on html "Frankenstein P Home Documentation Analytics Code automation Design system data …" at bounding box center [702, 420] width 1404 height 840
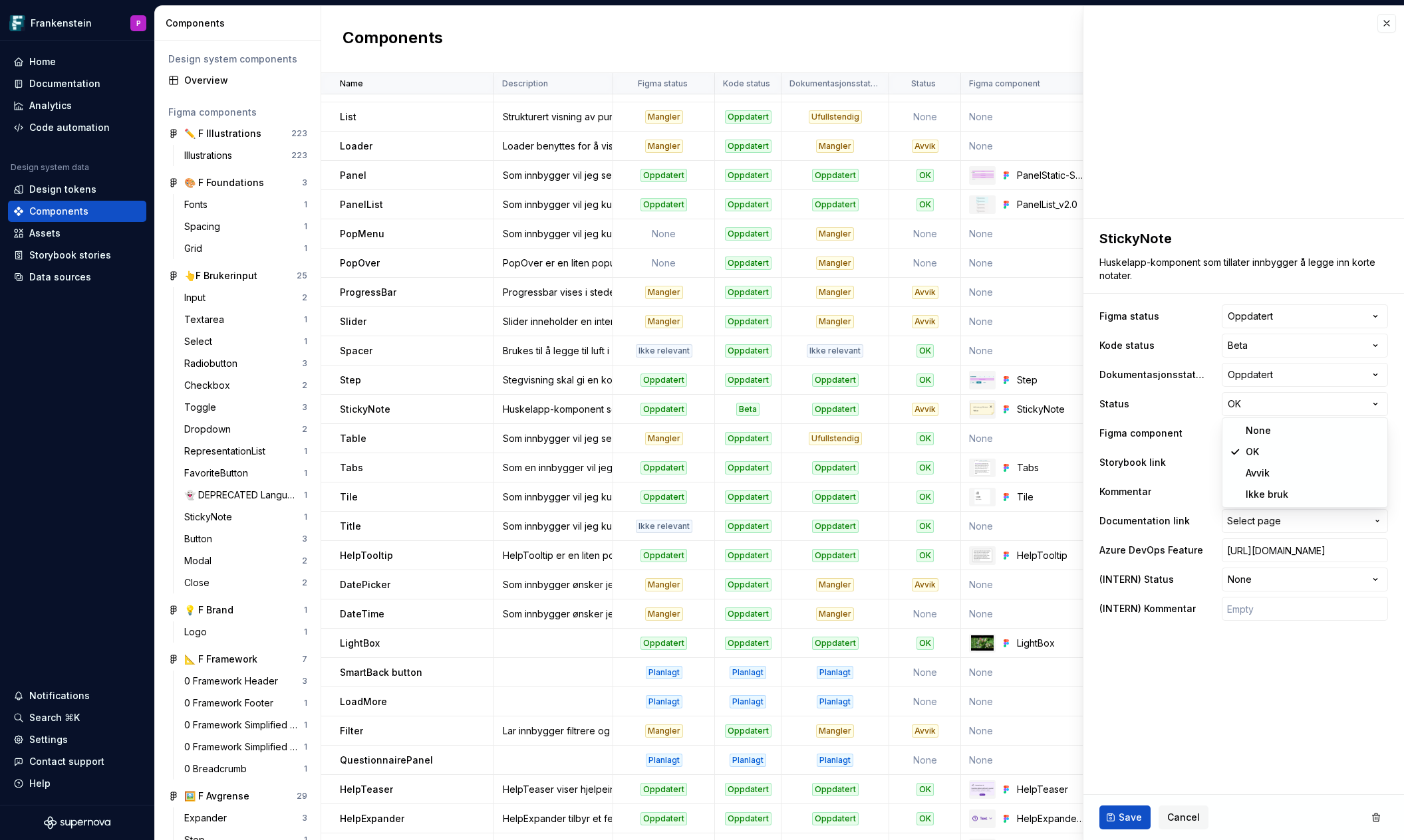
select select "**********"
click at [1113, 815] on button "Save" at bounding box center [1124, 818] width 51 height 24
type textarea "*"
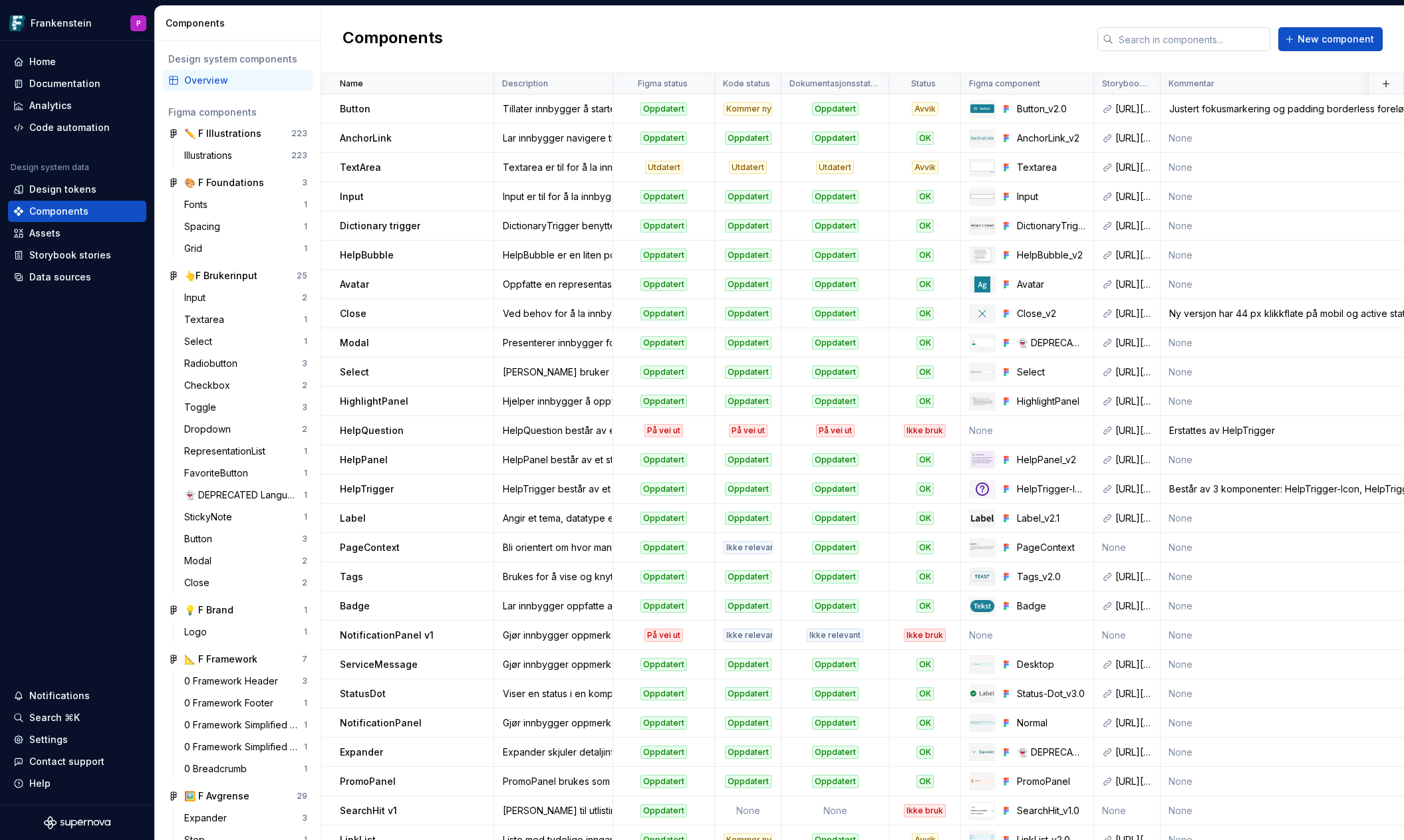
click at [1146, 39] on input "text" at bounding box center [1192, 39] width 157 height 24
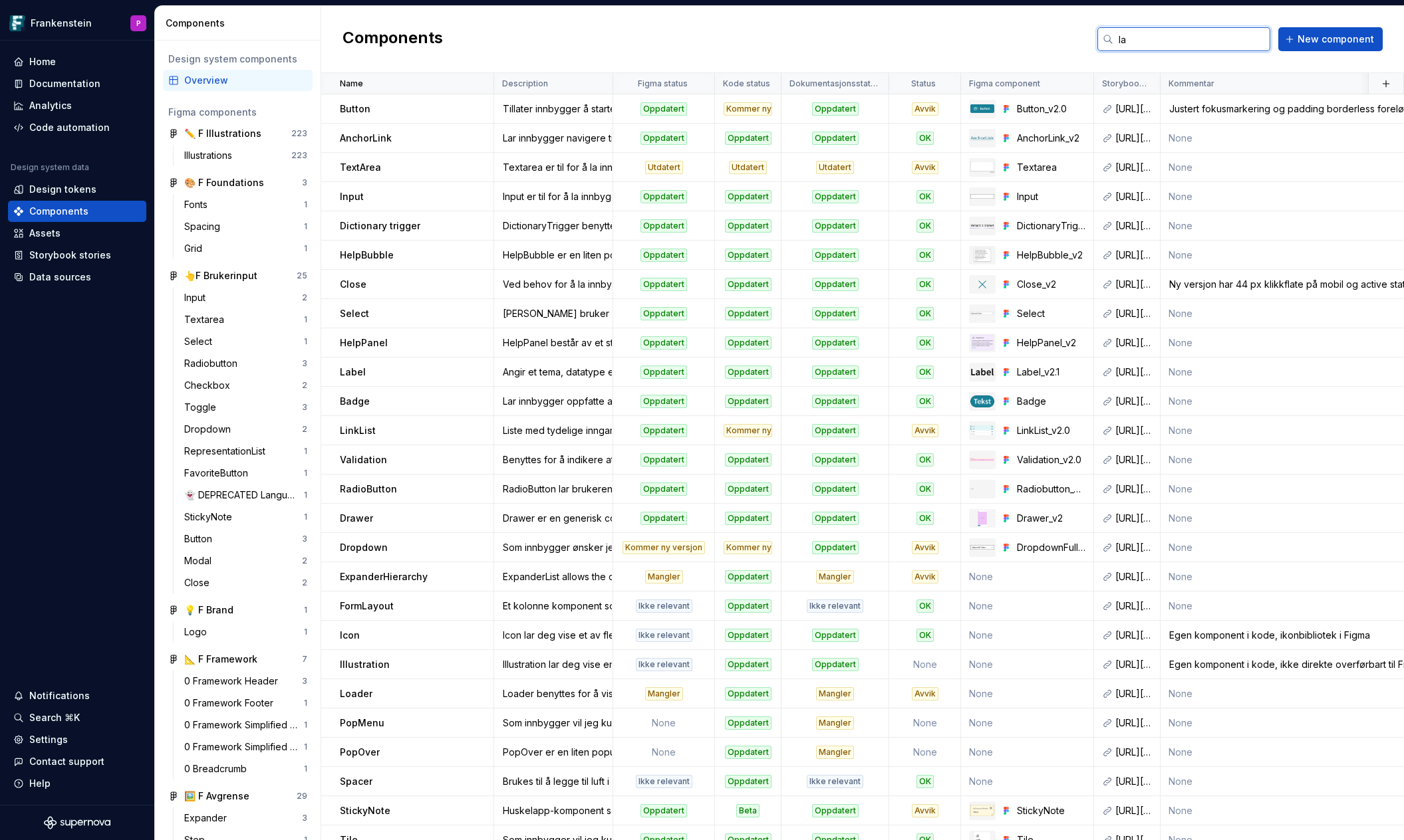
type input "lab"
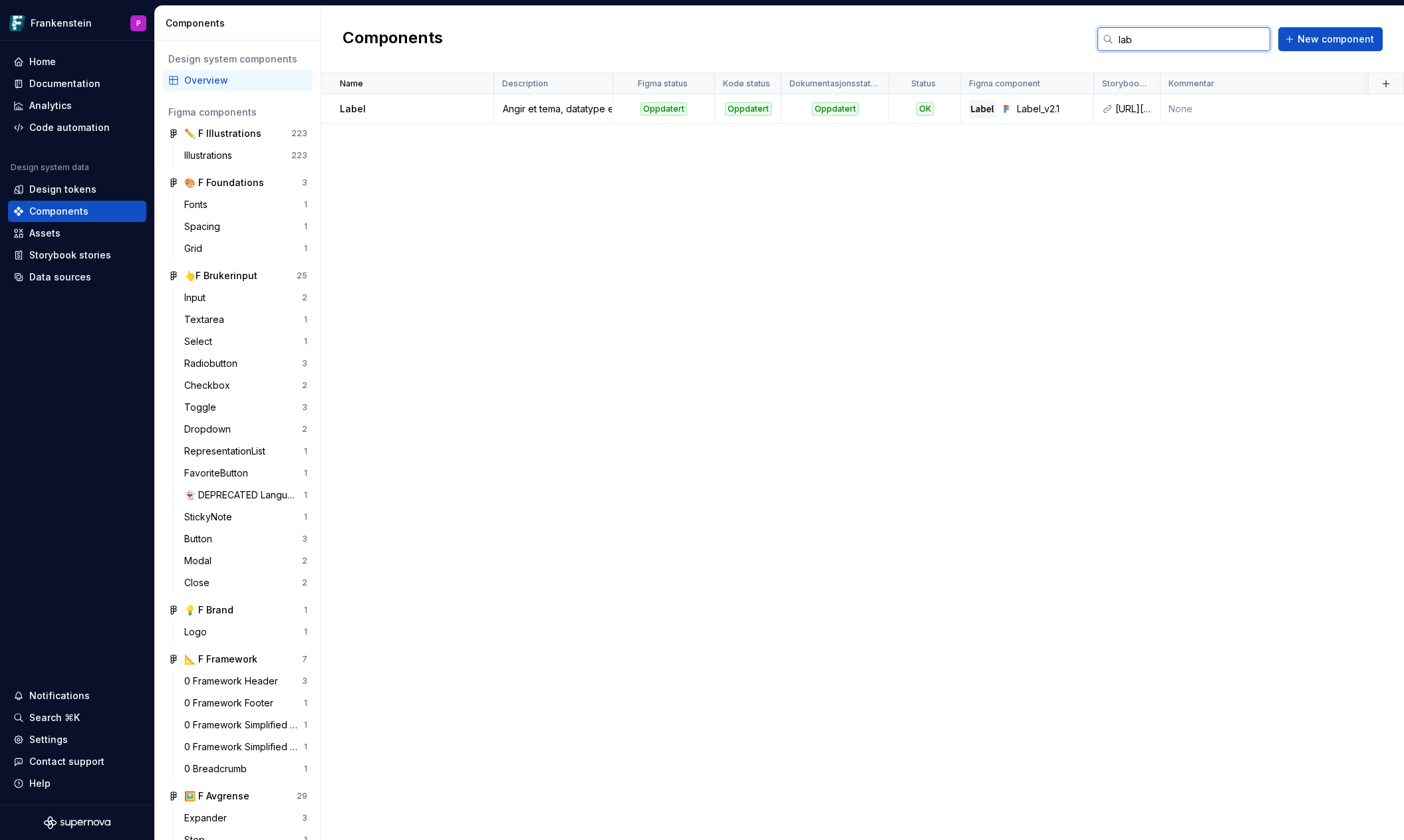
click at [1143, 37] on input "lab" at bounding box center [1192, 39] width 157 height 24
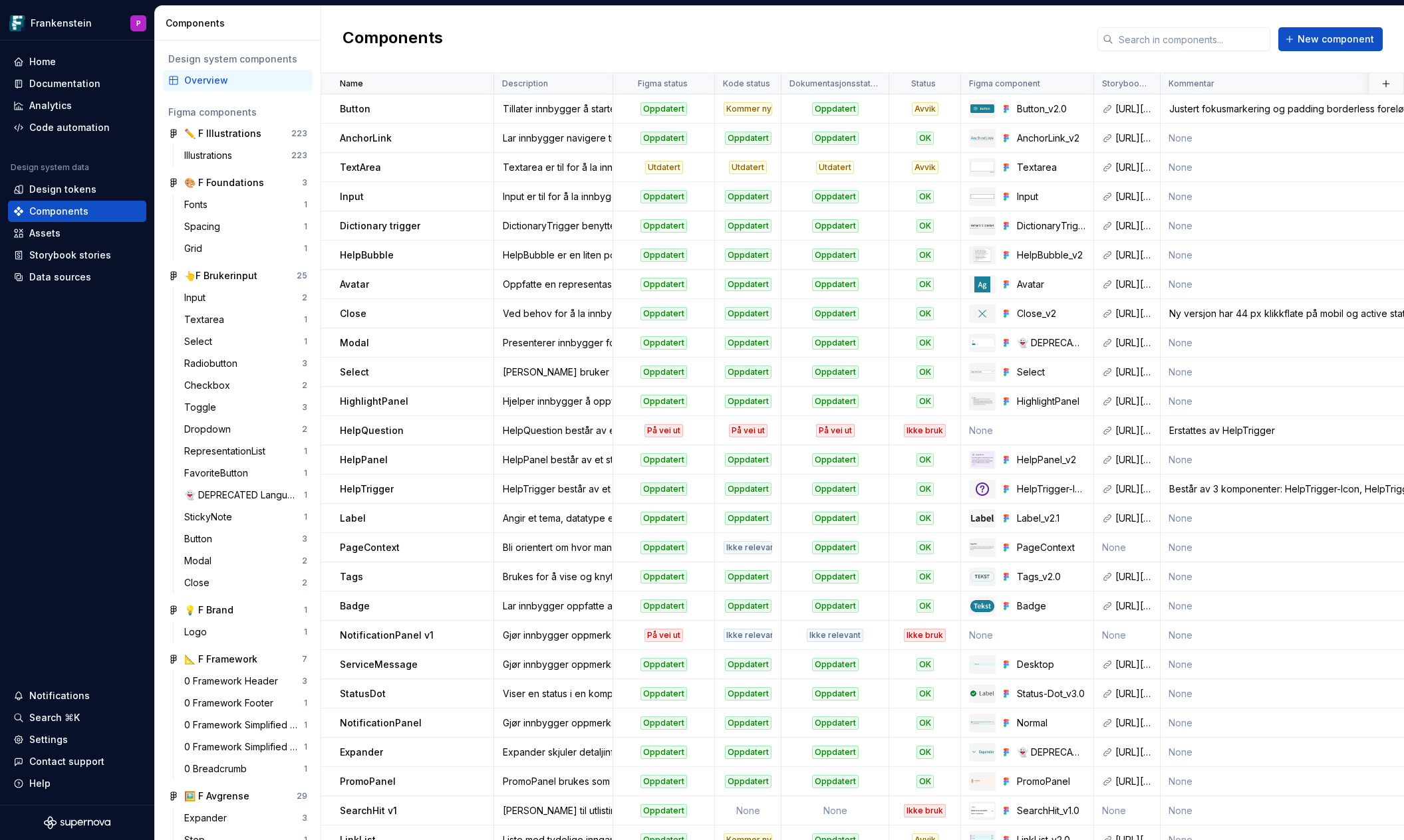
click at [920, 34] on div "Components New component" at bounding box center [863, 40] width 1083 height 67
click at [1328, 35] on span "New component" at bounding box center [1335, 40] width 76 height 13
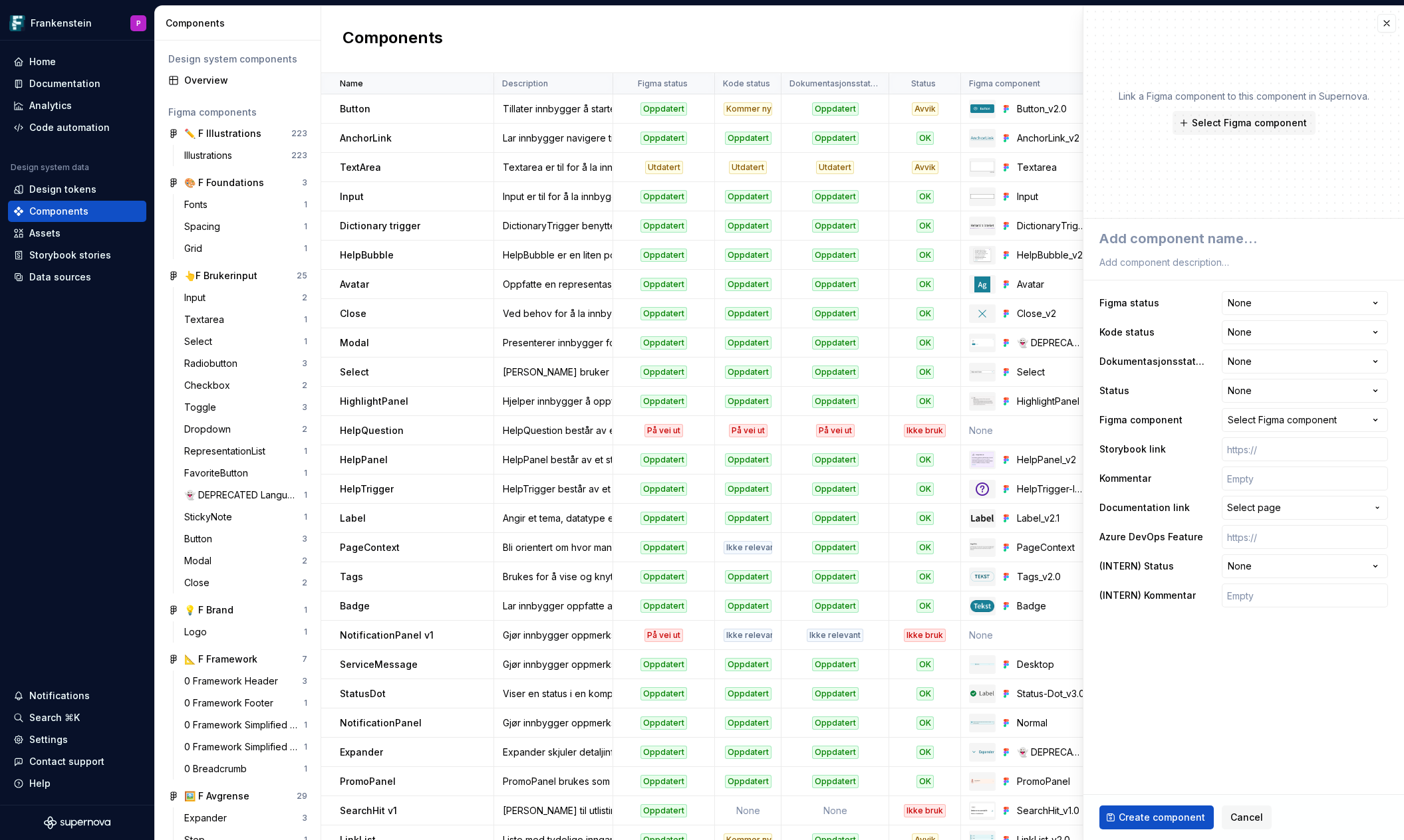
type textarea "*"
type textarea "F"
type textarea "*"
type textarea "Fo"
type textarea "*"
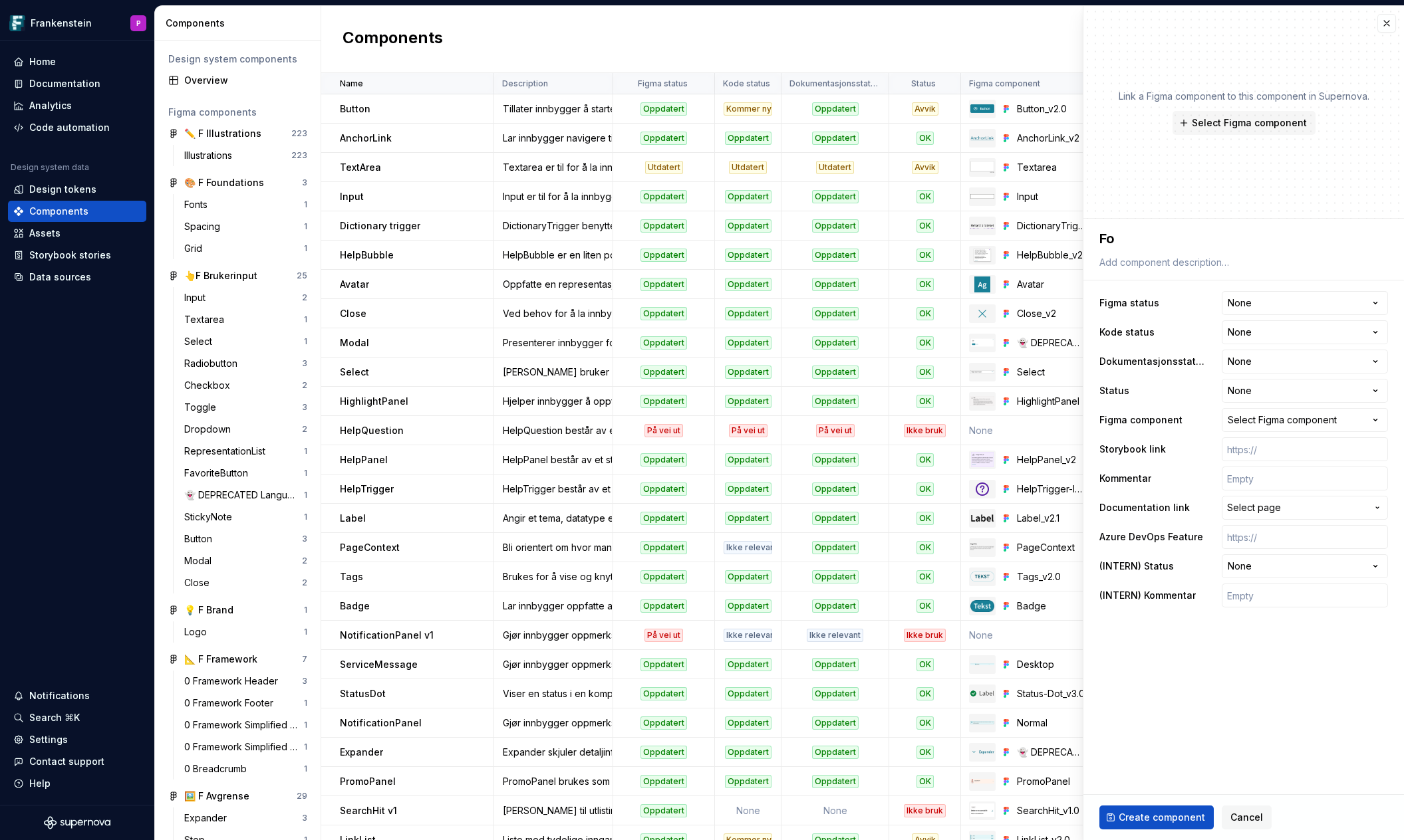
type textarea "For"
type textarea "*"
type textarea "Form"
type textarea "*"
type textarea "FormF"
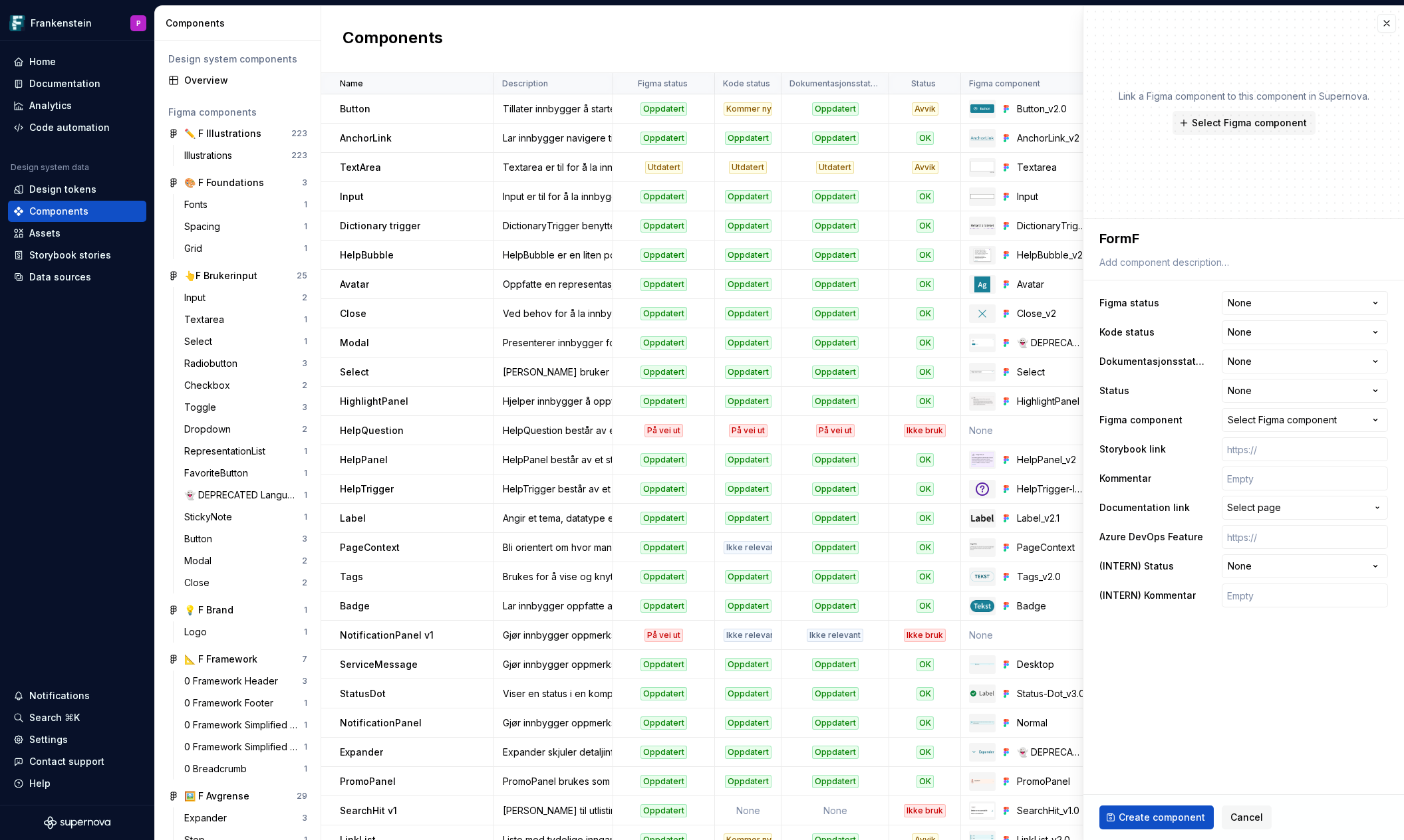
type textarea "*"
type textarea "FormFi"
type textarea "*"
type textarea "FormFie"
type textarea "*"
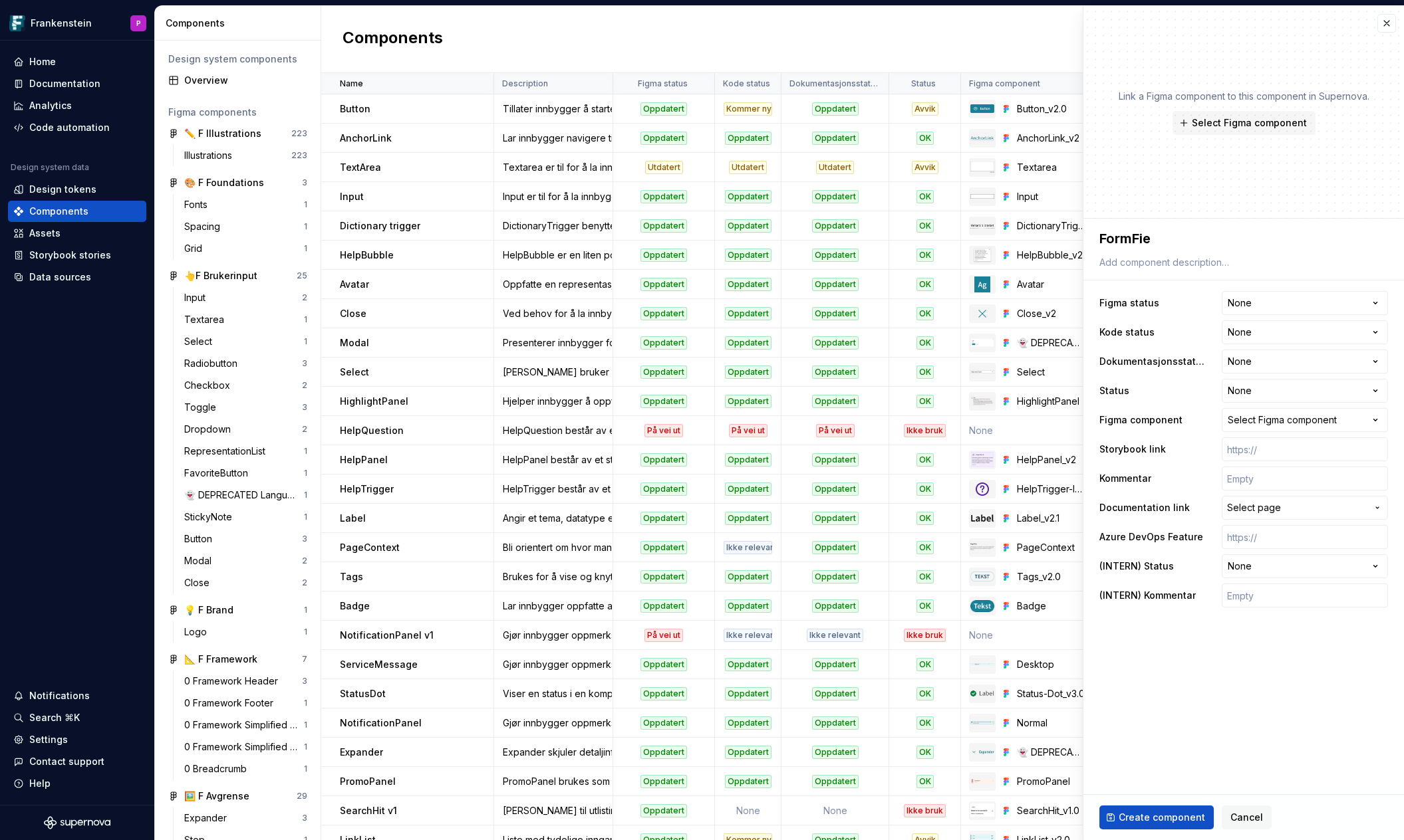
type textarea "FormFiel"
type textarea "*"
type textarea "FormField"
type textarea "*"
type textarea "FormFieldT"
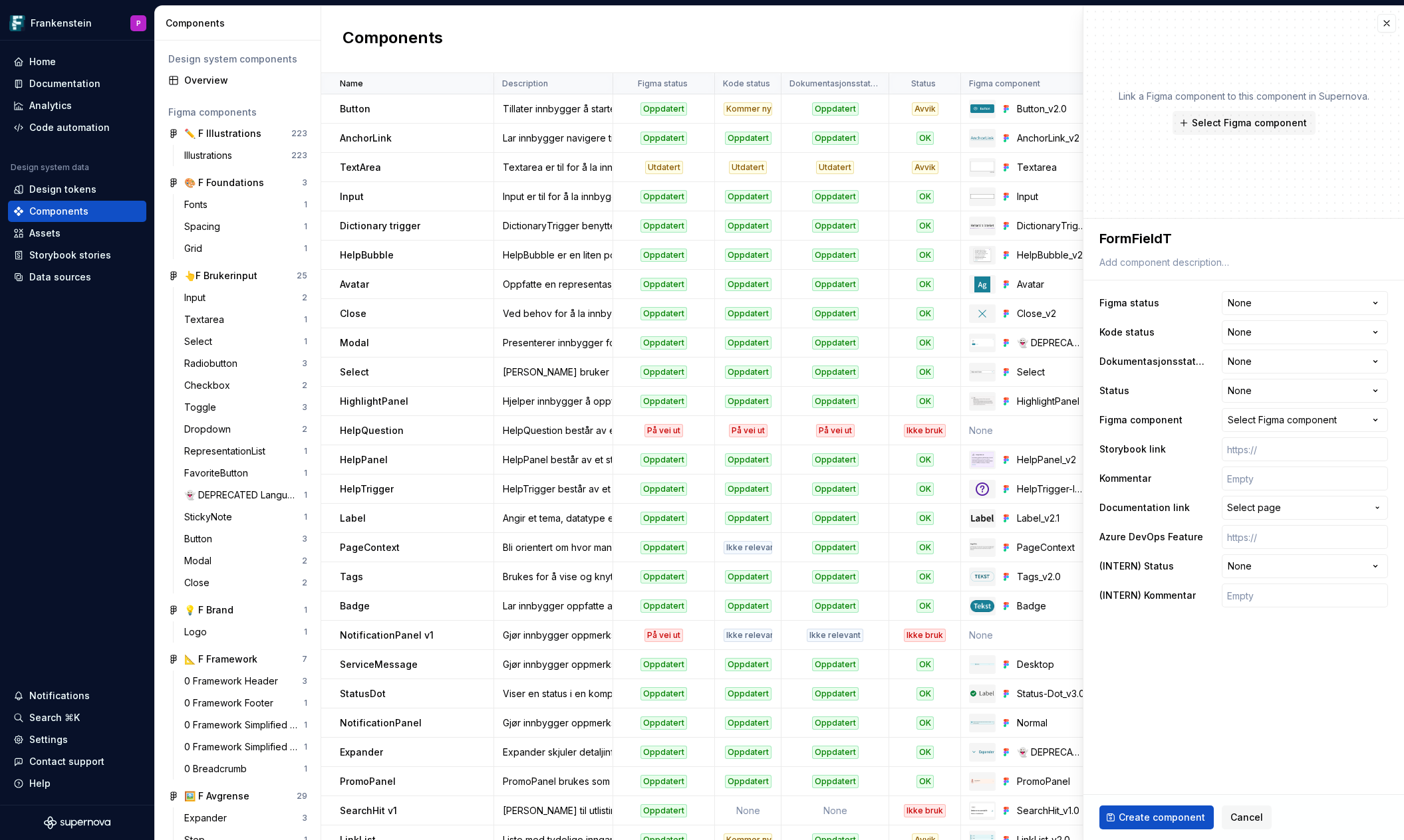
type textarea "*"
type textarea "FormFieldTa"
type textarea "*"
type textarea "FormFieldTag"
type textarea "*"
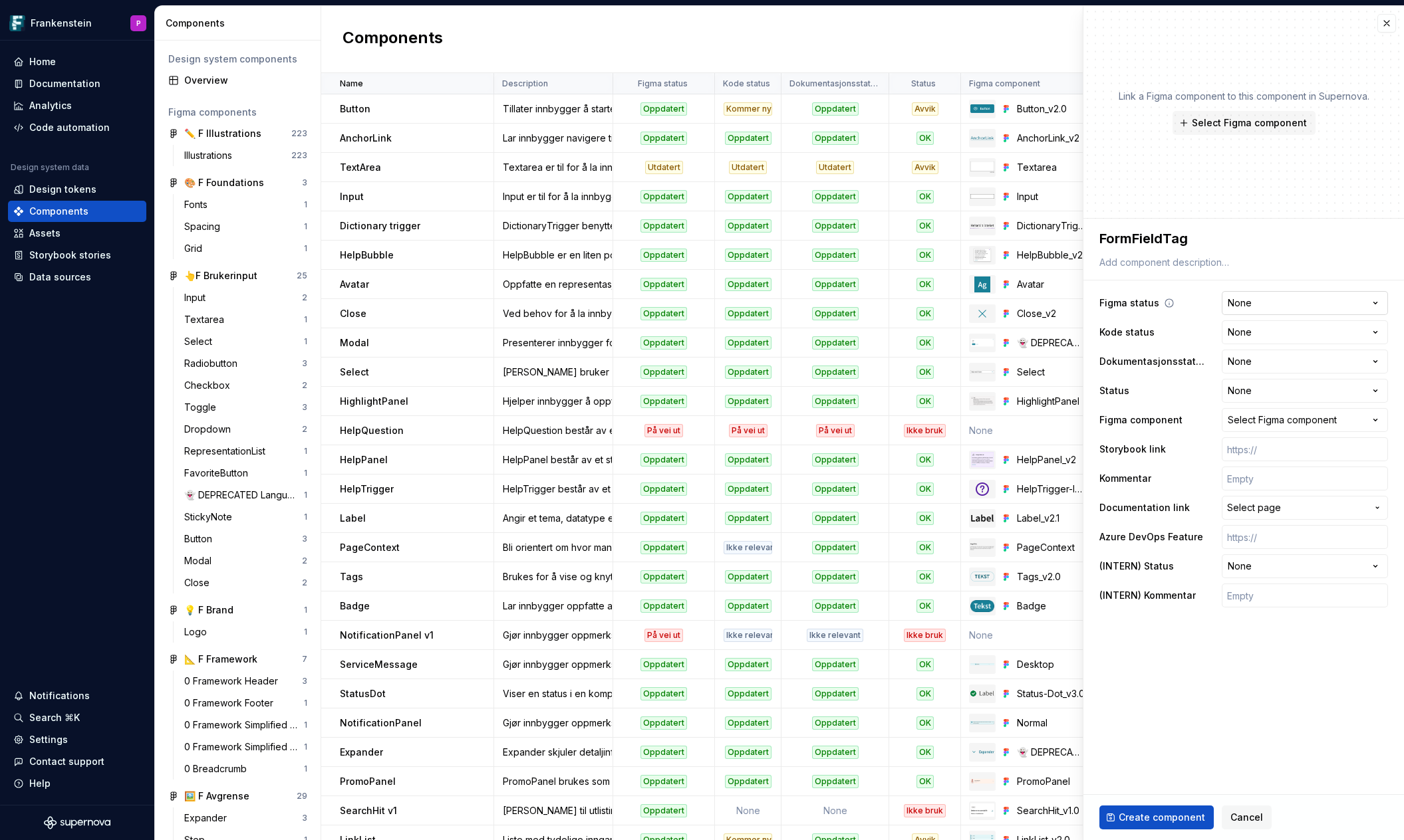
type textarea "FormFieldTag"
click at [1349, 298] on html "Frankenstein P Home Documentation Analytics Code automation Design system data …" at bounding box center [702, 420] width 1404 height 840
select select "**********"
type textarea "*"
click at [1374, 330] on html "Frankenstein P Home Documentation Analytics Code automation Design system data …" at bounding box center [702, 420] width 1404 height 840
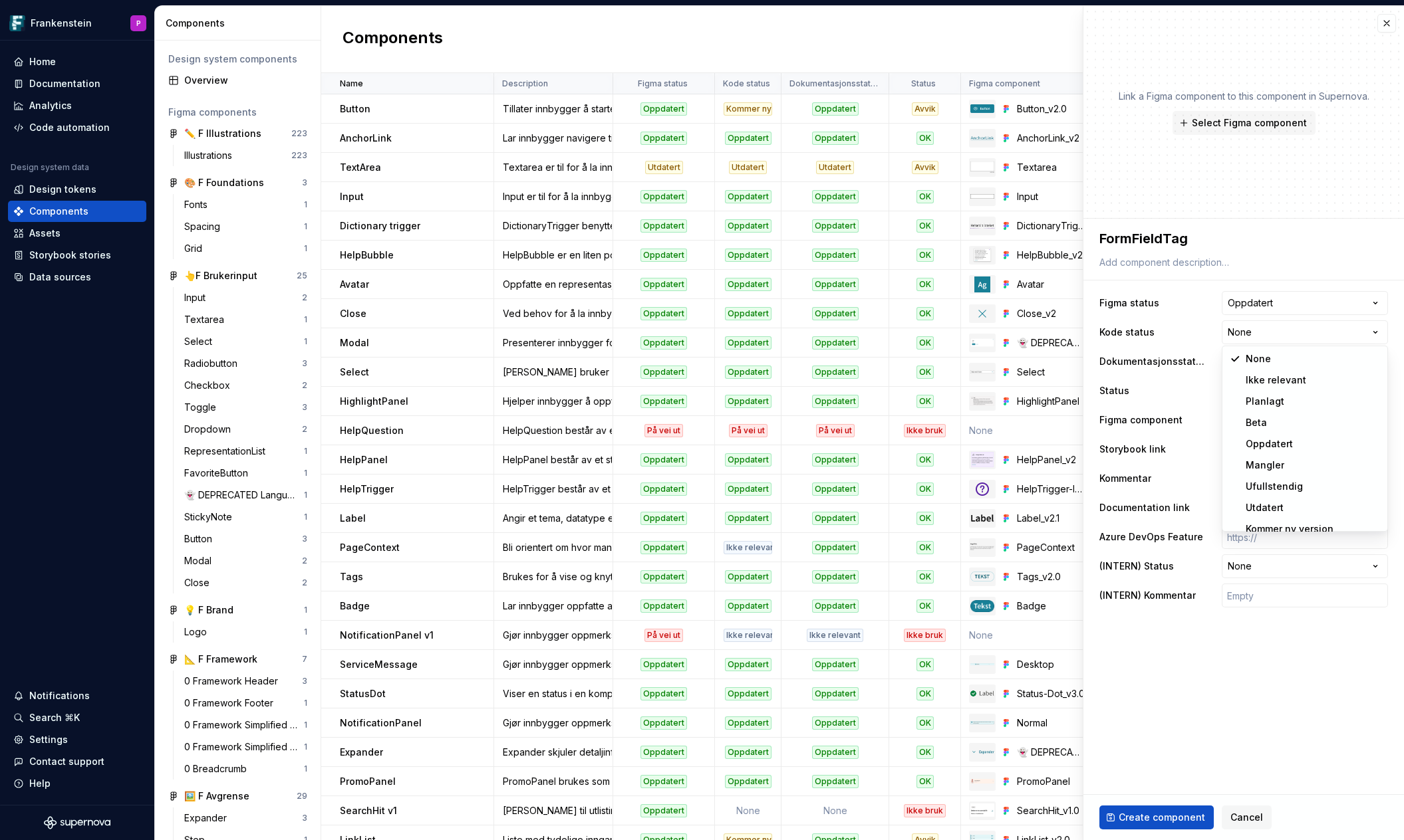
select select "**********"
type textarea "*"
click at [1367, 359] on html "Frankenstein P Home Documentation Analytics Code automation Design system data …" at bounding box center [702, 420] width 1404 height 840
select select "**********"
type textarea "*"
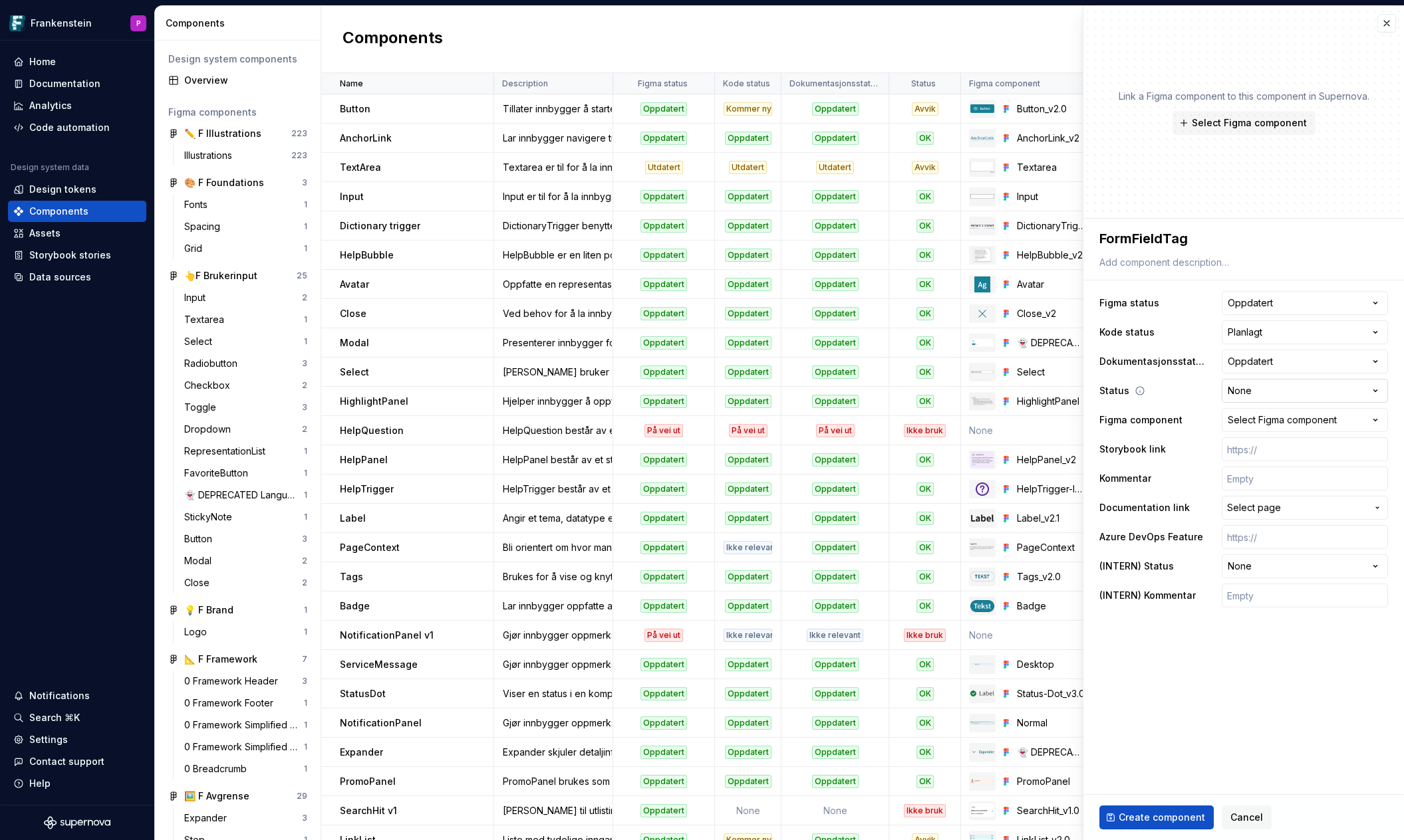
click at [1370, 386] on html "Frankenstein P Home Documentation Analytics Code automation Design system data …" at bounding box center [702, 420] width 1404 height 840
click at [1348, 417] on button "Select Figma component" at bounding box center [1305, 420] width 166 height 24
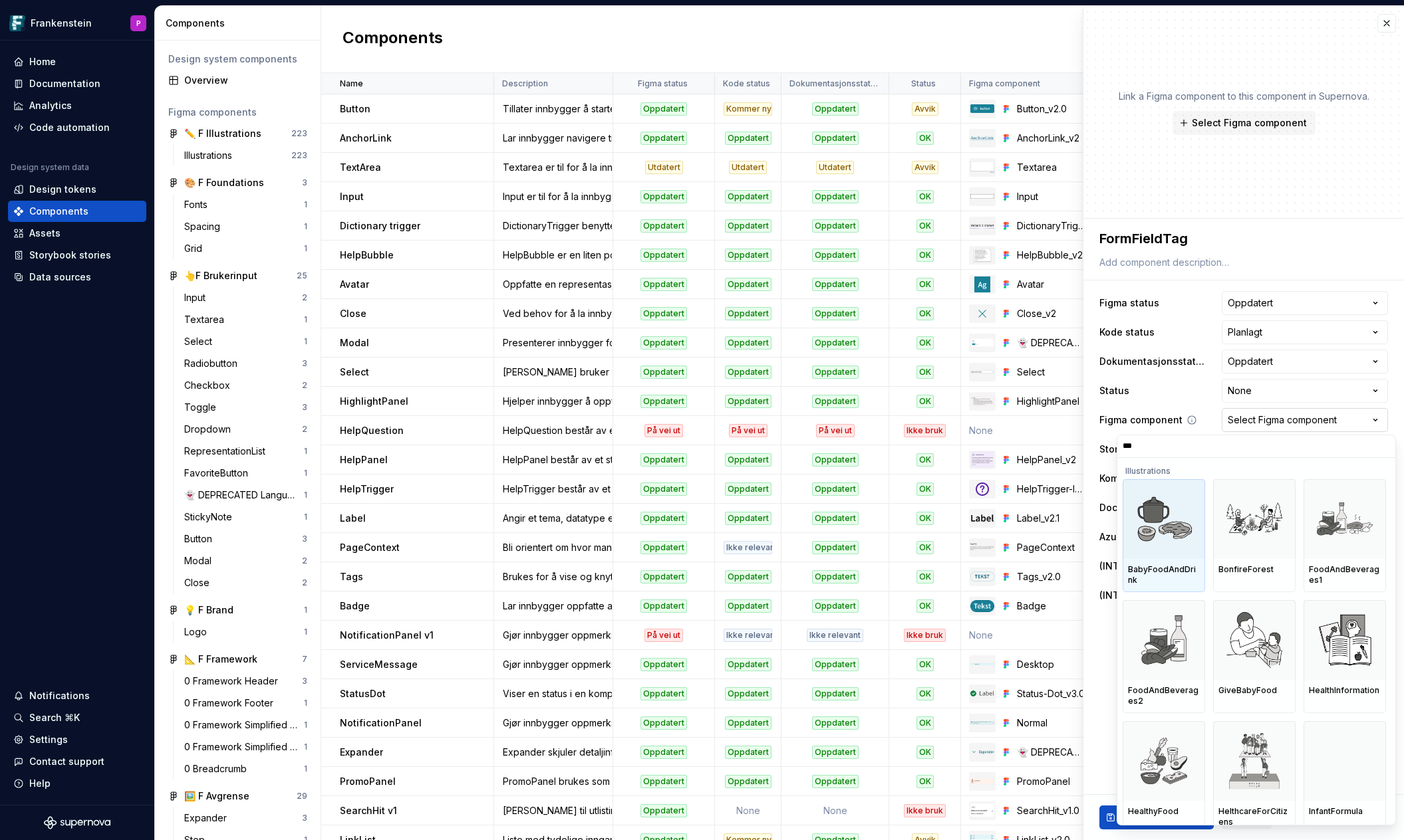
type input "****"
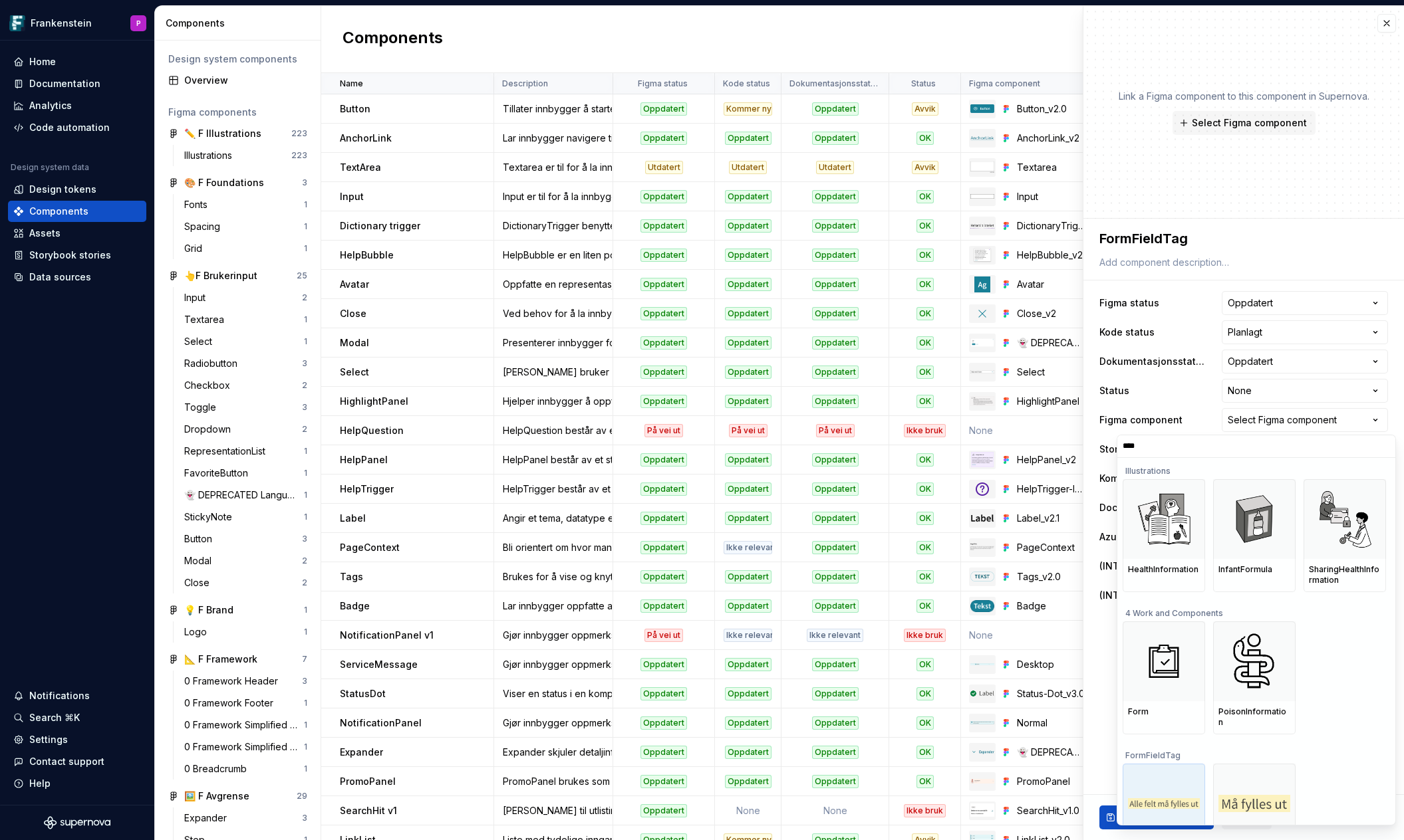
scroll to position [41, 0]
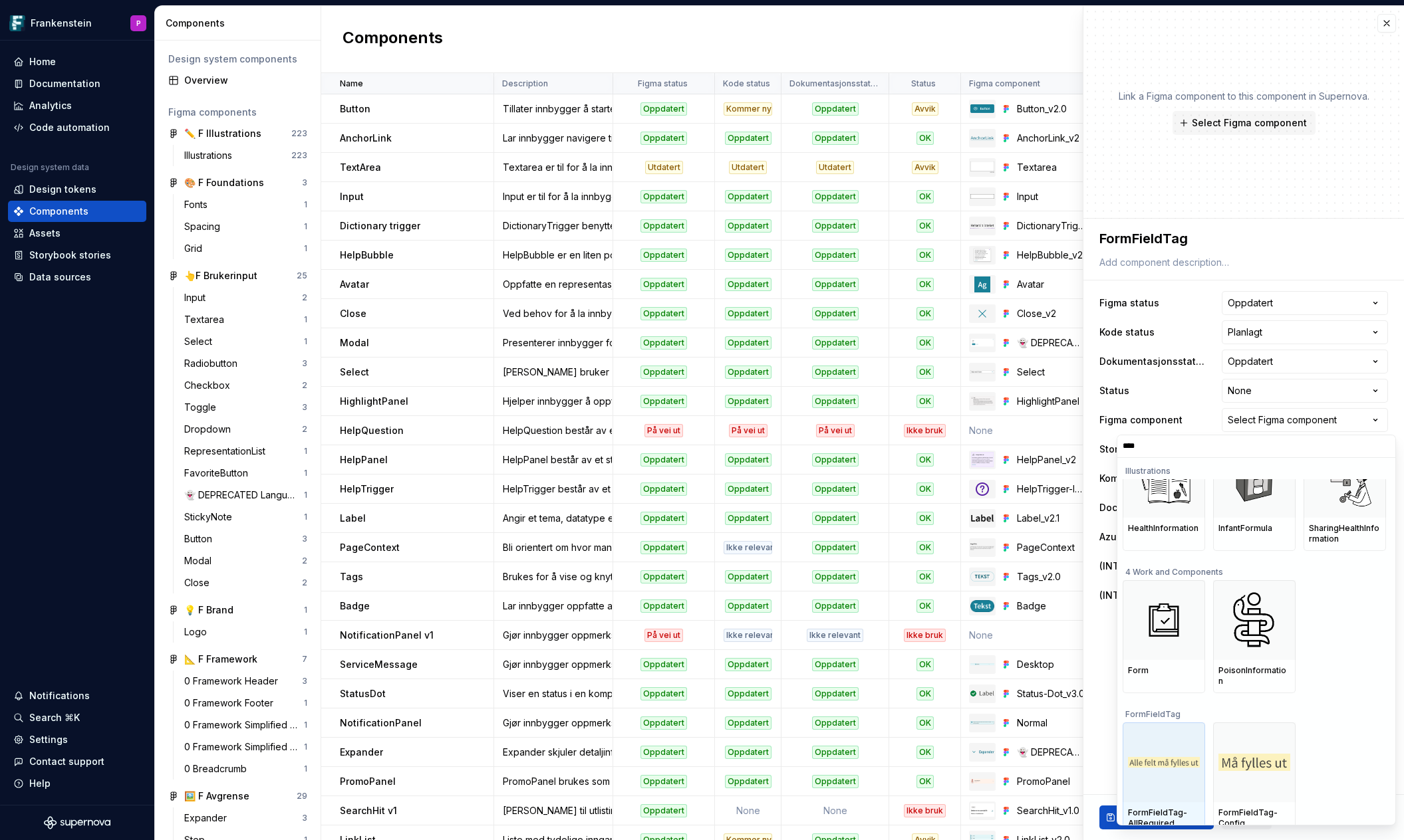
click at [1170, 762] on div at bounding box center [1163, 762] width 82 height 80
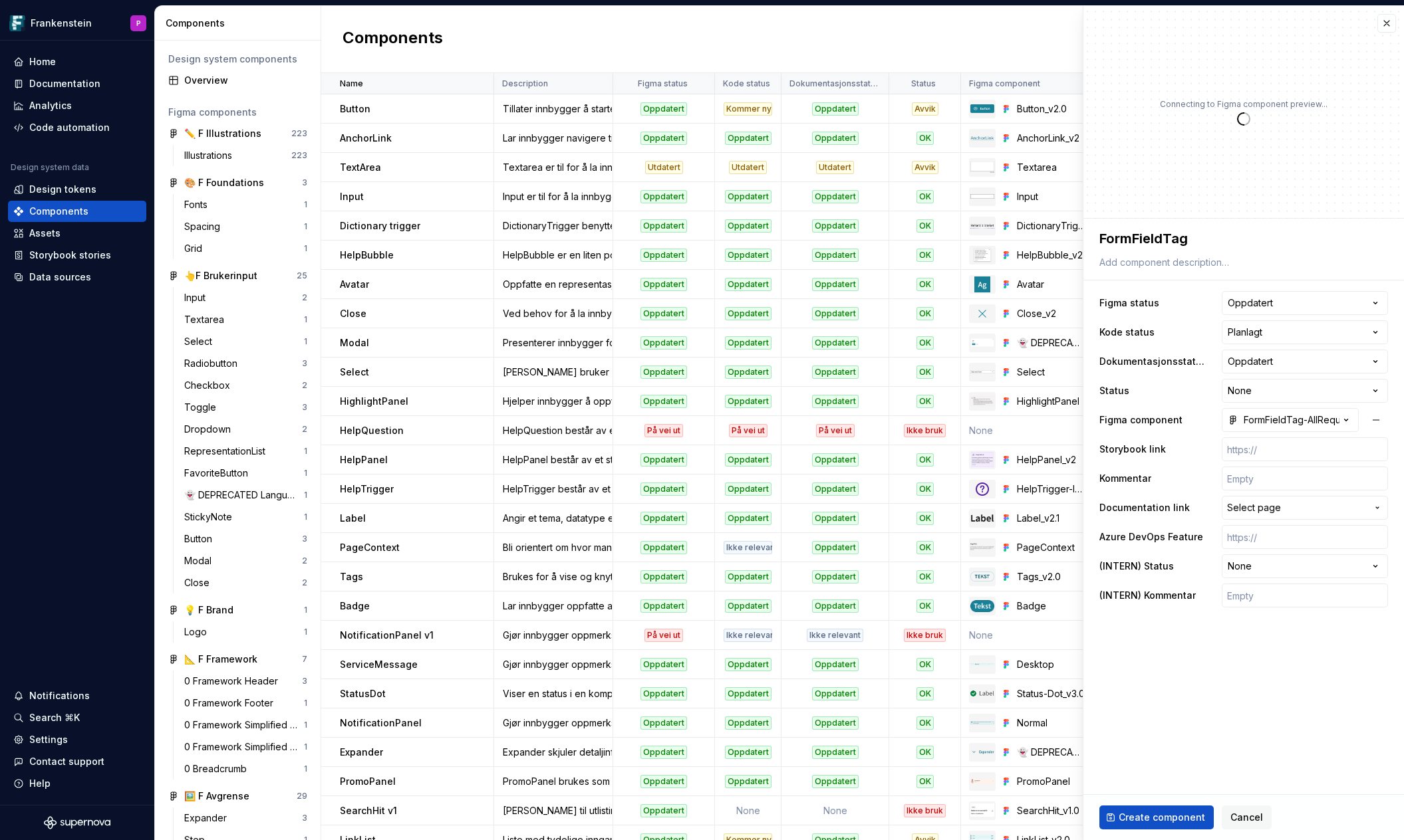
type textarea "*"
click at [1275, 481] on input "text" at bounding box center [1305, 478] width 166 height 24
type input "Består av 2 komponenter: HelpExpander-Standalone og HelpExpander-Inline"
click at [1337, 484] on input "Består av 2 komponenter: HelpExpander-Standalone og HelpExpander-Inline" at bounding box center [1305, 478] width 166 height 24
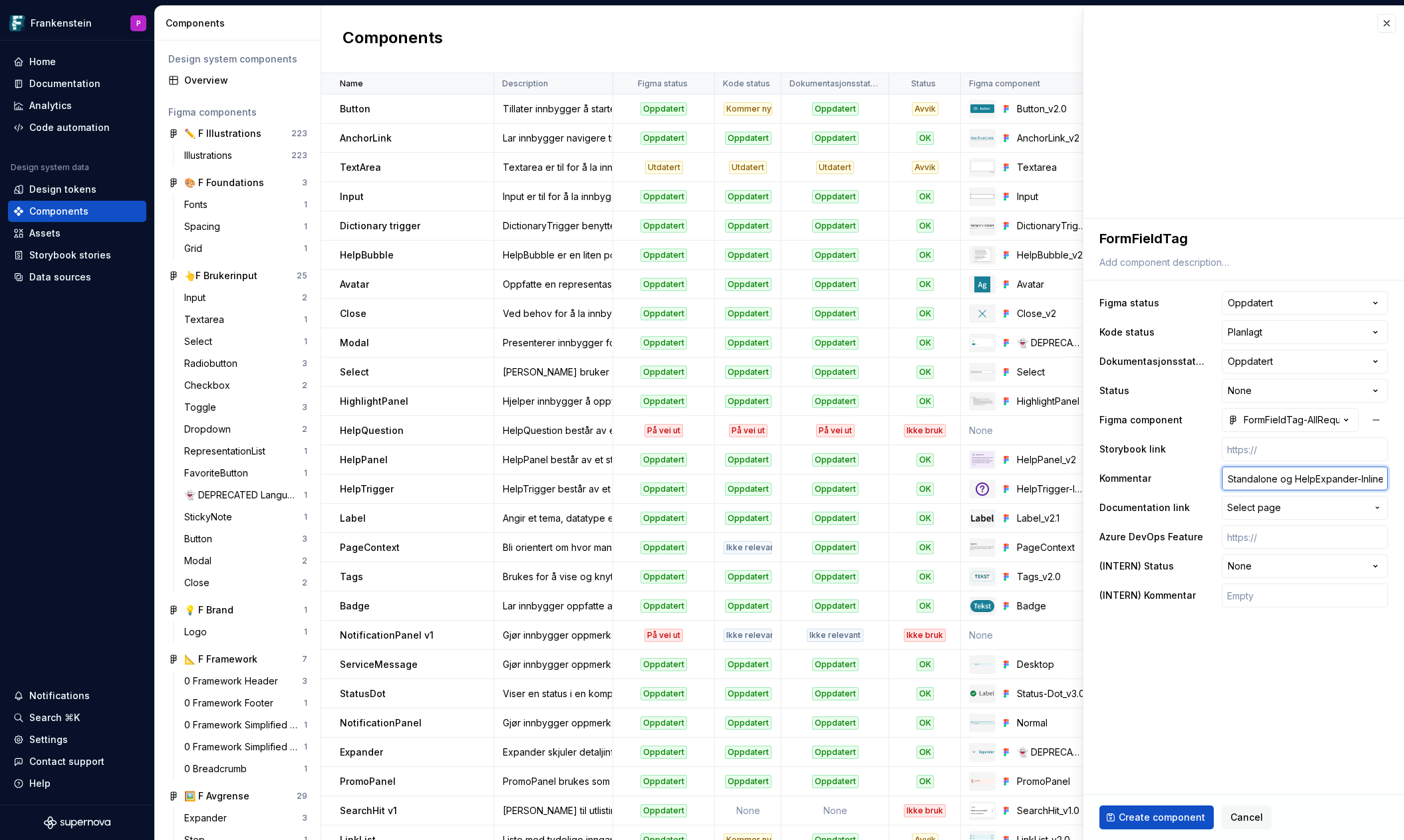
drag, startPoint x: 1344, startPoint y: 478, endPoint x: 1394, endPoint y: 474, distance: 50.2
click at [1394, 474] on div "**********" at bounding box center [1243, 419] width 321 height 400
type textarea "*"
type input "Består av 2 komponenter: F"
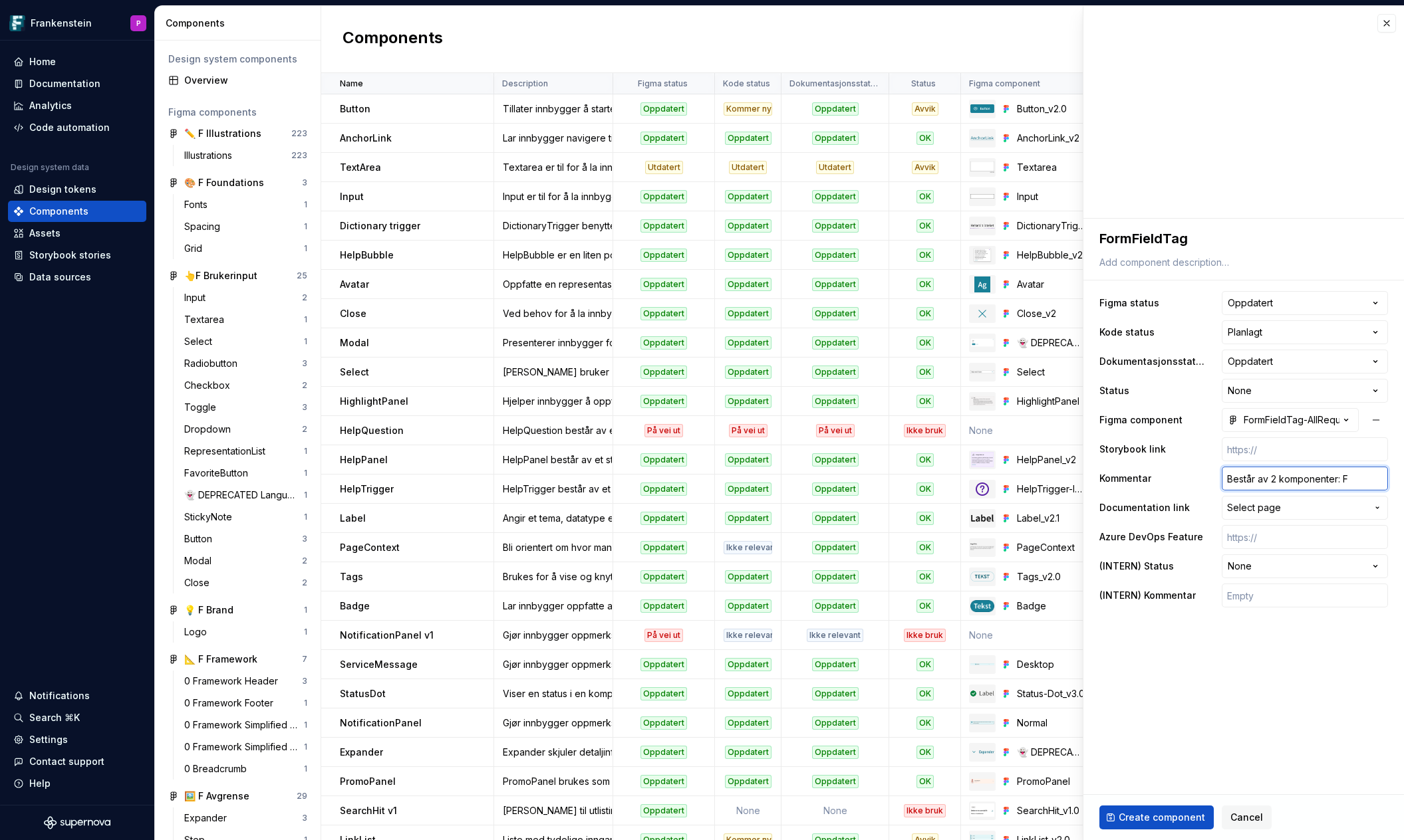
type textarea "*"
type input "Består av 2 komponenter: Fo"
type textarea "*"
type input "Består av 2 komponenter: For"
type textarea "*"
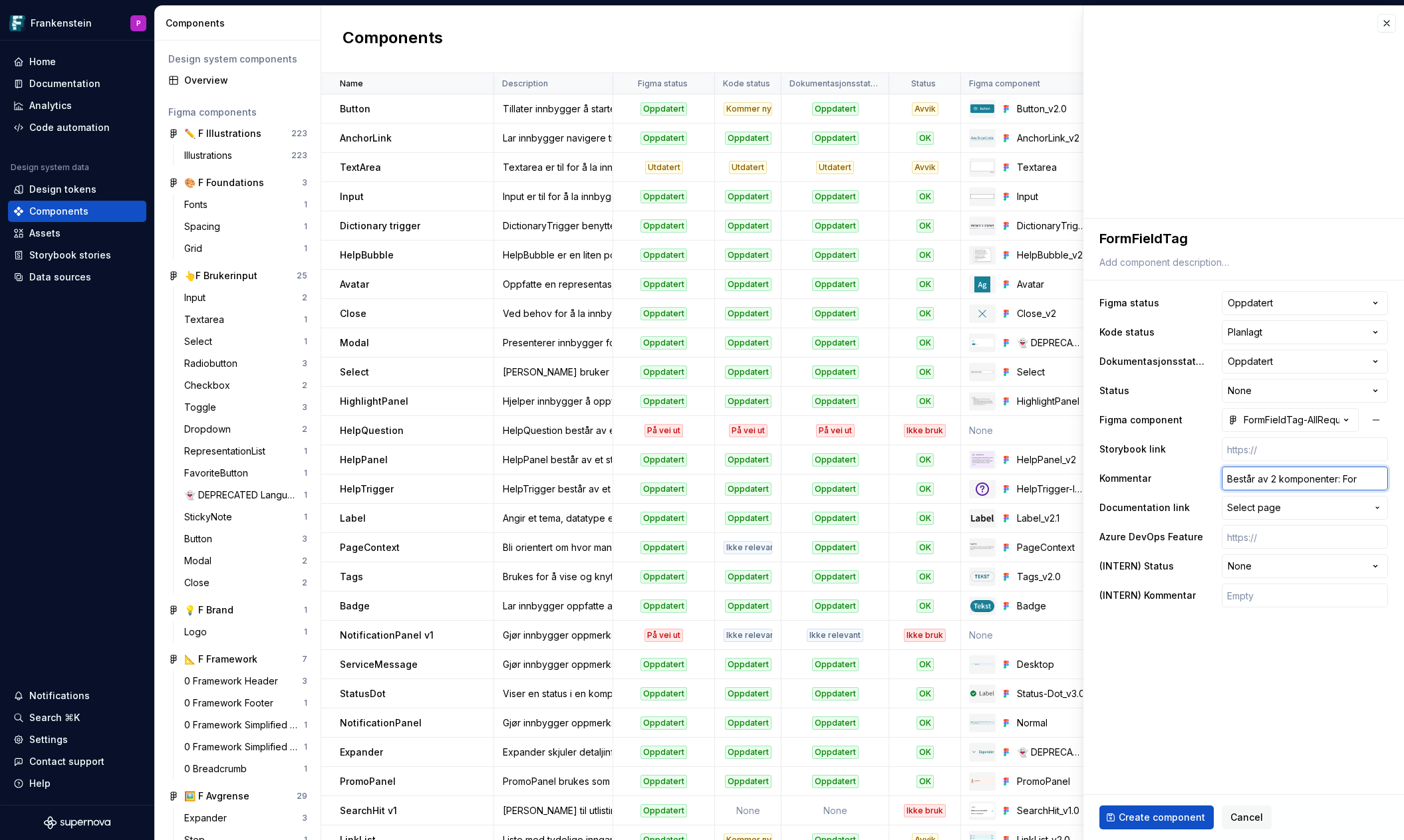
type input "Består av 2 komponenter: Form"
type textarea "*"
type input "Består av 2 komponenter: FormF"
type textarea "*"
type input "Består av 2 komponenter: FormFi"
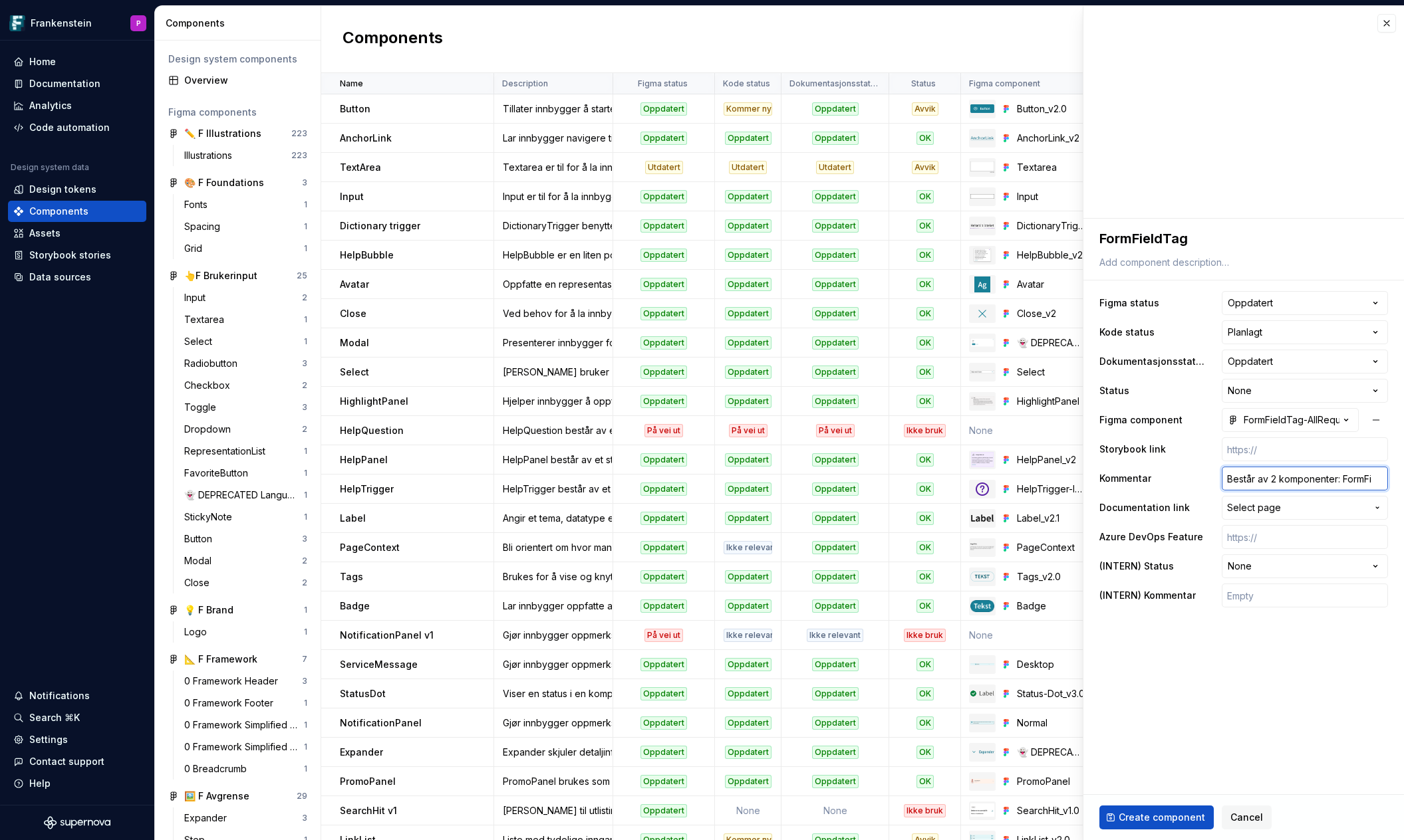
type textarea "*"
type input "Består av 2 komponenter: FormFie"
type textarea "*"
type input "Består av 2 komponenter: FormFiel"
type textarea "*"
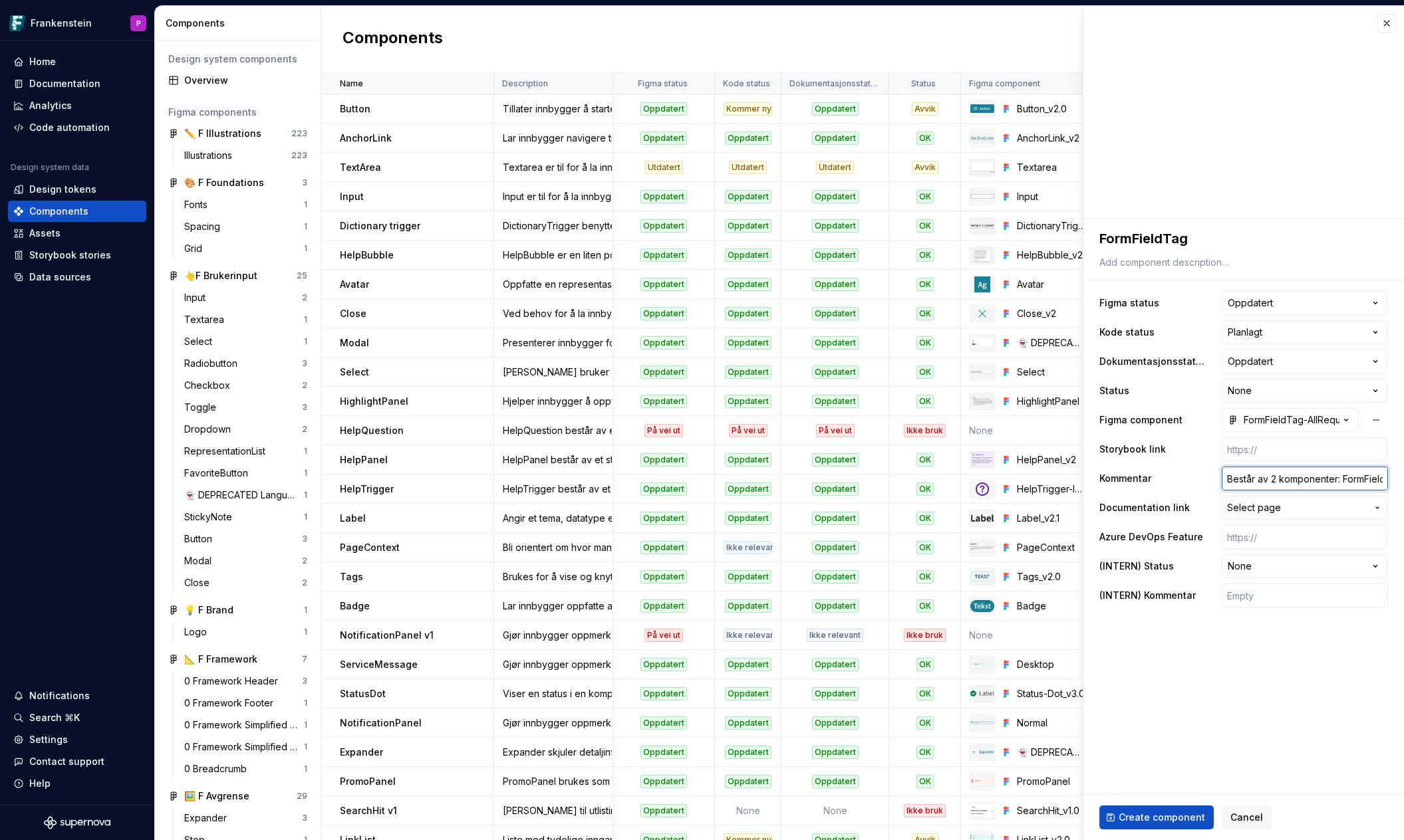
scroll to position [0, 3]
drag, startPoint x: 1333, startPoint y: 478, endPoint x: 1417, endPoint y: 478, distance: 84.0
click at [1403, 478] on html "Frankenstein P Home Documentation Analytics Code automation Design system data …" at bounding box center [702, 420] width 1404 height 840
type input "Består av 2 komponenter"
type textarea "*"
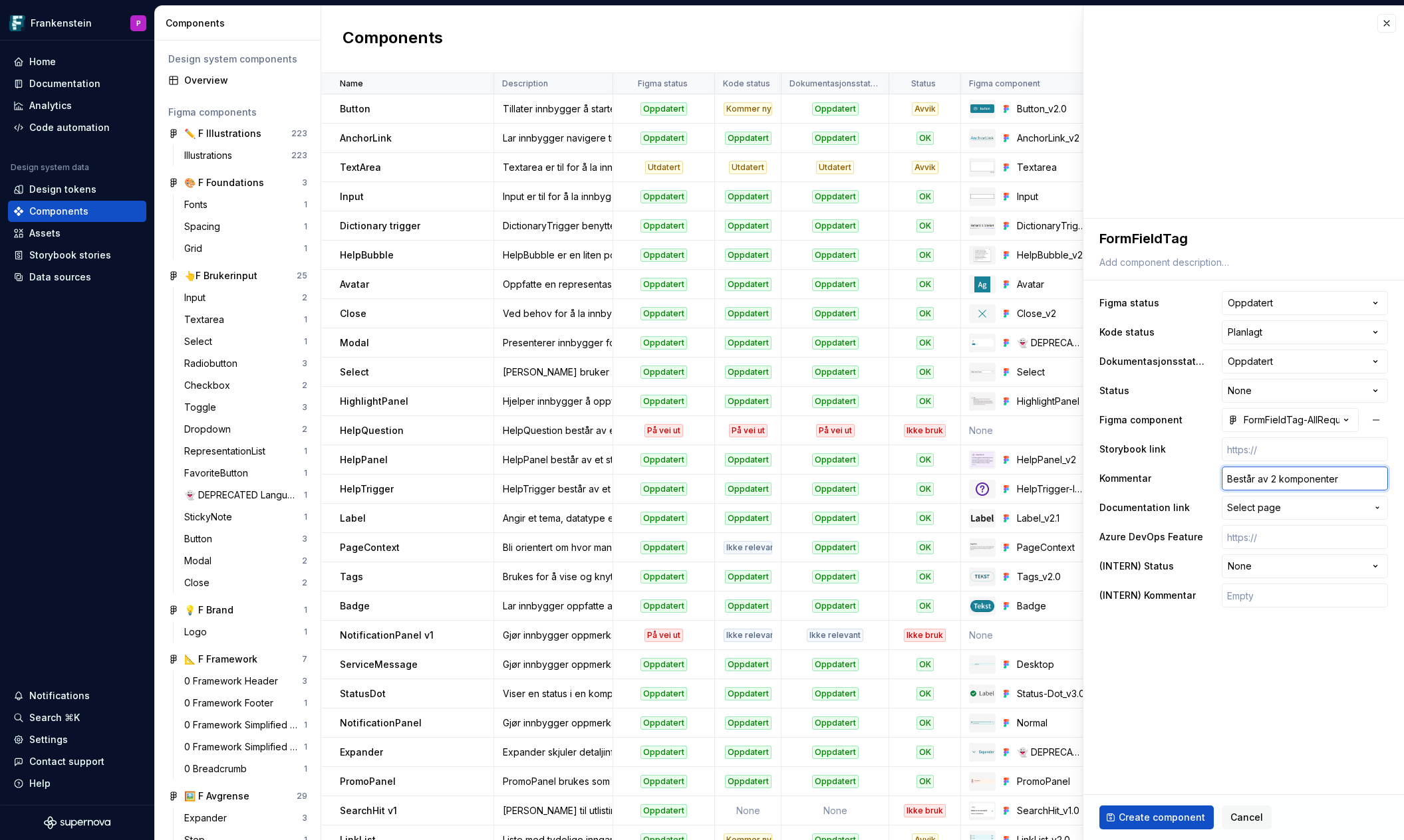
type input "Består av 2 komponenter i"
type textarea "*"
type input "Består av 2 komponenter i"
type textarea "*"
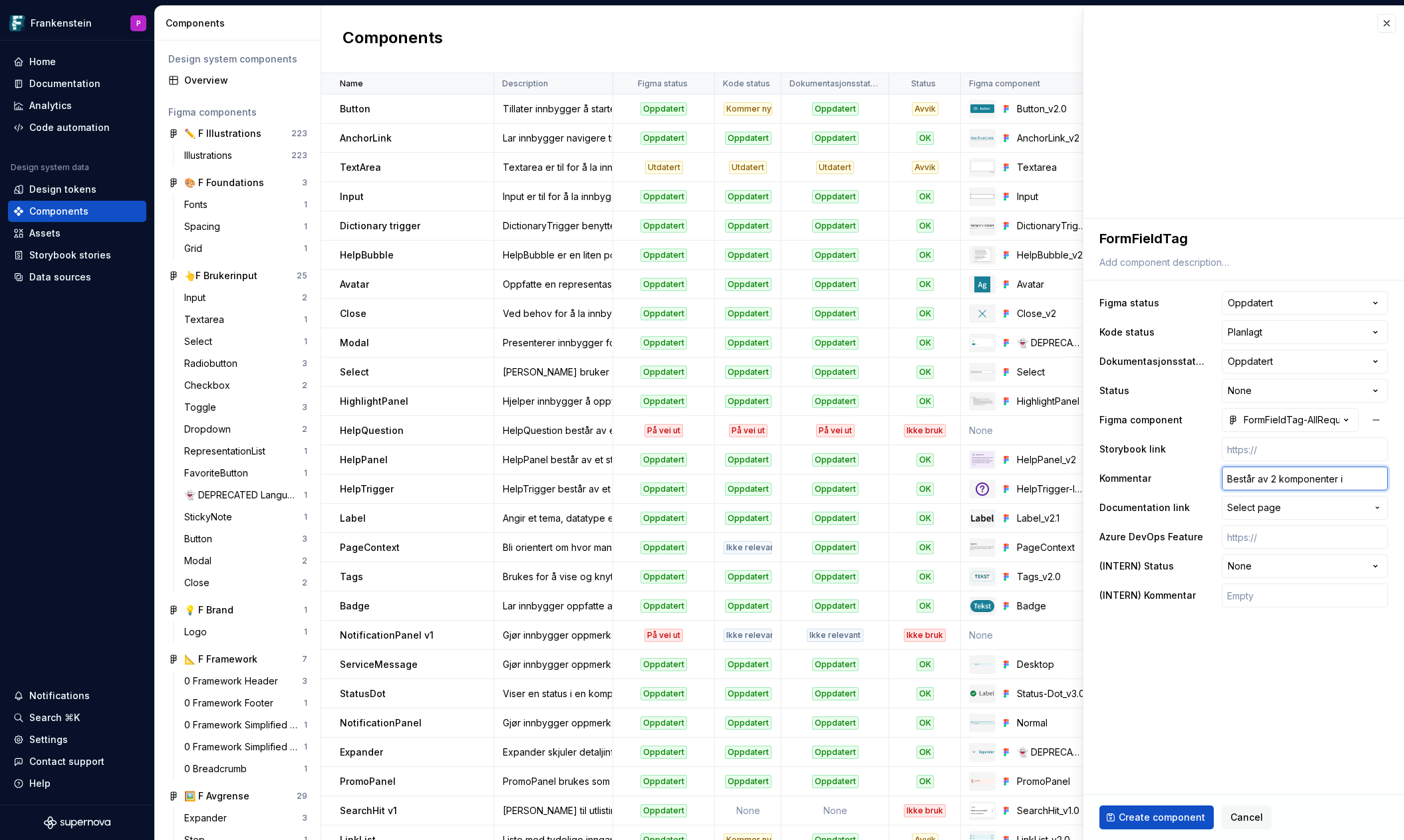
type input "Består av 2 komponenter i F"
type textarea "*"
type input "Består av 2 komponenter i FI"
type textarea "*"
type input "Består av 2 komponenter i FIg"
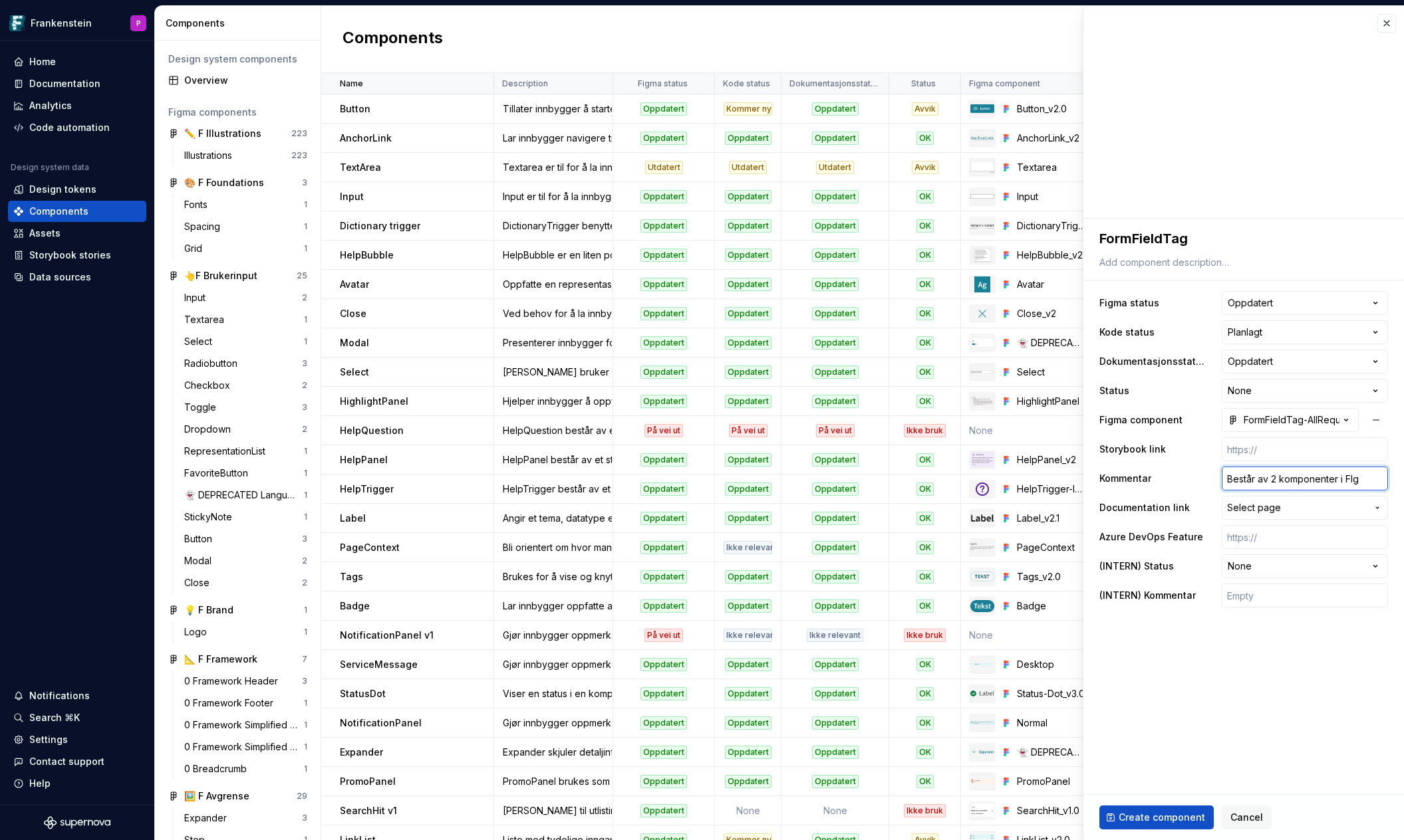
type textarea "*"
type input "Består av 2 komponenter i FIgm"
type textarea "*"
type input "Består av 2 komponenter i FIgma"
click at [1373, 508] on icon "button" at bounding box center [1377, 507] width 10 height 10
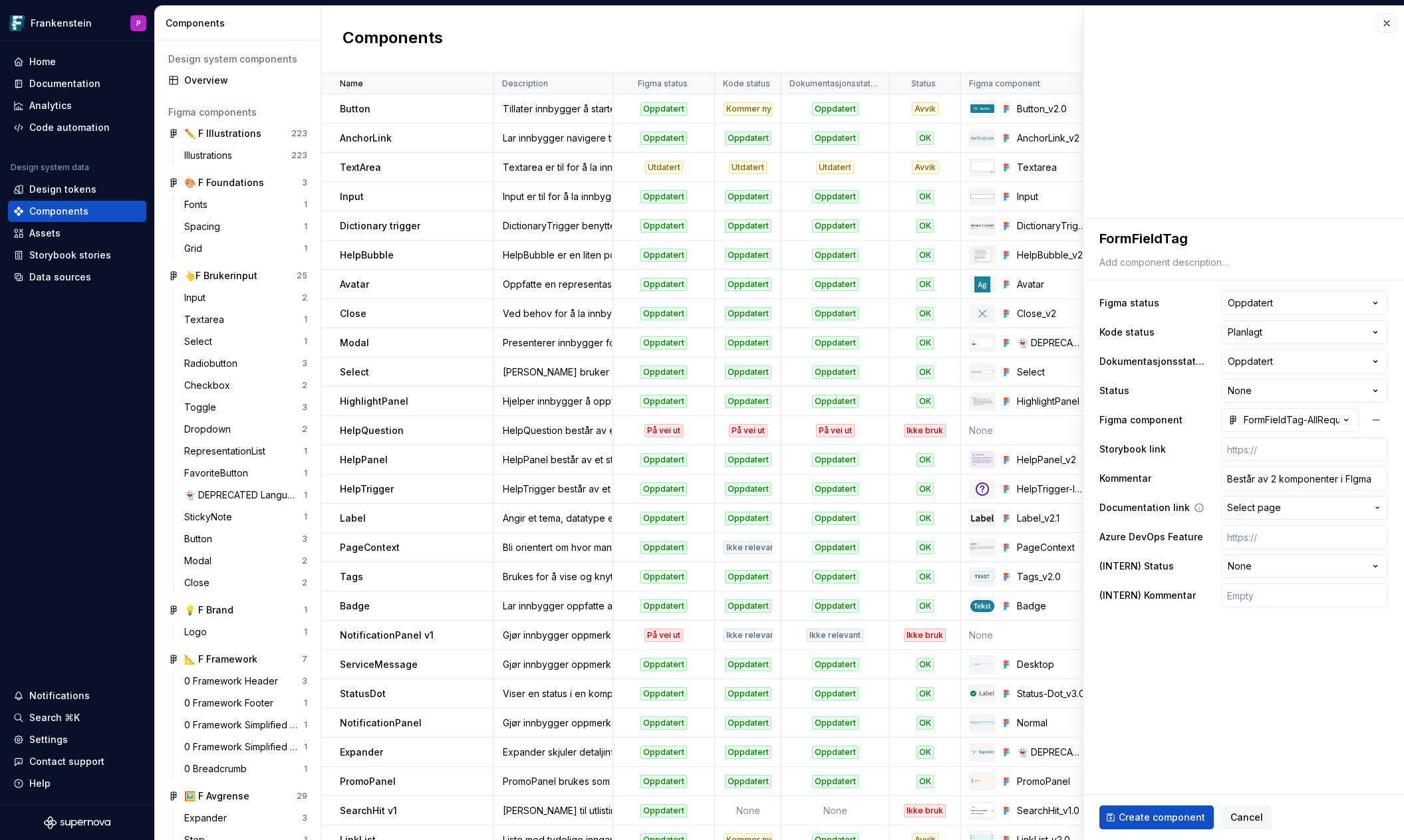
type textarea "*"
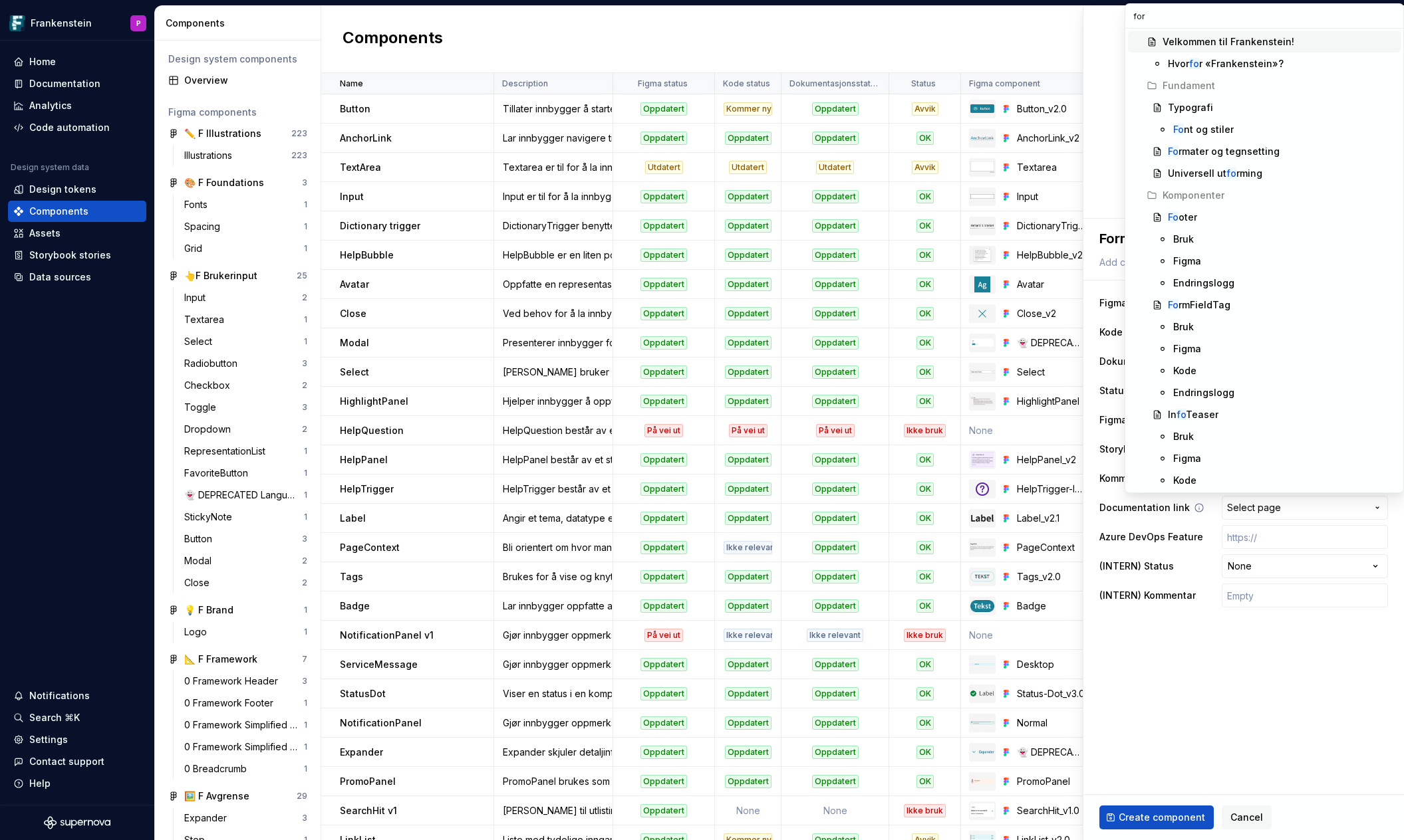
type input "form"
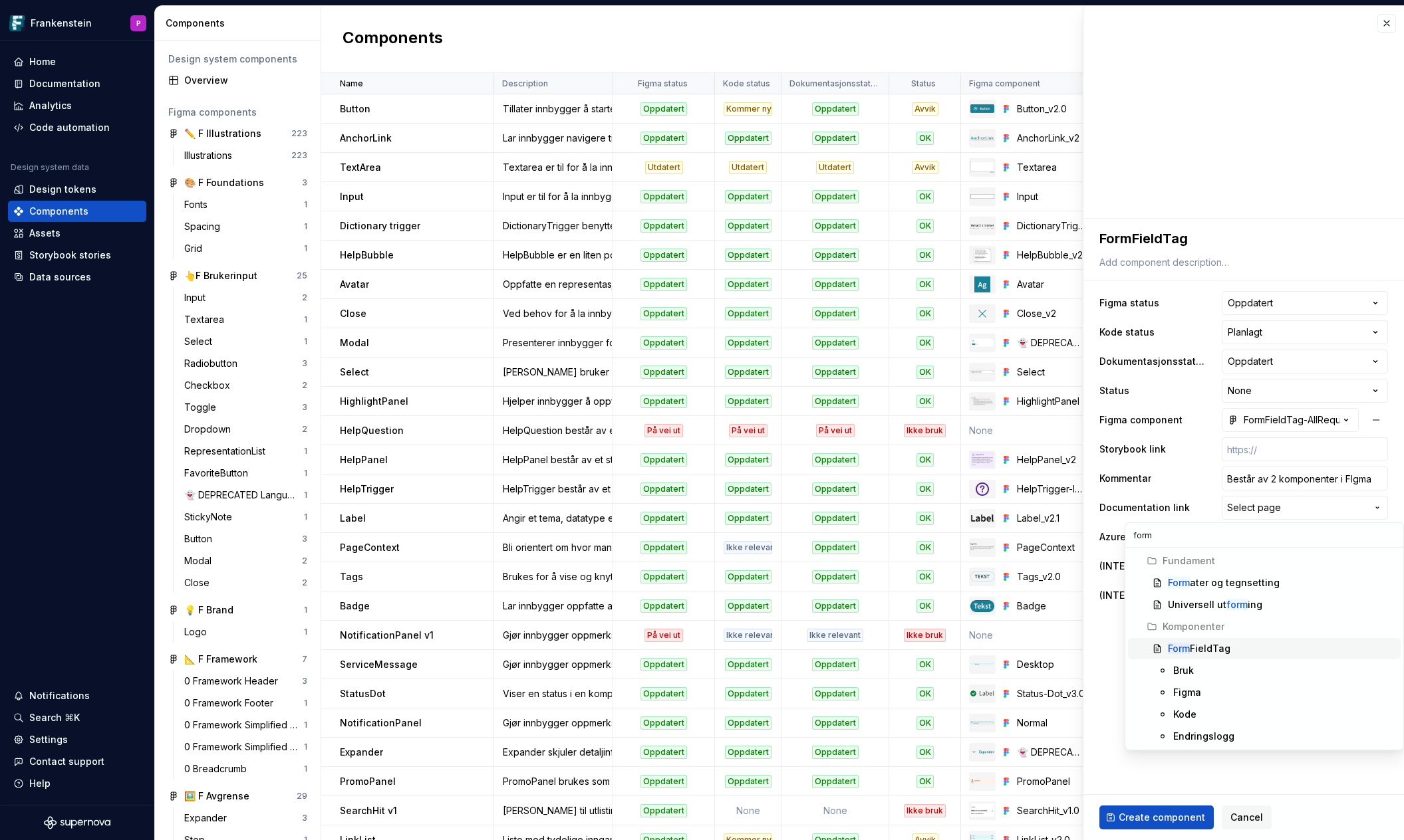
click at [1232, 646] on div "Form FieldTag" at bounding box center [1281, 649] width 227 height 13
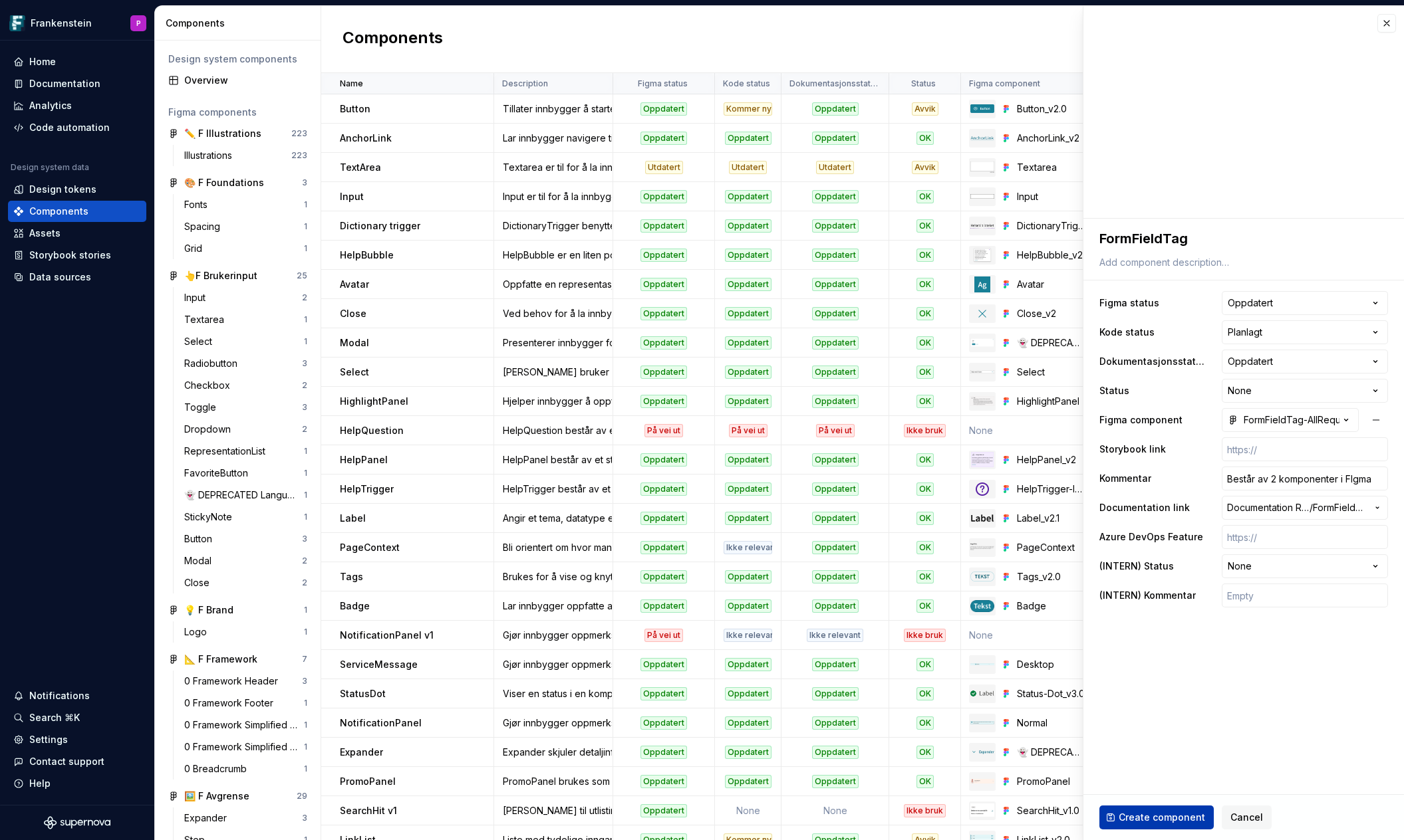
click at [1148, 816] on span "Create component" at bounding box center [1162, 818] width 87 height 13
type textarea "*"
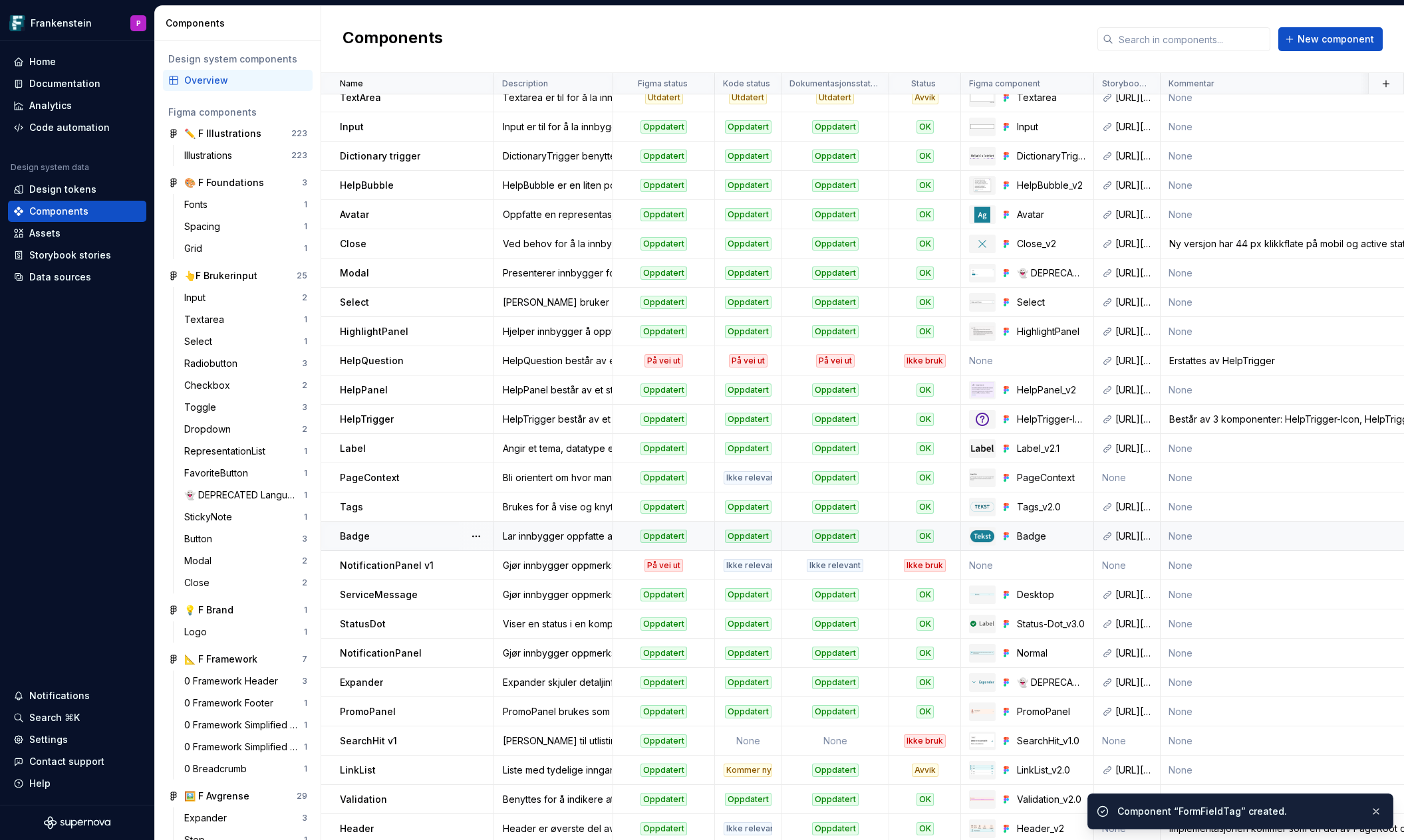
scroll to position [76, 0]
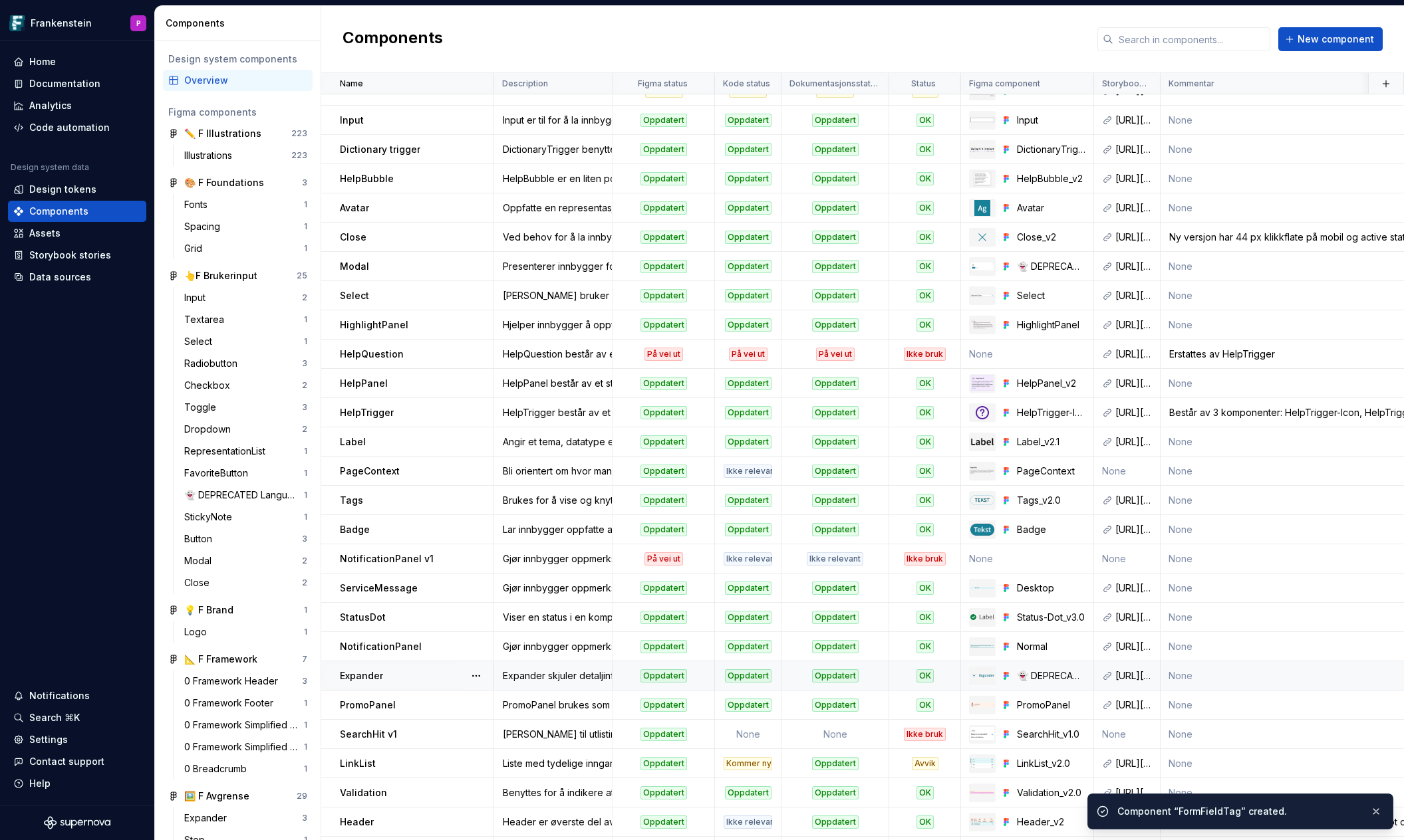
click at [552, 670] on div "Expander skjuler detaljinformasjon når den ikke trengs, og gjør den lett tilgje…" at bounding box center [553, 676] width 117 height 13
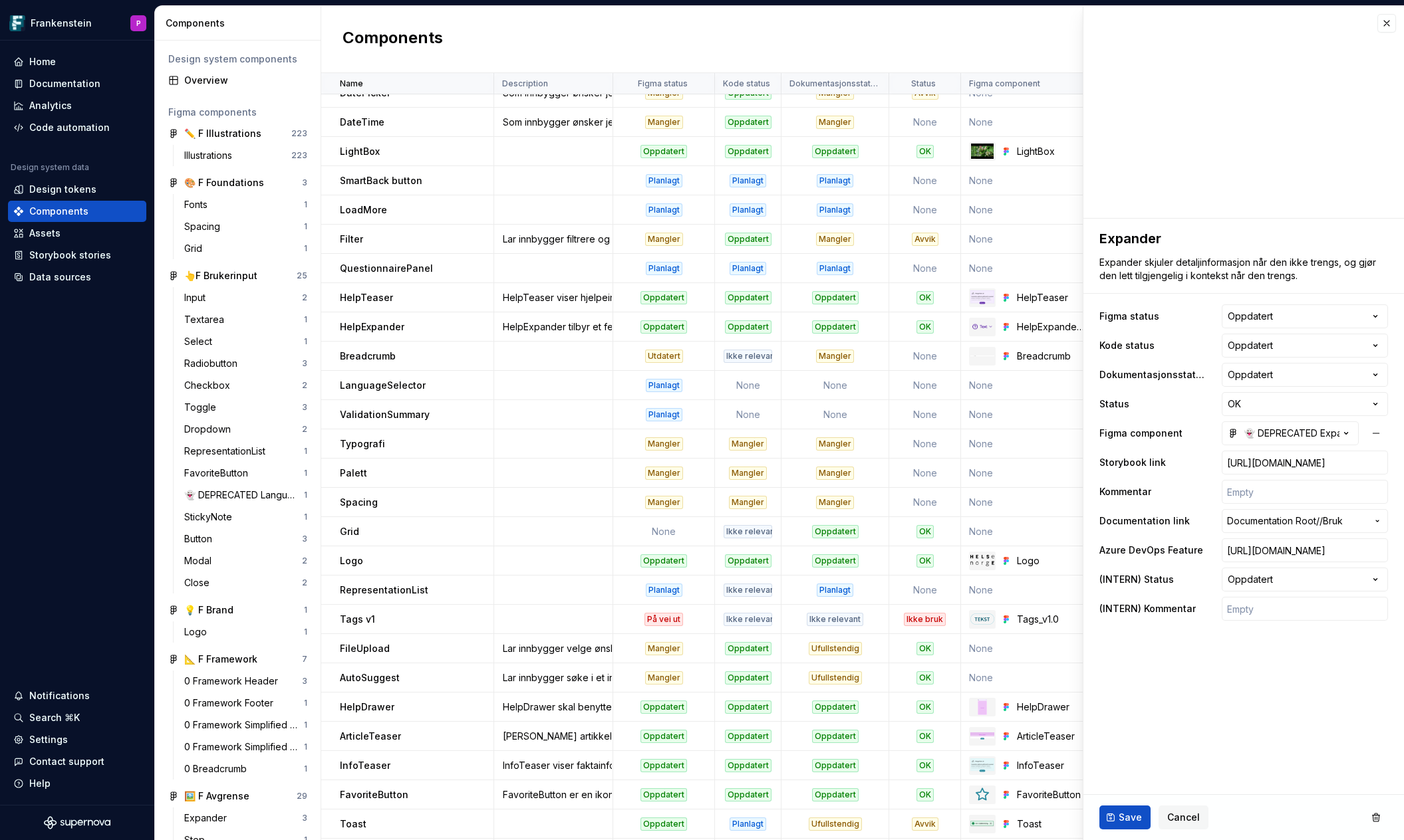
scroll to position [1828, 0]
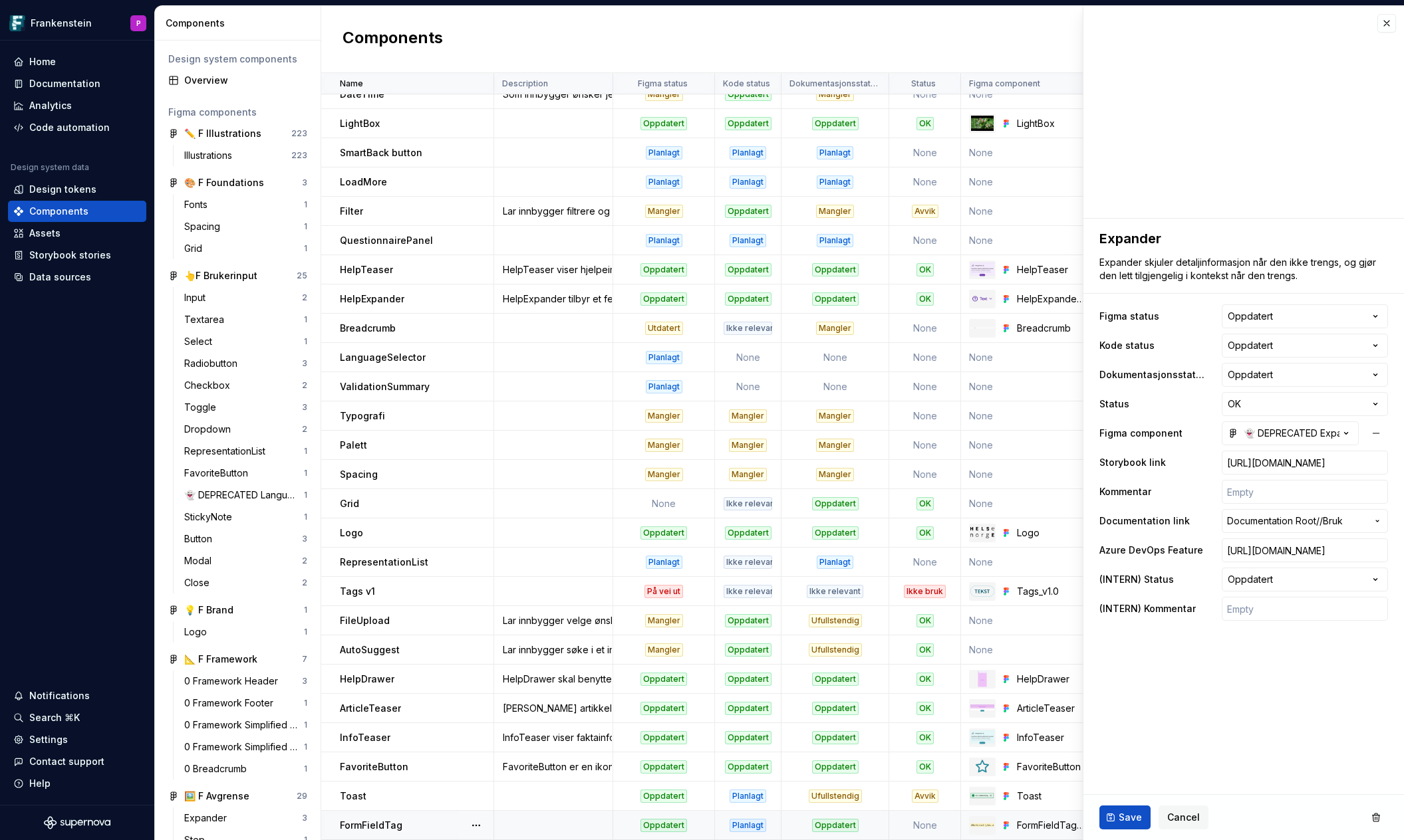
click at [827, 822] on div "Oppdatert" at bounding box center [835, 826] width 46 height 13
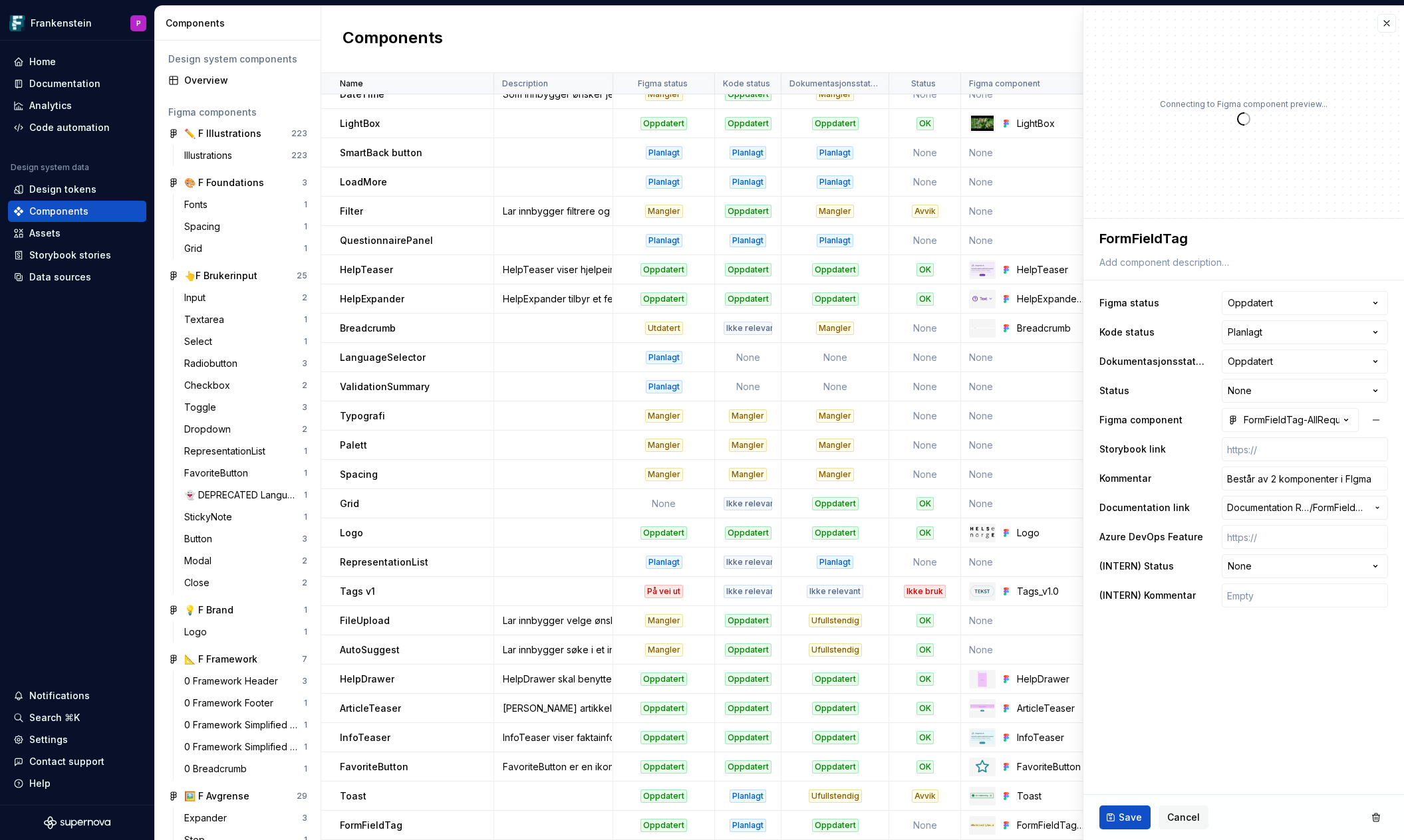
type textarea "*"
click at [1374, 357] on html "Frankenstein P Home Documentation Analytics Code automation Design system data …" at bounding box center [702, 420] width 1404 height 840
select select "**********"
click at [1126, 817] on span "Save" at bounding box center [1130, 818] width 23 height 13
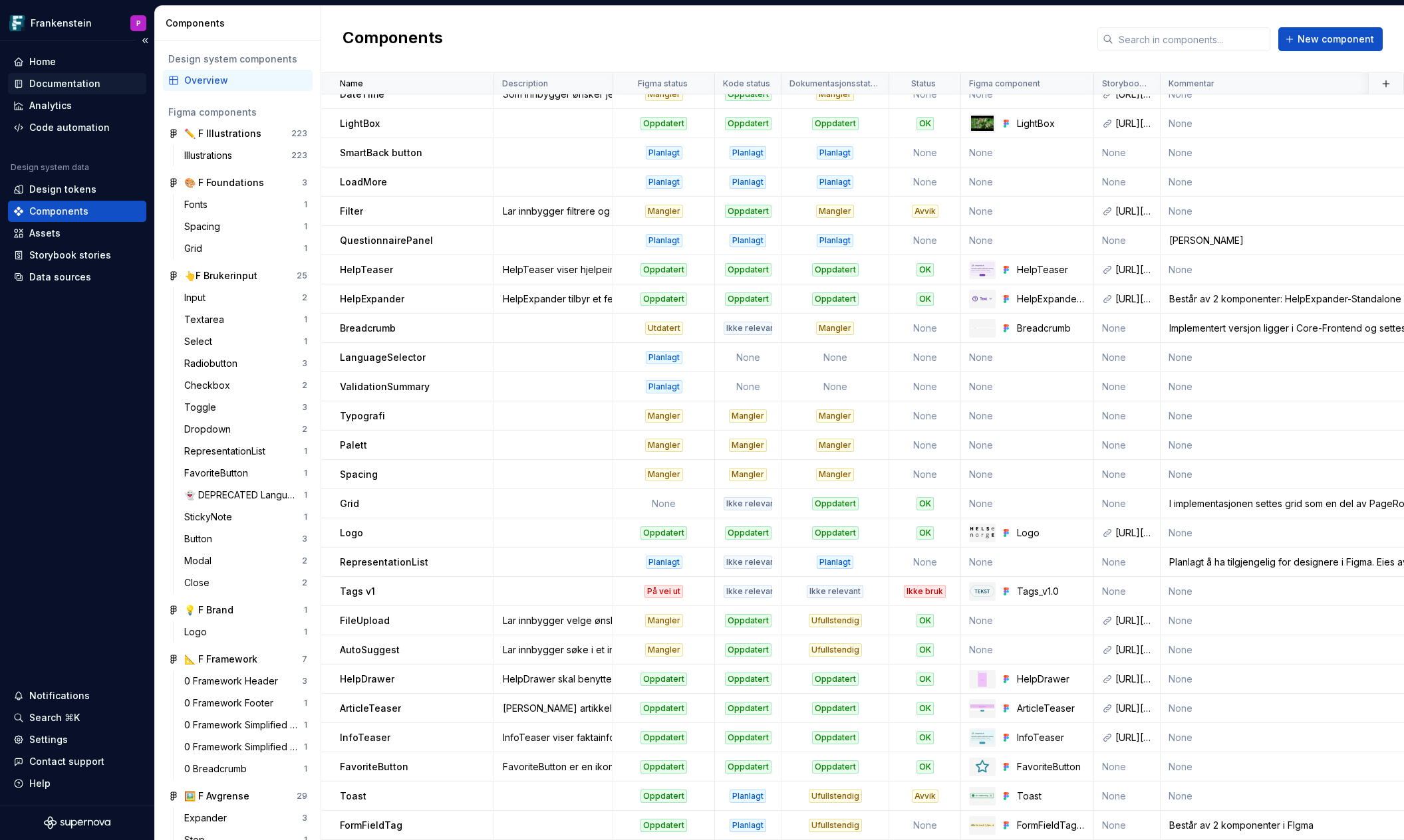
click at [78, 78] on div "Documentation" at bounding box center [64, 84] width 71 height 13
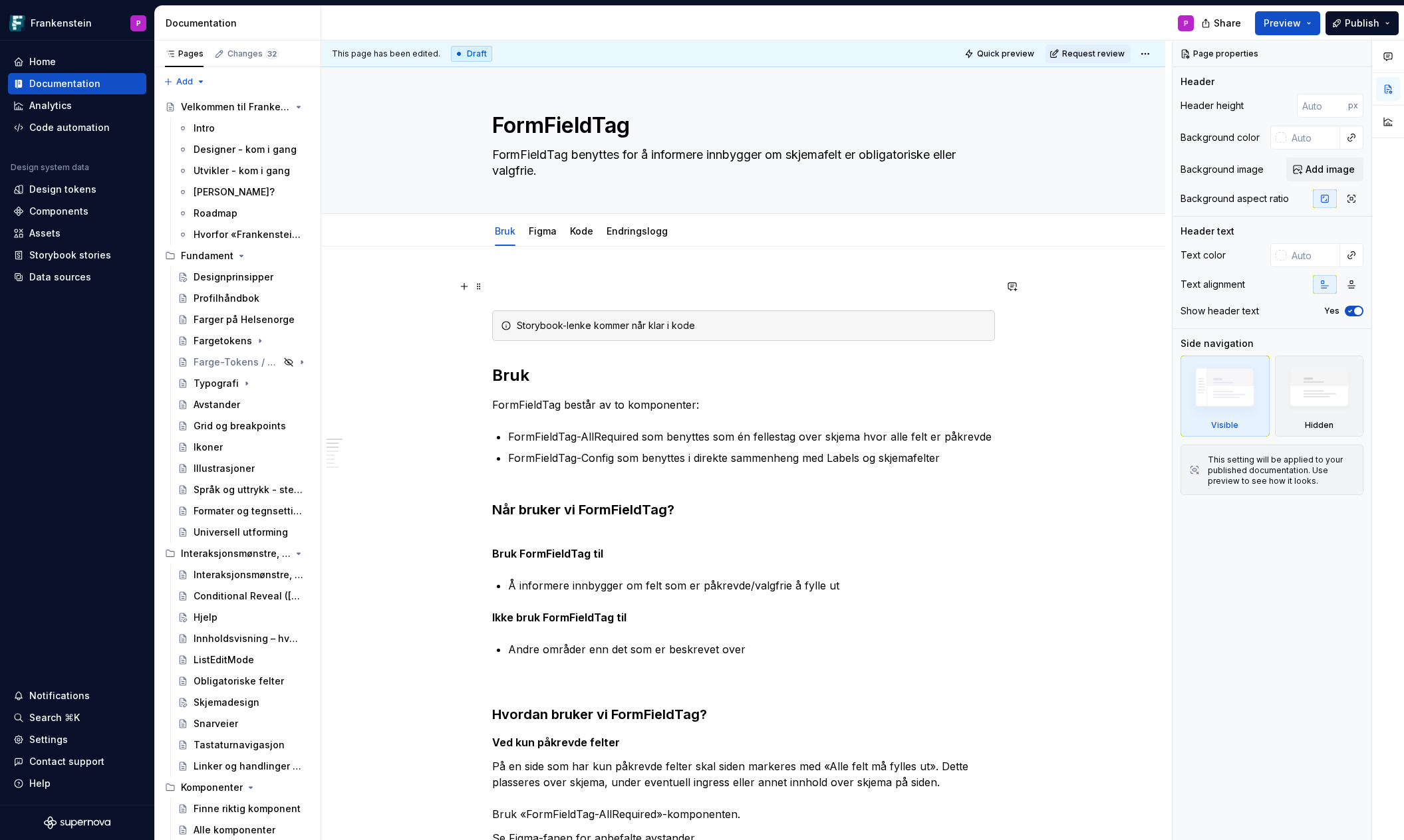
click at [521, 291] on p at bounding box center [743, 286] width 502 height 16
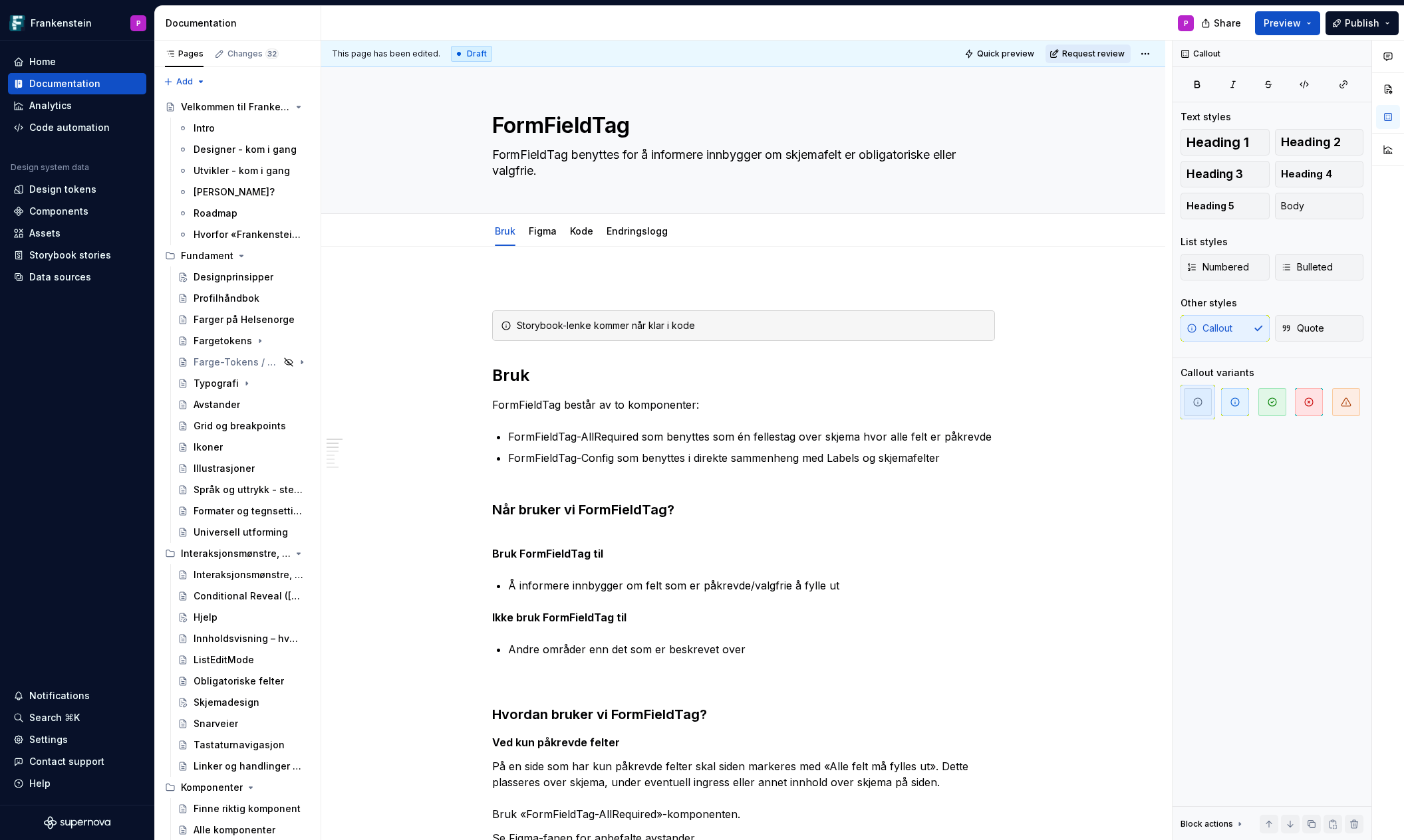
click at [1080, 54] on span "Request review" at bounding box center [1093, 54] width 63 height 10
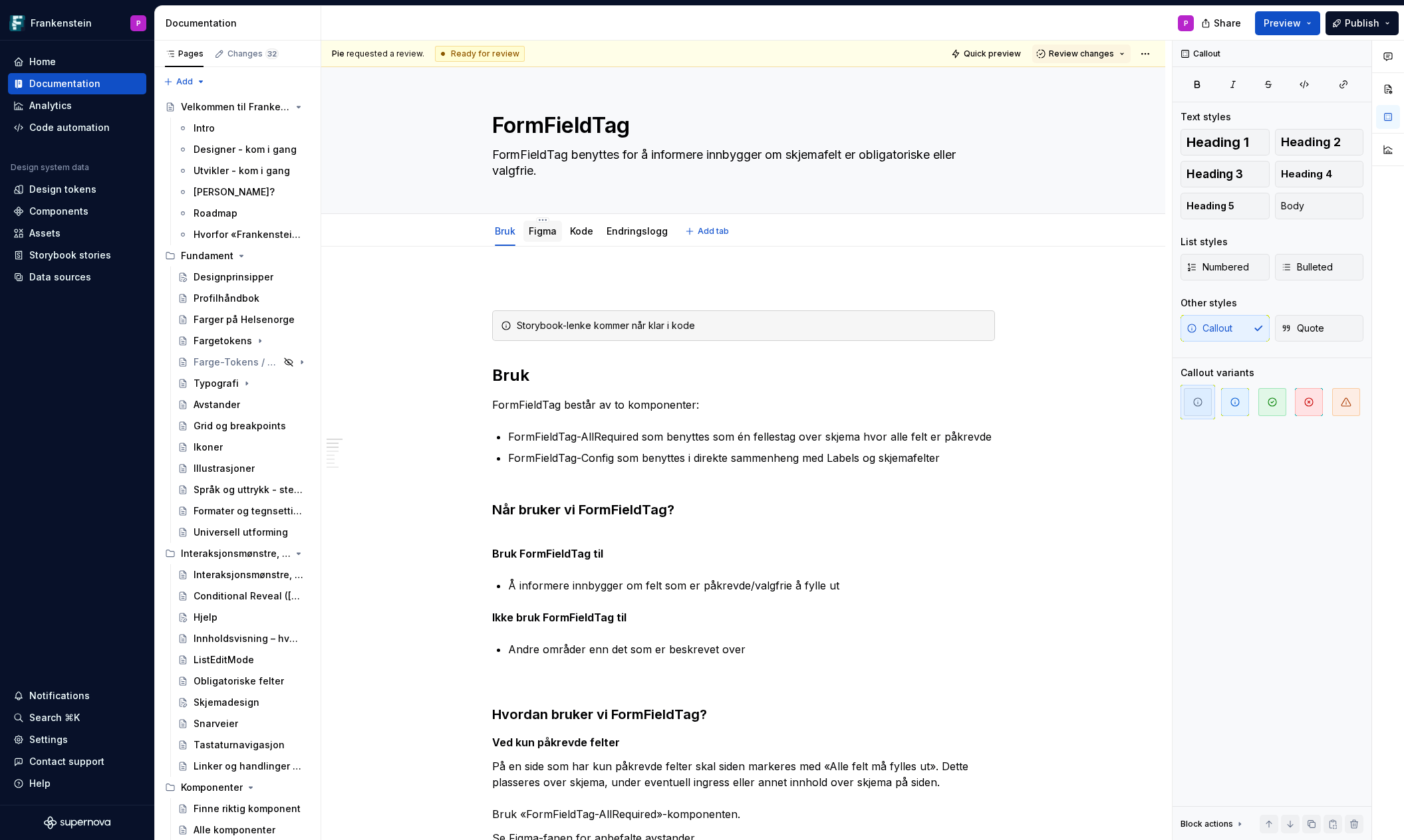
click at [559, 232] on div "Figma" at bounding box center [543, 231] width 39 height 21
click at [543, 232] on link "Figma" at bounding box center [542, 231] width 28 height 11
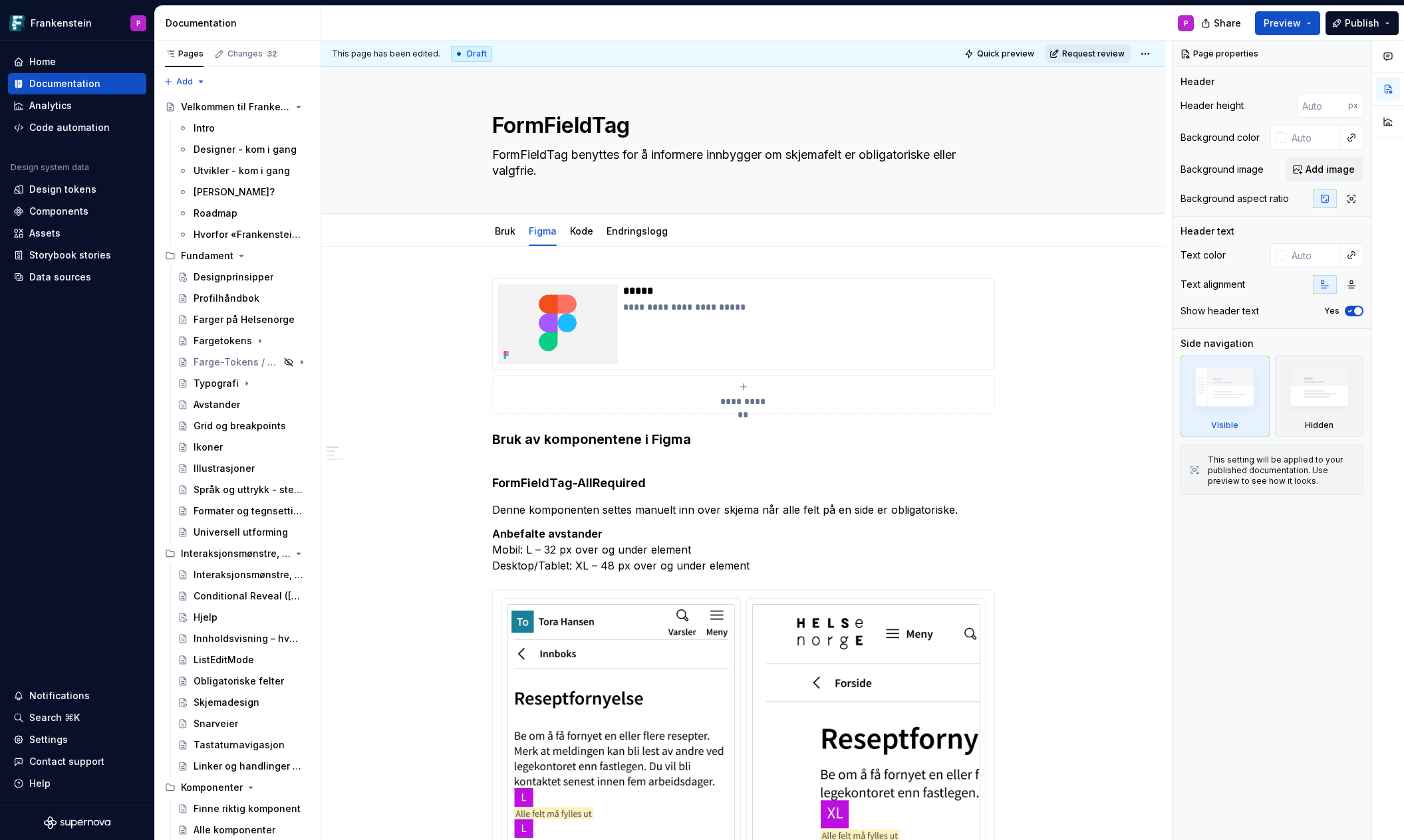
click at [1084, 54] on span "Request review" at bounding box center [1093, 54] width 63 height 10
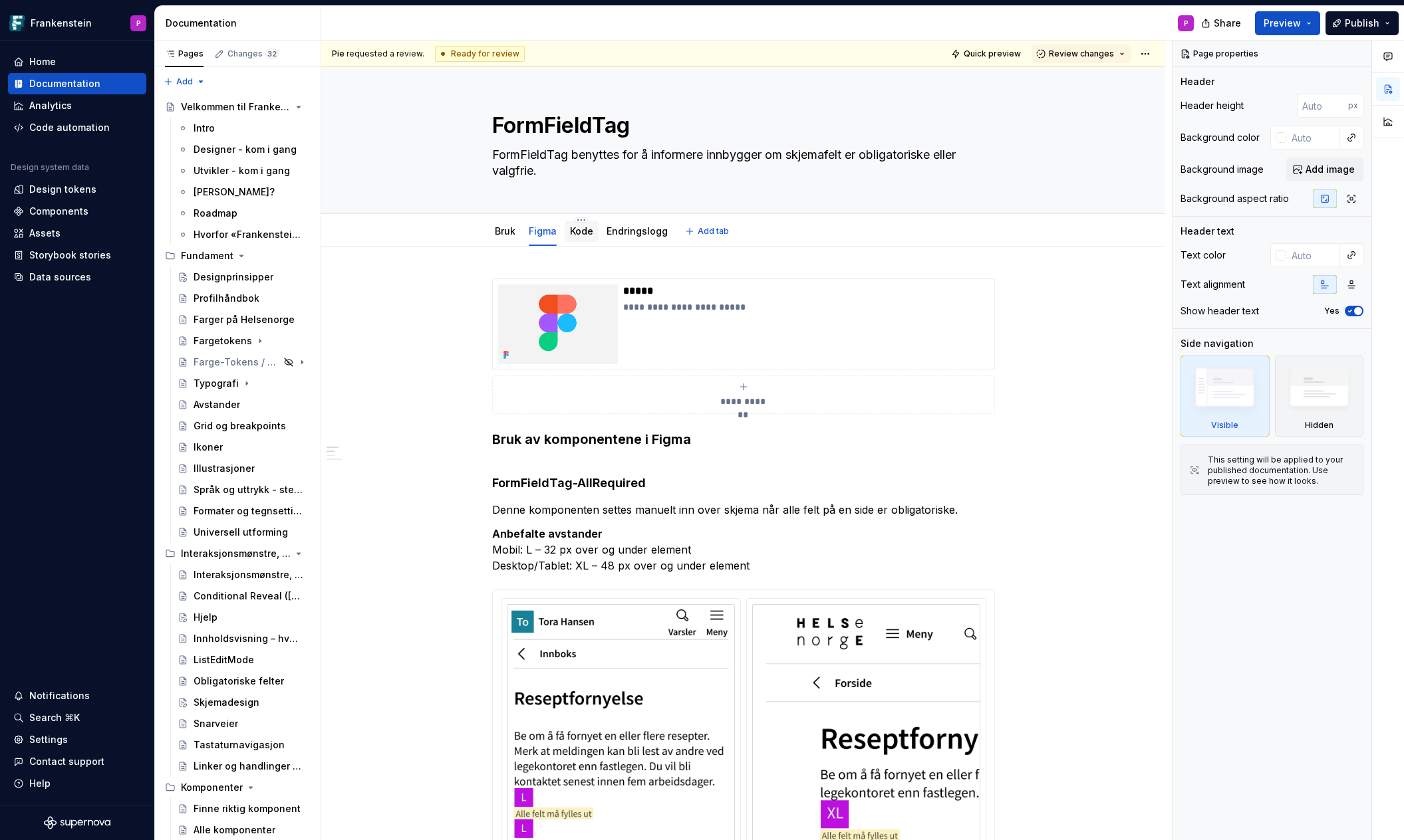
click at [587, 232] on link "Kode" at bounding box center [581, 231] width 23 height 11
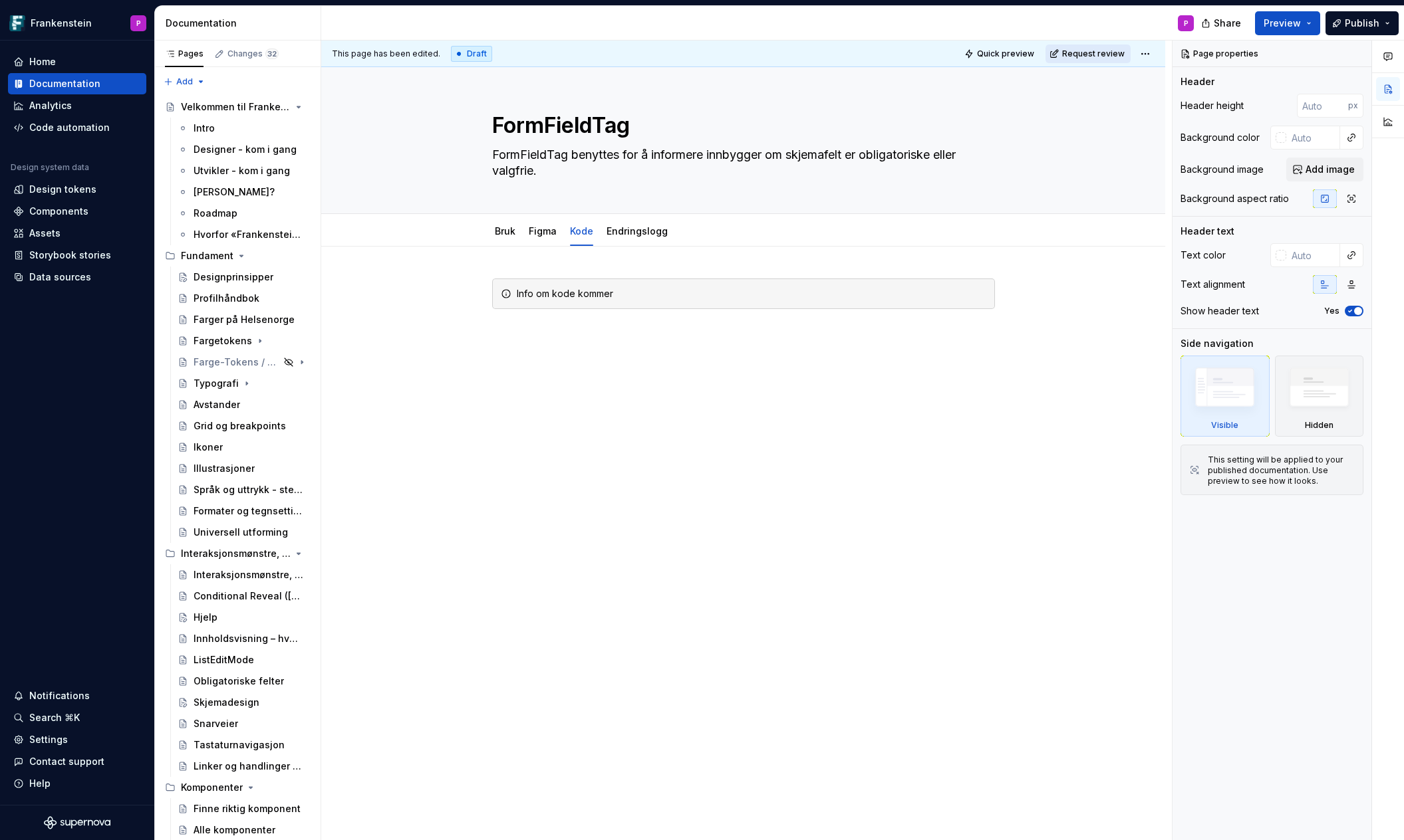
click at [1080, 57] on span "Request review" at bounding box center [1093, 54] width 63 height 10
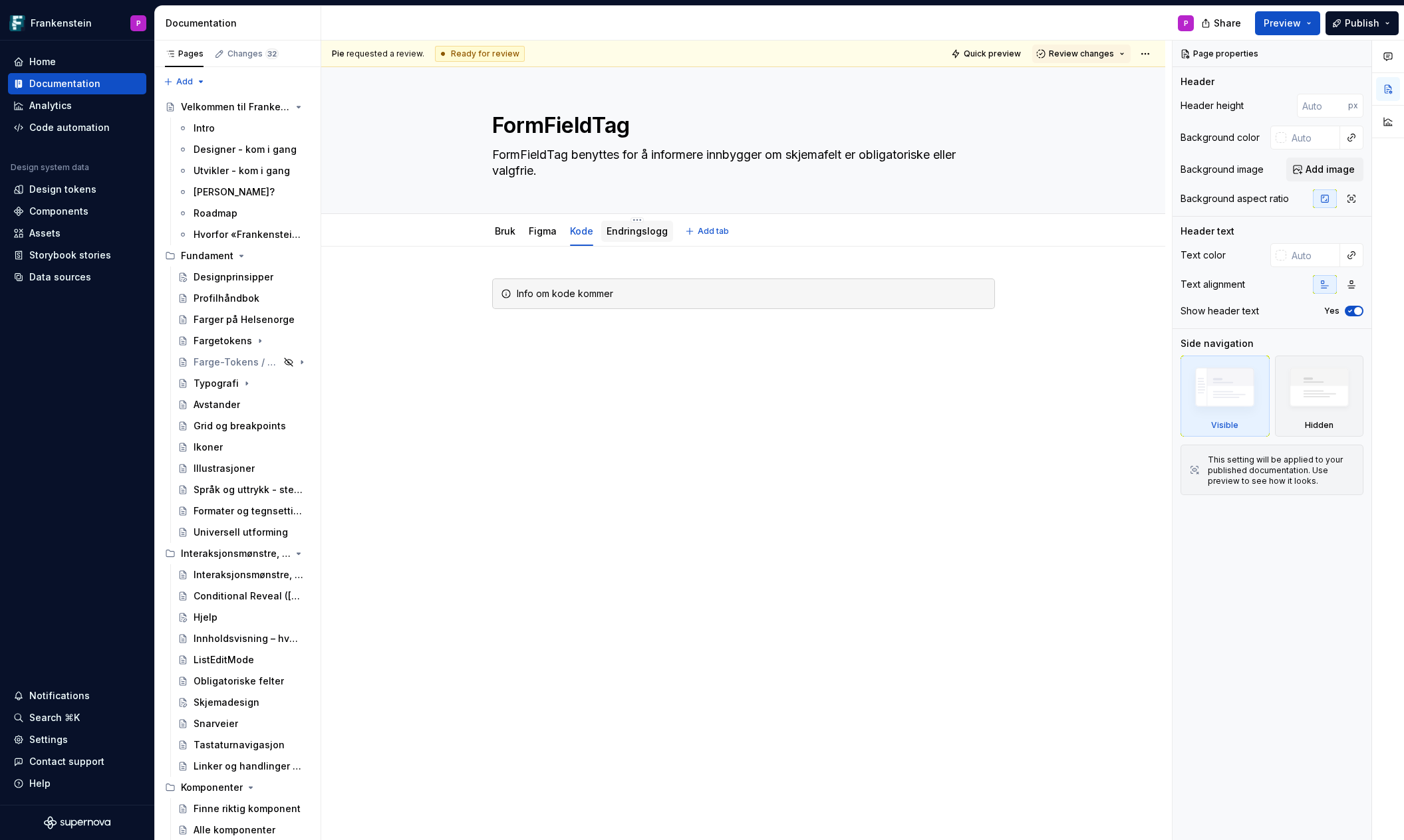
click at [630, 235] on link "Endringslogg" at bounding box center [637, 231] width 61 height 11
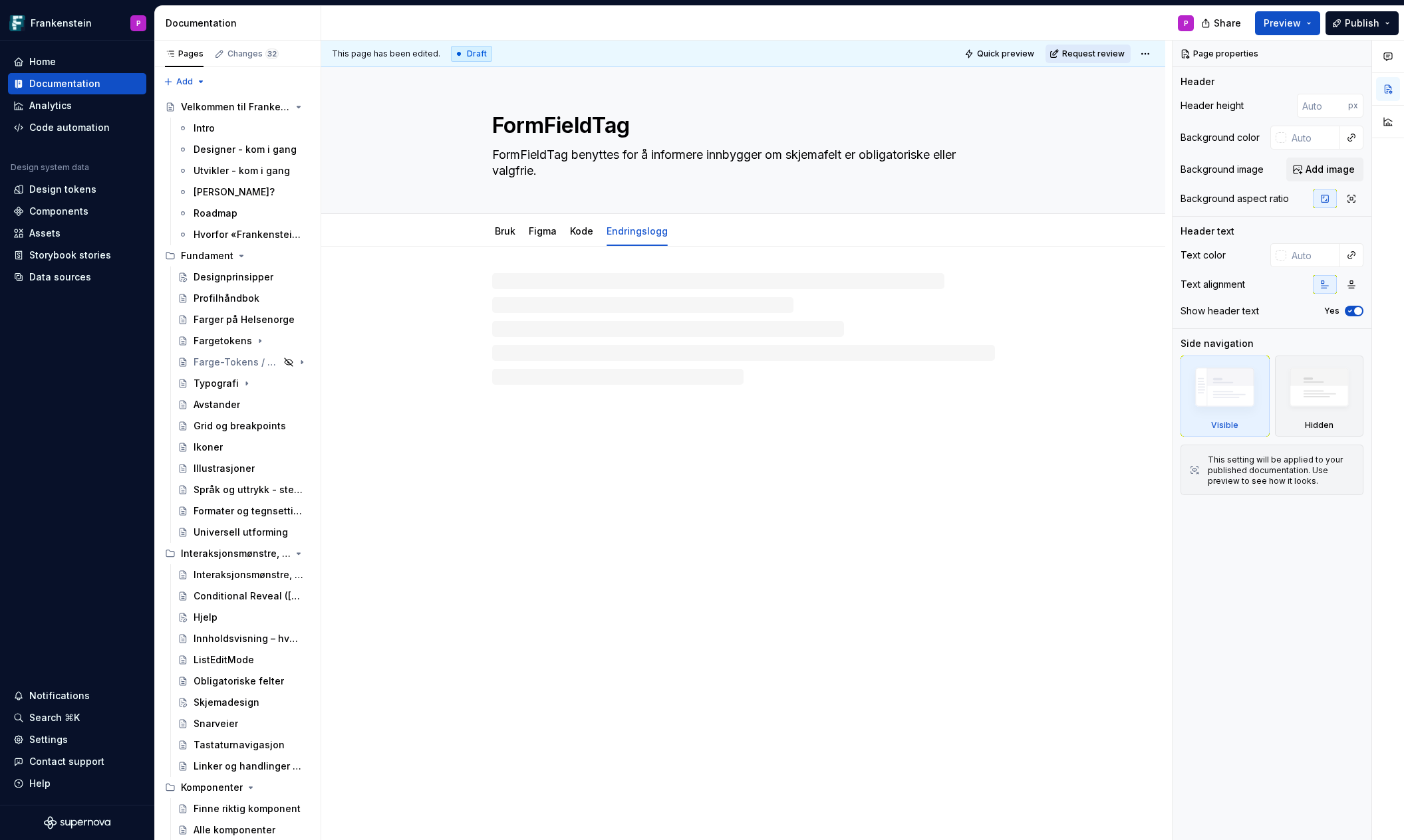
click at [1103, 53] on span "Request review" at bounding box center [1093, 54] width 63 height 10
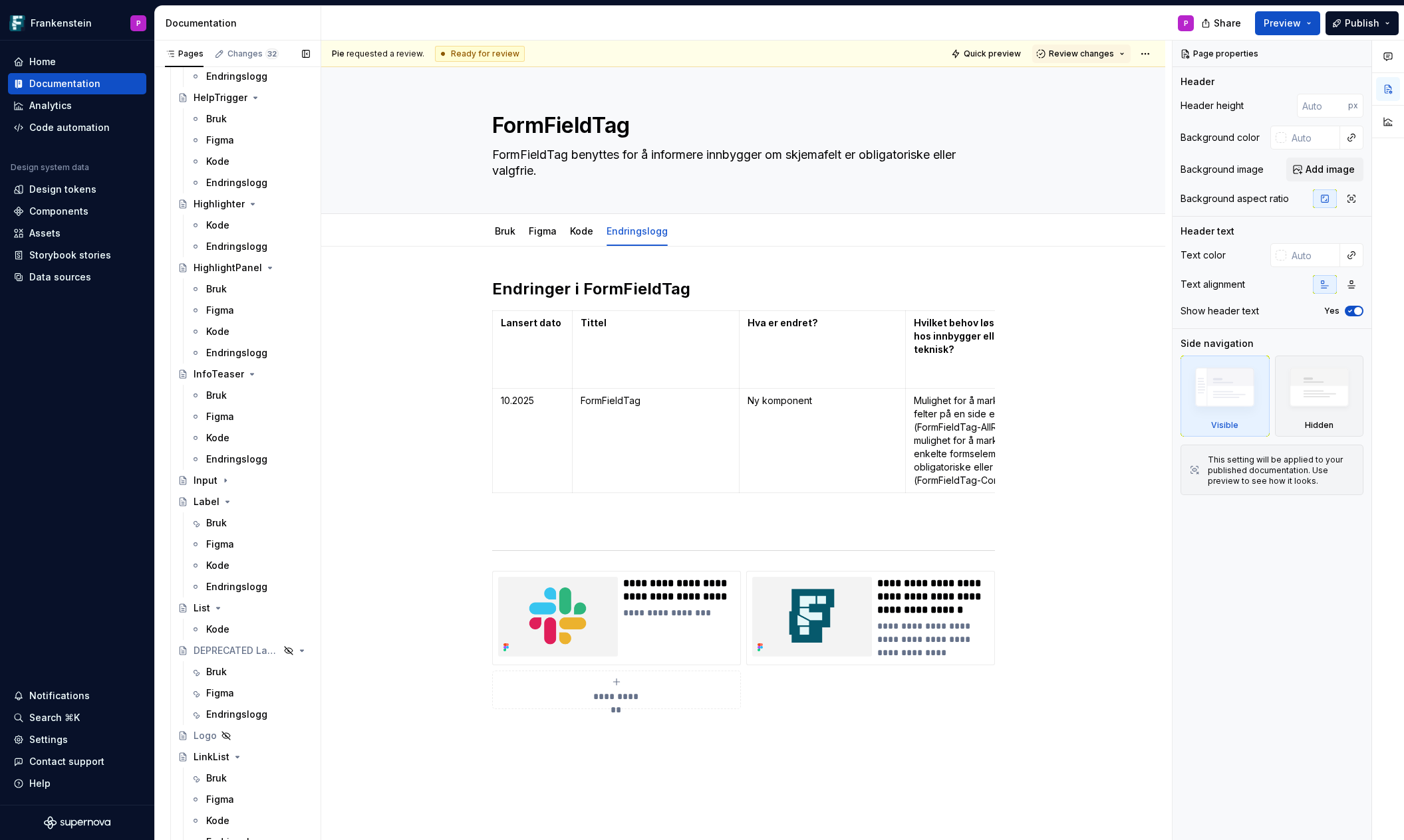
scroll to position [3042, 0]
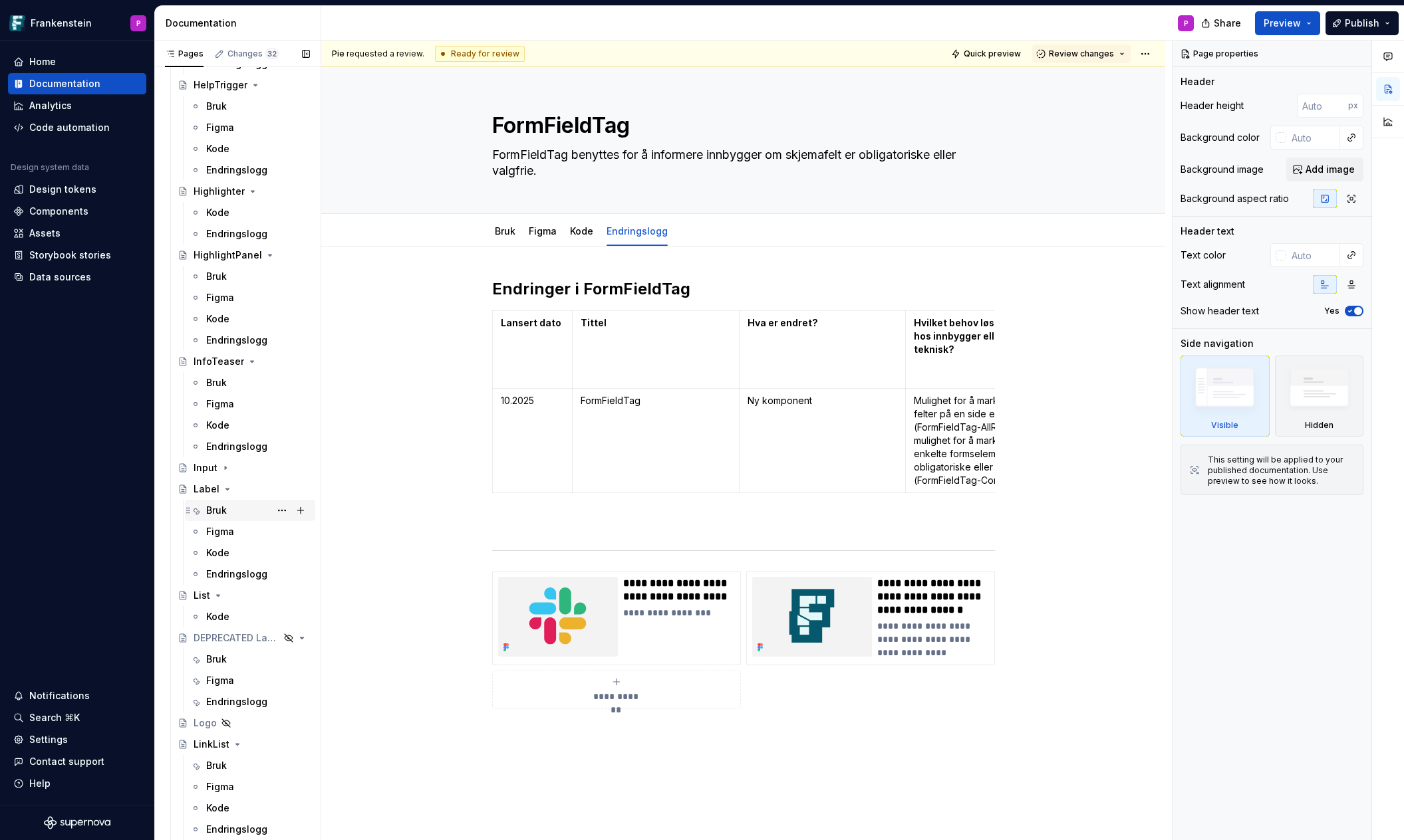
click at [206, 510] on div "Bruk" at bounding box center [217, 510] width 21 height 13
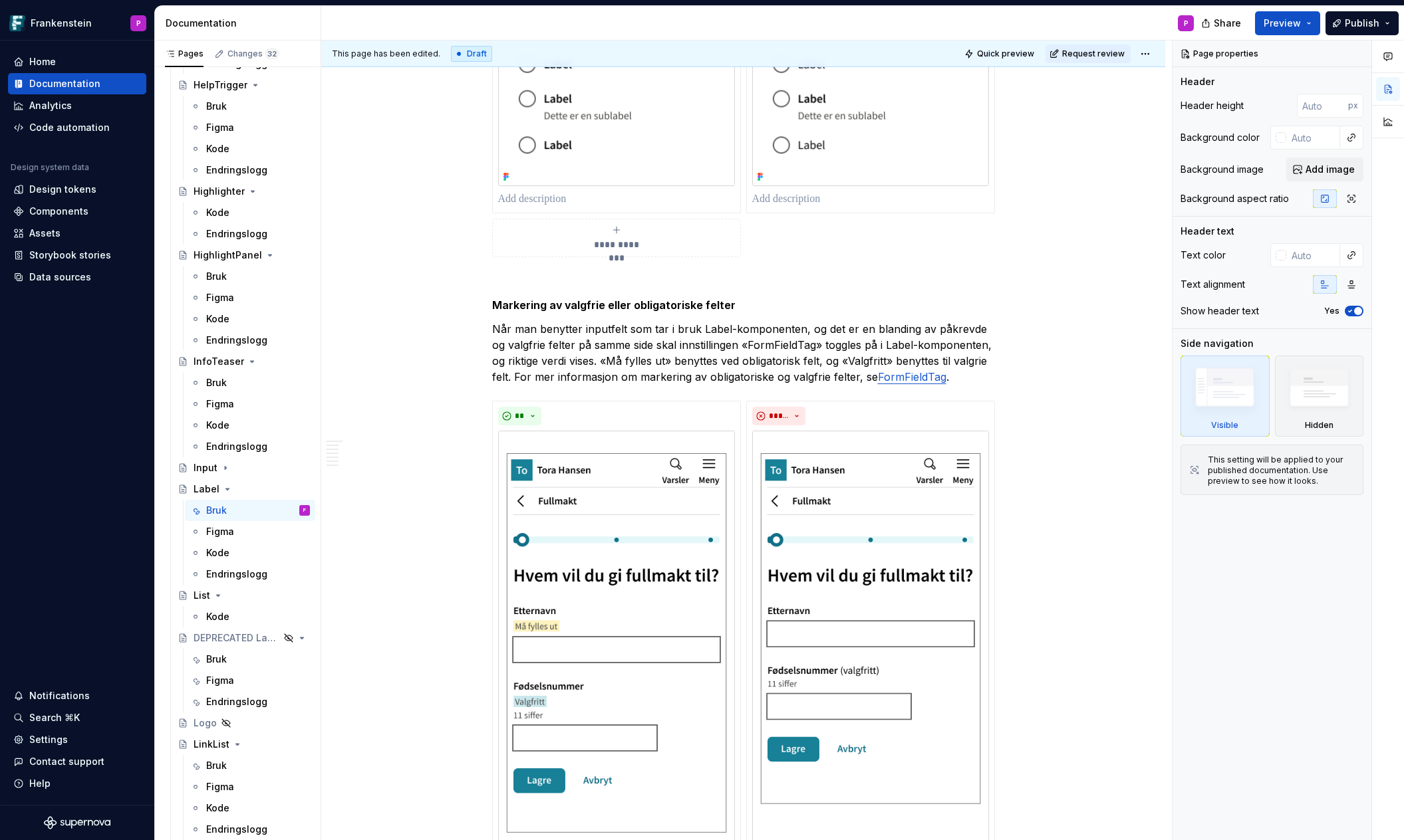
scroll to position [1647, 0]
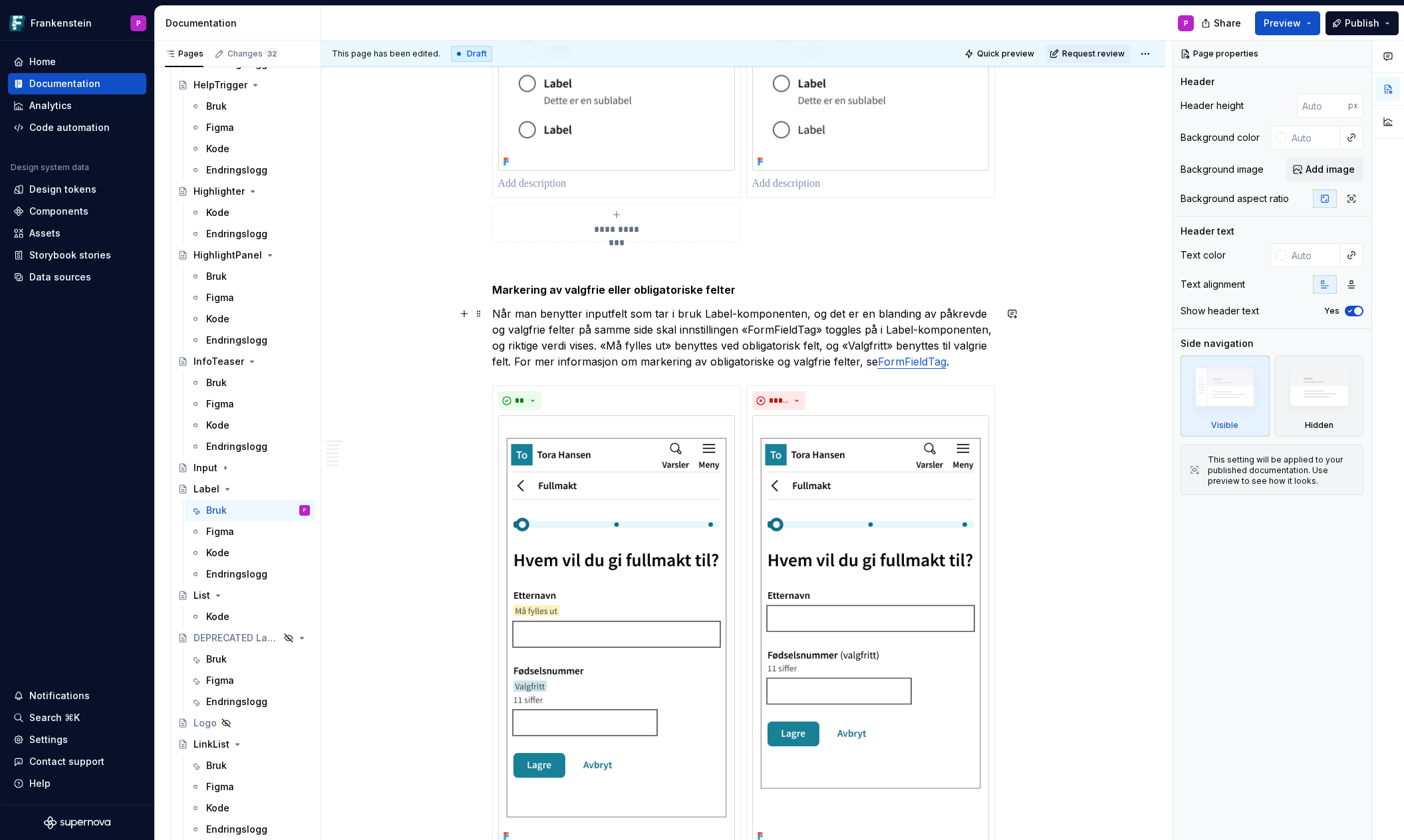
click at [616, 345] on p "Når man benytter inputfelt som tar i bruk Label-komponenten, og det er en bland…" at bounding box center [743, 337] width 502 height 64
type textarea "*"
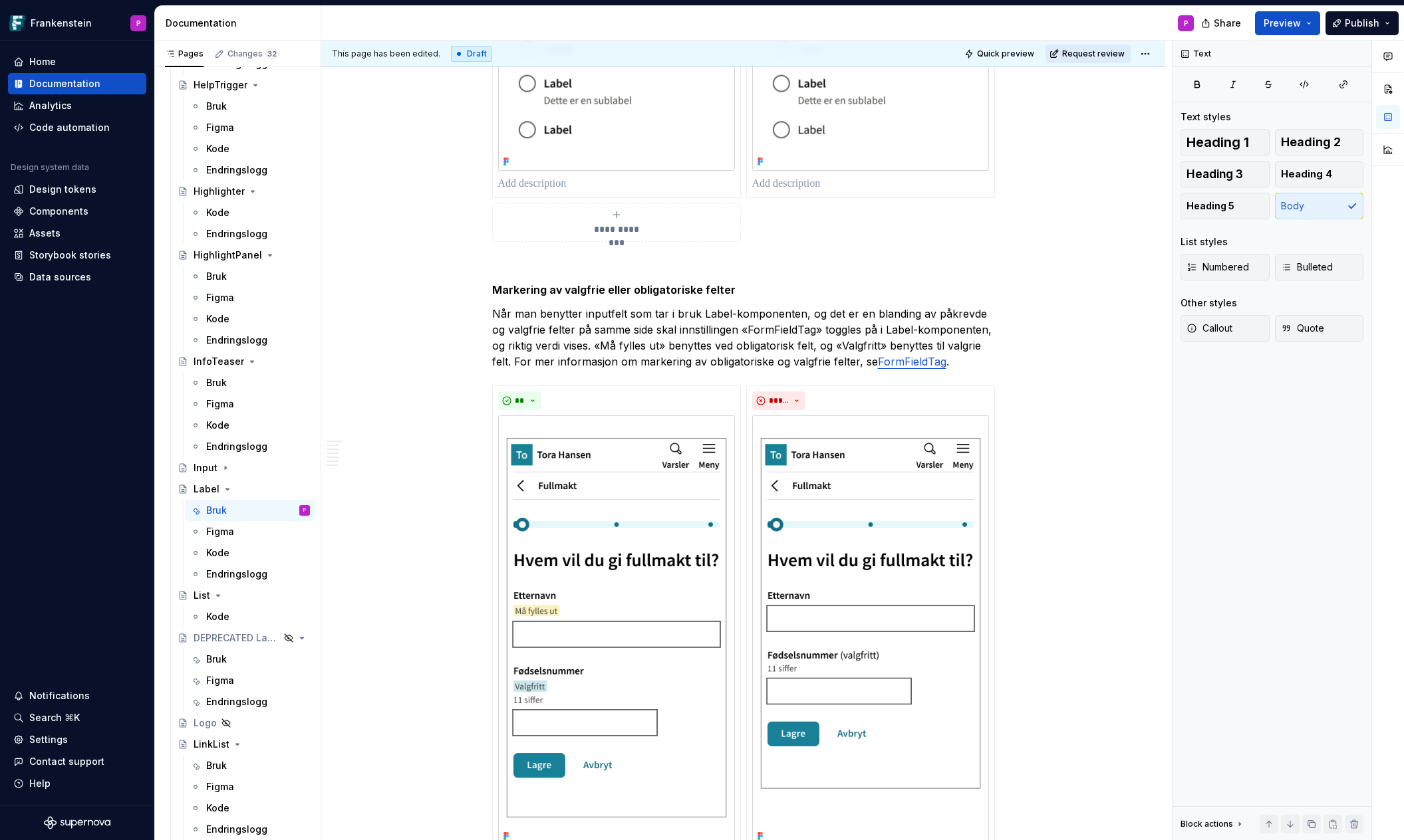
click at [1087, 56] on span "Request review" at bounding box center [1093, 54] width 63 height 10
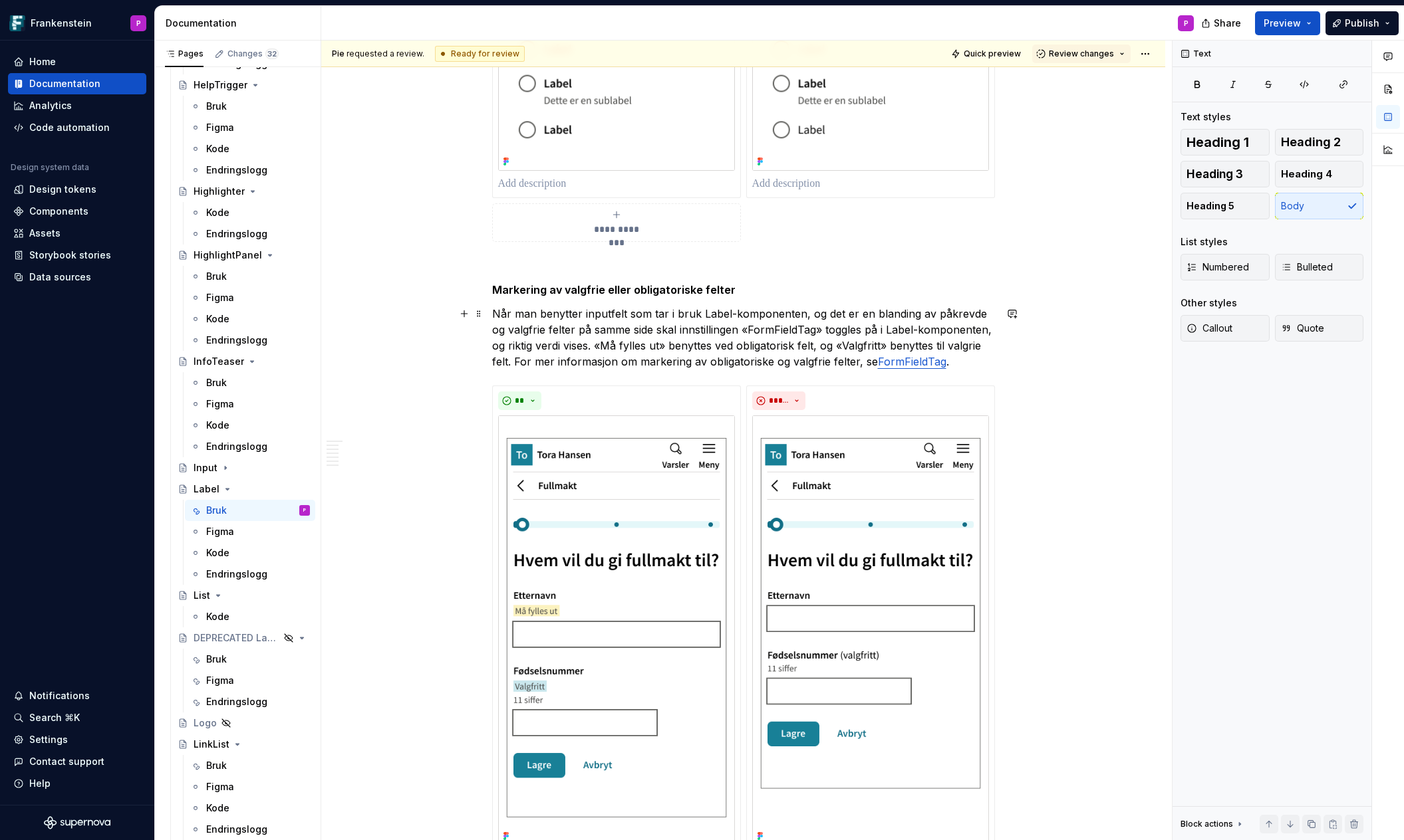
type textarea "*"
click at [1016, 287] on button "button" at bounding box center [1012, 289] width 19 height 19
click at [1008, 345] on icon "Send" at bounding box center [1009, 347] width 13 height 13
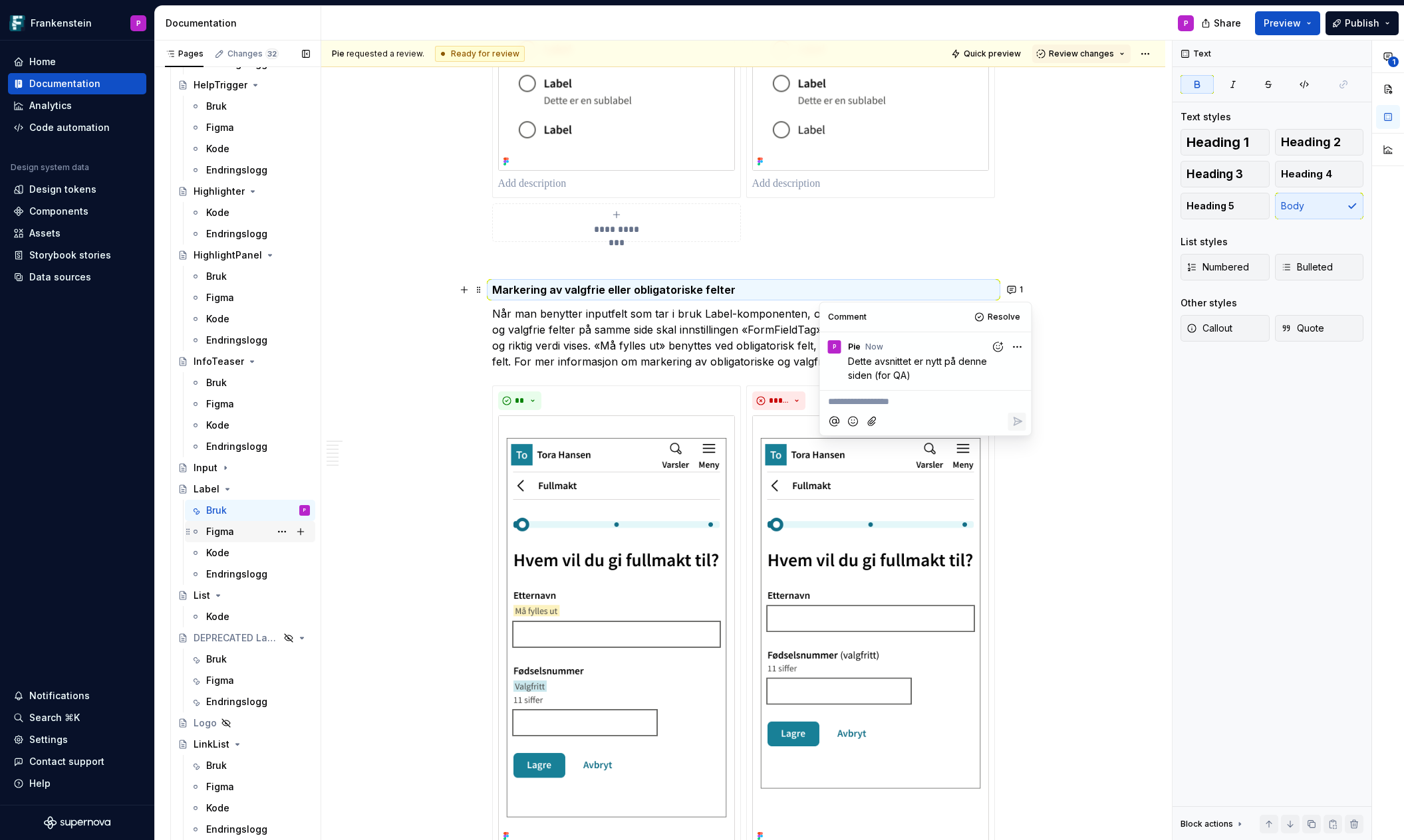
click at [222, 529] on div "Figma" at bounding box center [220, 532] width 28 height 13
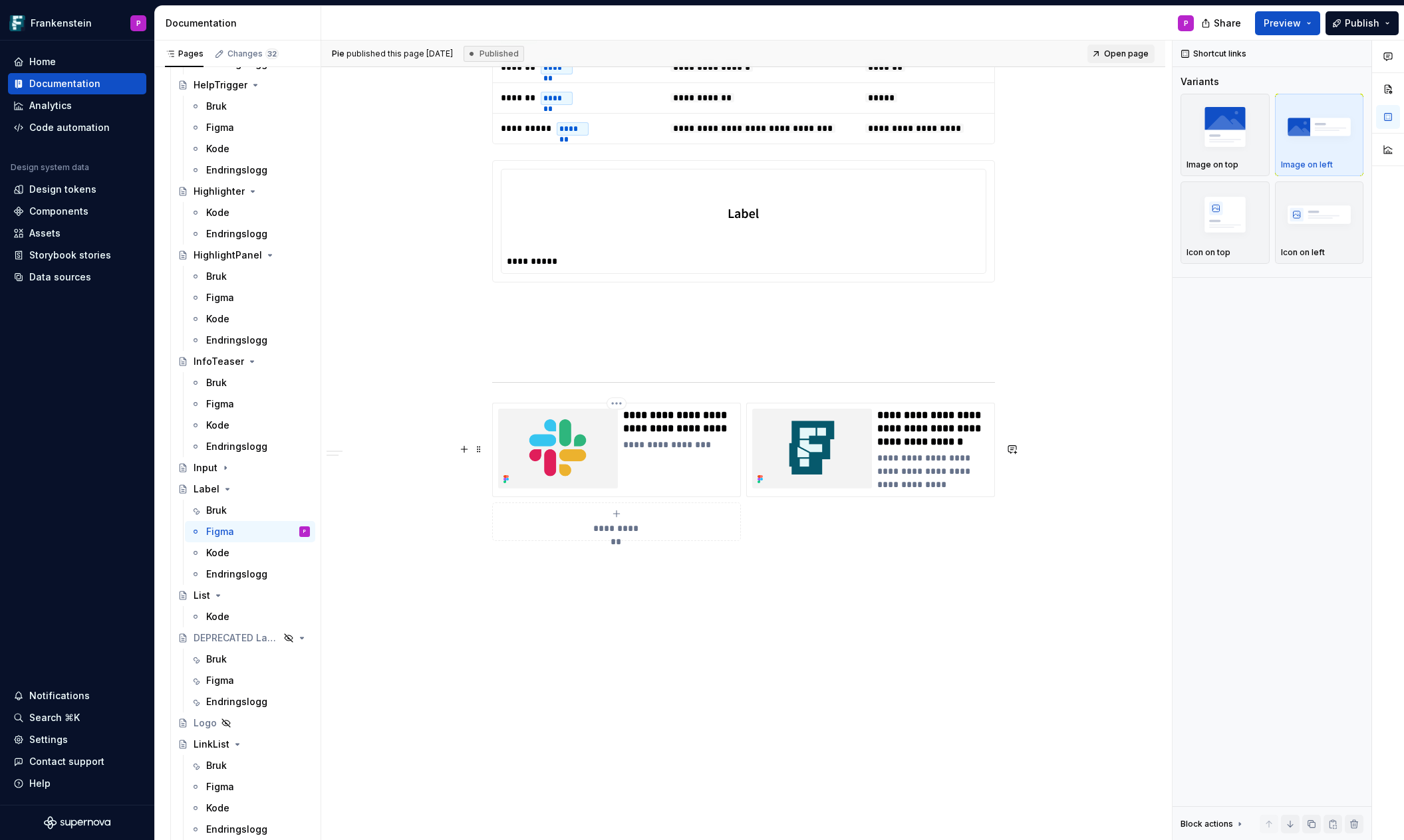
scroll to position [953, 0]
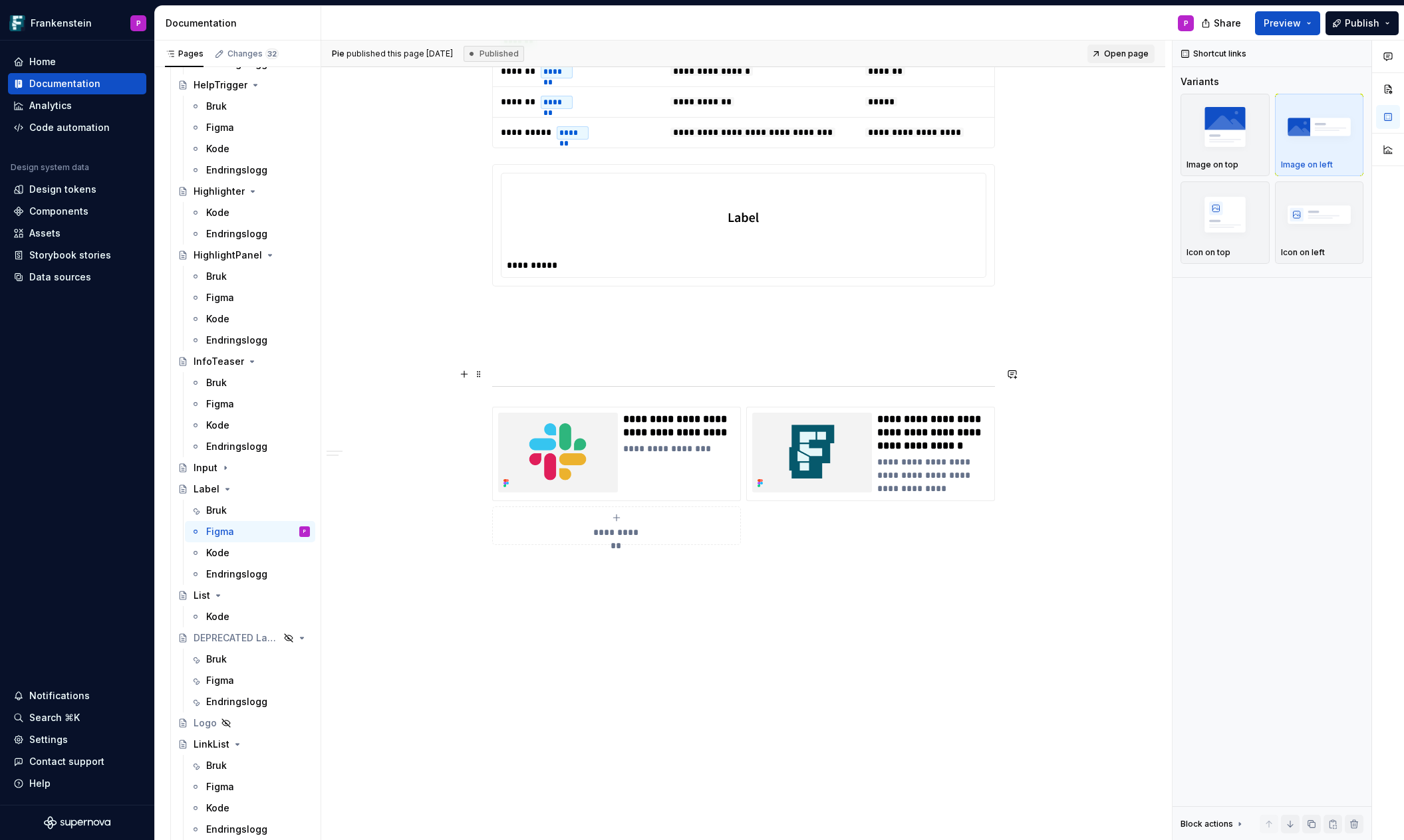
click at [546, 342] on p at bounding box center [743, 334] width 502 height 16
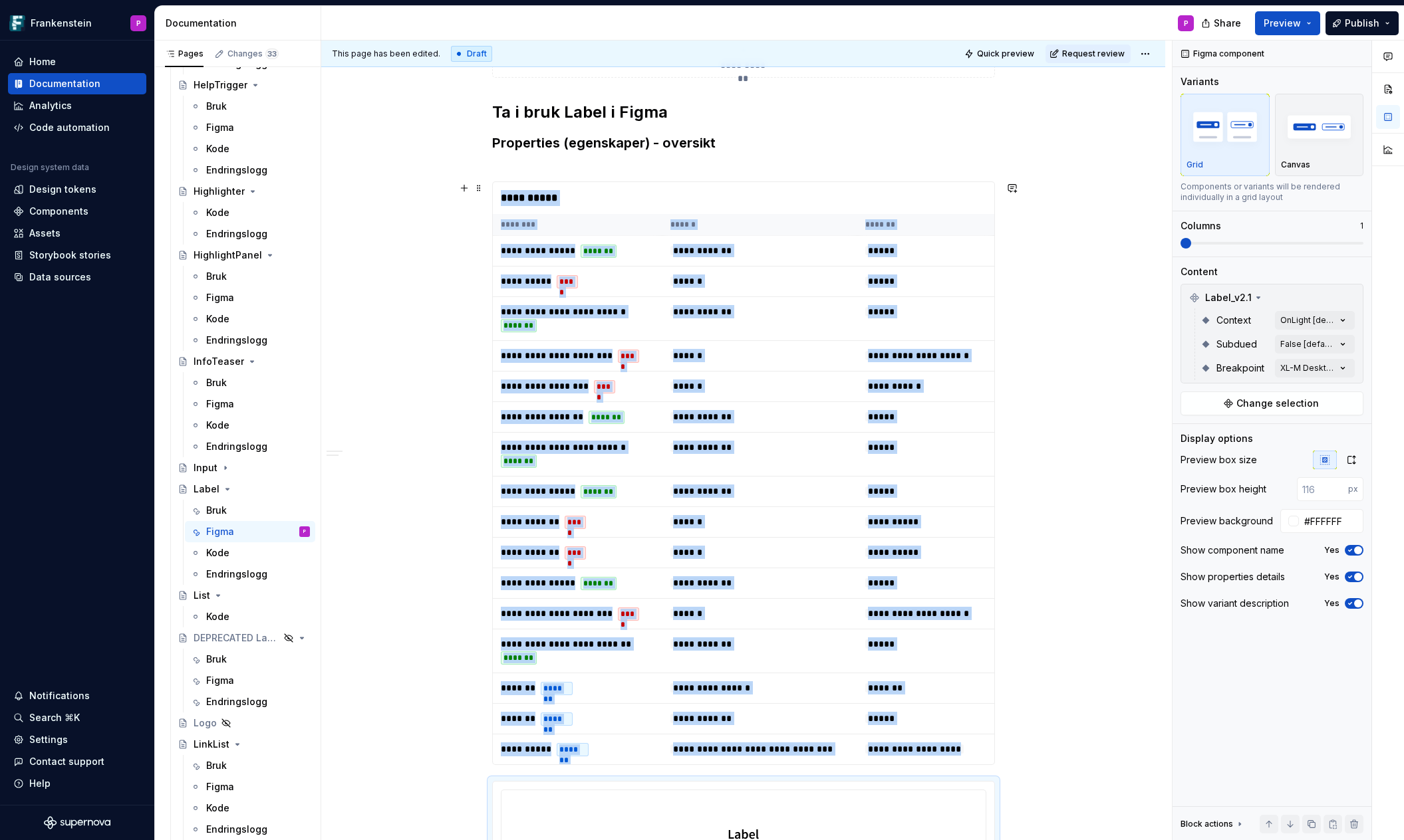
scroll to position [0, 0]
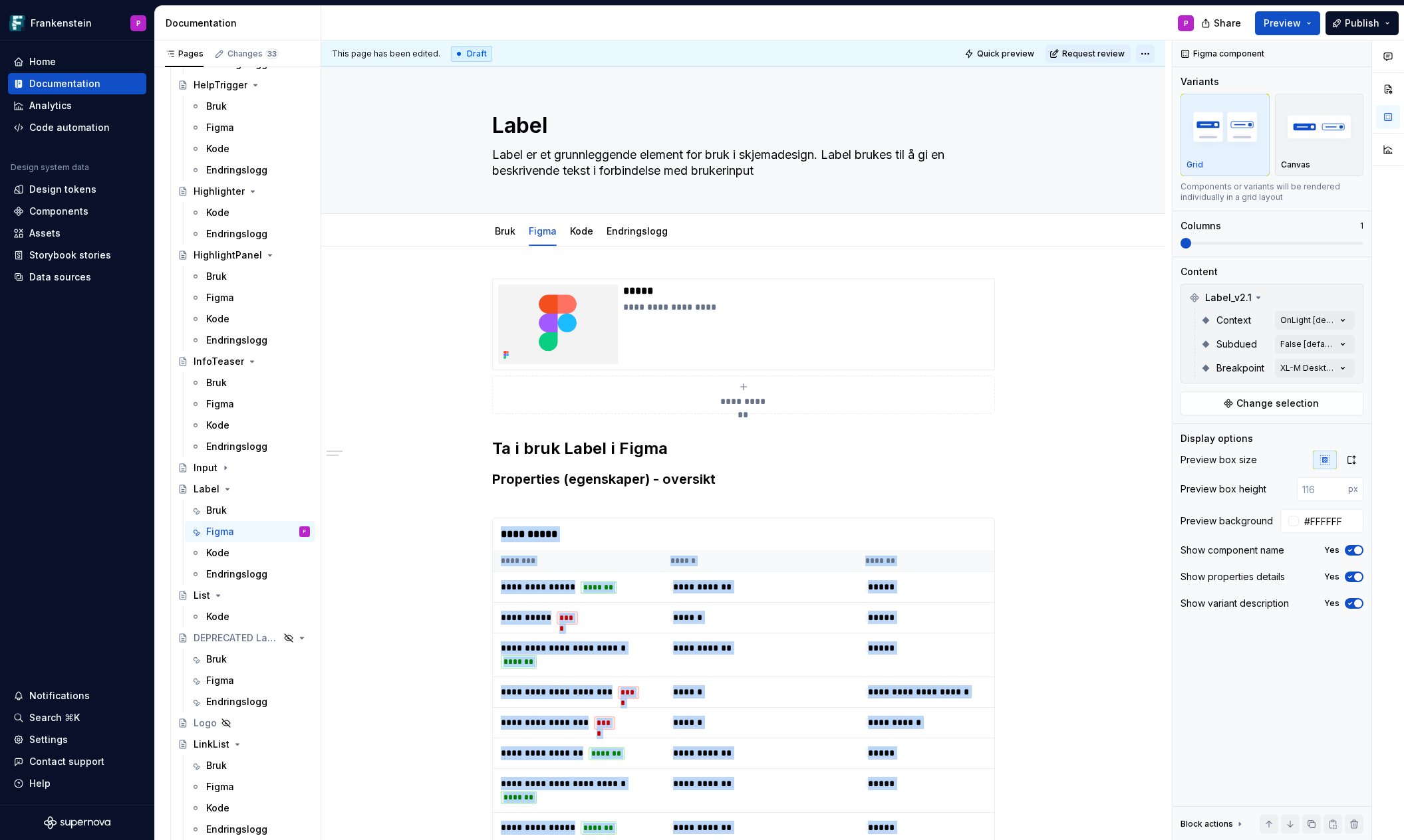
click at [1154, 55] on html "Frankenstein P Home Documentation Analytics Code automation Design system data …" at bounding box center [702, 420] width 1404 height 840
click at [1302, 143] on div "Ready for publish" at bounding box center [1346, 147] width 93 height 13
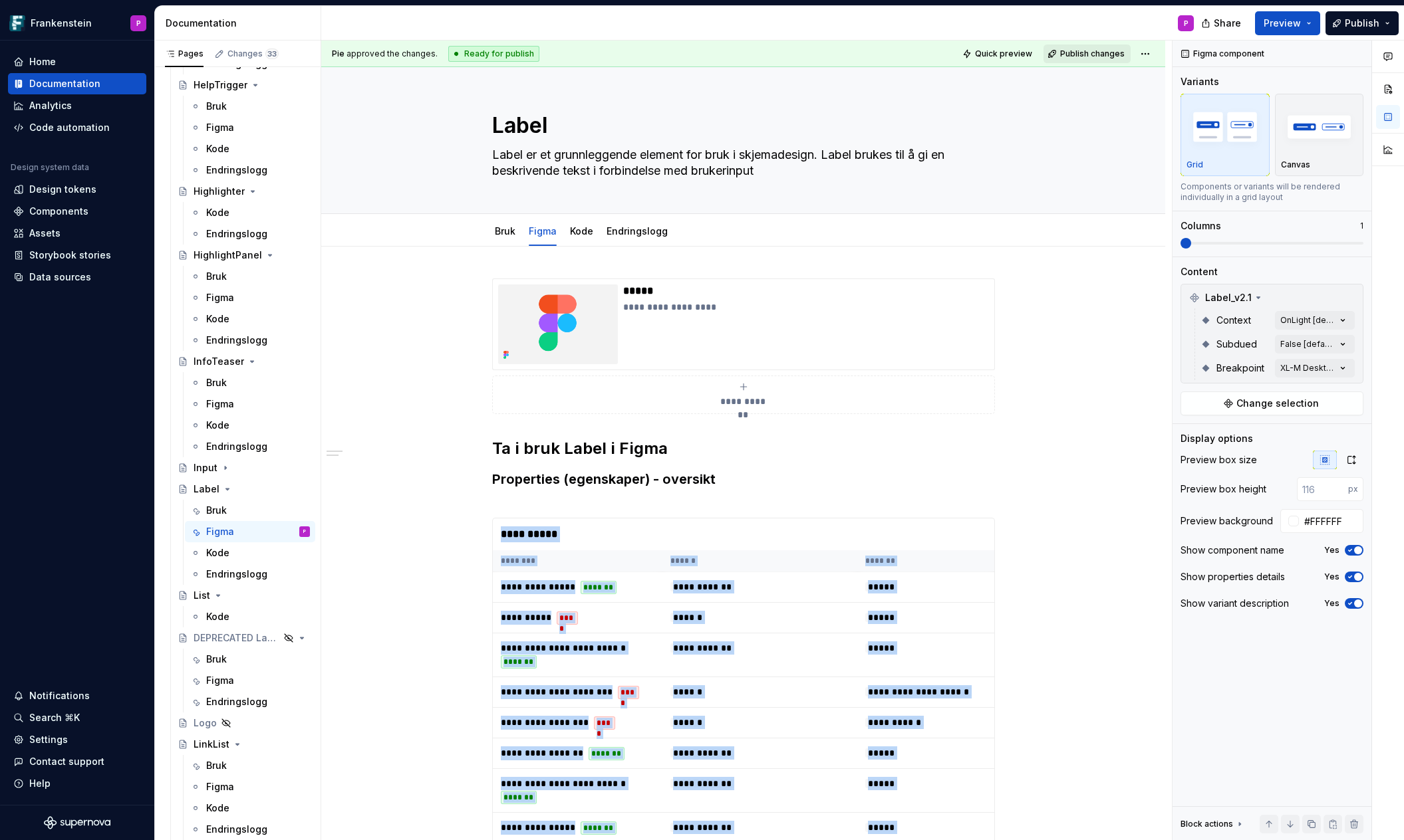
click at [1077, 53] on span "Publish changes" at bounding box center [1092, 54] width 64 height 10
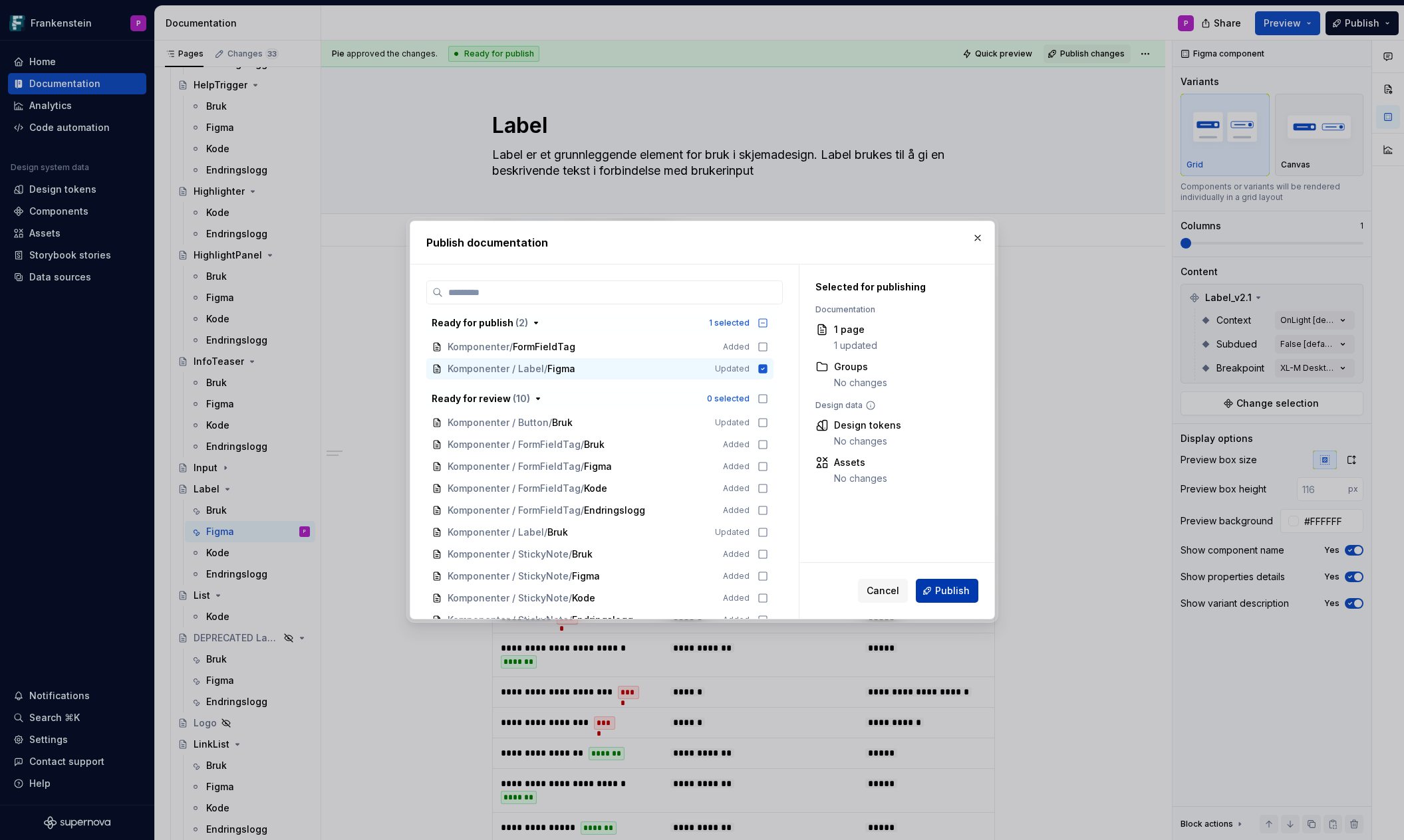
click at [946, 590] on span "Publish" at bounding box center [952, 591] width 34 height 13
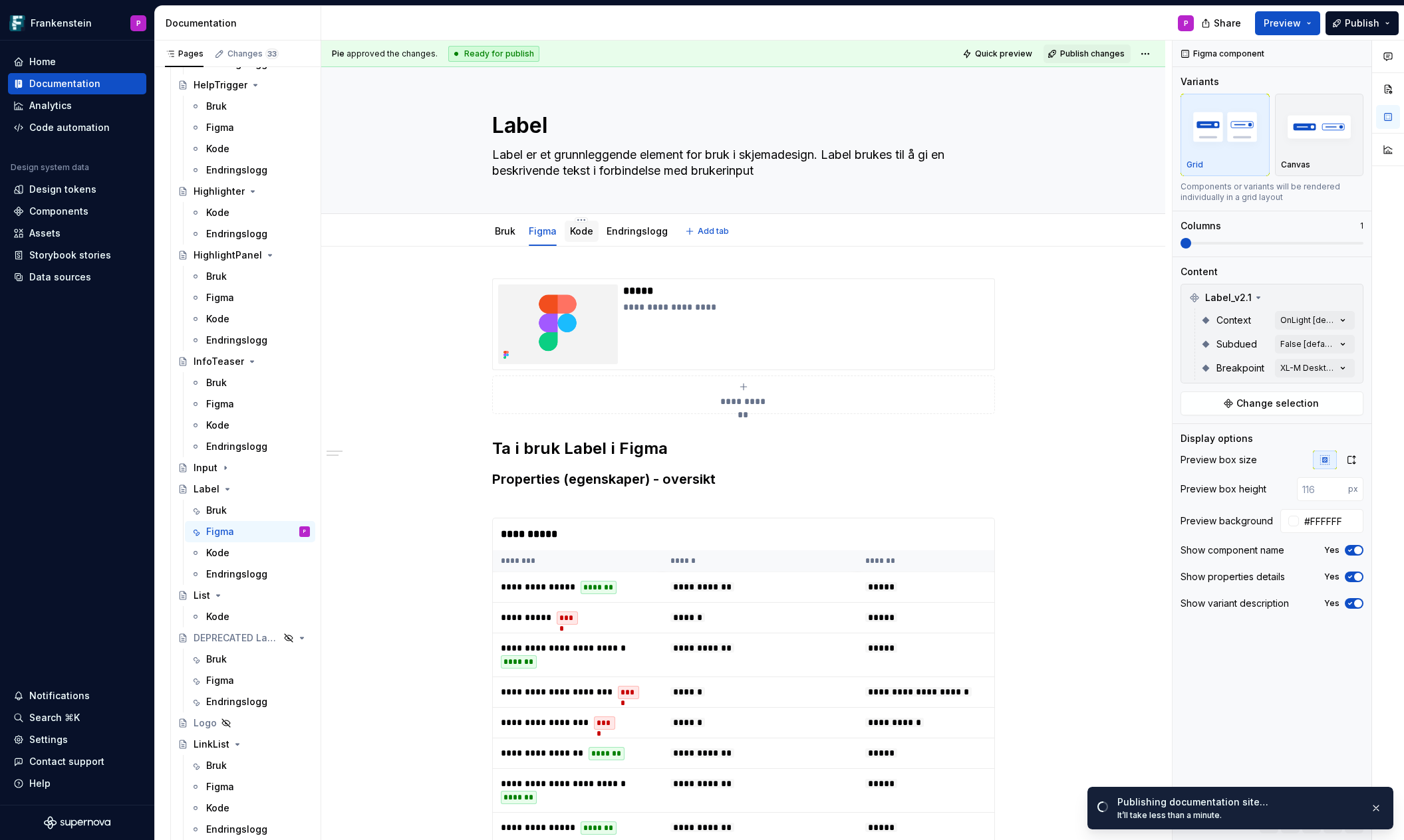
click at [585, 233] on link "Kode" at bounding box center [581, 231] width 23 height 11
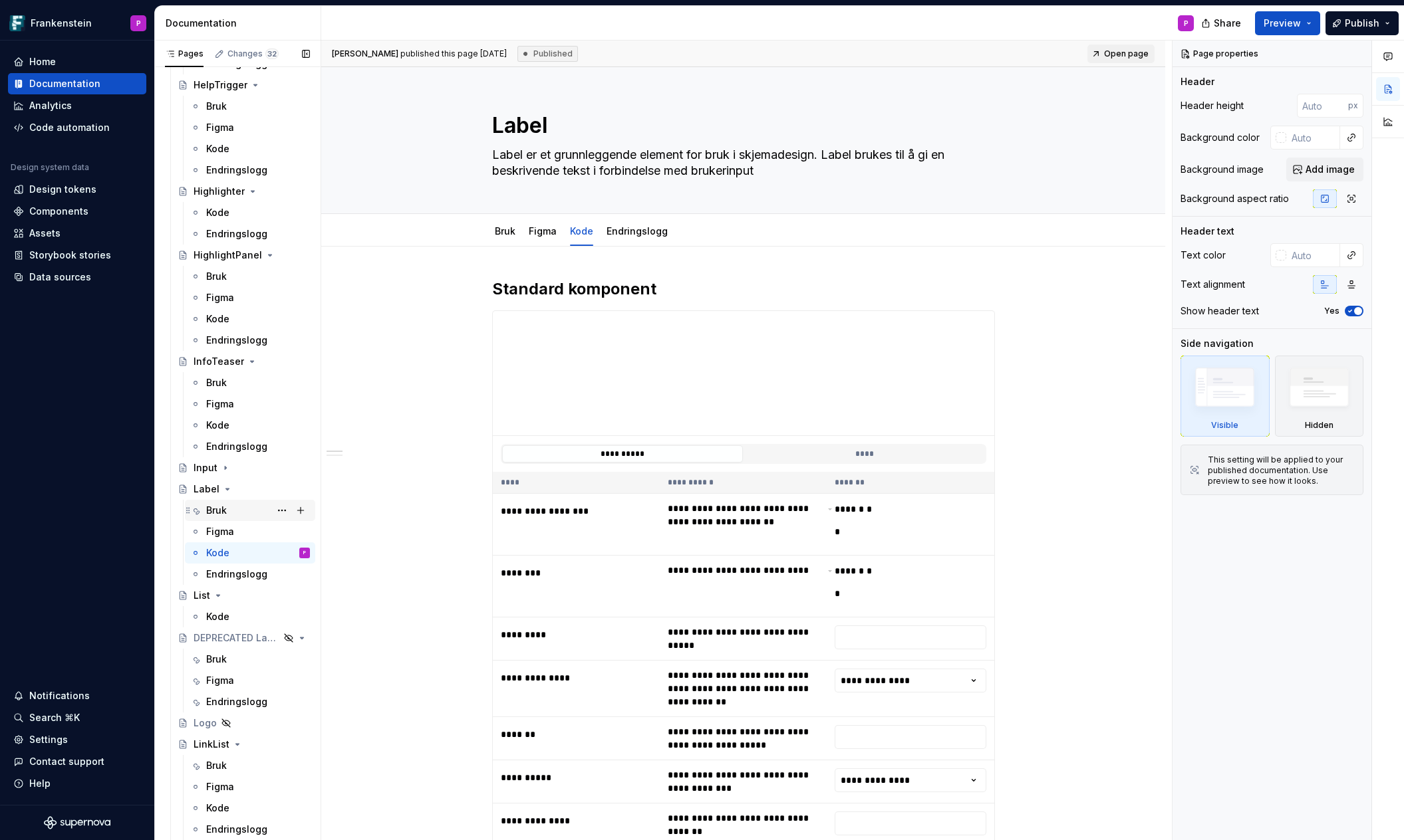
click at [218, 505] on div "Bruk" at bounding box center [217, 510] width 21 height 13
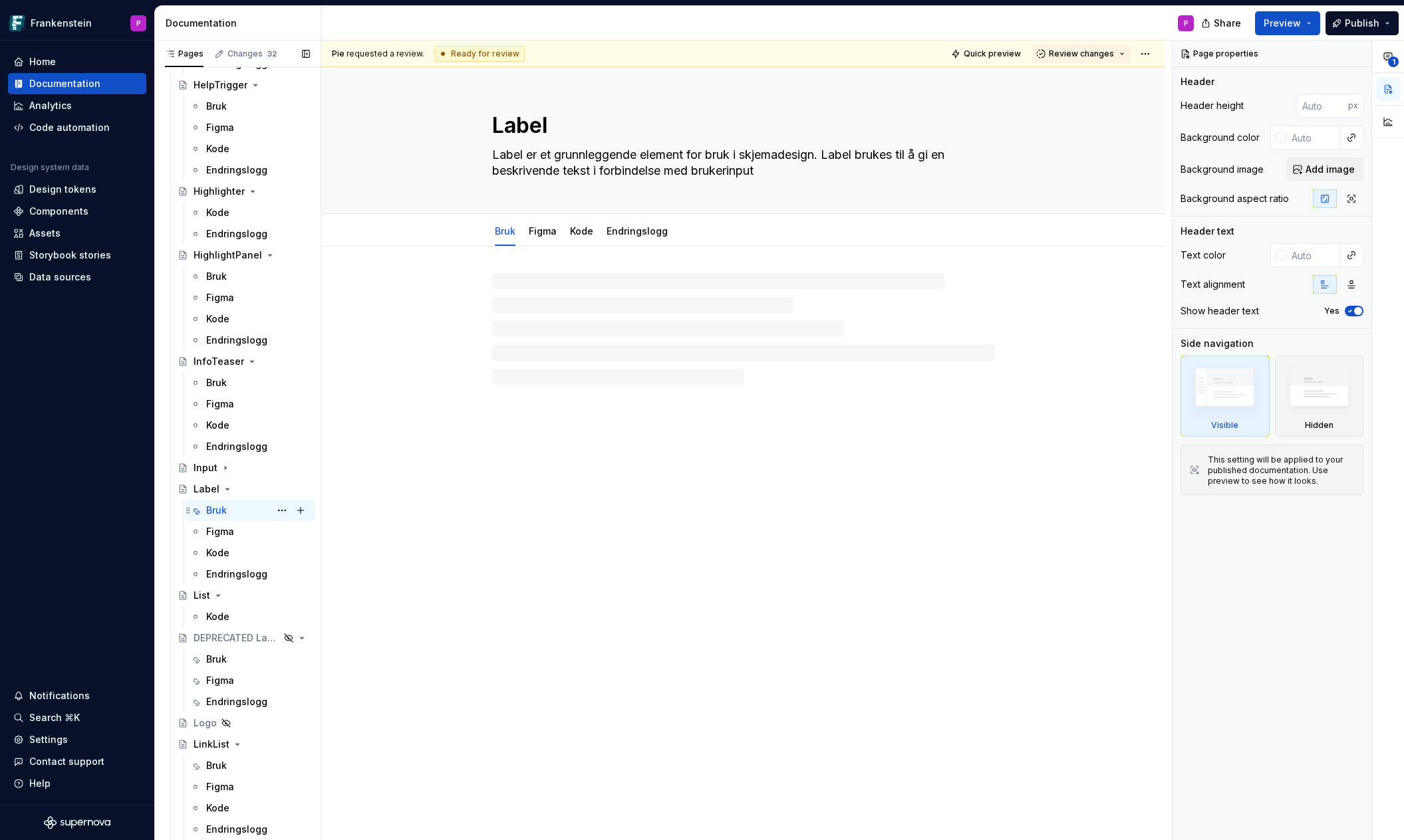
type textarea "*"
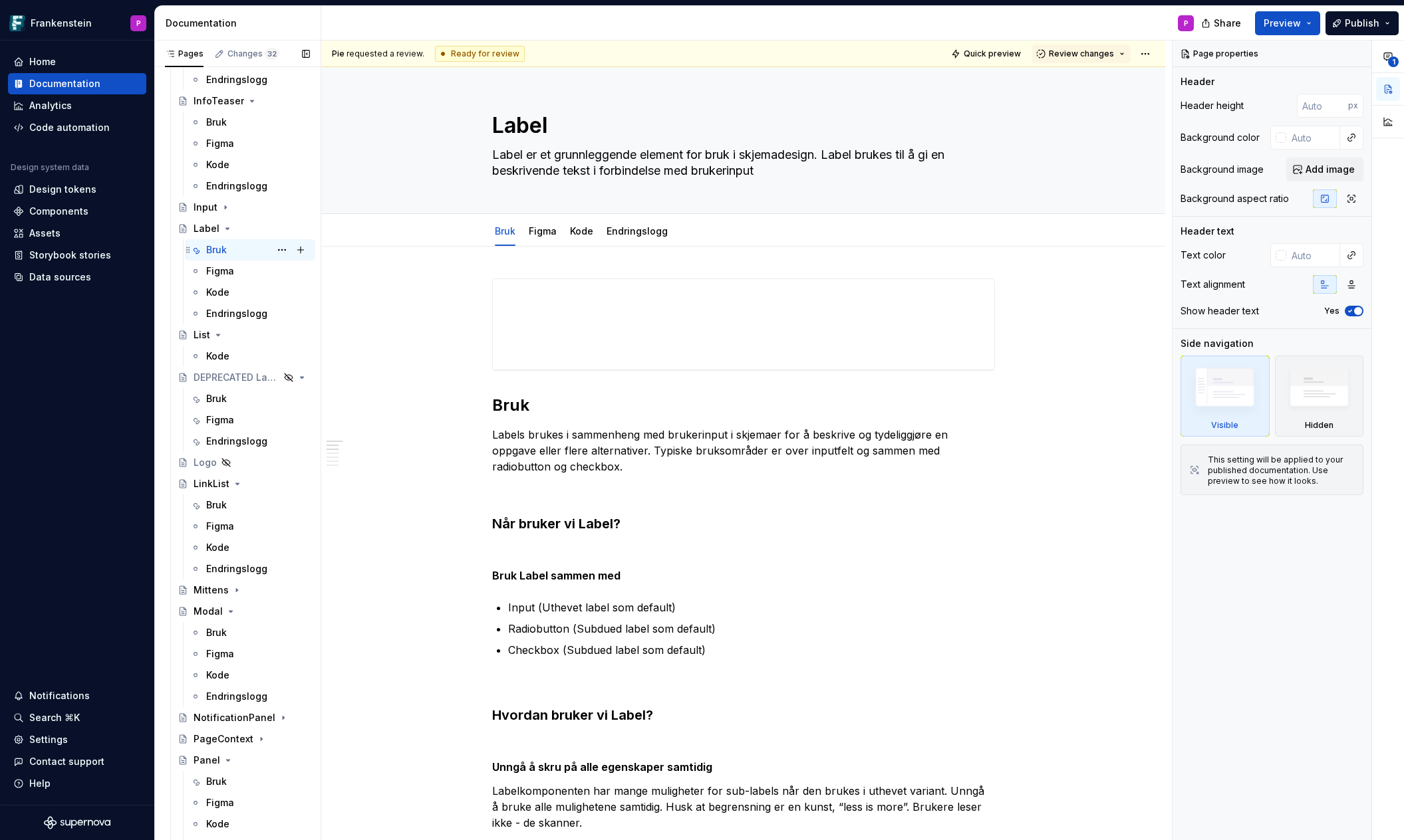
scroll to position [3441, 0]
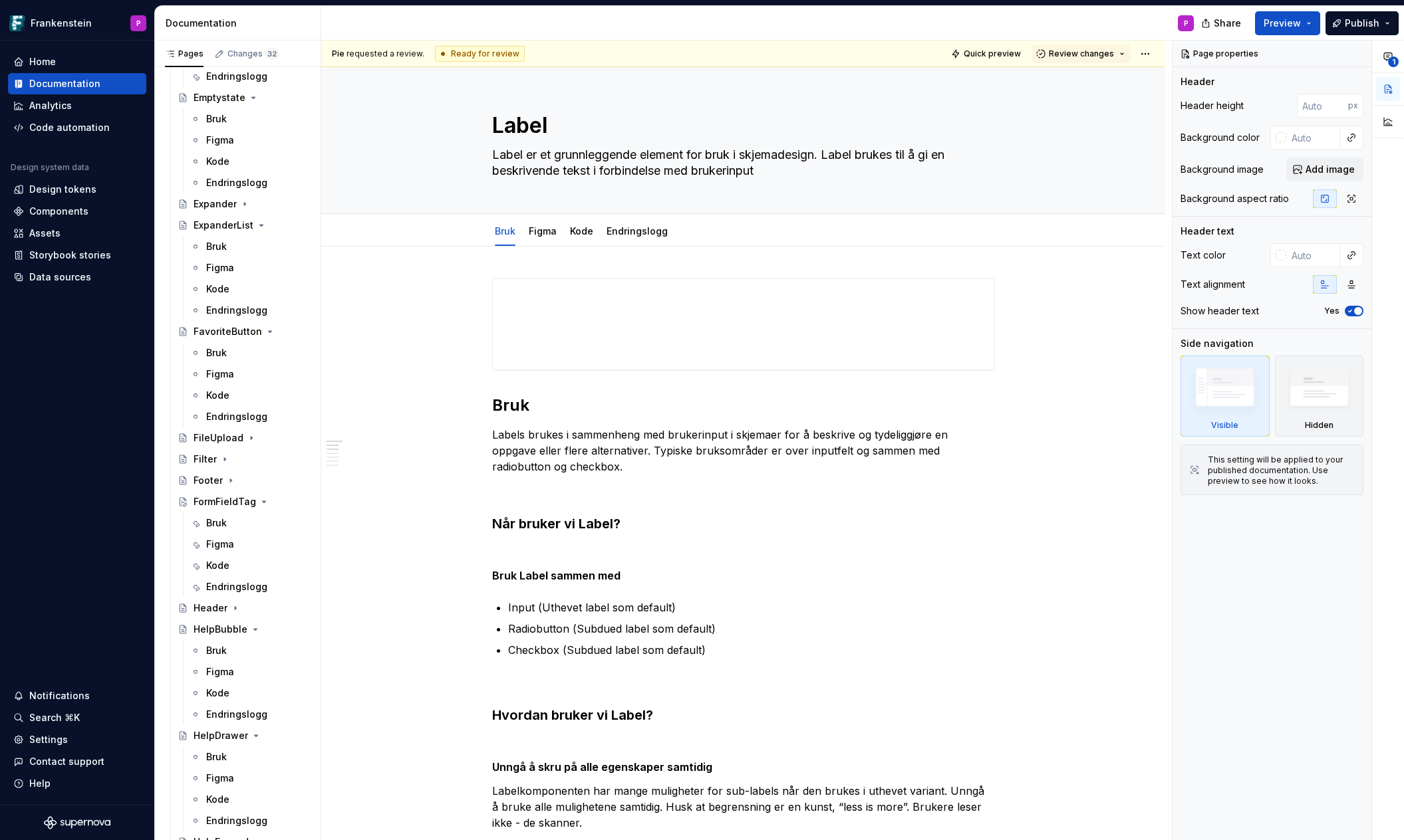
scroll to position [1859, 0]
click at [210, 502] on div "FormFieldTag" at bounding box center [225, 502] width 63 height 13
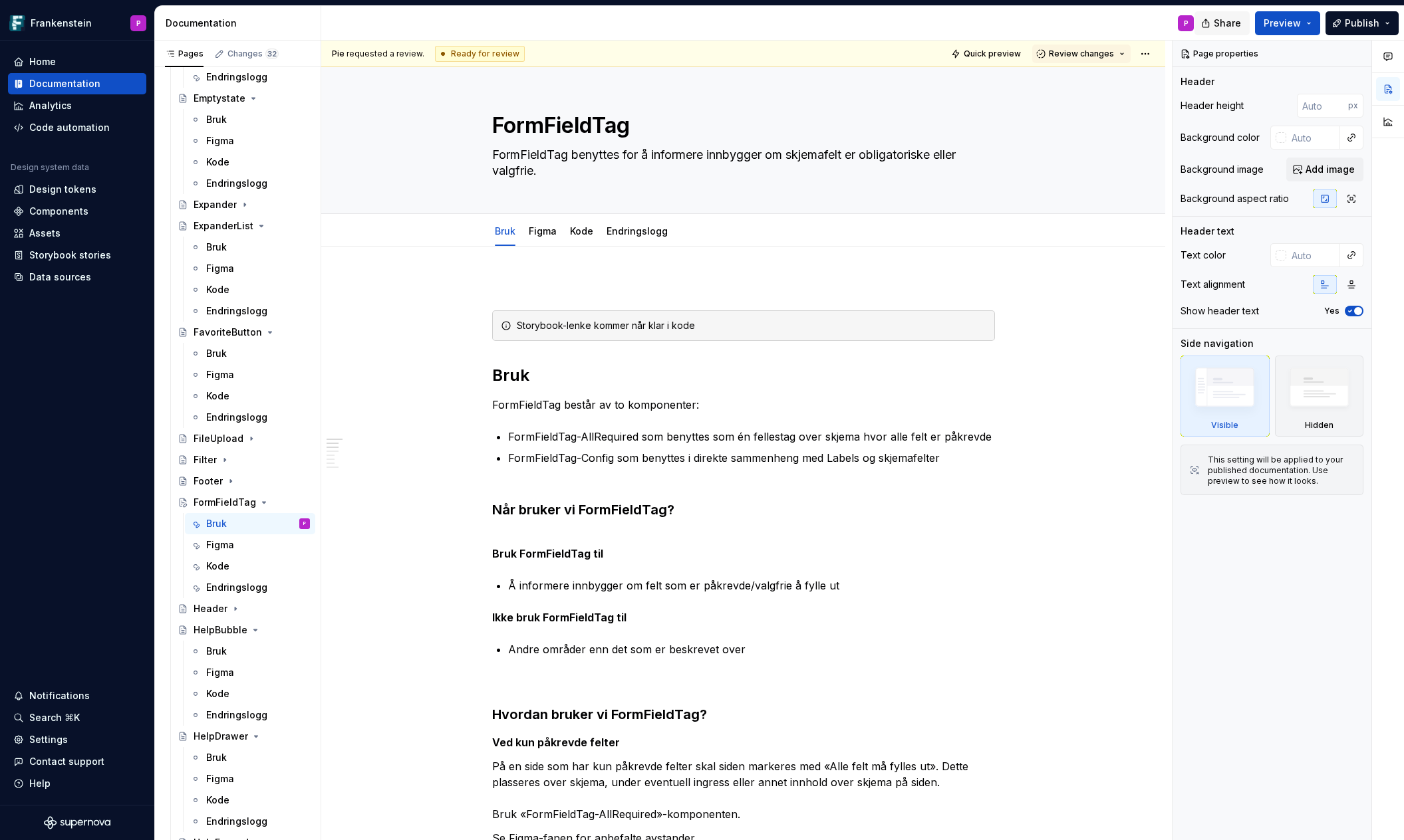
click at [1225, 24] on span "Share" at bounding box center [1227, 23] width 27 height 13
click at [1212, 76] on span "Copy link" at bounding box center [1212, 77] width 43 height 13
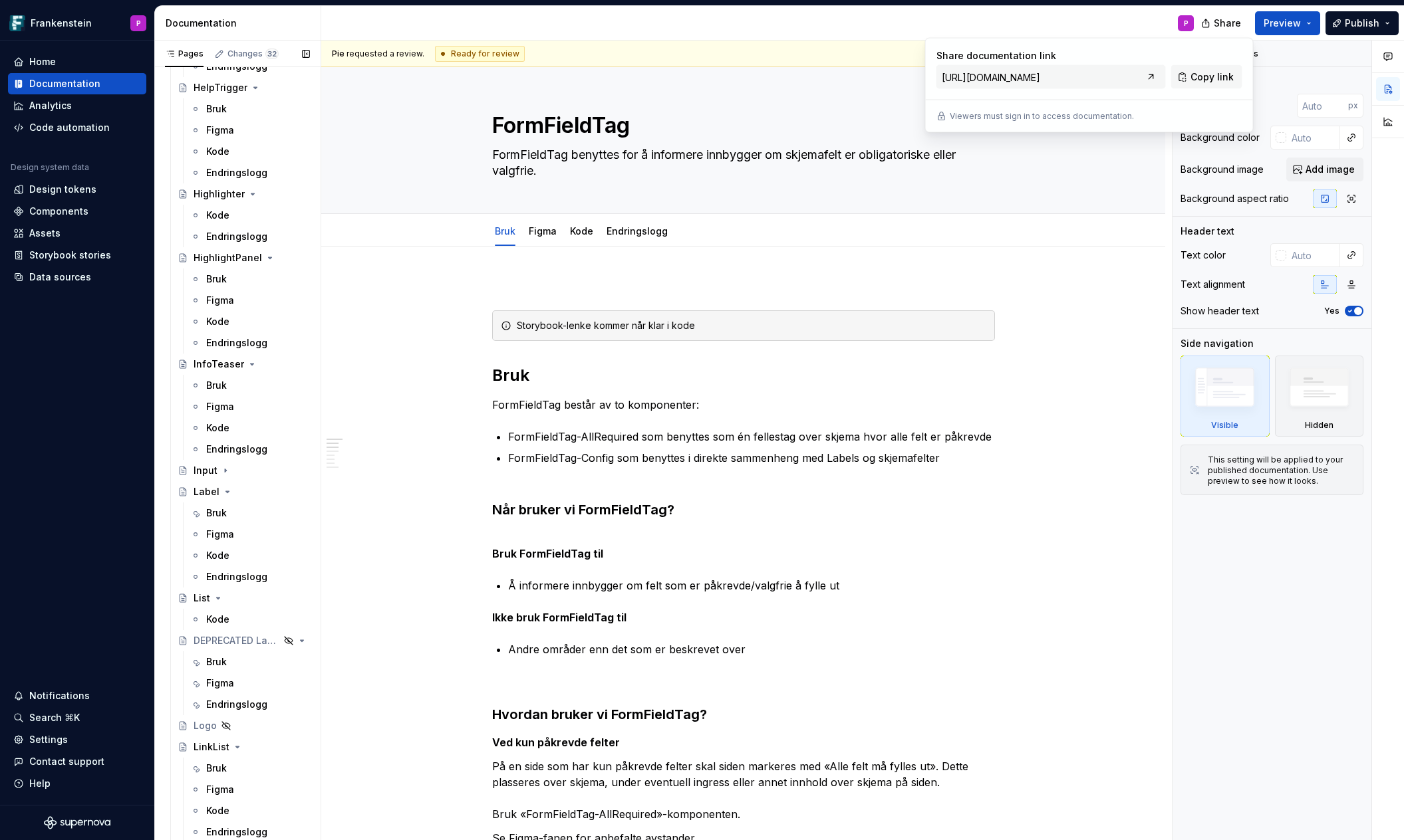
scroll to position [3091, 0]
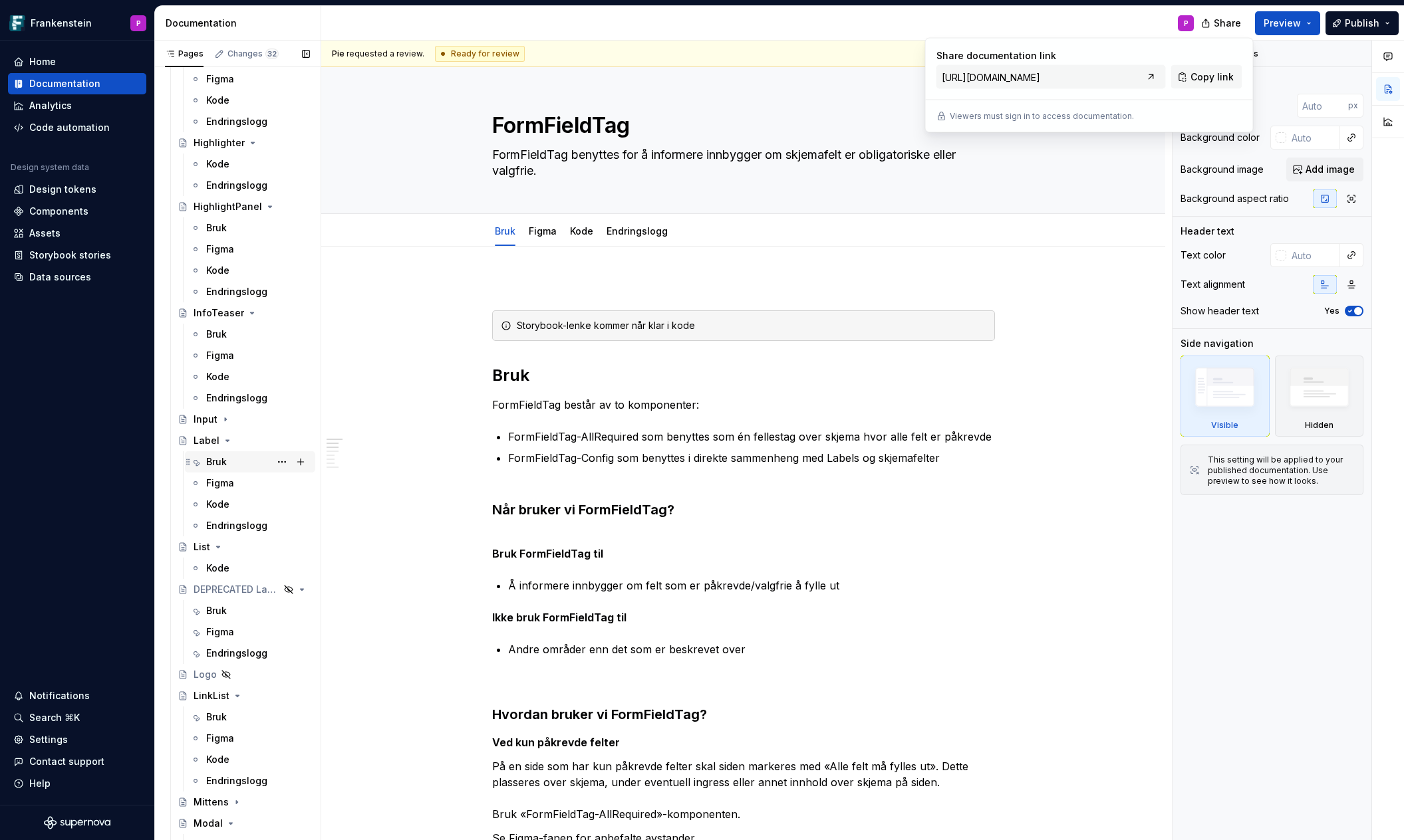
click at [211, 460] on div "Bruk" at bounding box center [217, 462] width 21 height 13
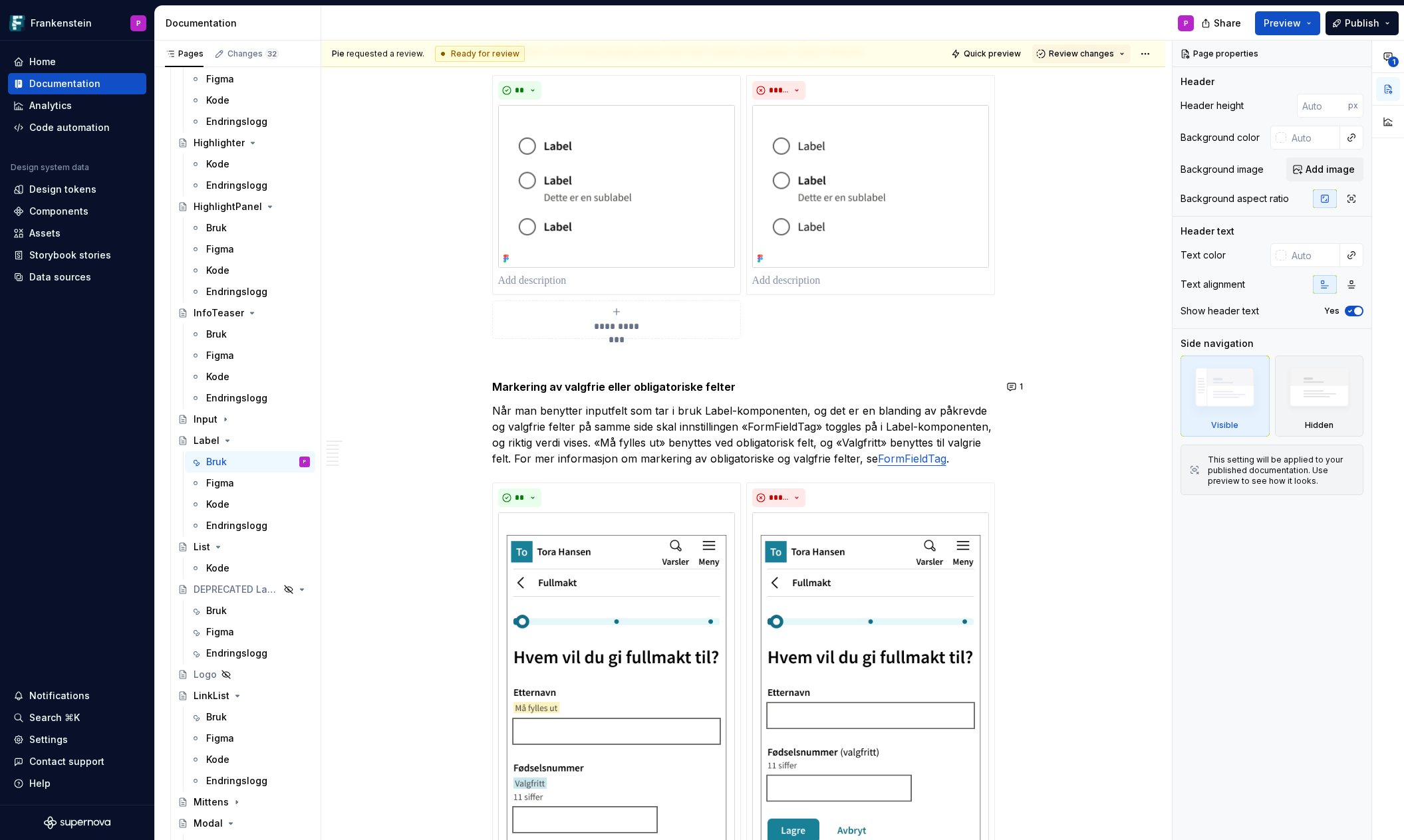
scroll to position [1554, 0]
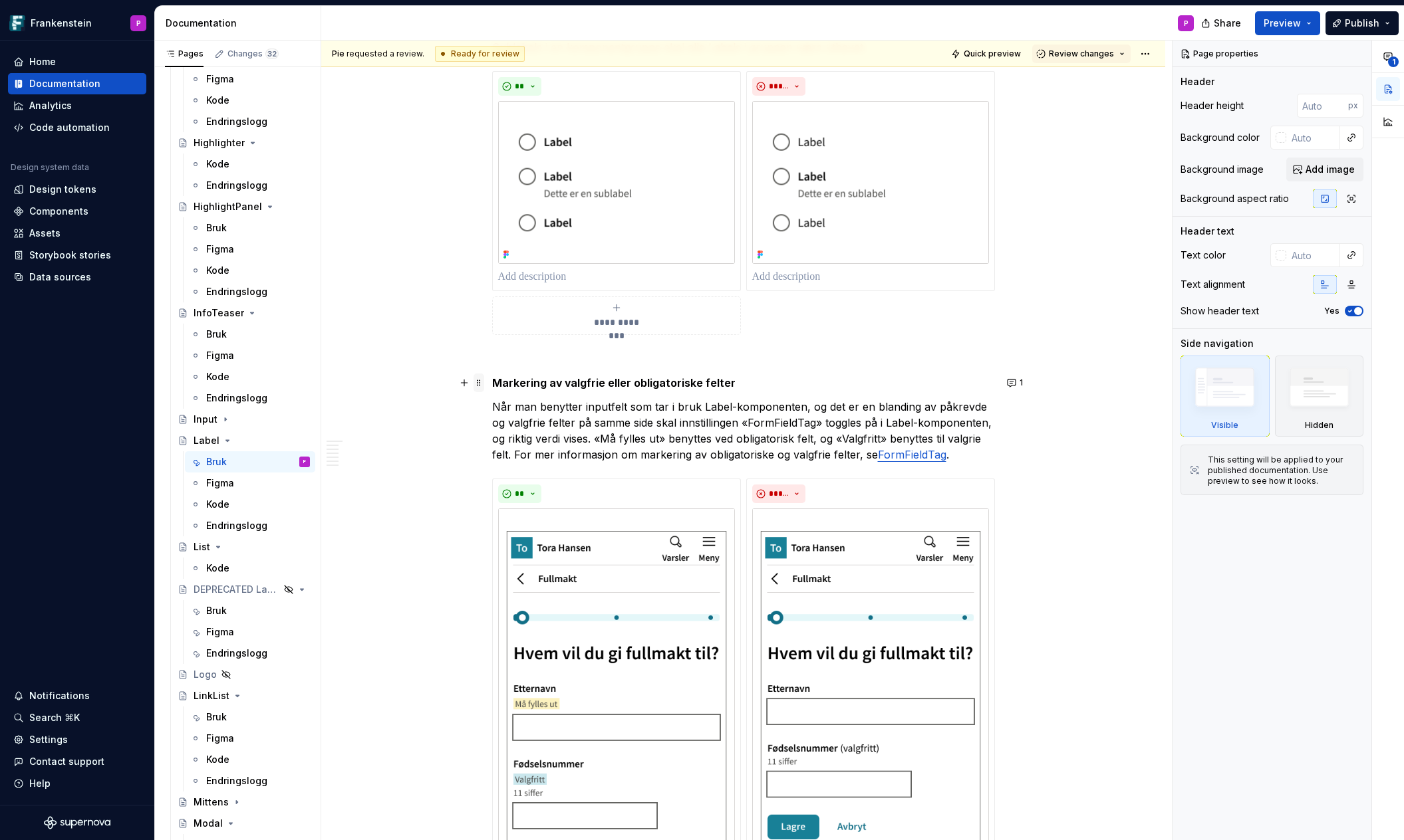
click at [484, 383] on span at bounding box center [478, 383] width 10 height 19
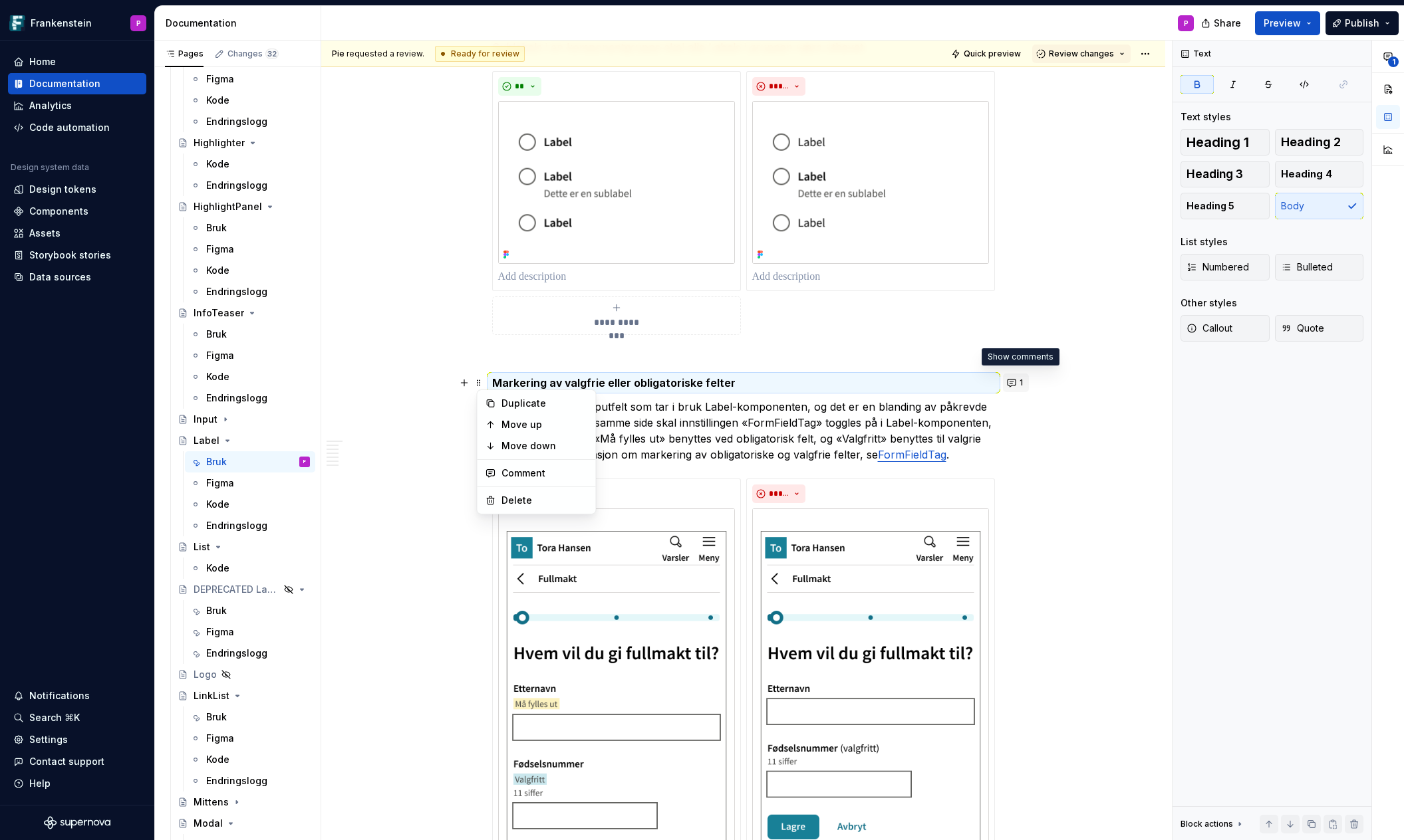
click at [1014, 382] on button "1" at bounding box center [1015, 383] width 26 height 19
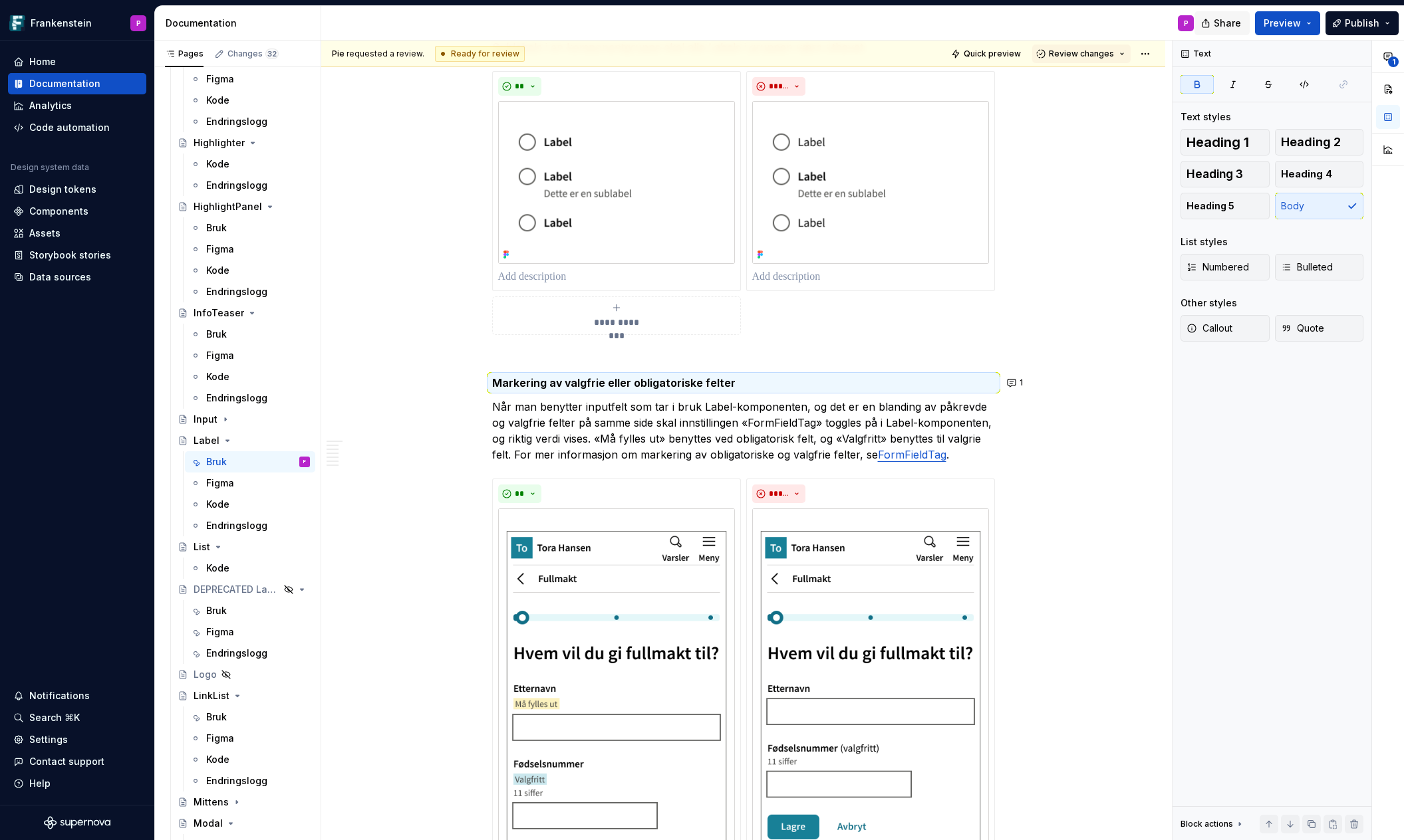
click at [1224, 24] on span "Share" at bounding box center [1227, 23] width 27 height 13
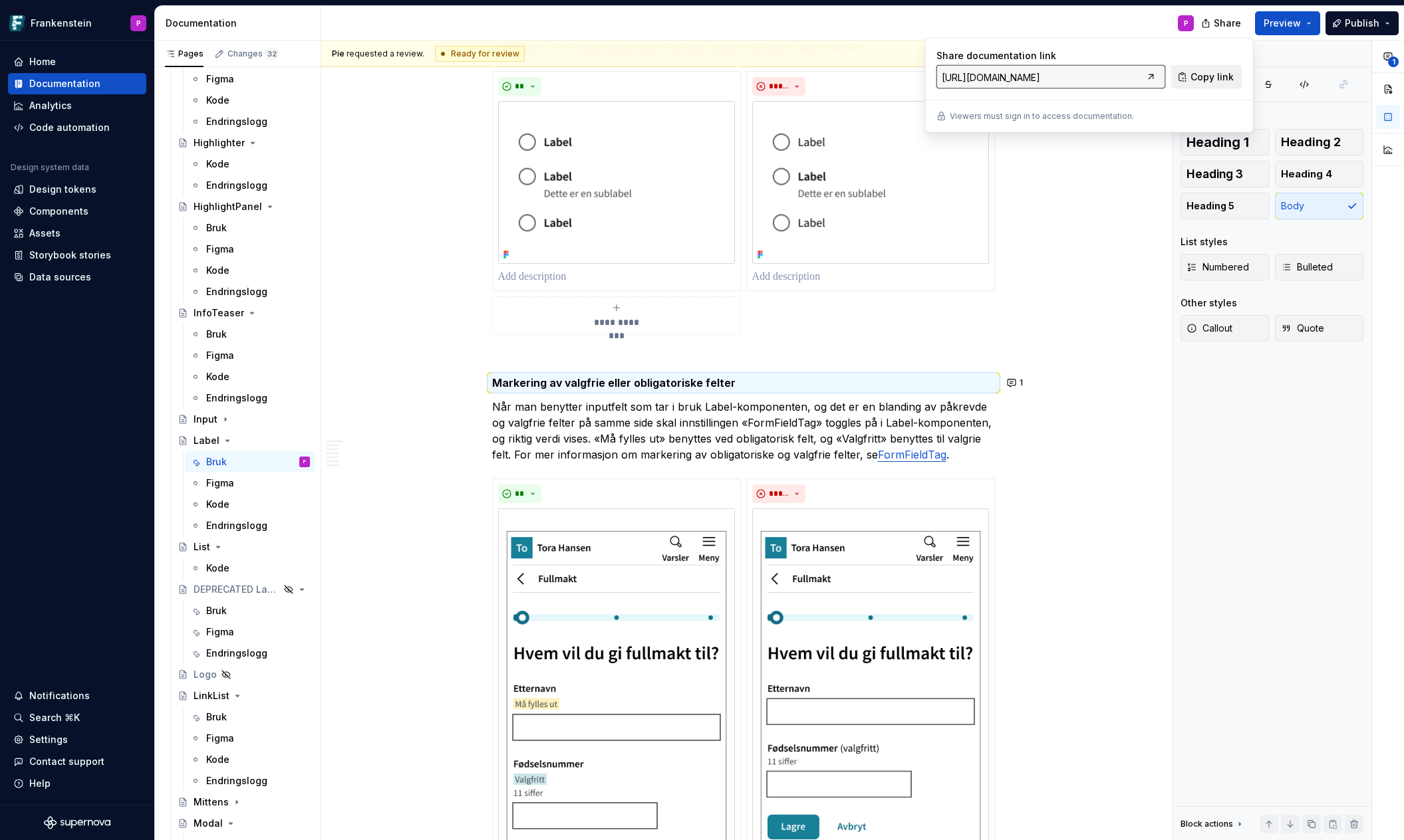
click at [1206, 72] on span "Copy link" at bounding box center [1212, 77] width 43 height 13
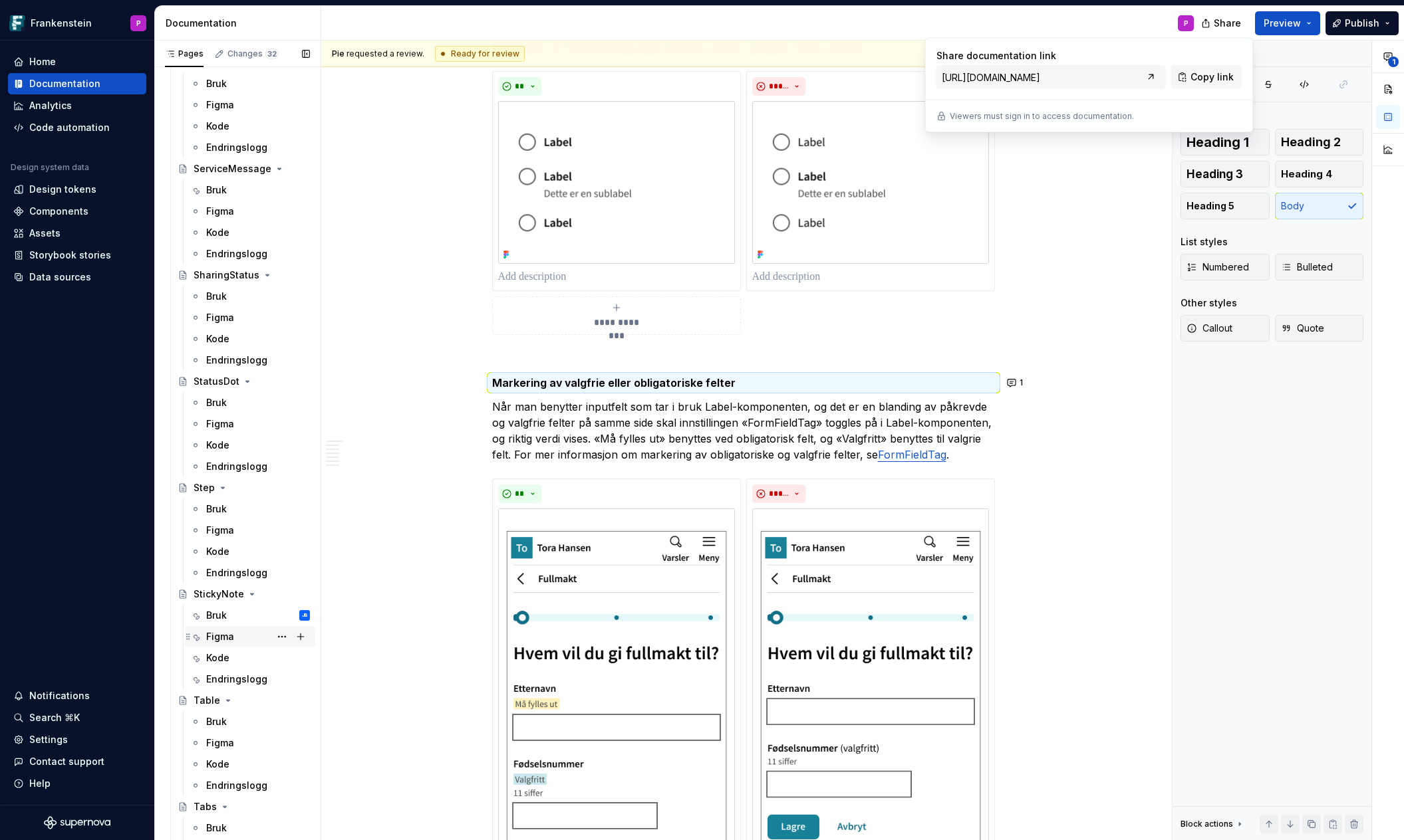
scroll to position [4349, 0]
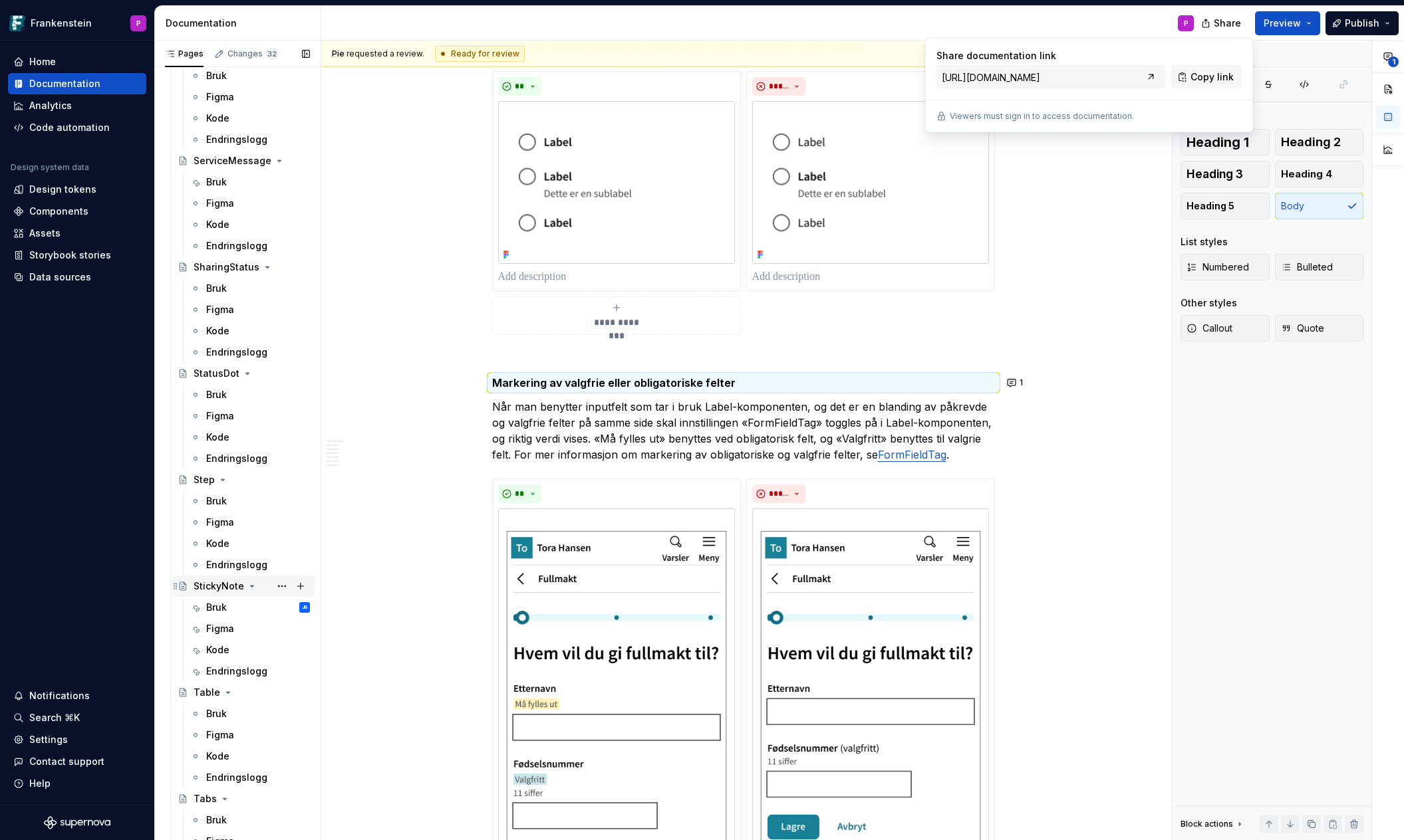
click at [215, 589] on div "StickyNote" at bounding box center [219, 587] width 51 height 13
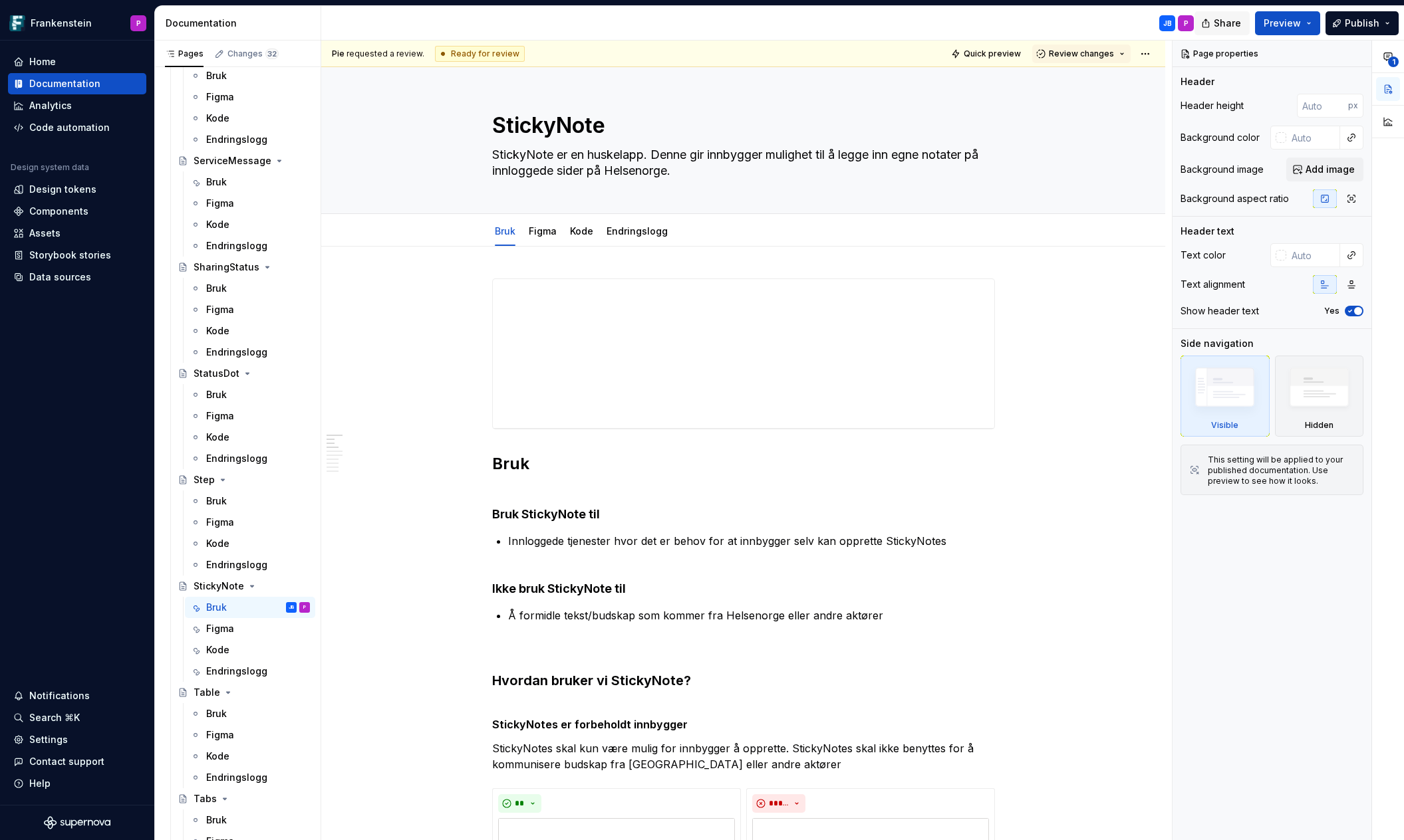
click at [1223, 25] on span "Share" at bounding box center [1227, 23] width 27 height 13
click at [1203, 77] on span "Copy link" at bounding box center [1212, 77] width 43 height 13
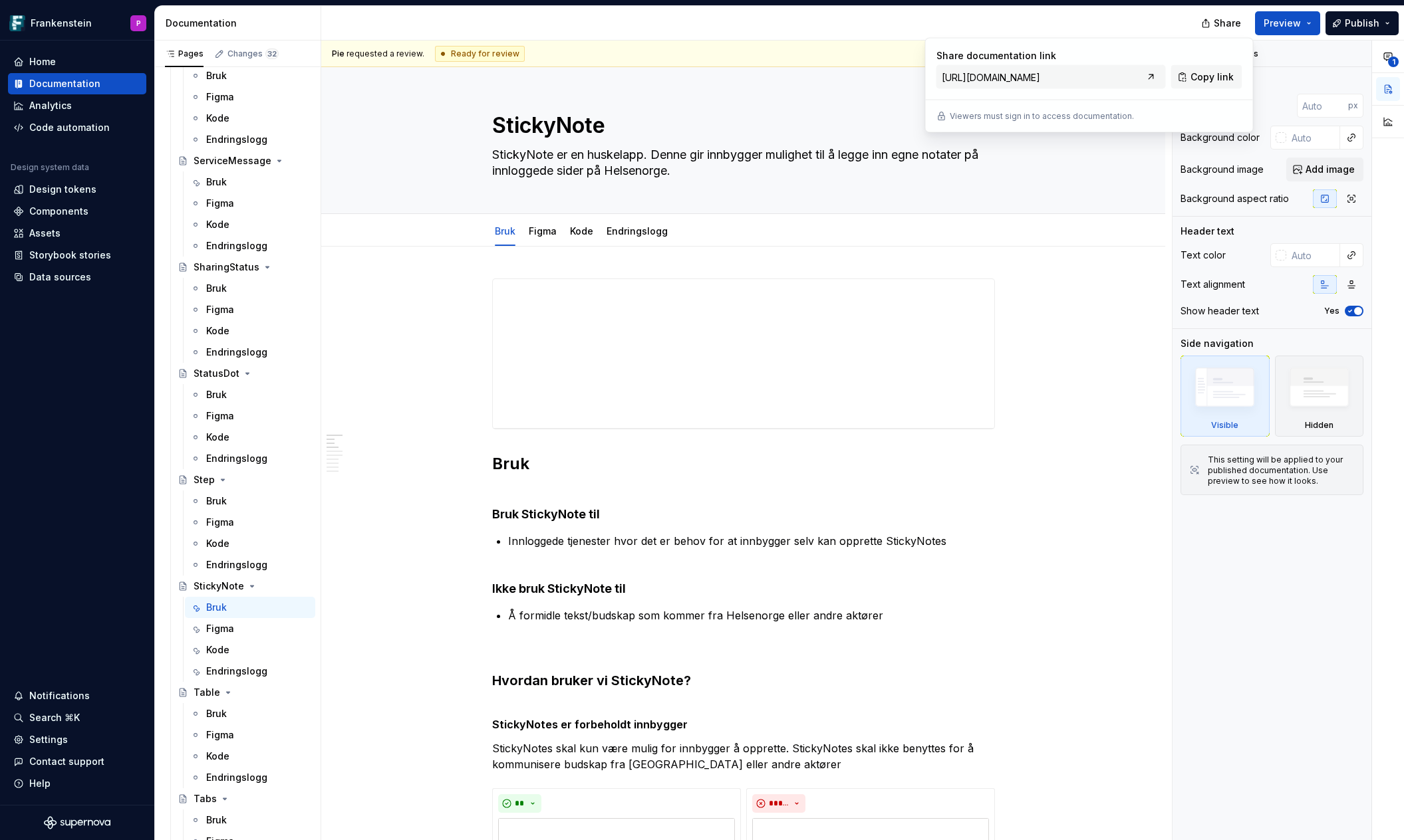
type textarea "*"
